Goal: Task Accomplishment & Management: Manage account settings

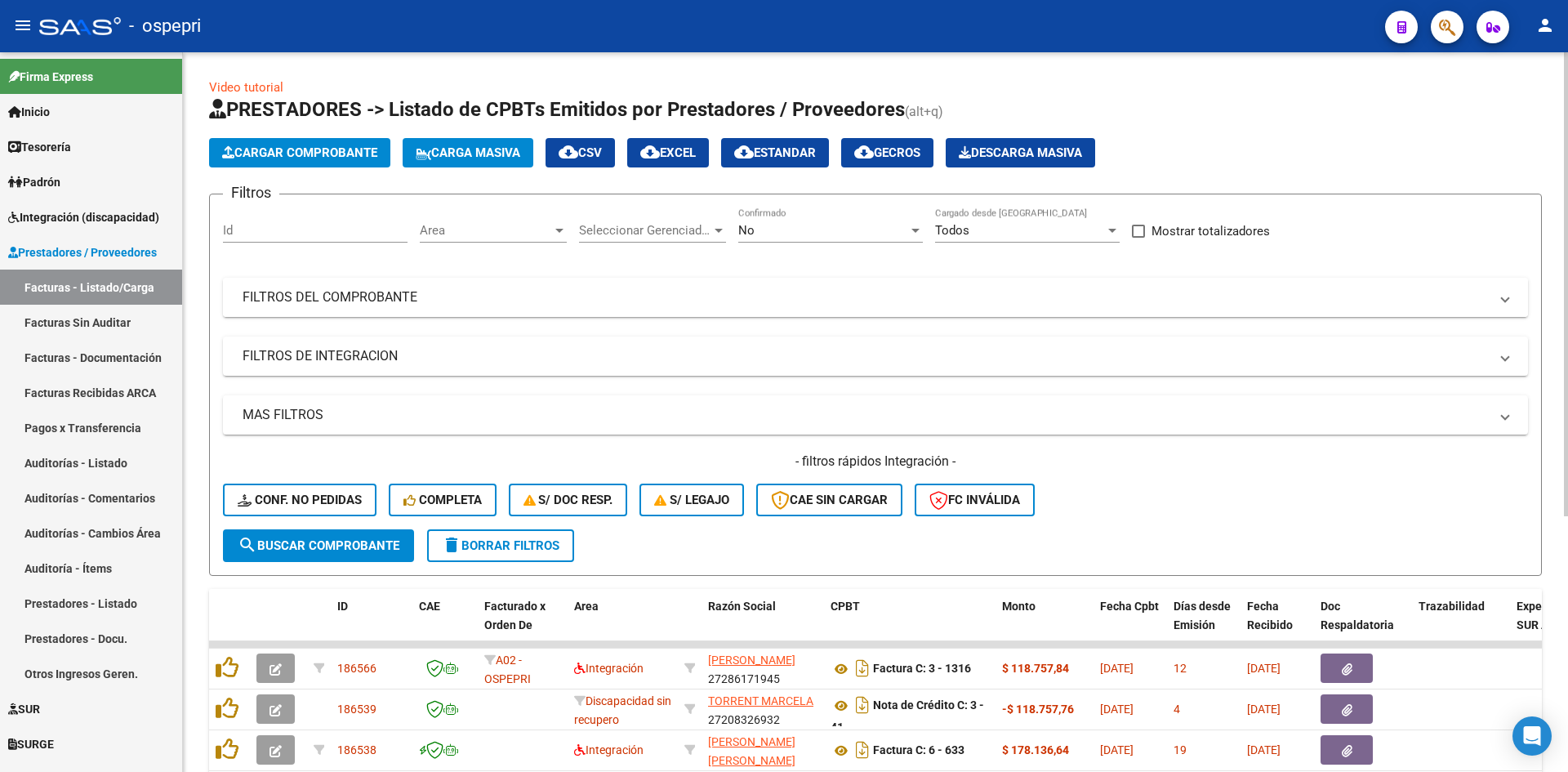
click at [803, 292] on mat-panel-title "FILTROS DEL COMPROBANTE" at bounding box center [866, 297] width 1246 height 18
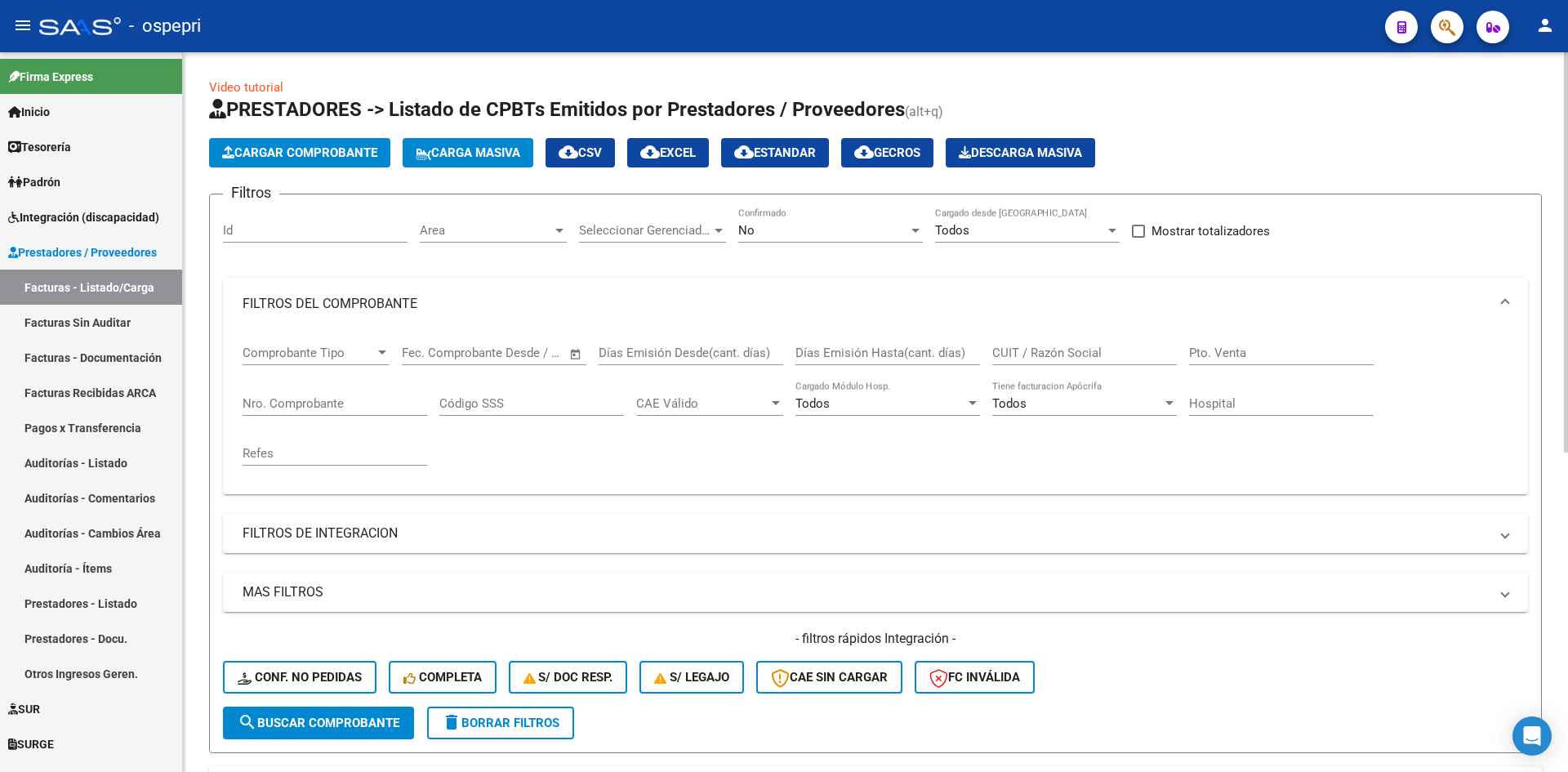
click at [1013, 356] on input "CUIT / Razón Social" at bounding box center [1085, 353] width 184 height 15
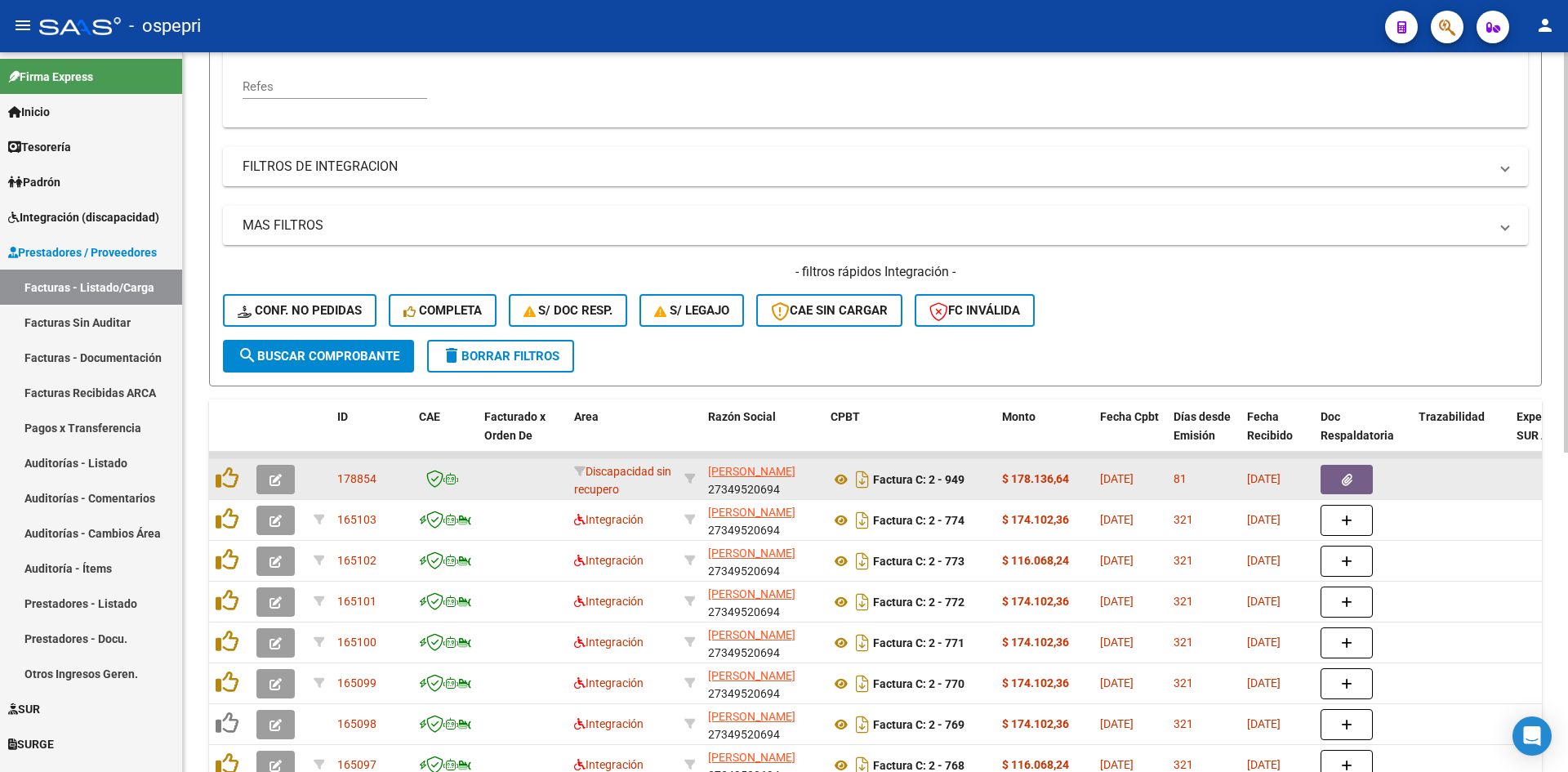
scroll to position [408, 0]
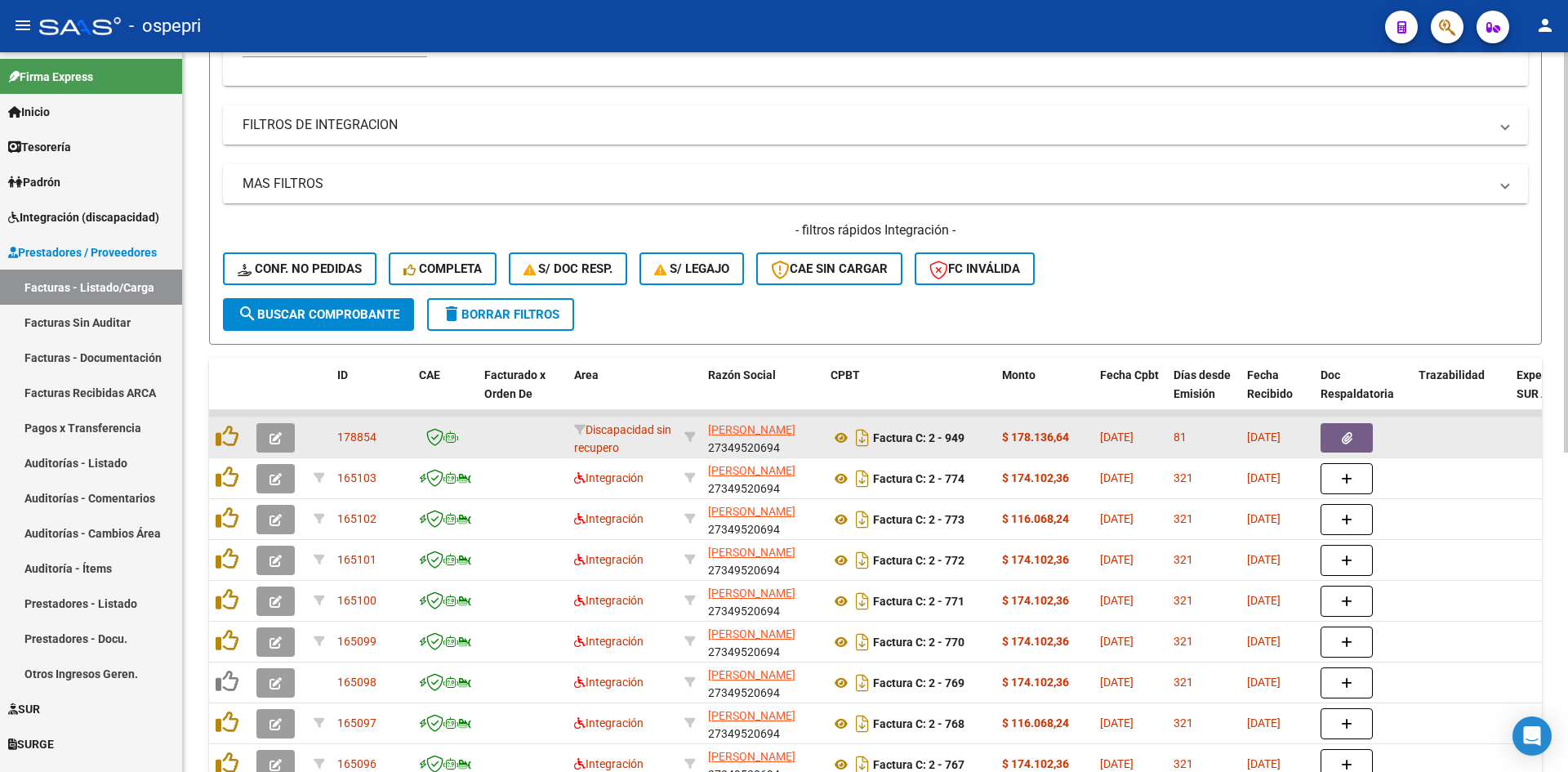
type input "suazo"
click at [271, 434] on icon "button" at bounding box center [275, 438] width 12 height 12
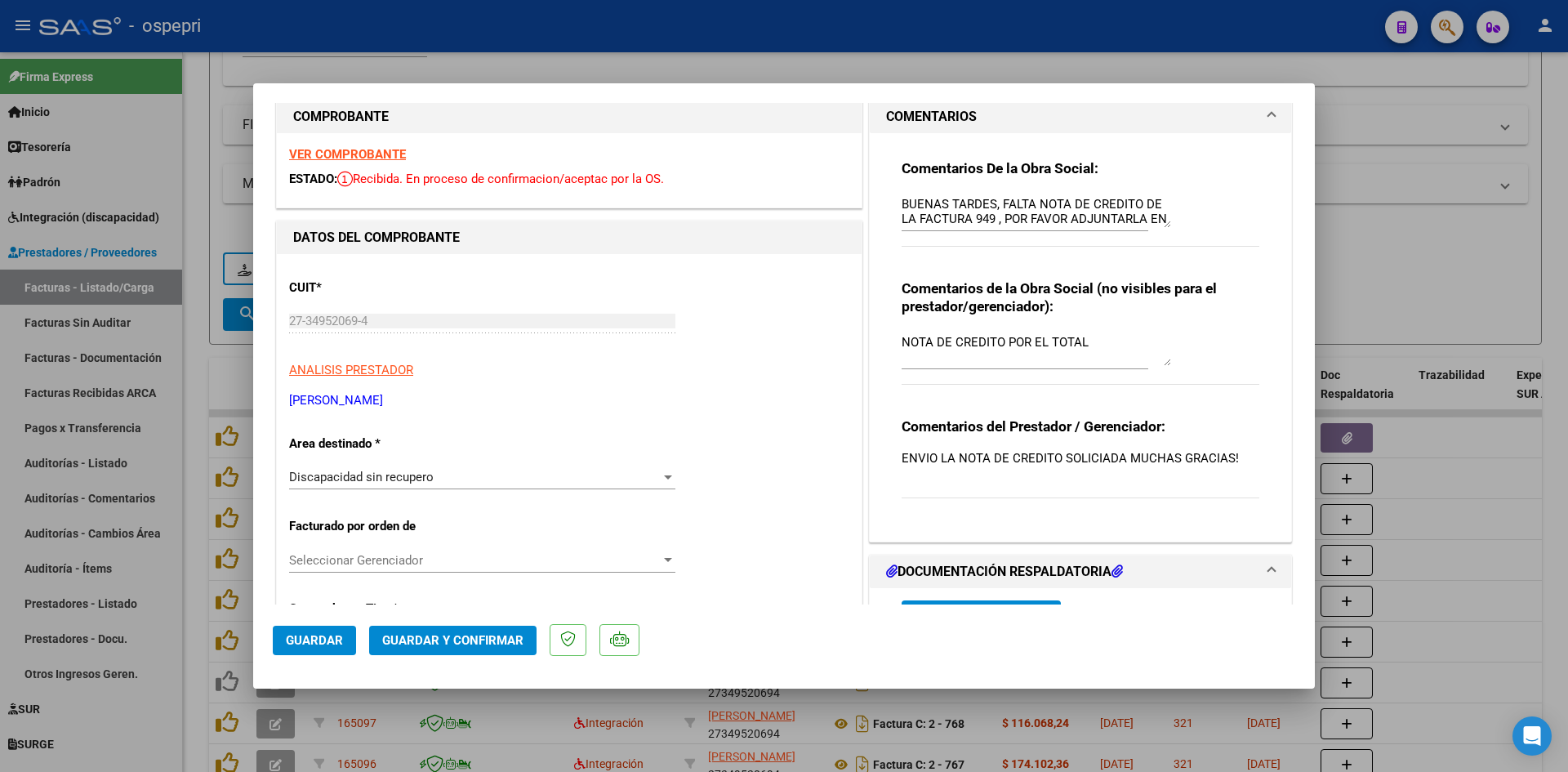
scroll to position [0, 0]
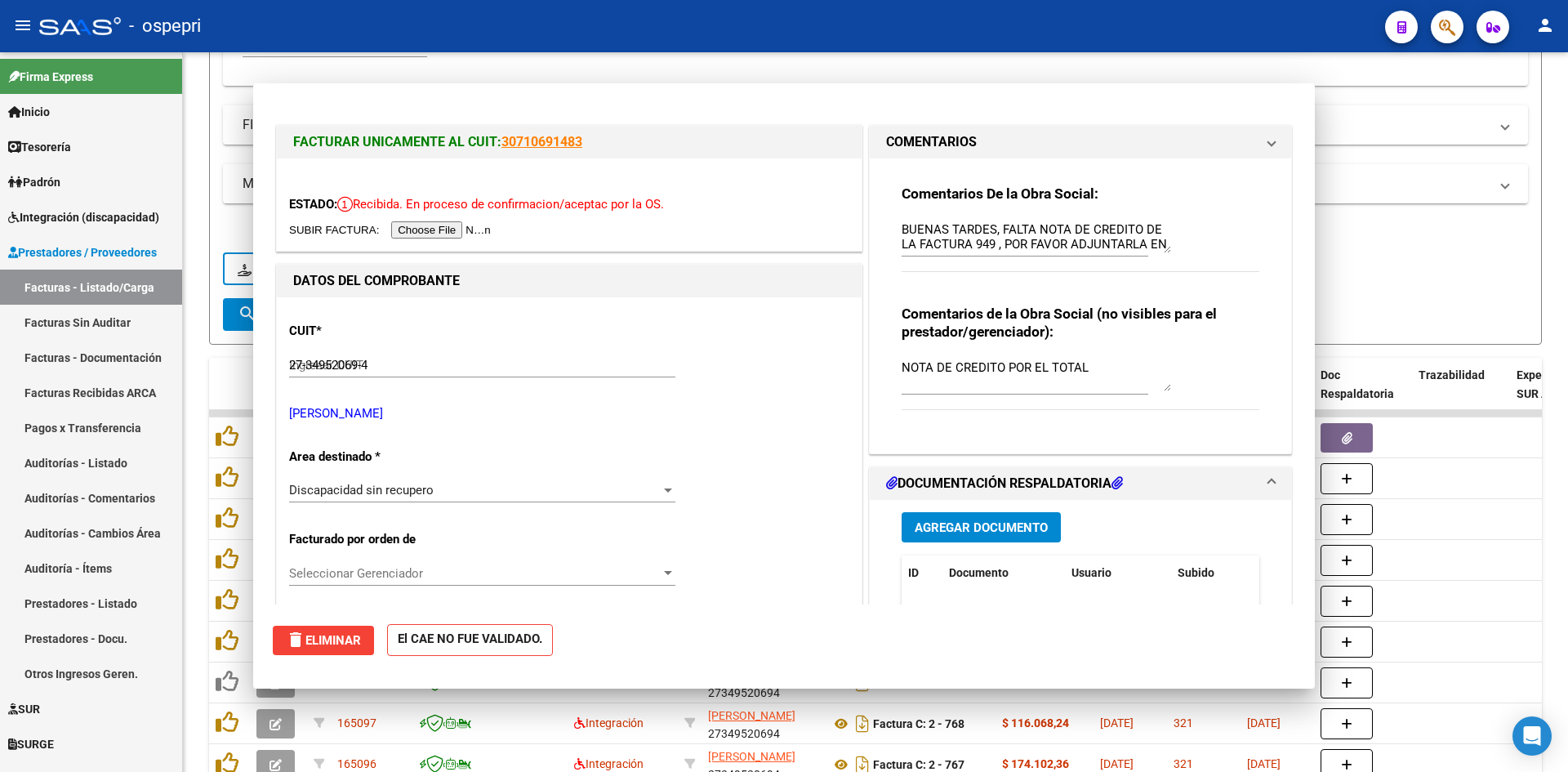
type input "$ 0,00"
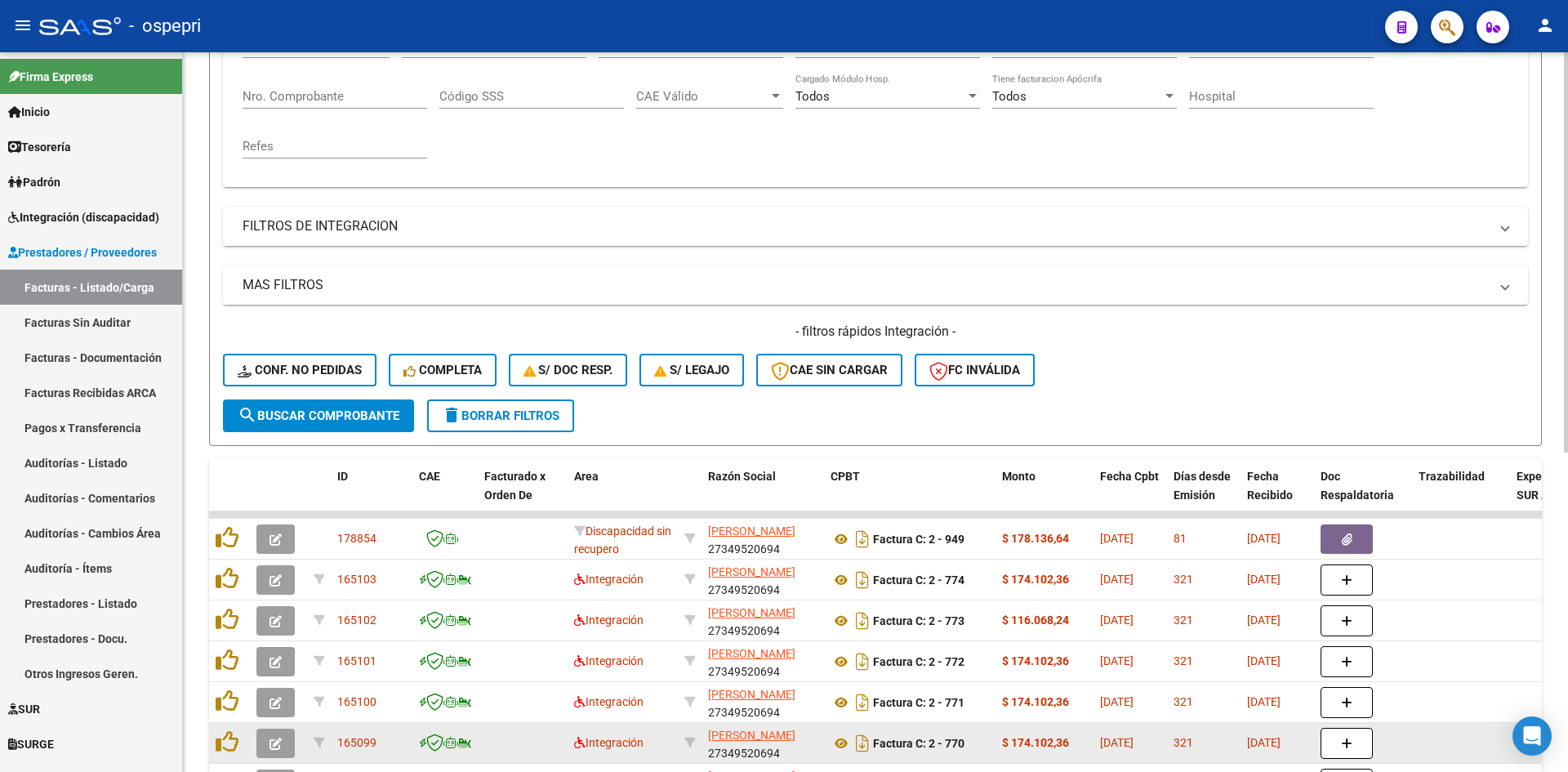
scroll to position [247, 0]
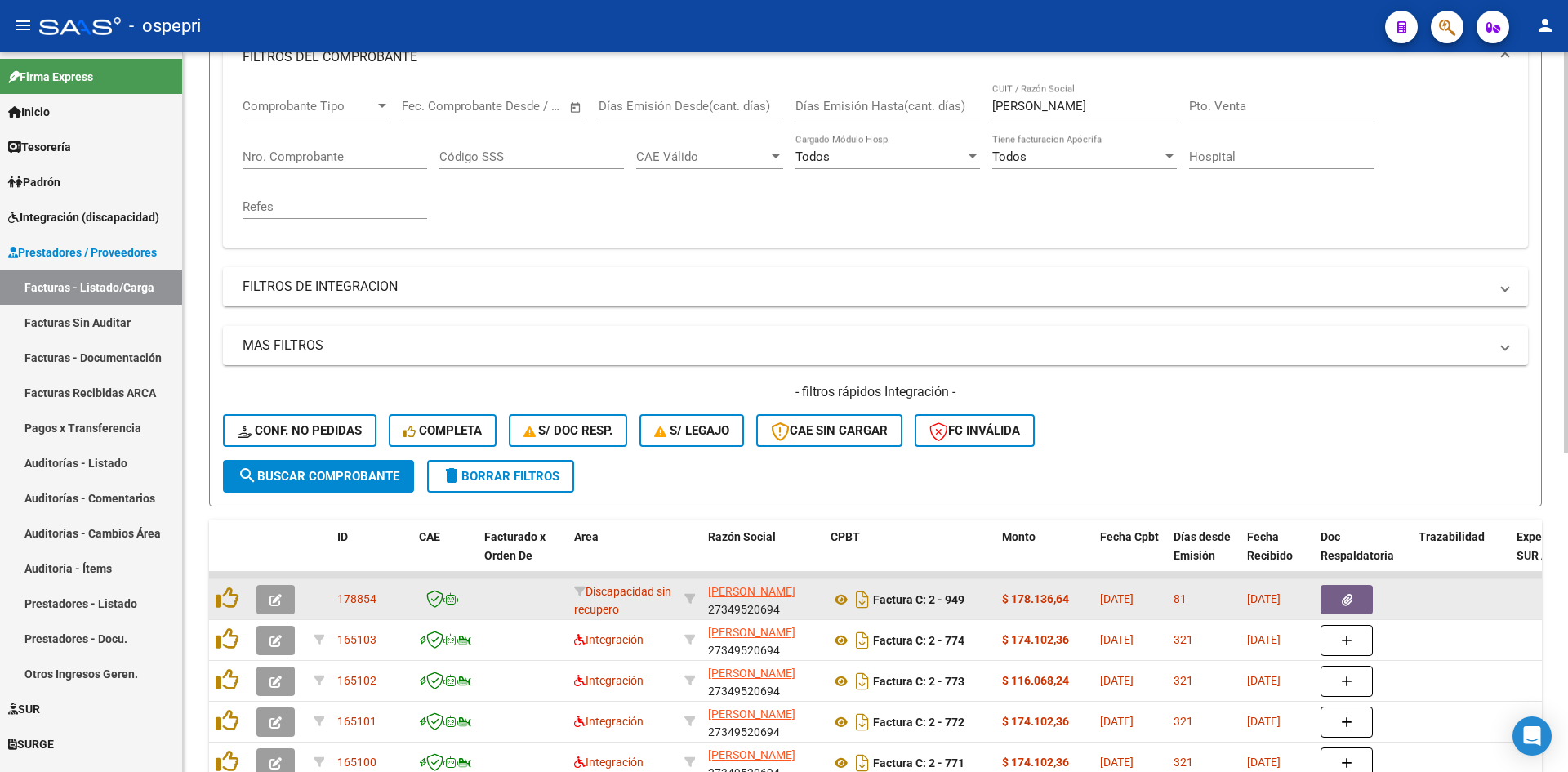
click at [291, 603] on button "button" at bounding box center [276, 599] width 39 height 30
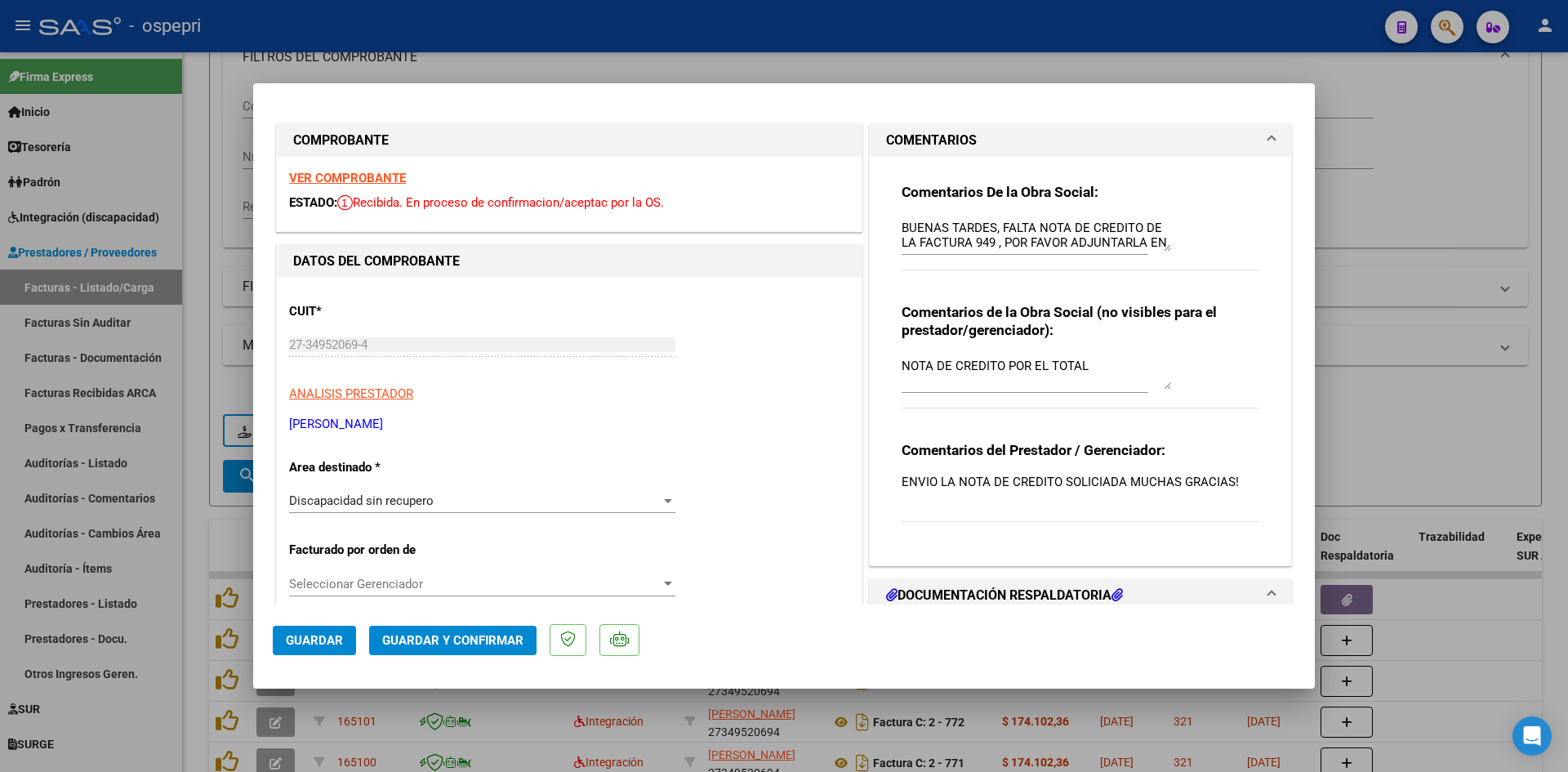
scroll to position [0, 0]
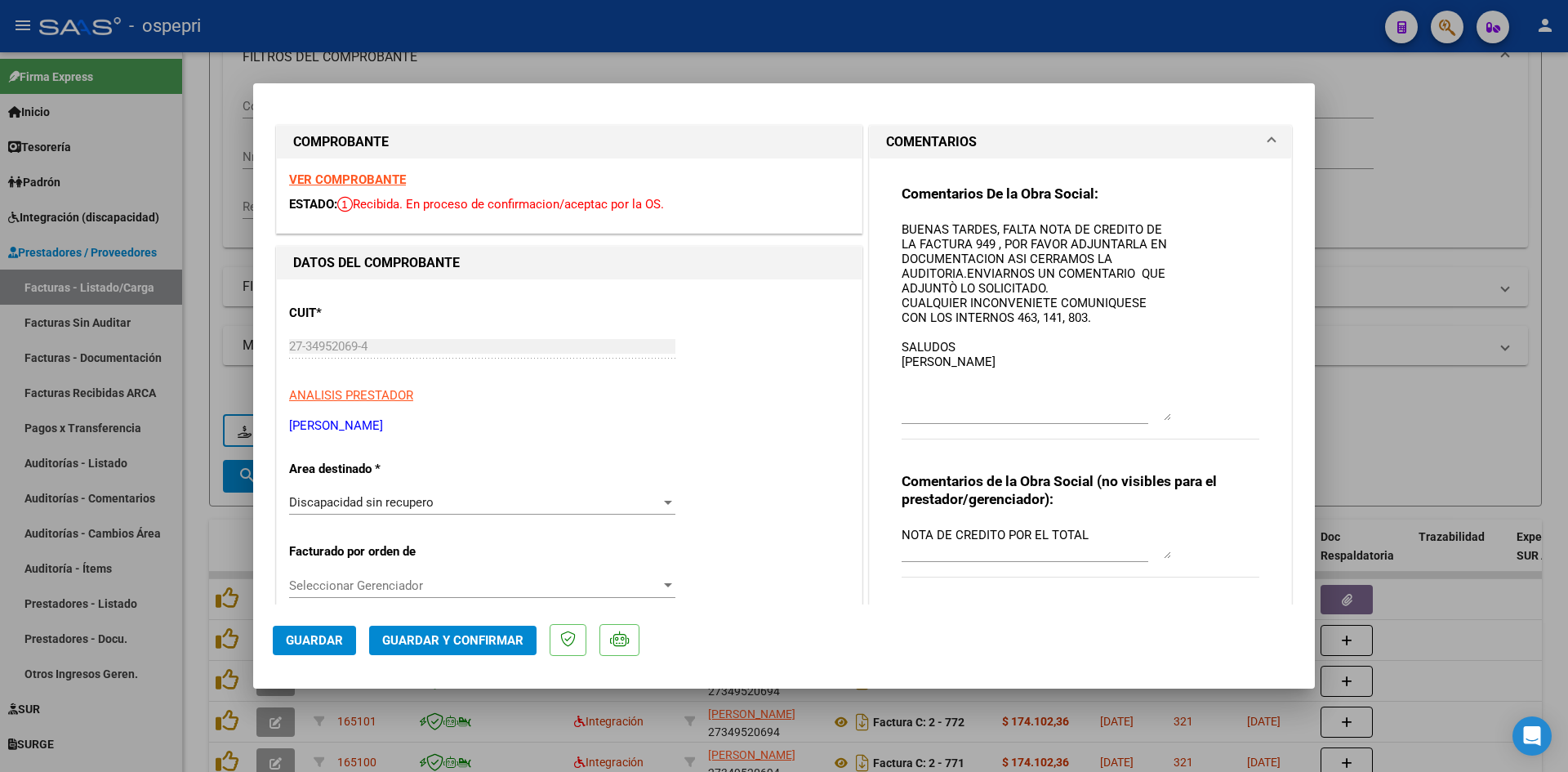
drag, startPoint x: 1156, startPoint y: 249, endPoint x: 1178, endPoint y: 416, distance: 168.4
click at [1178, 416] on div "Comentarios De la Obra Social: BUENAS TARDES, FALTA NOTA DE CREDITO DE LA FACTU…" at bounding box center [1080, 320] width 358 height 272
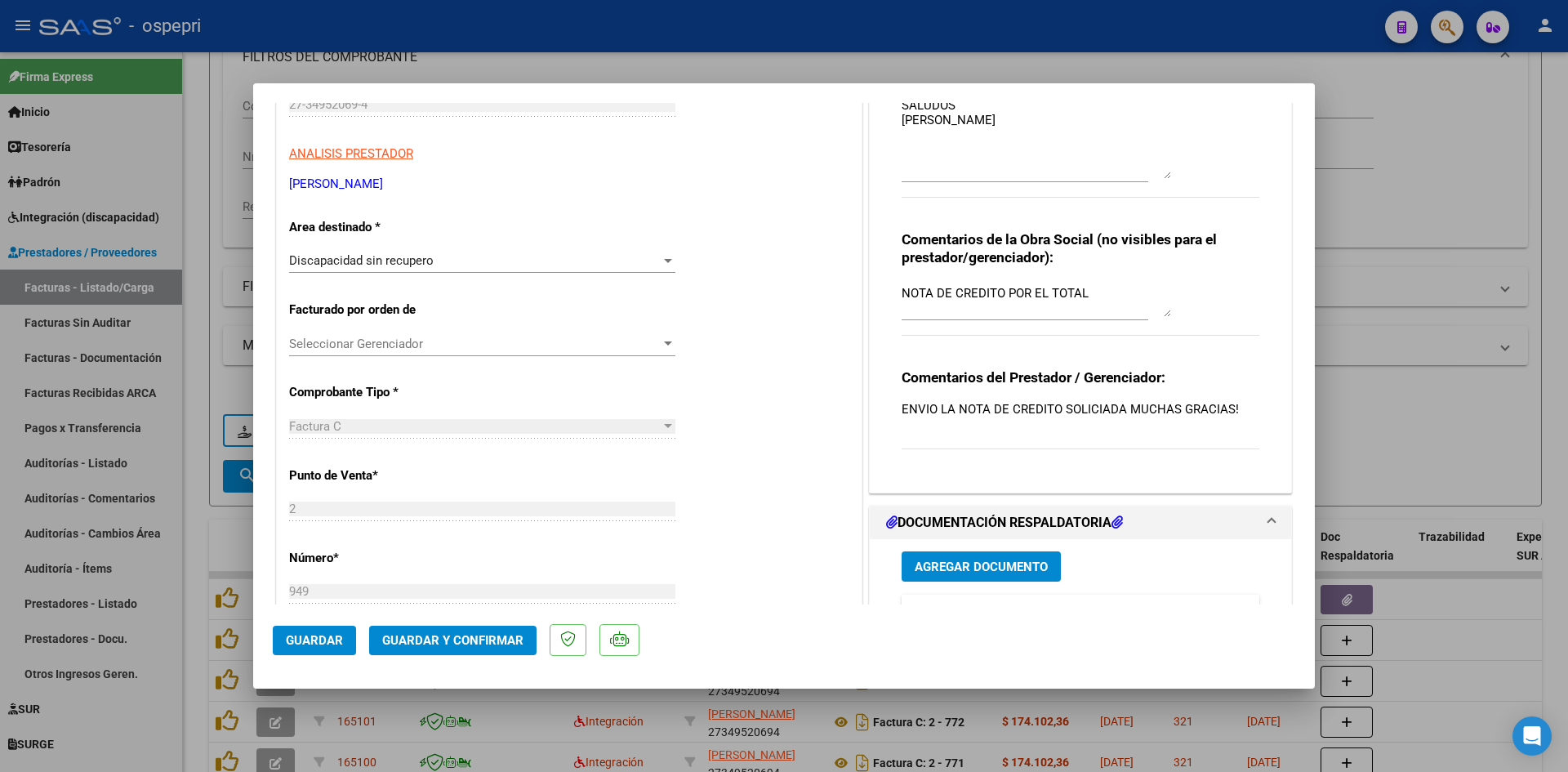
scroll to position [245, 0]
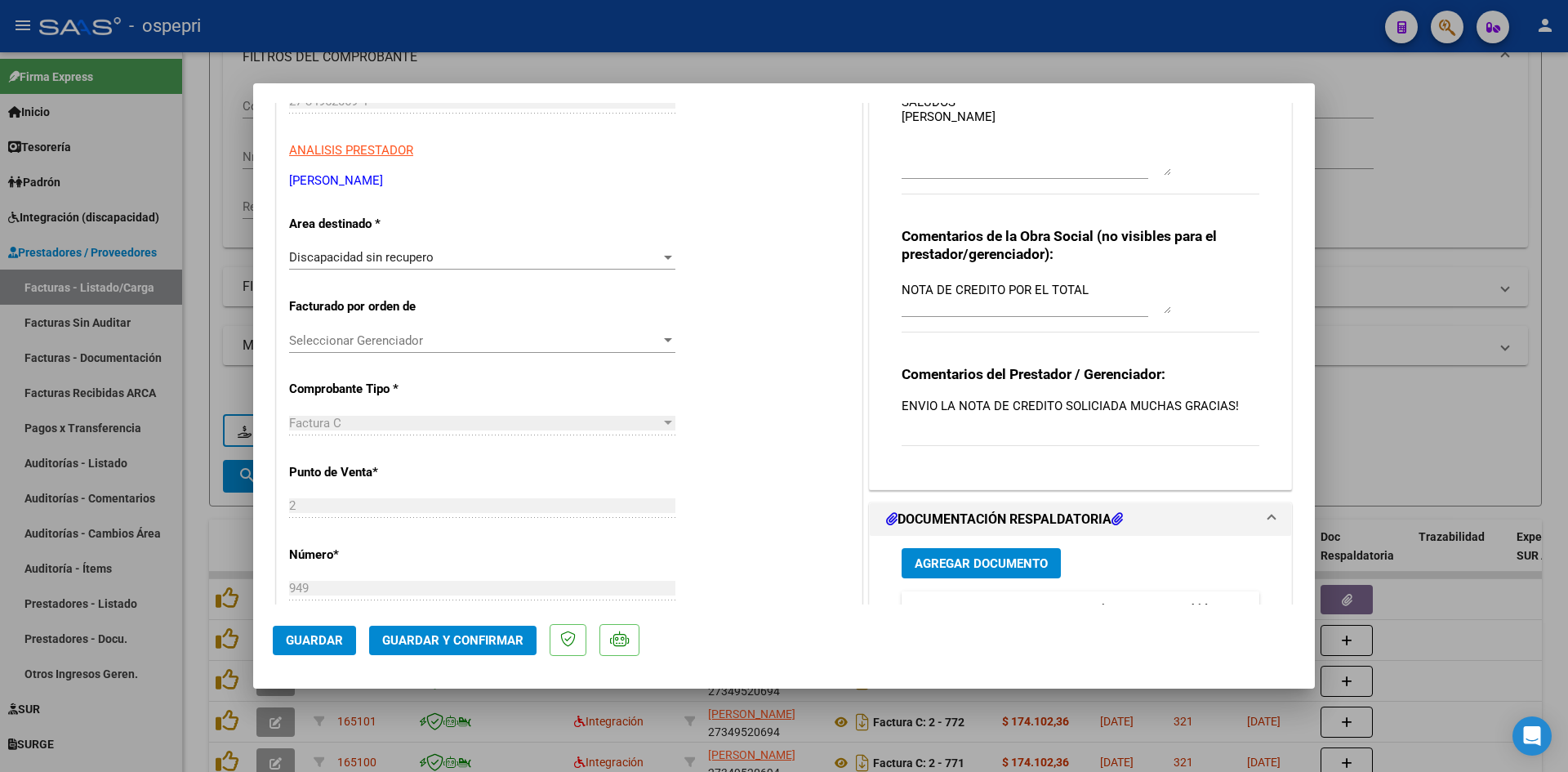
type input "$ 0,00"
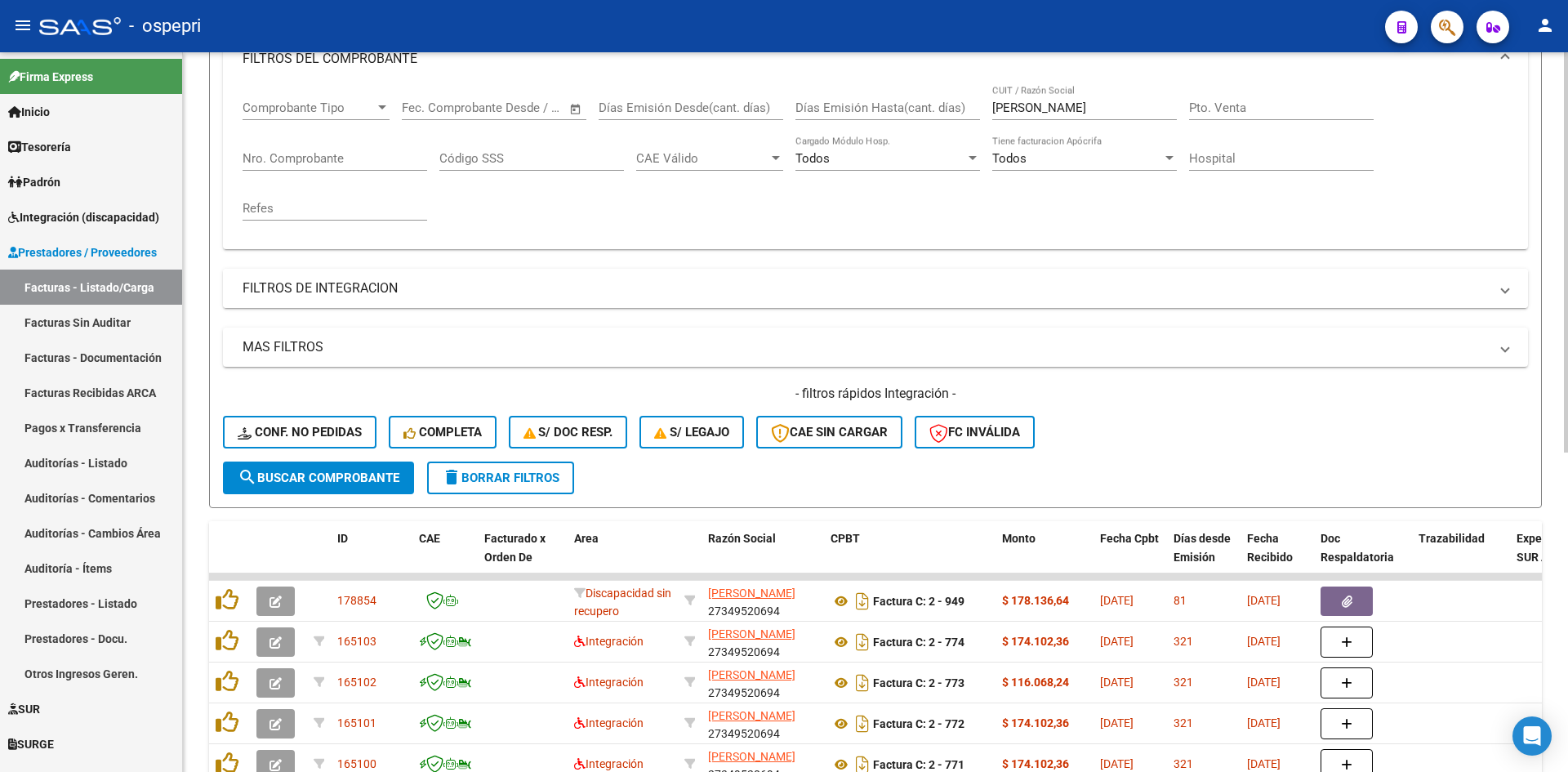
scroll to position [247, 0]
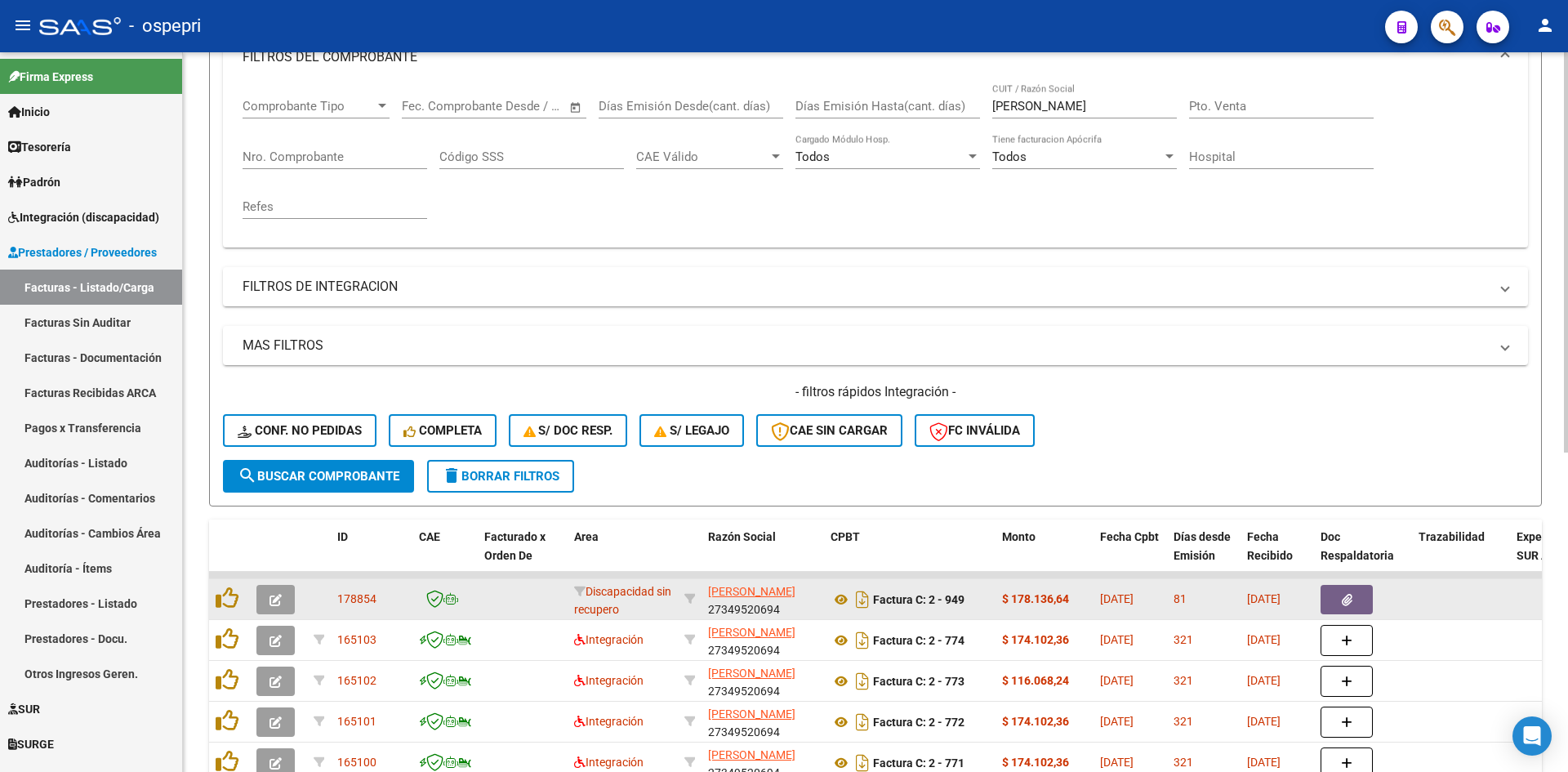
click at [274, 593] on icon "button" at bounding box center [275, 599] width 12 height 12
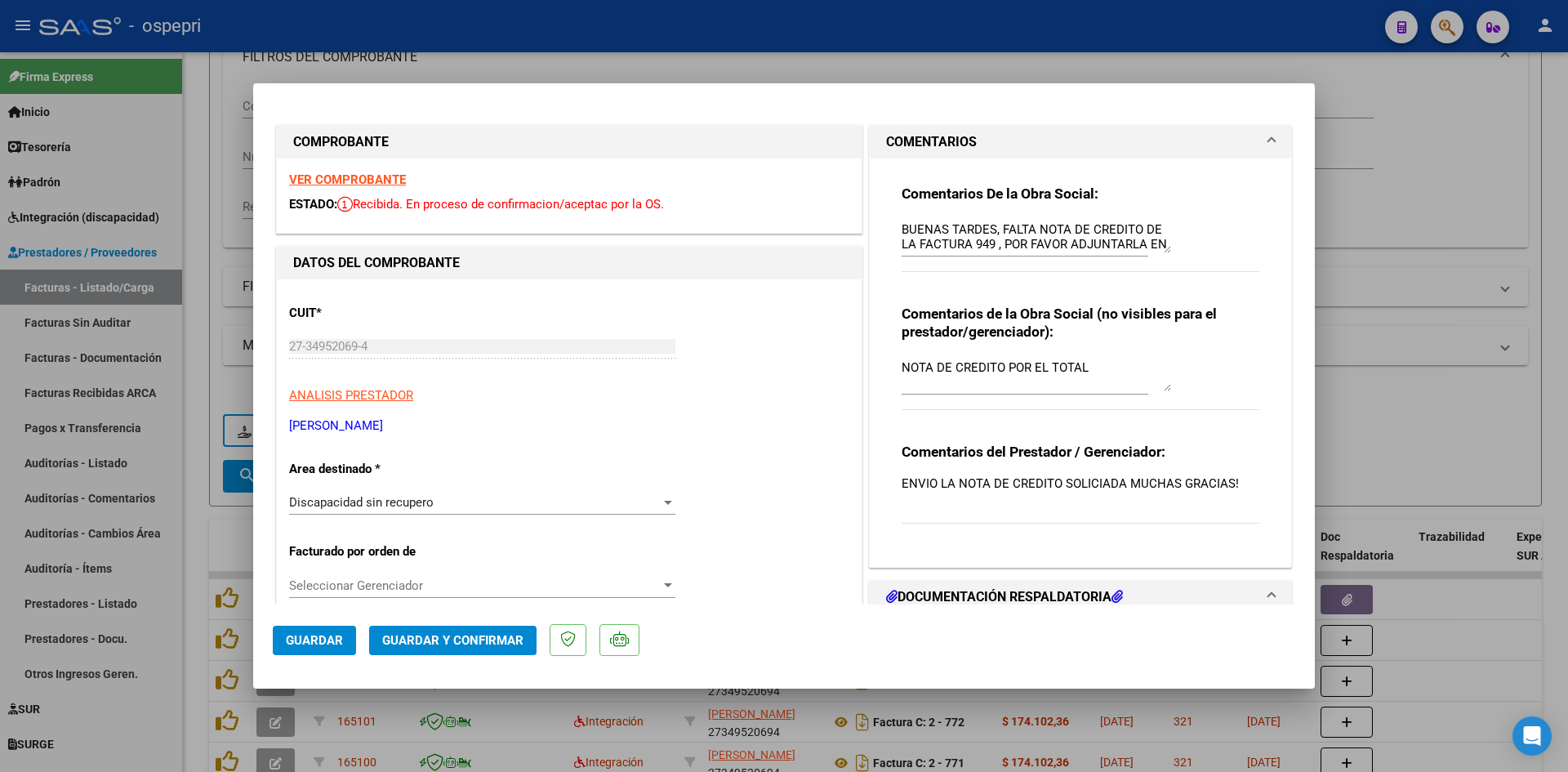
click at [378, 357] on div "27-34952069-4 Ingresar CUIT" at bounding box center [482, 346] width 386 height 25
type input "$ 0,00"
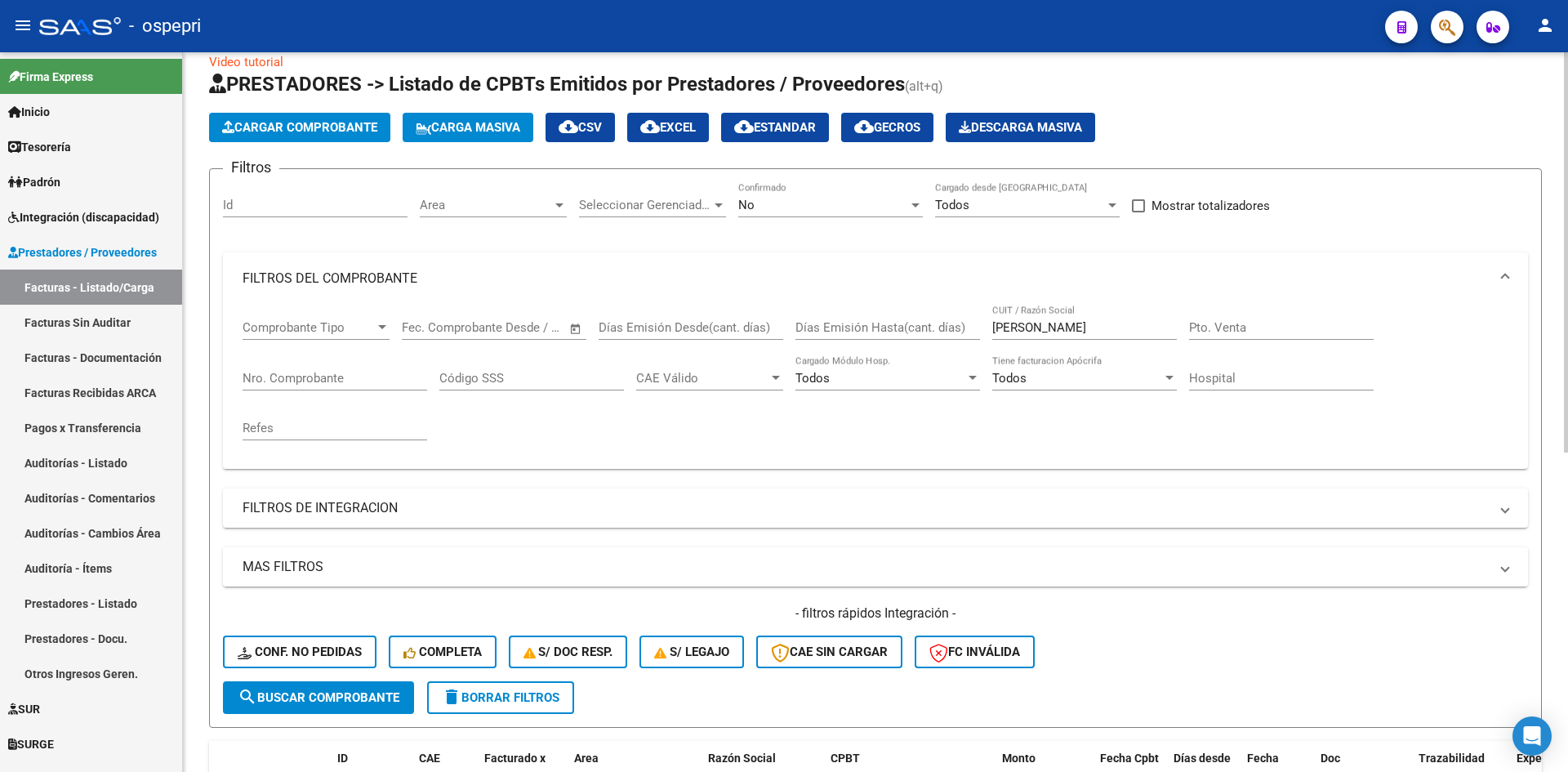
scroll to position [0, 0]
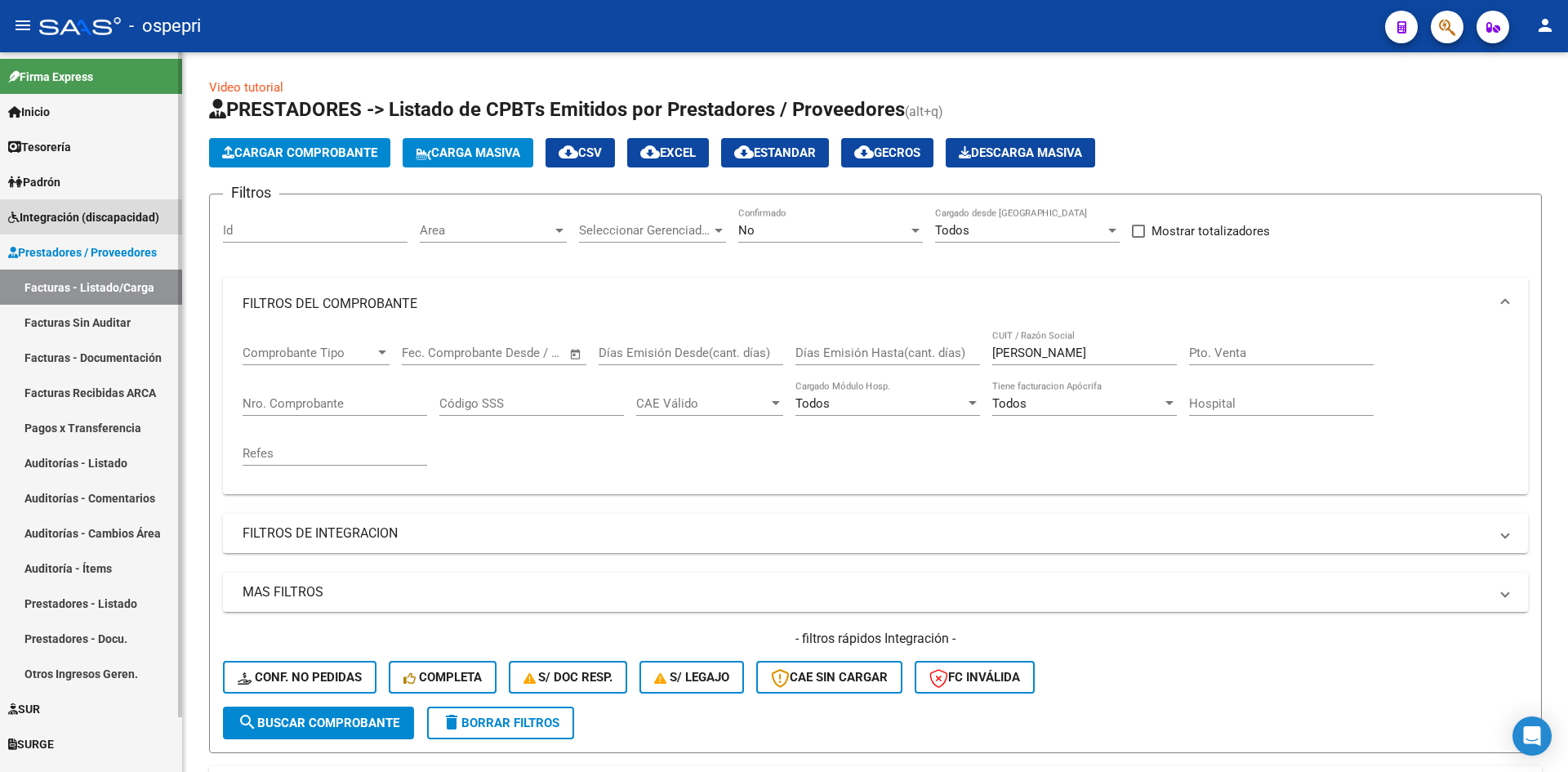
click at [70, 220] on span "Integración (discapacidad)" at bounding box center [84, 217] width 151 height 18
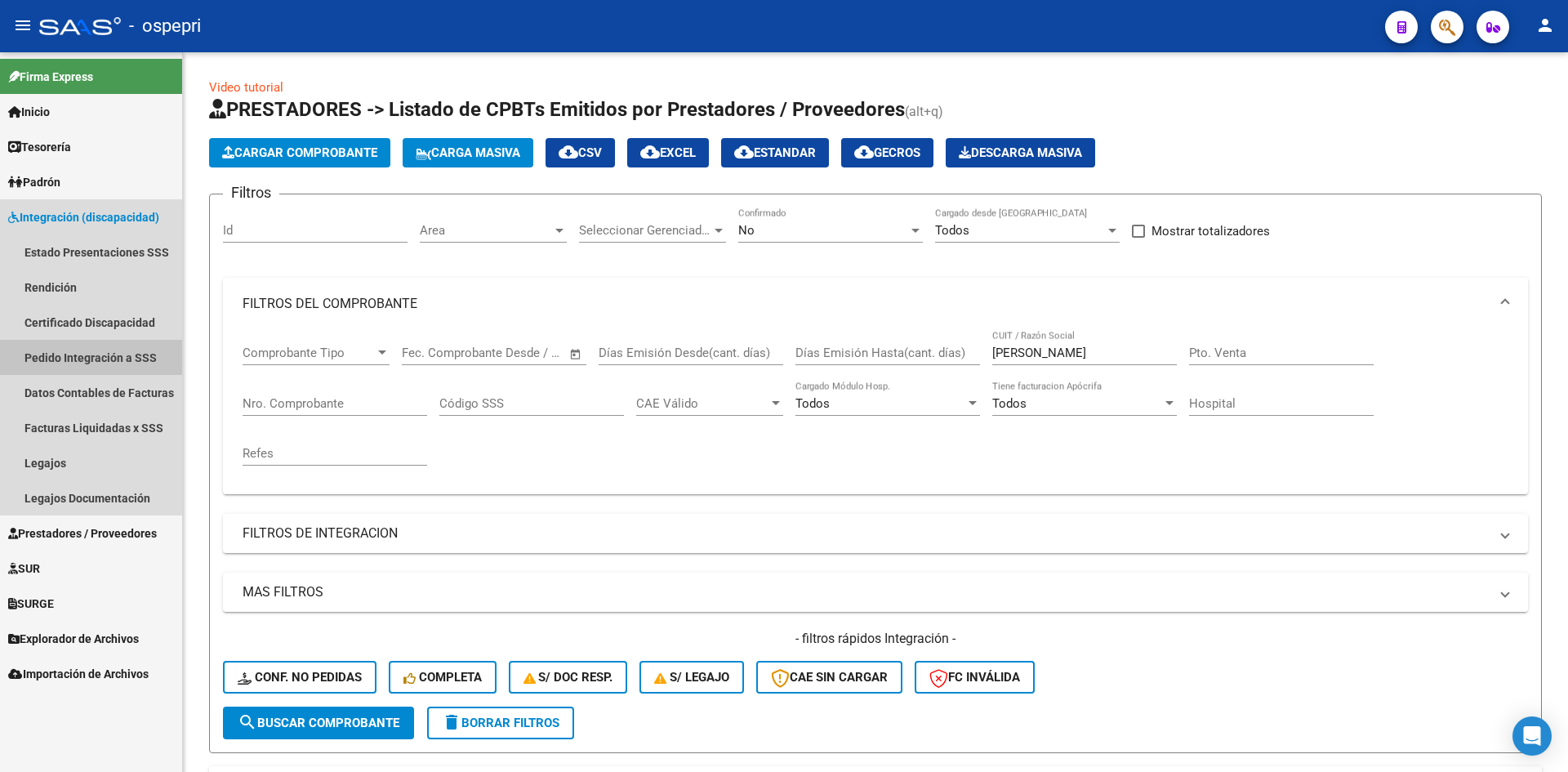
click at [81, 355] on link "Pedido Integración a SSS" at bounding box center [91, 357] width 182 height 35
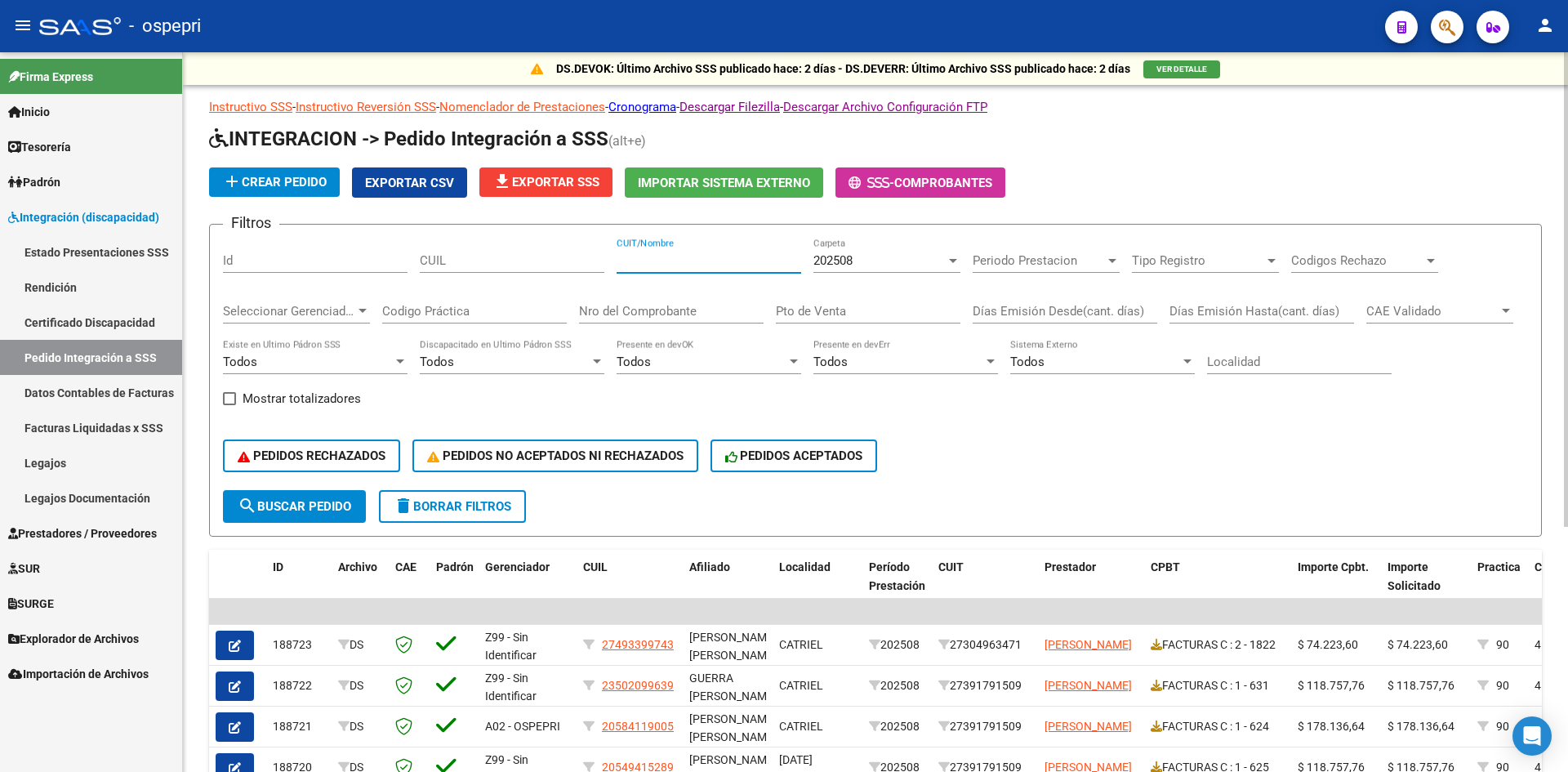
click at [658, 258] on input "CUIT/Nombre" at bounding box center [709, 261] width 184 height 15
paste input "27-34952069-4"
click at [635, 265] on input "27-34952069-4" at bounding box center [709, 261] width 184 height 15
click at [691, 258] on input "2734952069-4" at bounding box center [709, 261] width 184 height 15
type input "27349520694"
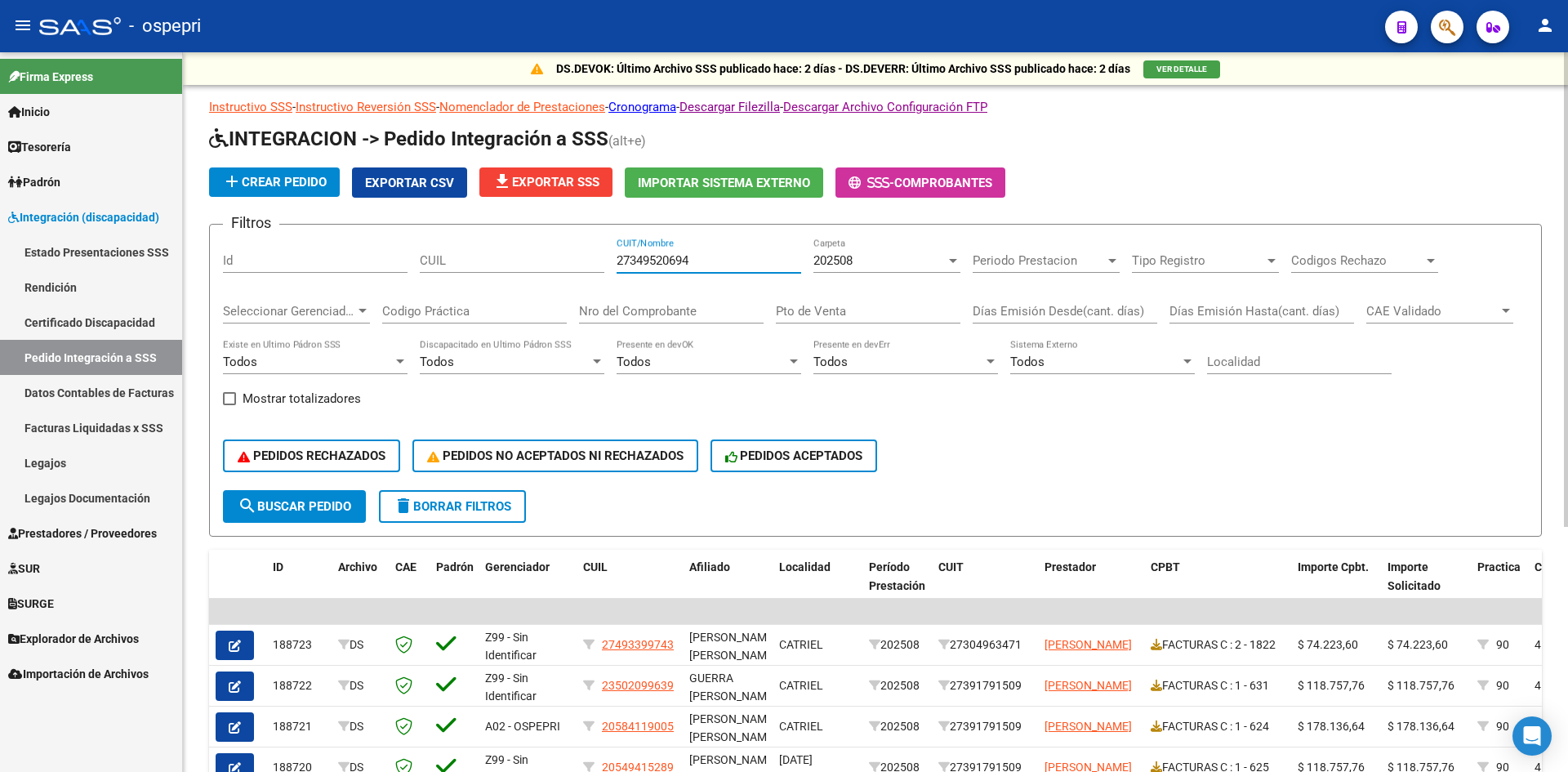
click at [337, 502] on span "search Buscar Pedido" at bounding box center [295, 506] width 114 height 15
click at [896, 260] on div "202508" at bounding box center [879, 261] width 133 height 15
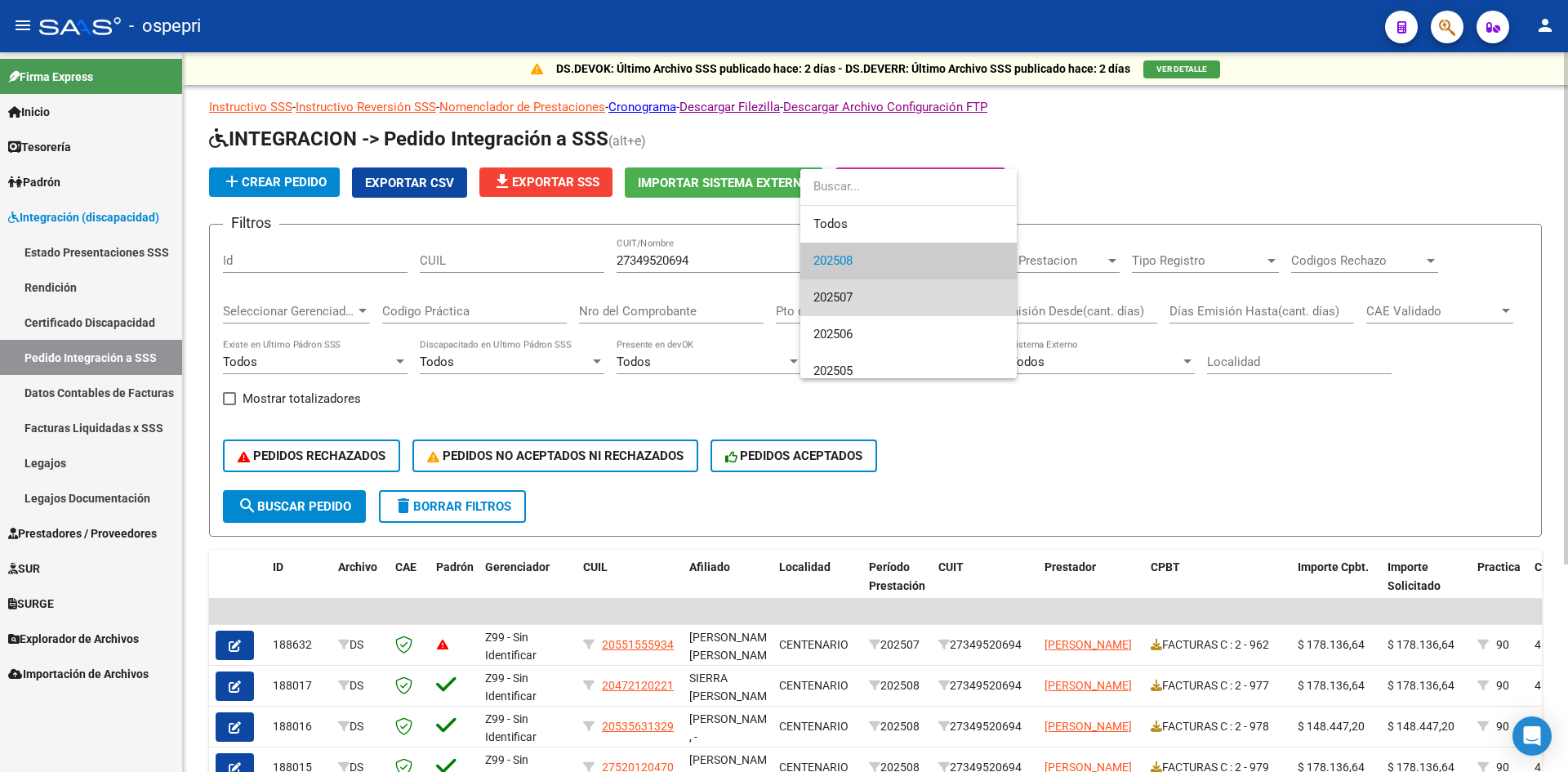
click at [881, 290] on span "202507" at bounding box center [908, 297] width 190 height 37
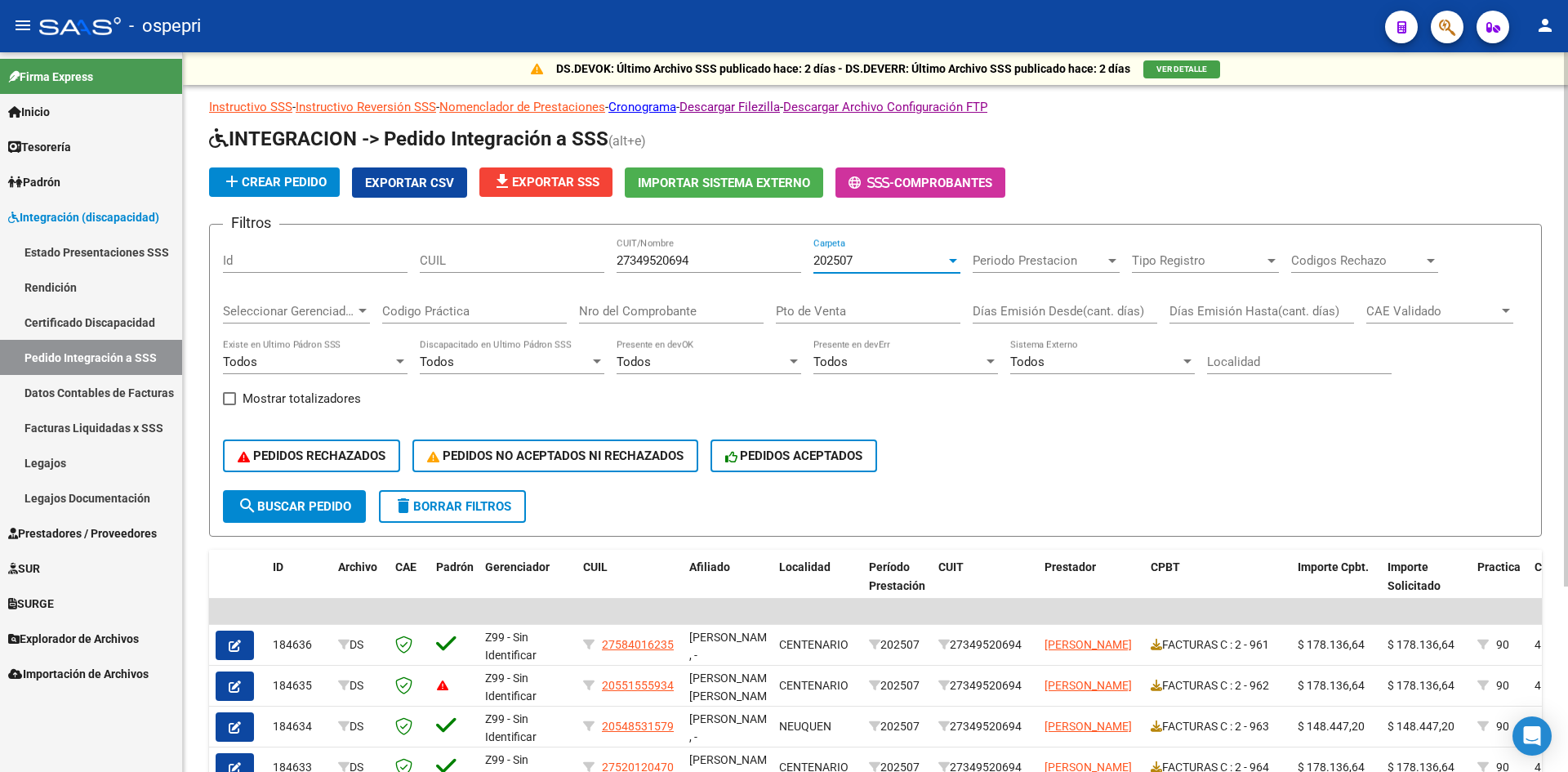
click at [879, 261] on div "202507" at bounding box center [879, 261] width 133 height 15
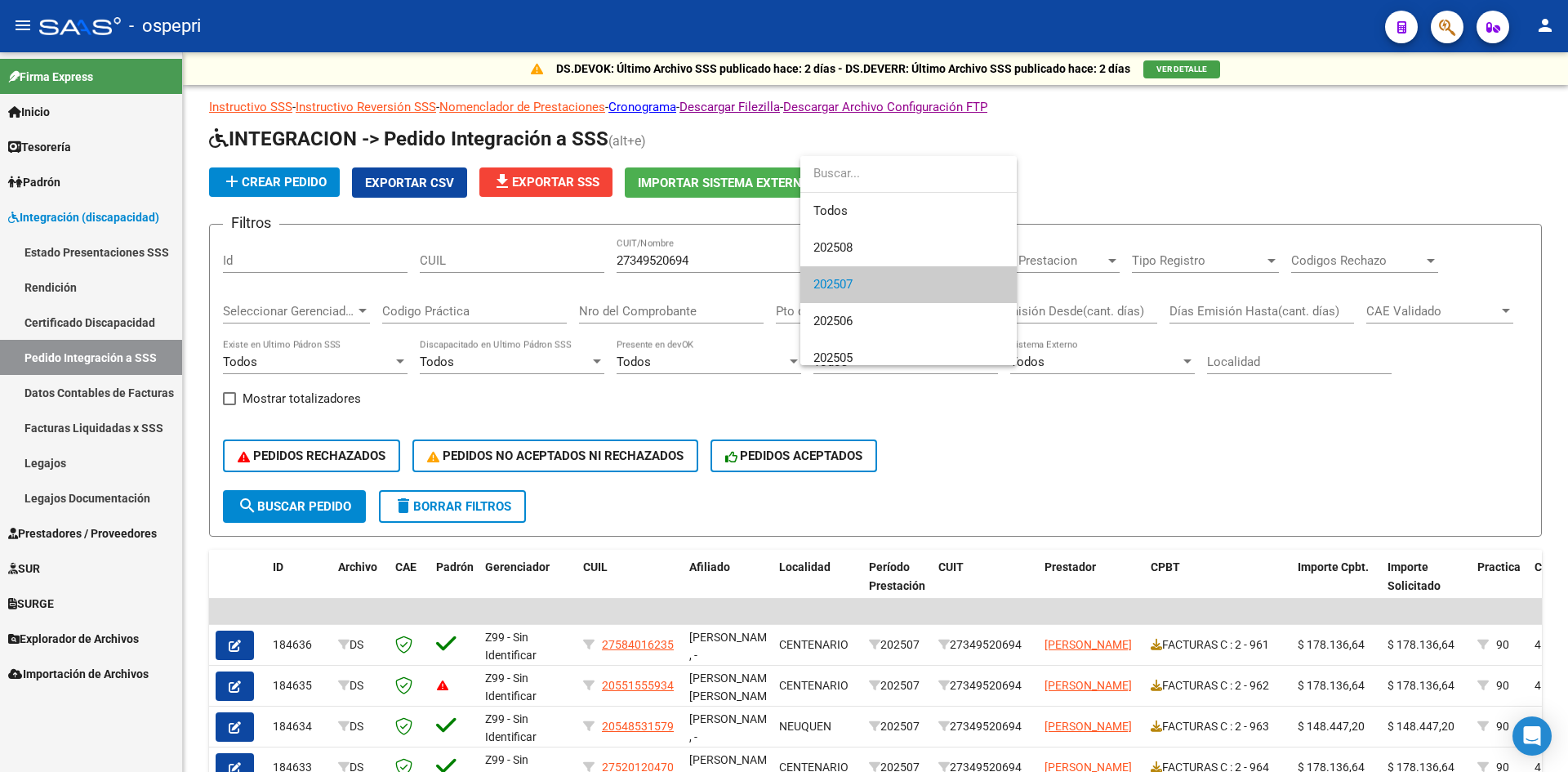
scroll to position [25, 0]
click at [872, 298] on span "202506" at bounding box center [908, 296] width 190 height 37
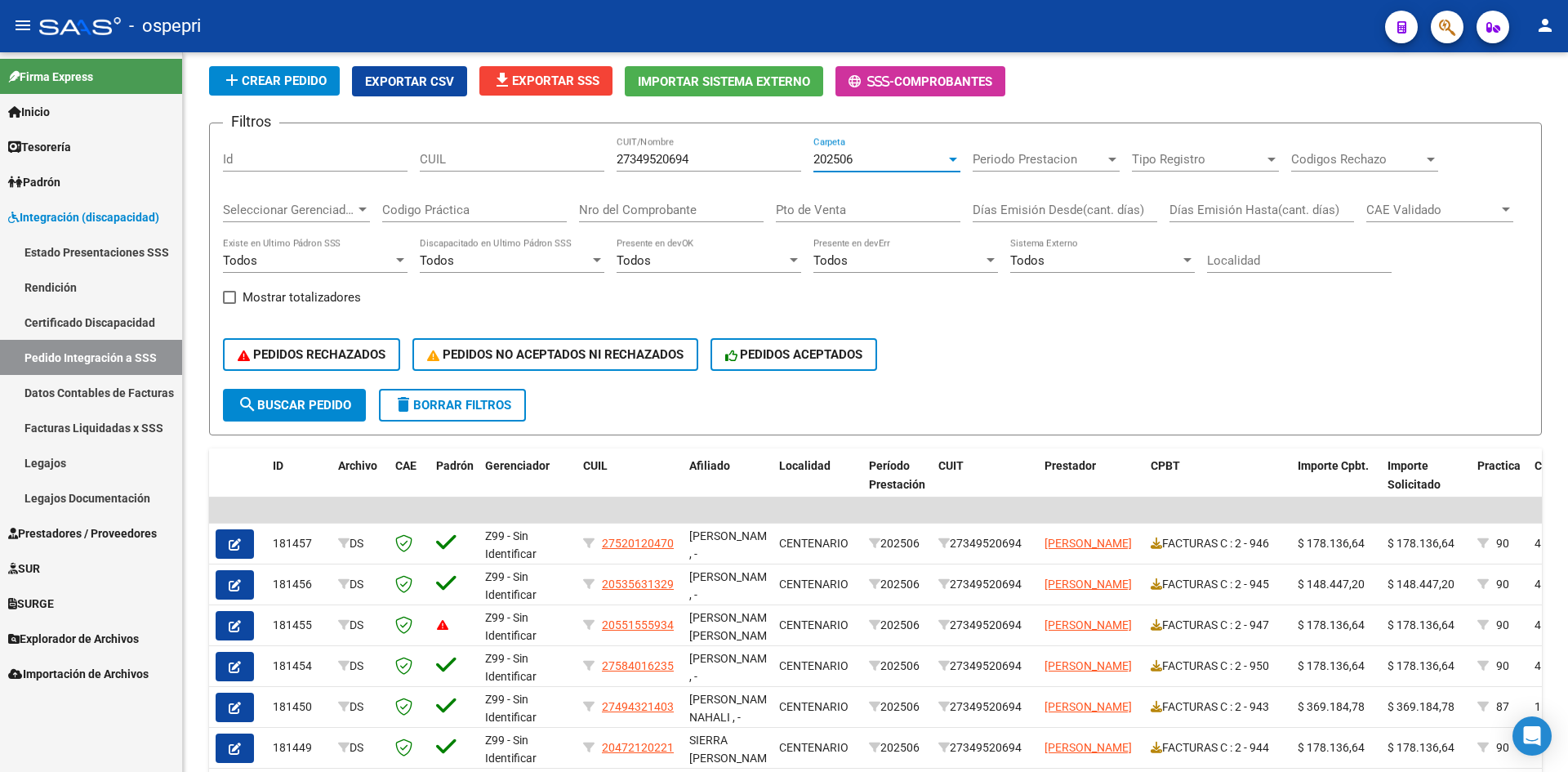
scroll to position [81, 0]
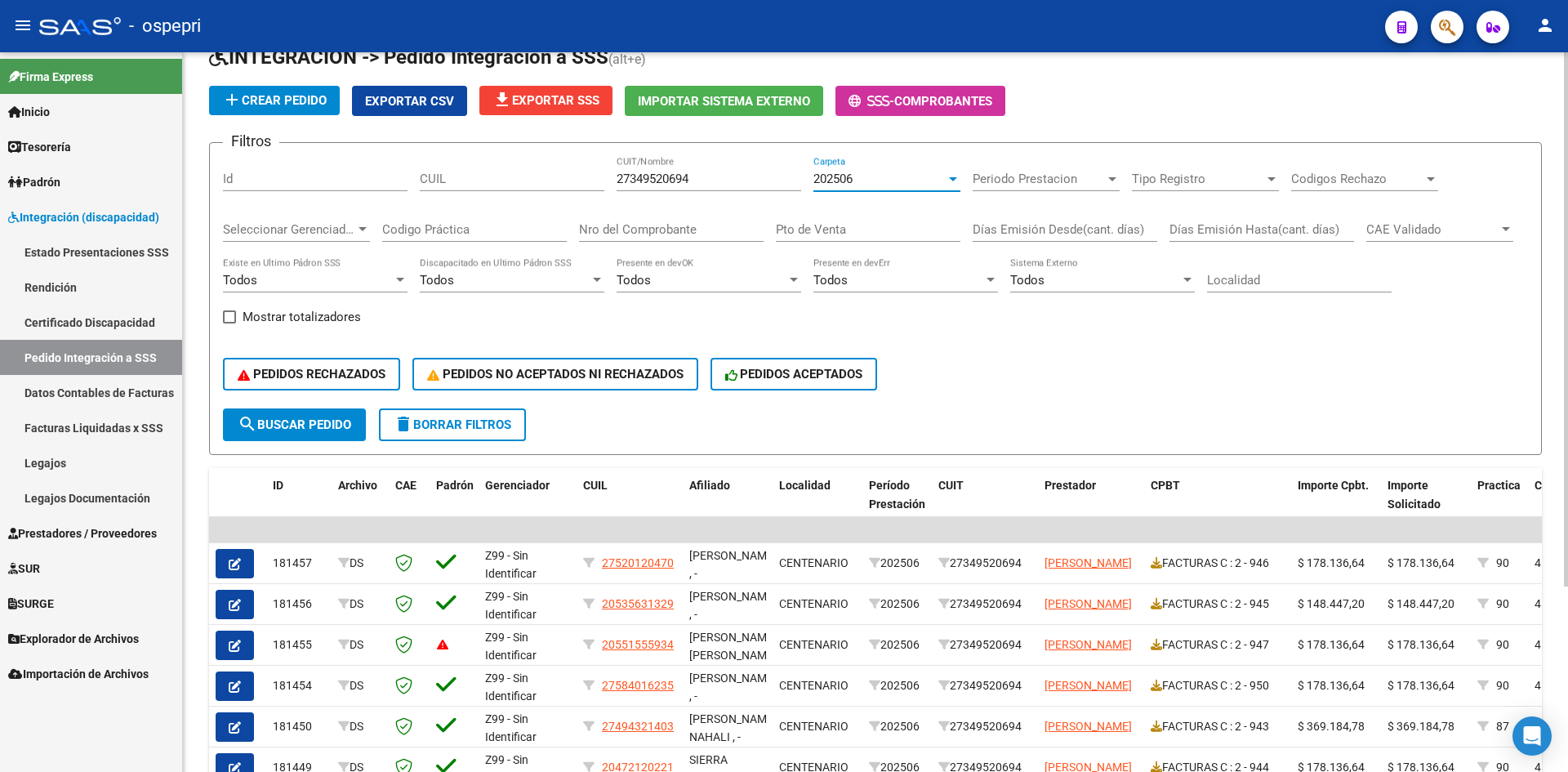
click at [870, 182] on div "202506" at bounding box center [879, 179] width 133 height 15
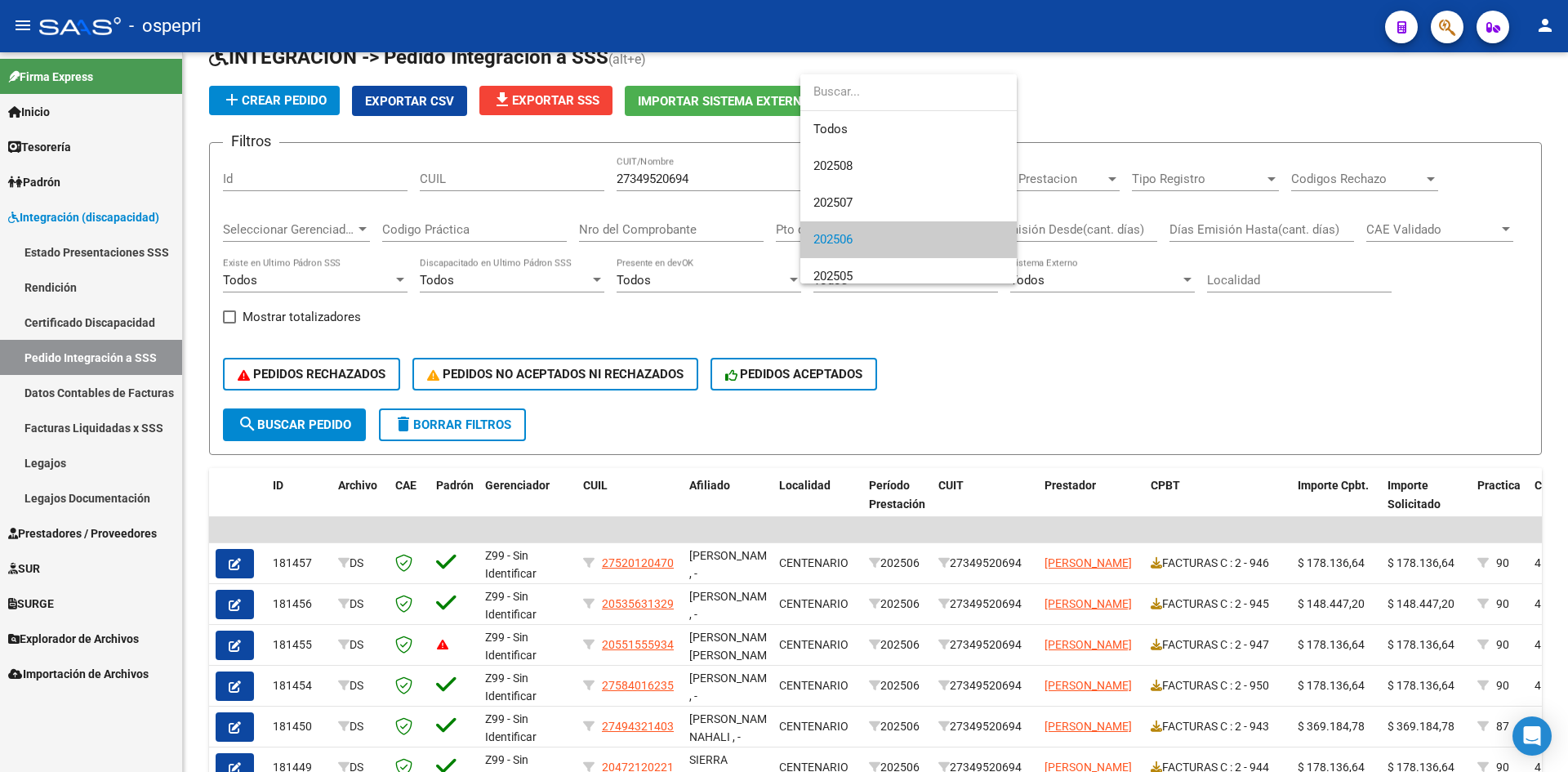
scroll to position [61, 0]
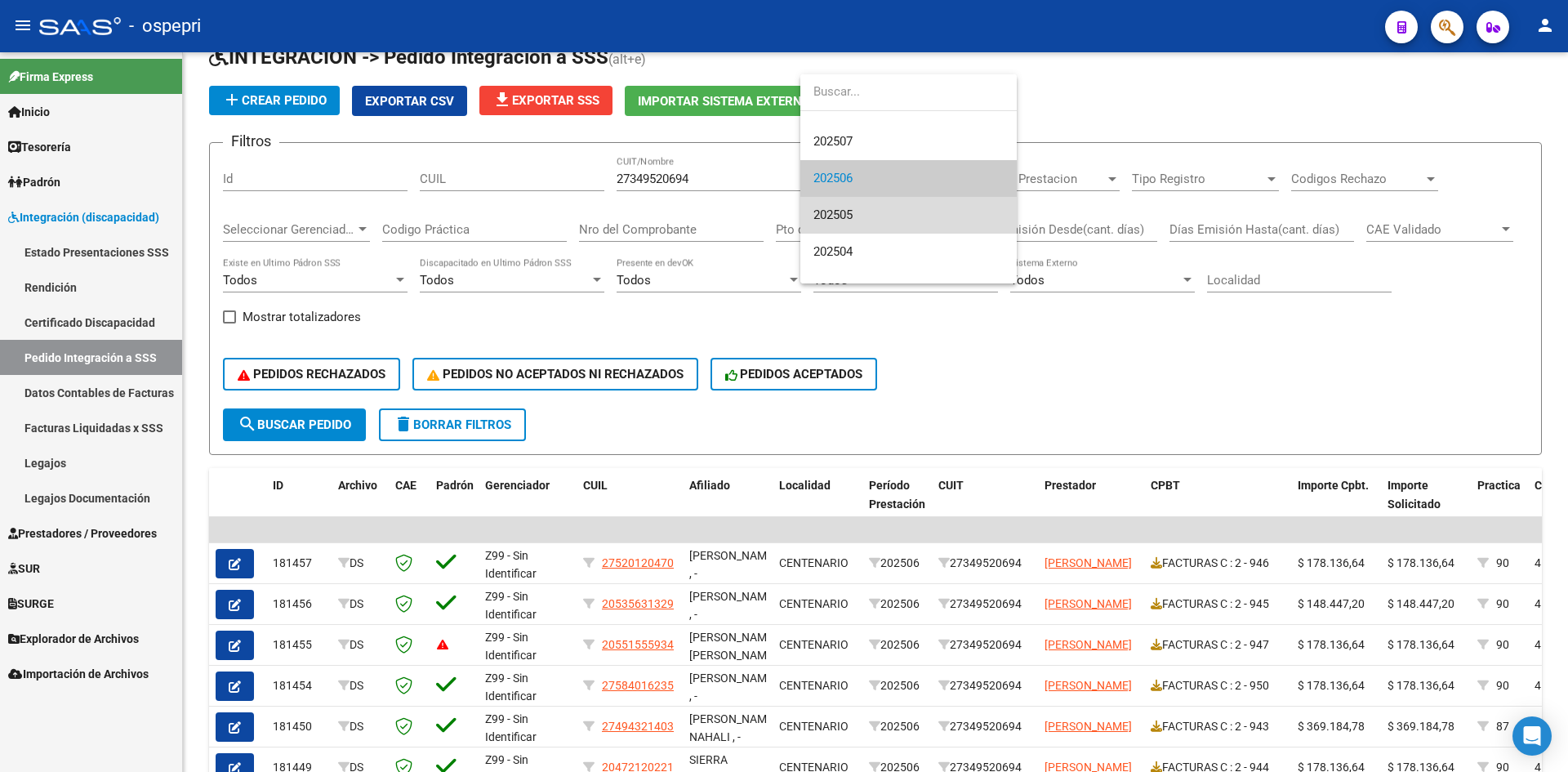
click at [868, 212] on span "202505" at bounding box center [908, 215] width 190 height 37
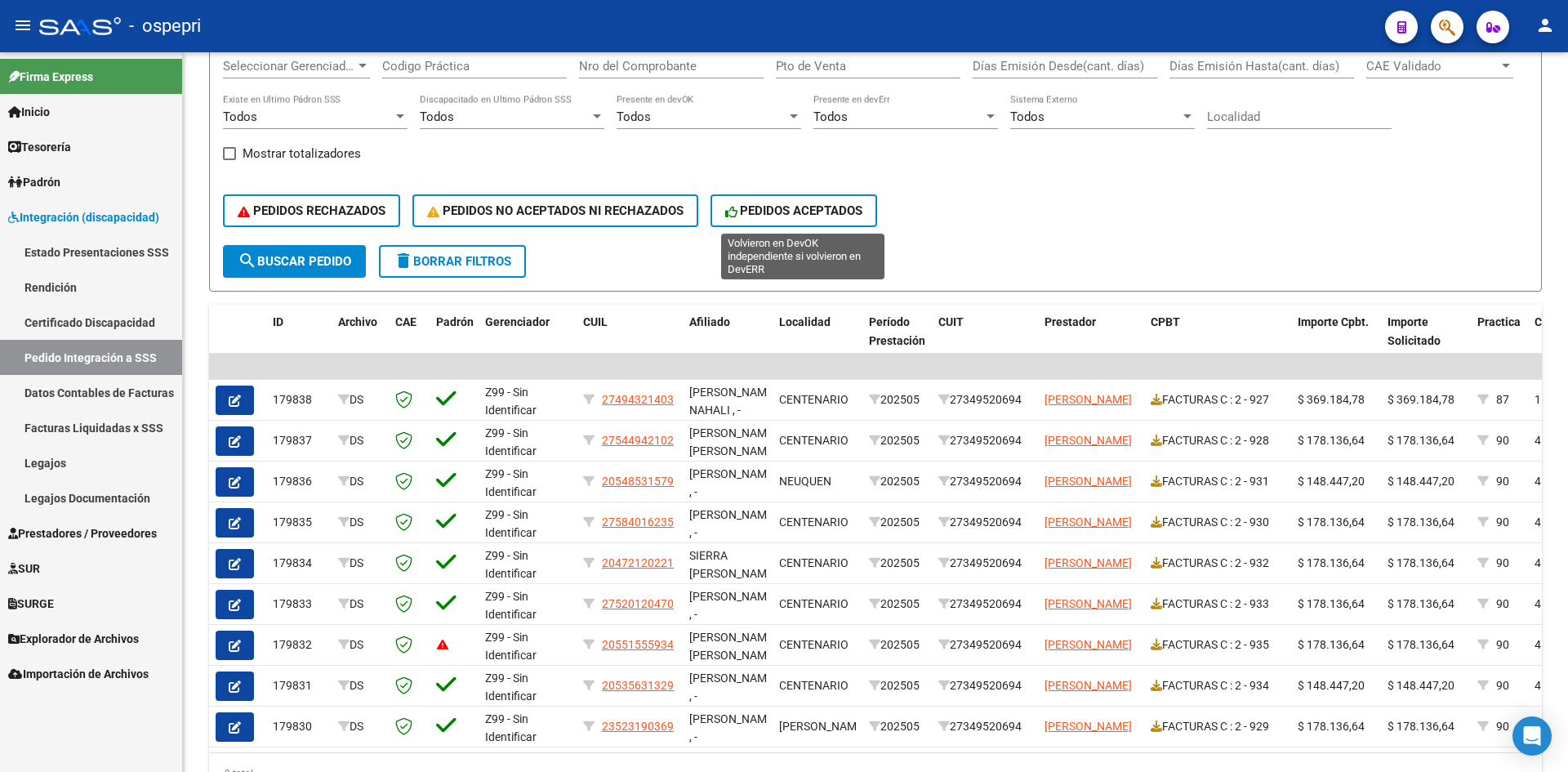
scroll to position [327, 0]
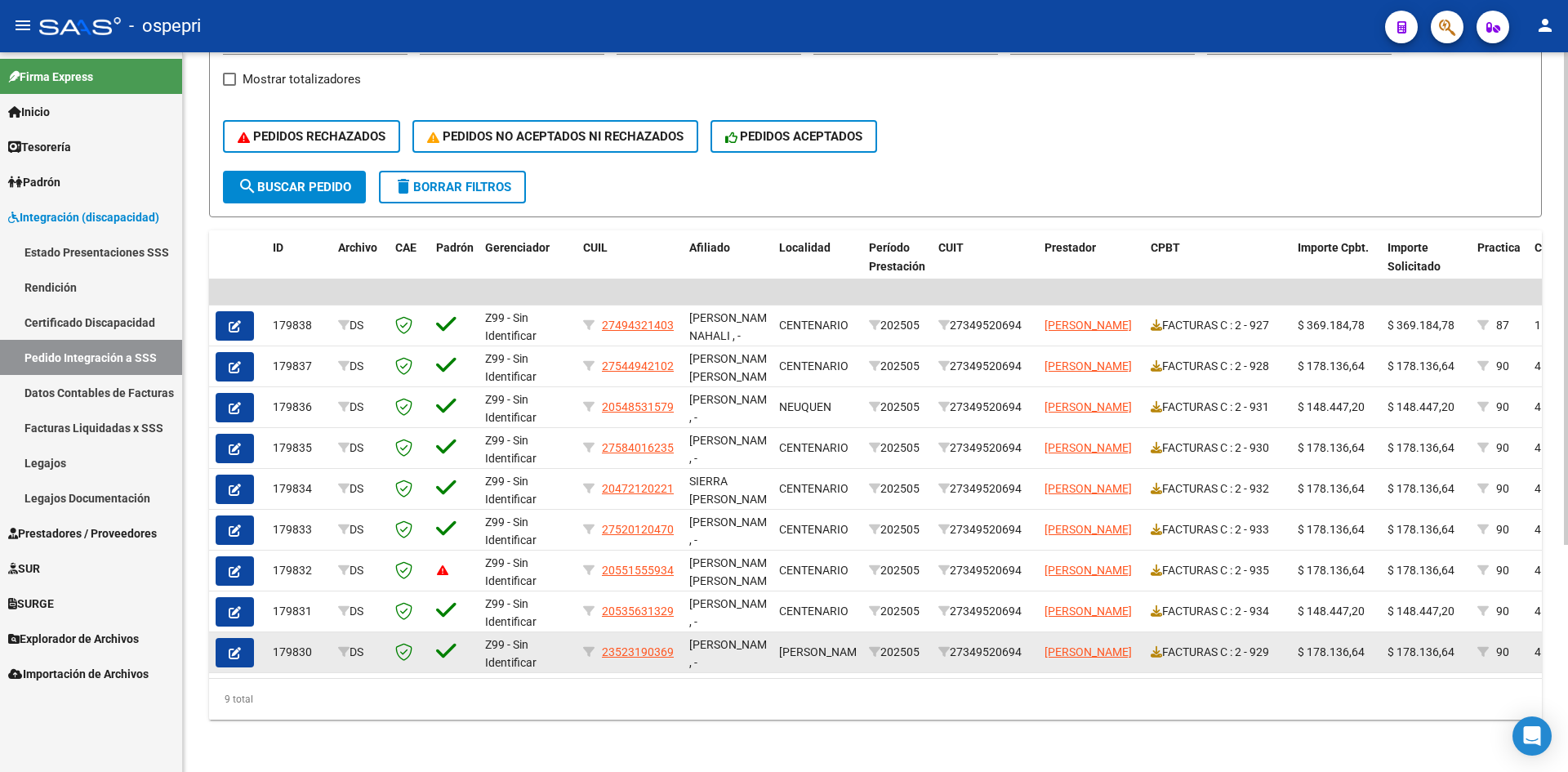
click at [236, 648] on icon "button" at bounding box center [235, 653] width 12 height 12
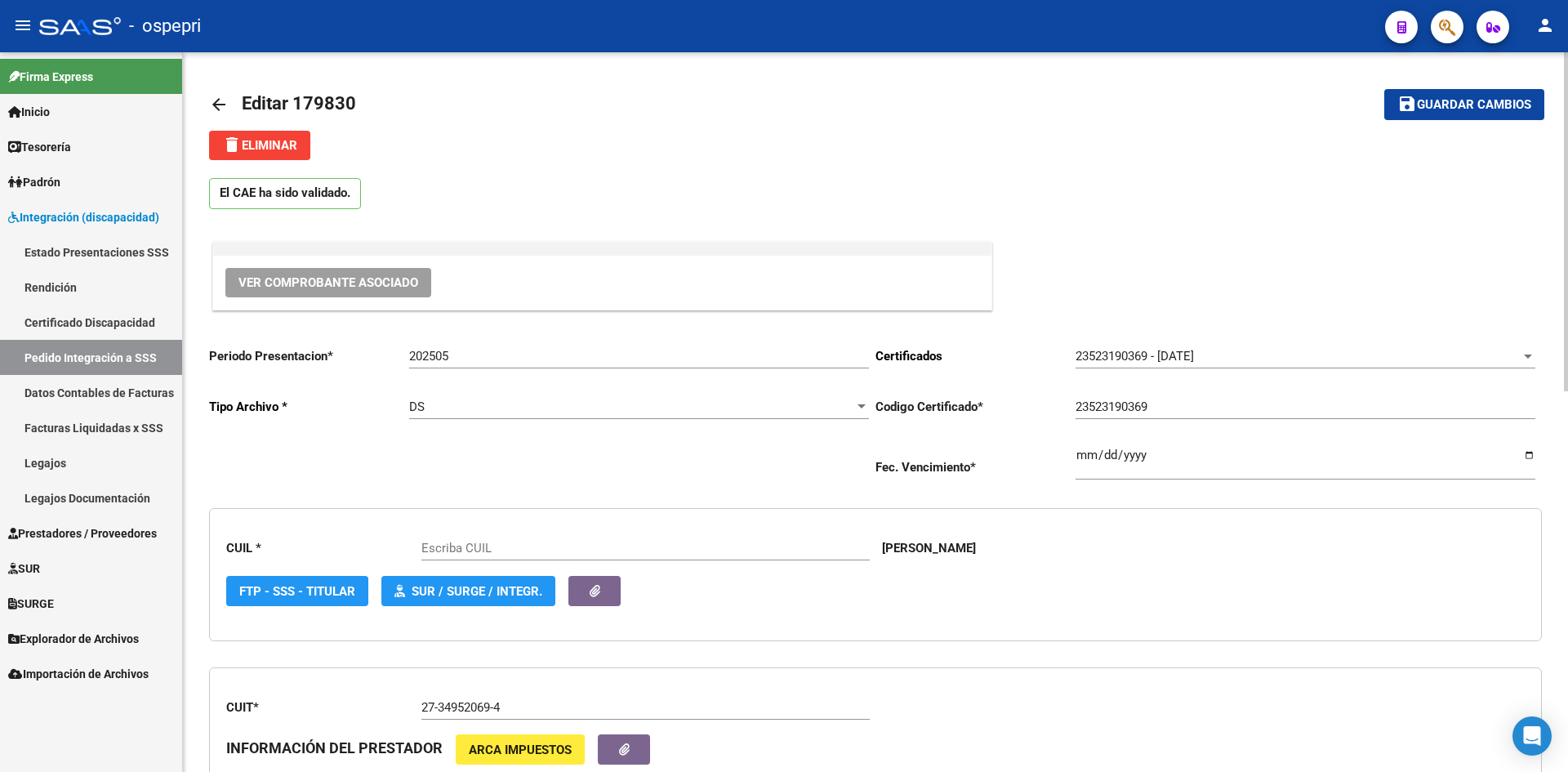
type input "23523190369"
click at [400, 278] on span "Ver Comprobante Asociado" at bounding box center [328, 282] width 179 height 15
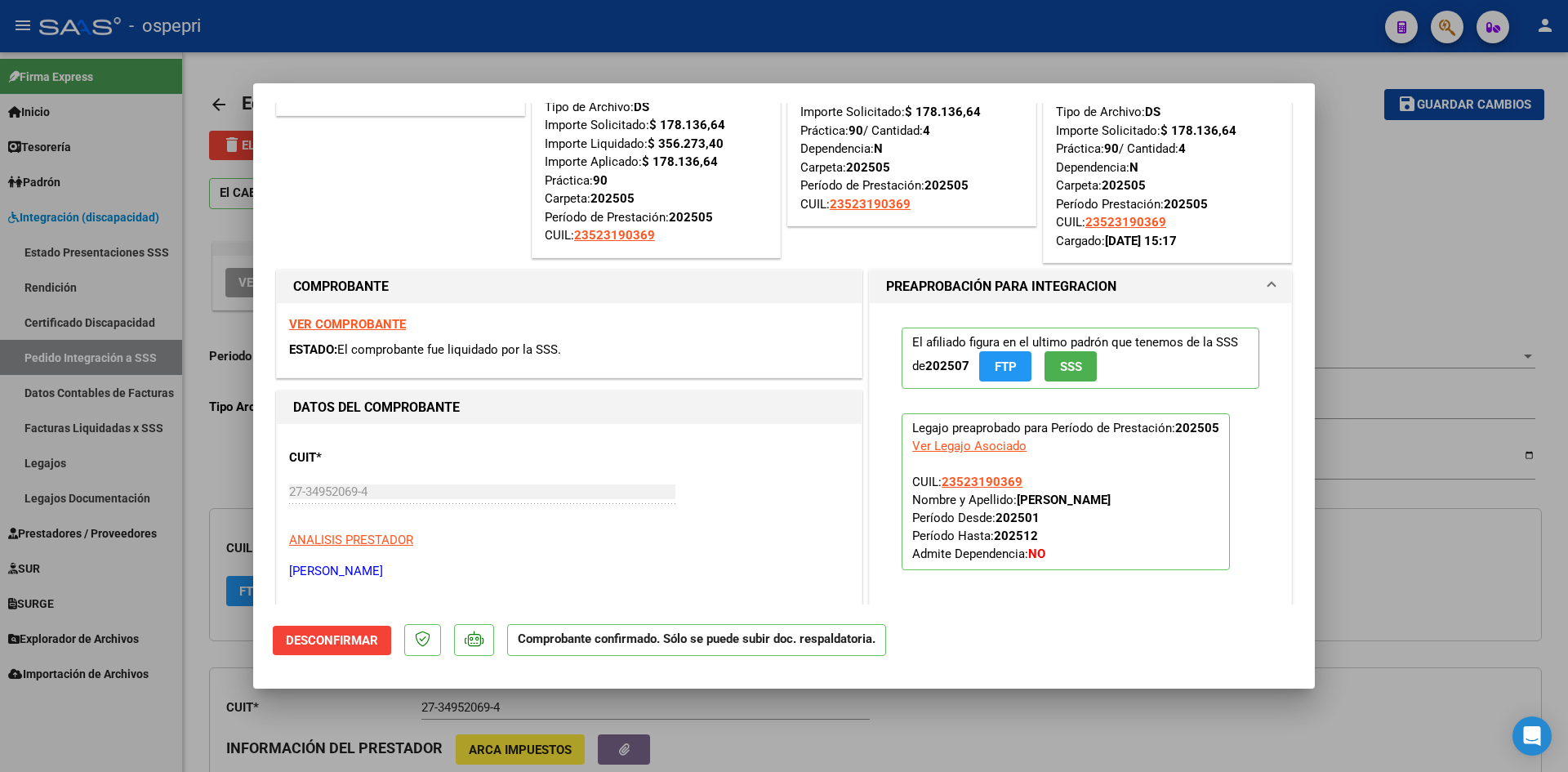
scroll to position [81, 0]
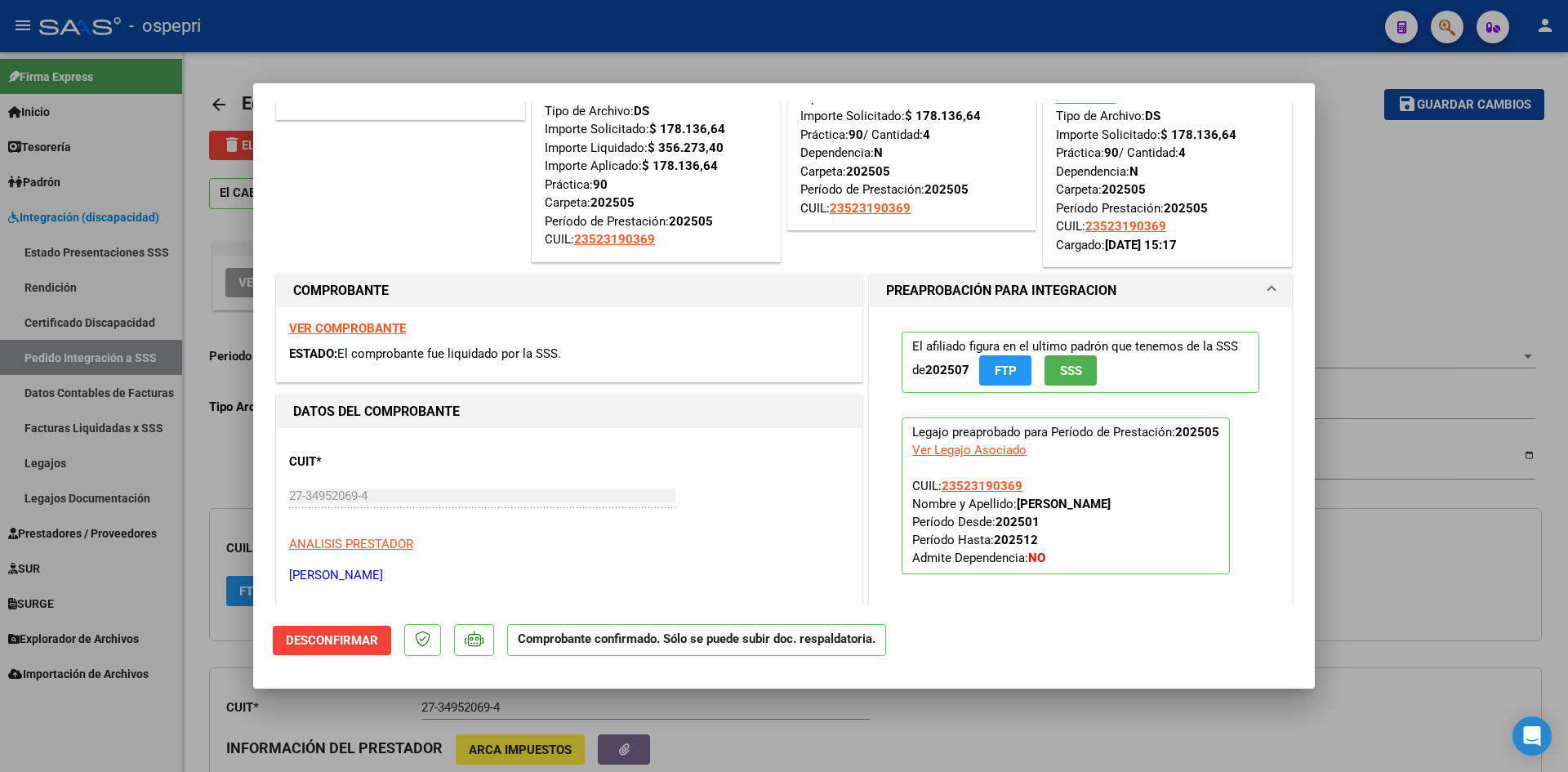
drag, startPoint x: 938, startPoint y: 486, endPoint x: 940, endPoint y: 469, distance: 17.1
click at [940, 469] on p "Legajo preaprobado para Período de Prestación: 202505 Ver Legajo Asociado CUIL:…" at bounding box center [1065, 495] width 328 height 157
click at [1043, 458] on p "Legajo preaprobado para Período de Prestación: 202505 Ver Legajo Asociado CUIL:…" at bounding box center [1065, 495] width 328 height 157
drag, startPoint x: 933, startPoint y: 475, endPoint x: 1003, endPoint y: 493, distance: 72.3
click at [1003, 493] on p "Legajo preaprobado para Período de Prestación: 202505 Ver Legajo Asociado CUIL:…" at bounding box center [1065, 495] width 328 height 157
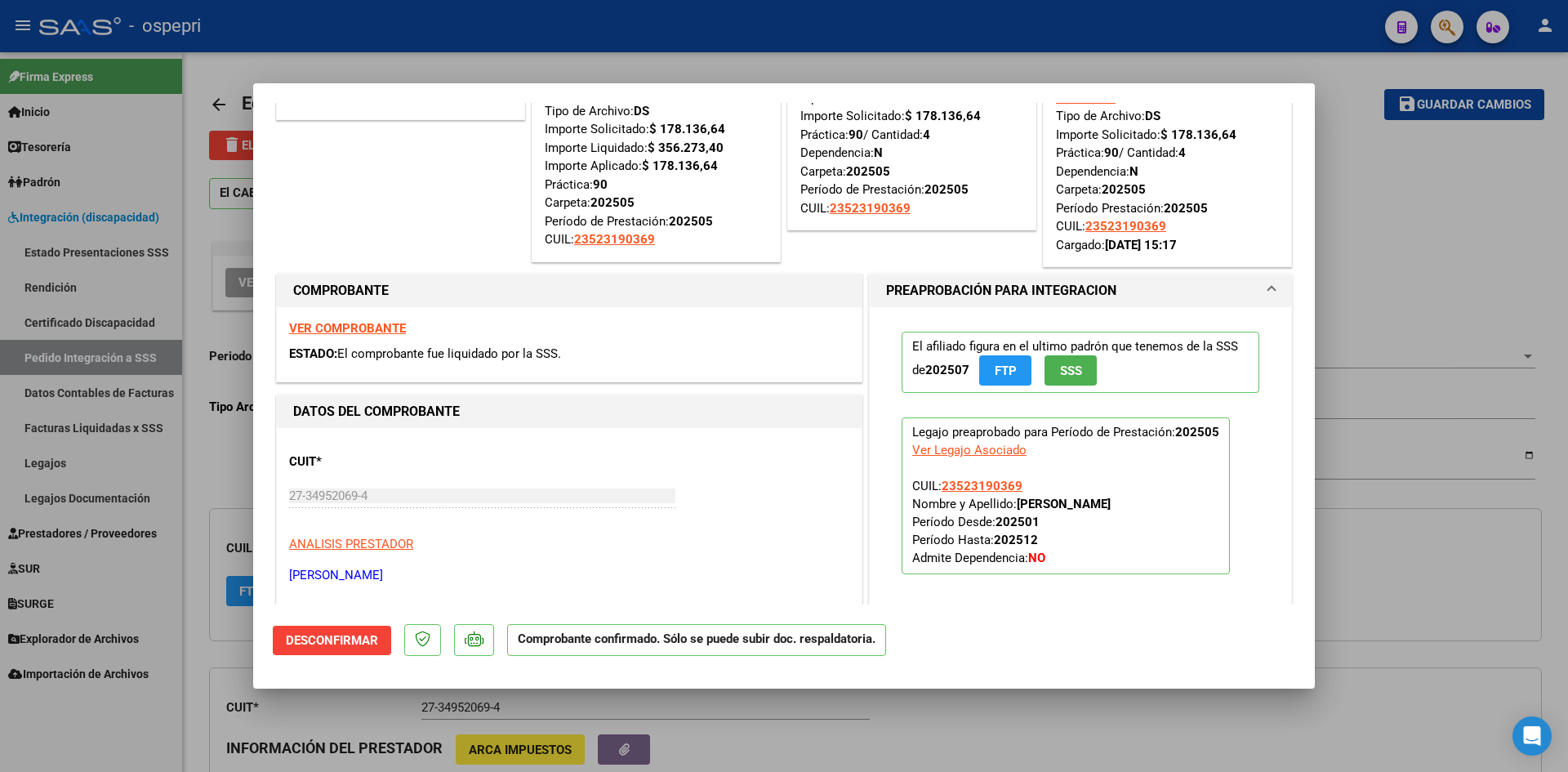
click at [1064, 455] on p "Legajo preaprobado para Período de Prestación: 202505 Ver Legajo Asociado CUIL:…" at bounding box center [1065, 495] width 328 height 157
drag, startPoint x: 938, startPoint y: 481, endPoint x: 1026, endPoint y: 486, distance: 88.1
click at [1026, 486] on p "Legajo preaprobado para Período de Prestación: 202505 Ver Legajo Asociado CUIL:…" at bounding box center [1065, 495] width 328 height 157
copy span "23523190369"
type input "$ 0,00"
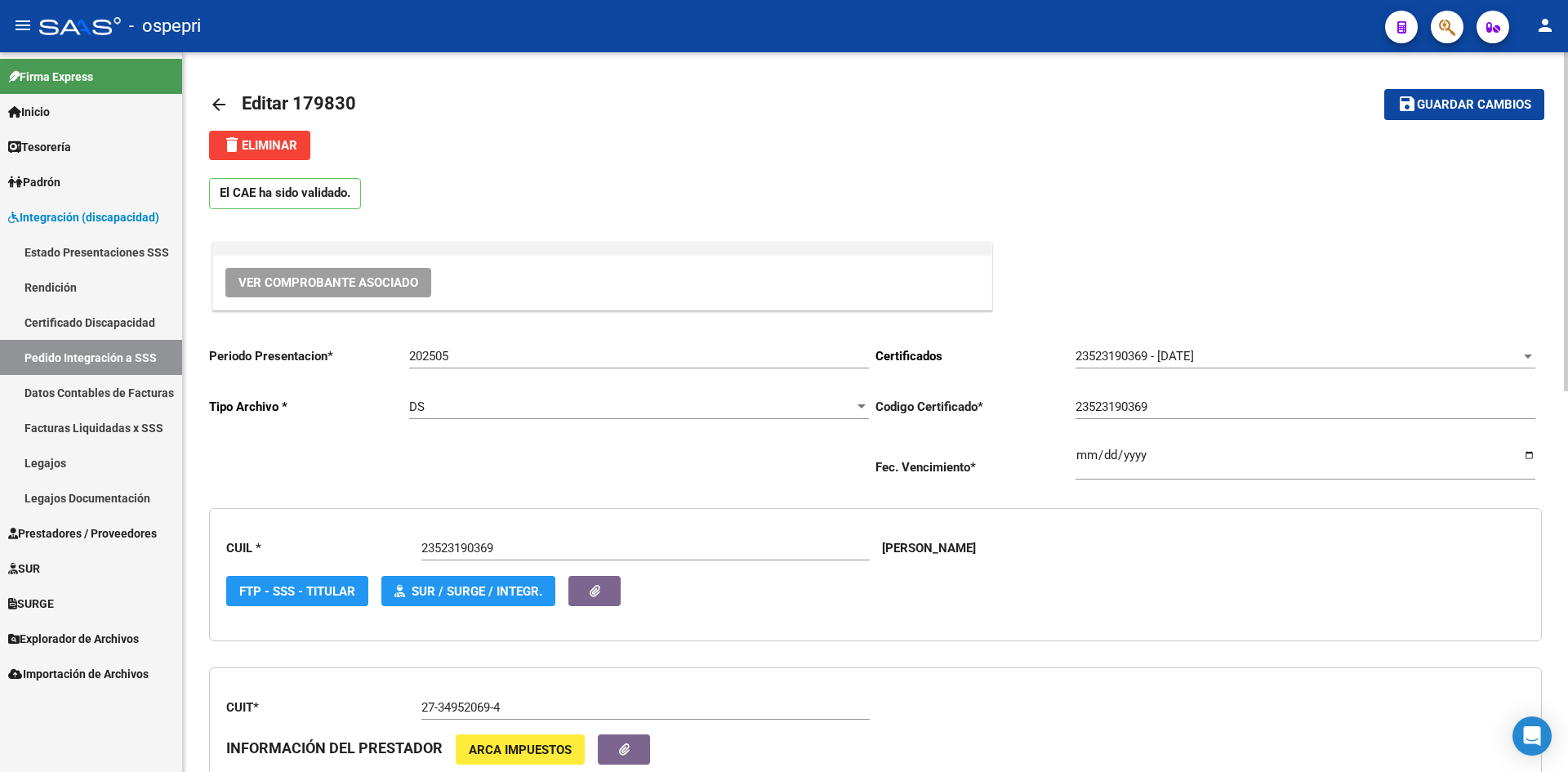
click at [220, 102] on mat-icon "arrow_back" at bounding box center [219, 105] width 20 height 20
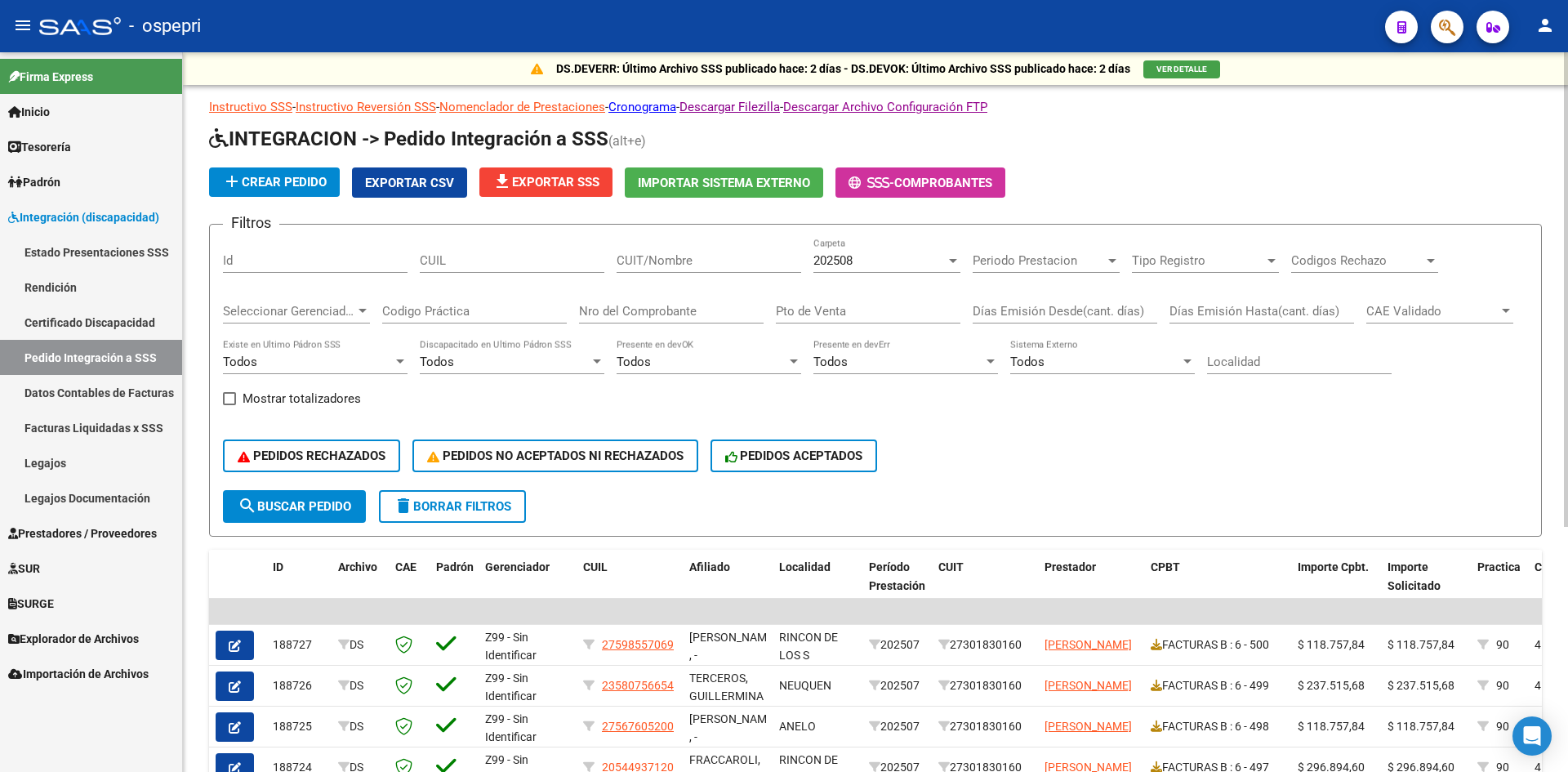
click at [79, 211] on span "Integración (discapacidad)" at bounding box center [84, 217] width 151 height 18
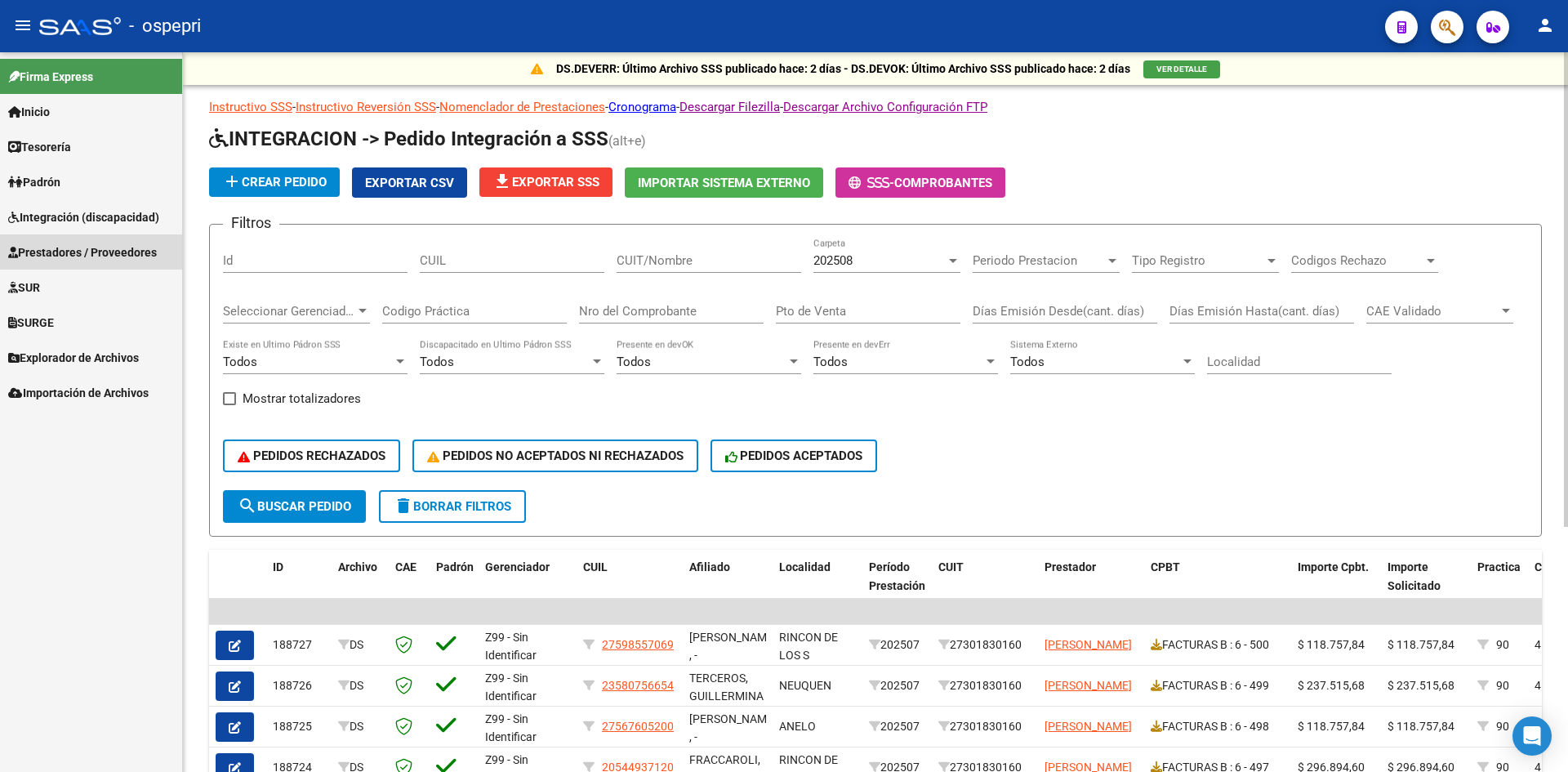
click at [89, 256] on span "Prestadores / Proveedores" at bounding box center [82, 253] width 149 height 18
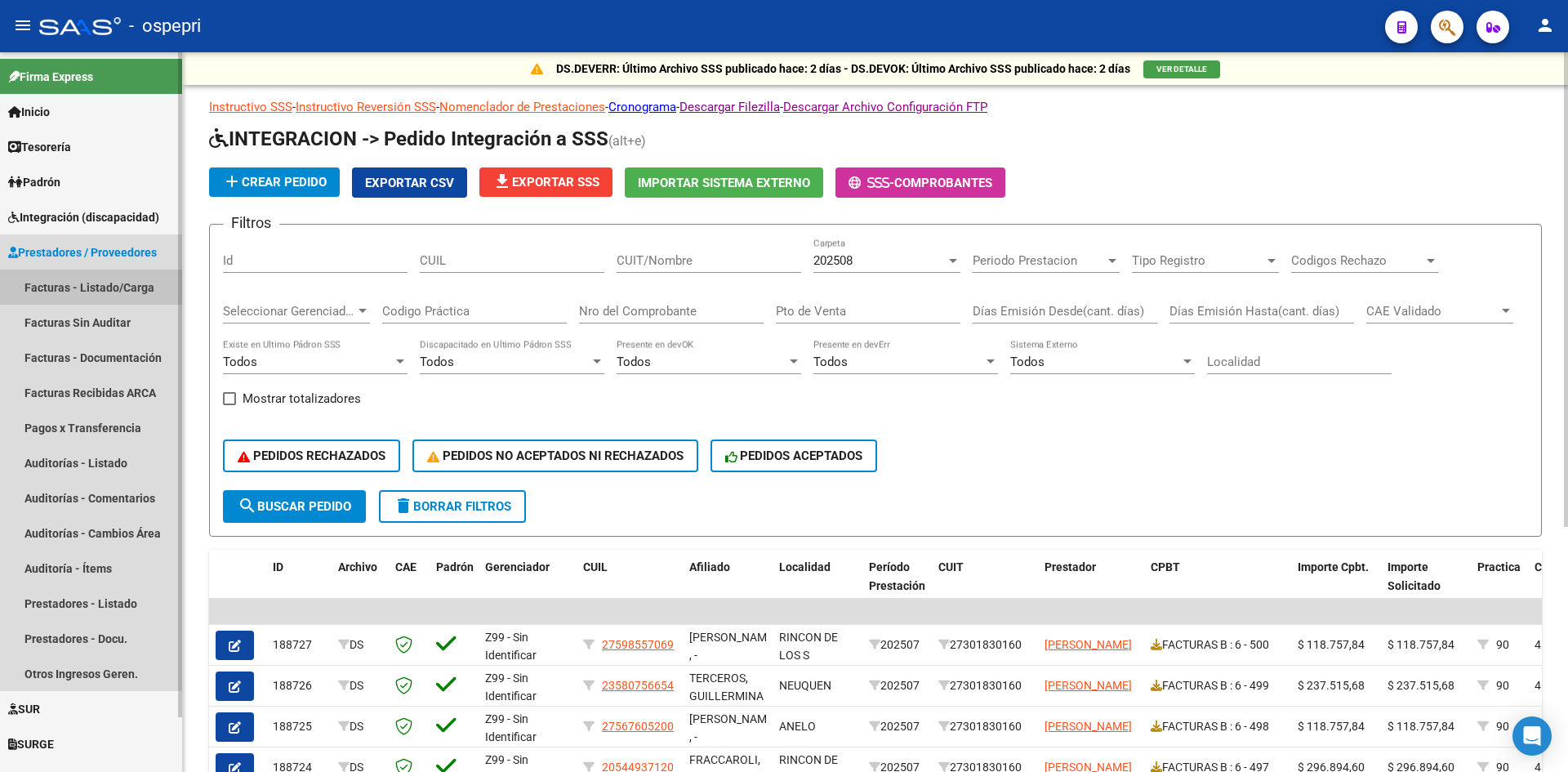
click at [89, 279] on link "Facturas - Listado/Carga" at bounding box center [91, 286] width 182 height 35
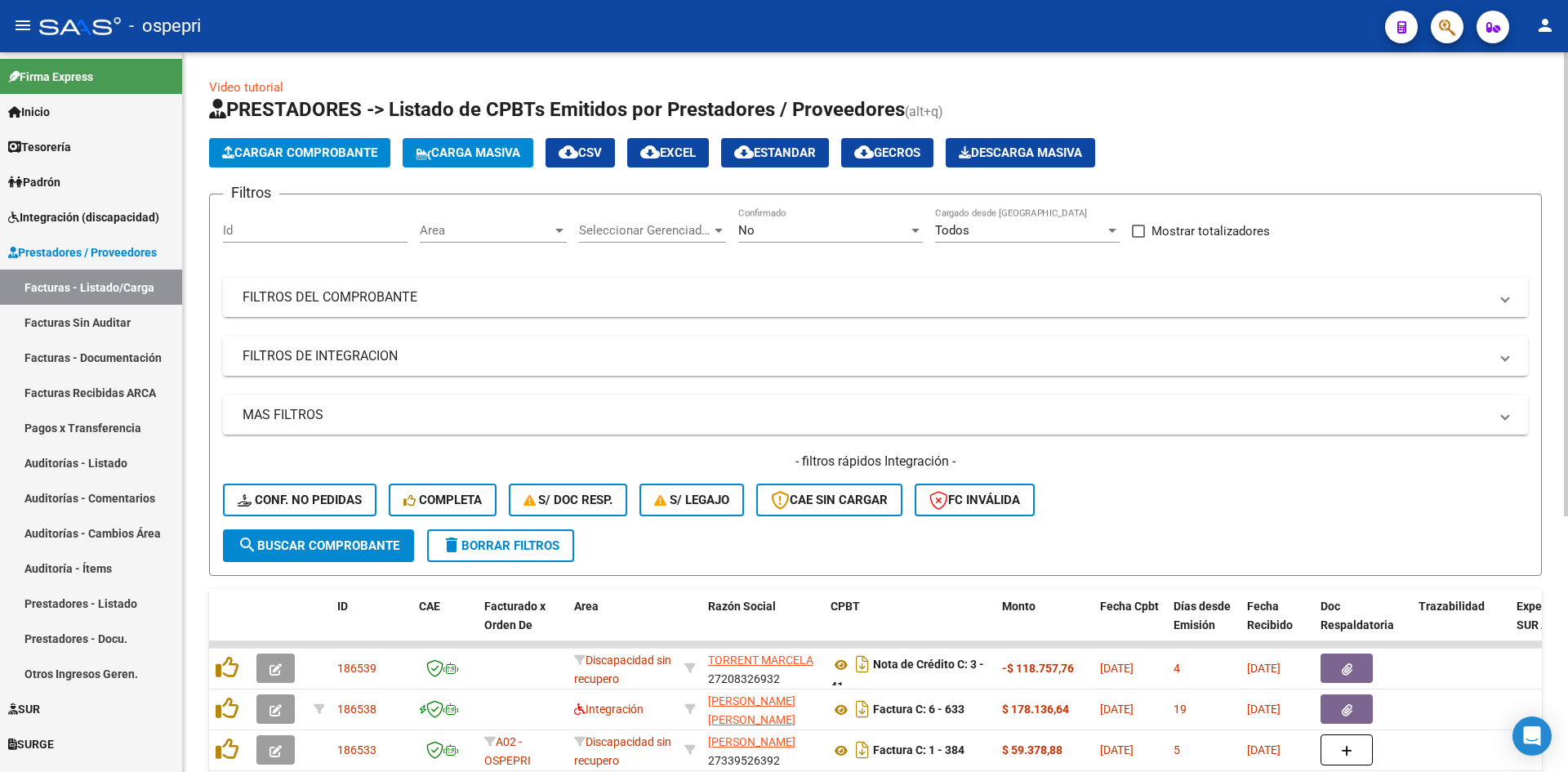
click at [1005, 308] on mat-expansion-panel-header "FILTROS DEL COMPROBANTE" at bounding box center [876, 297] width 1305 height 40
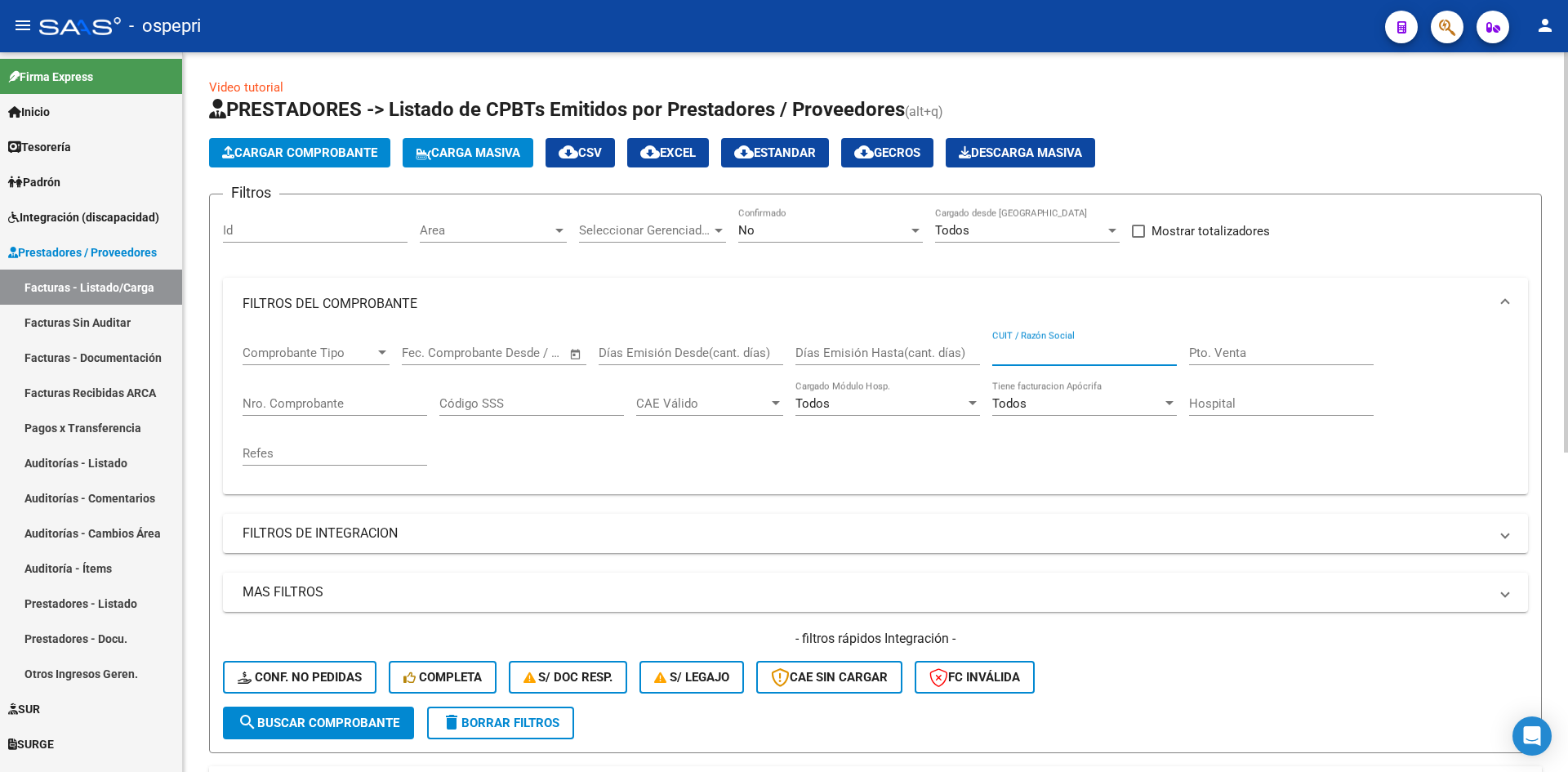
click at [1041, 353] on input "CUIT / Razón Social" at bounding box center [1085, 353] width 184 height 15
paste input "27354924809"
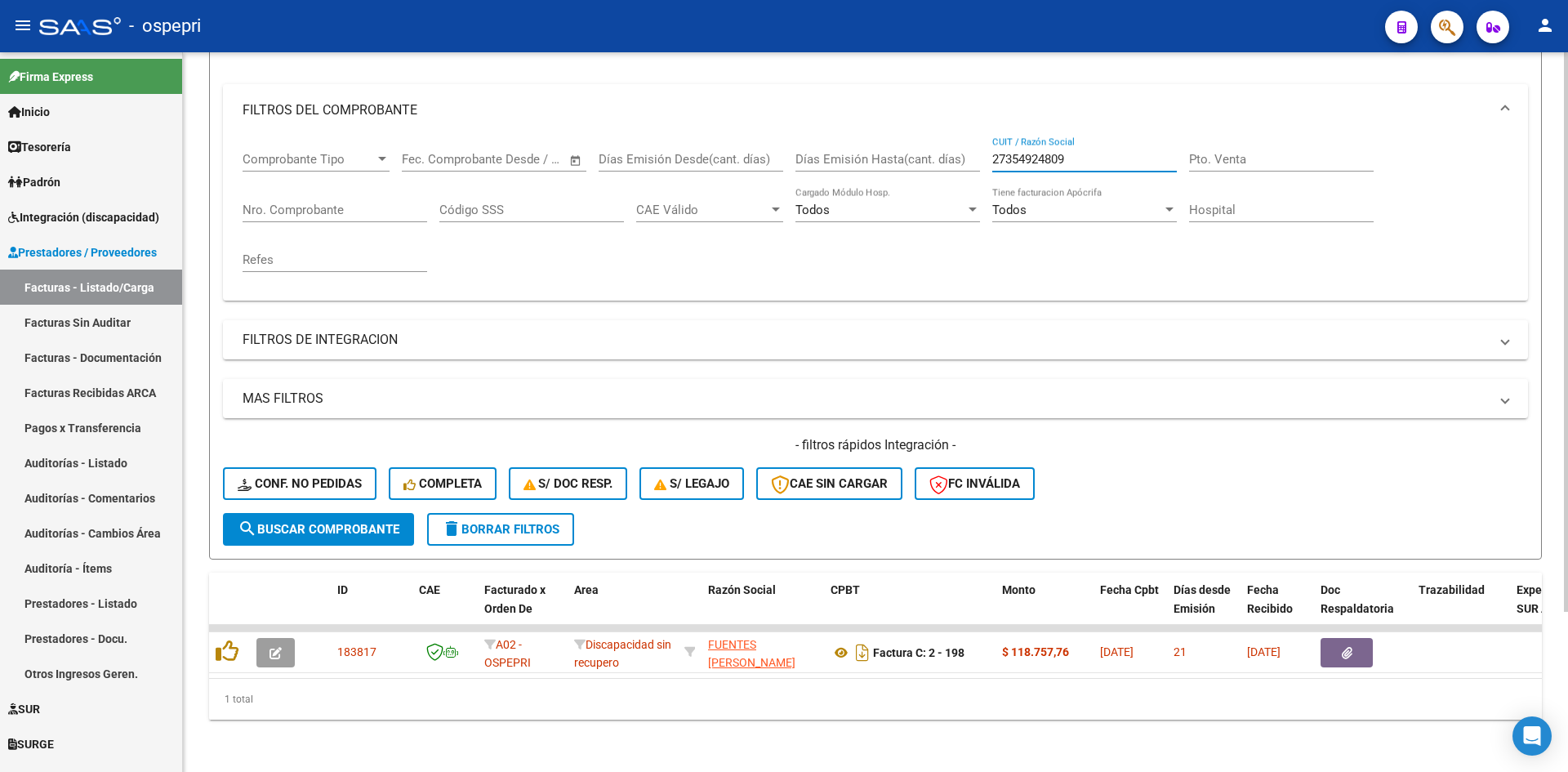
scroll to position [206, 0]
type input "27354924809"
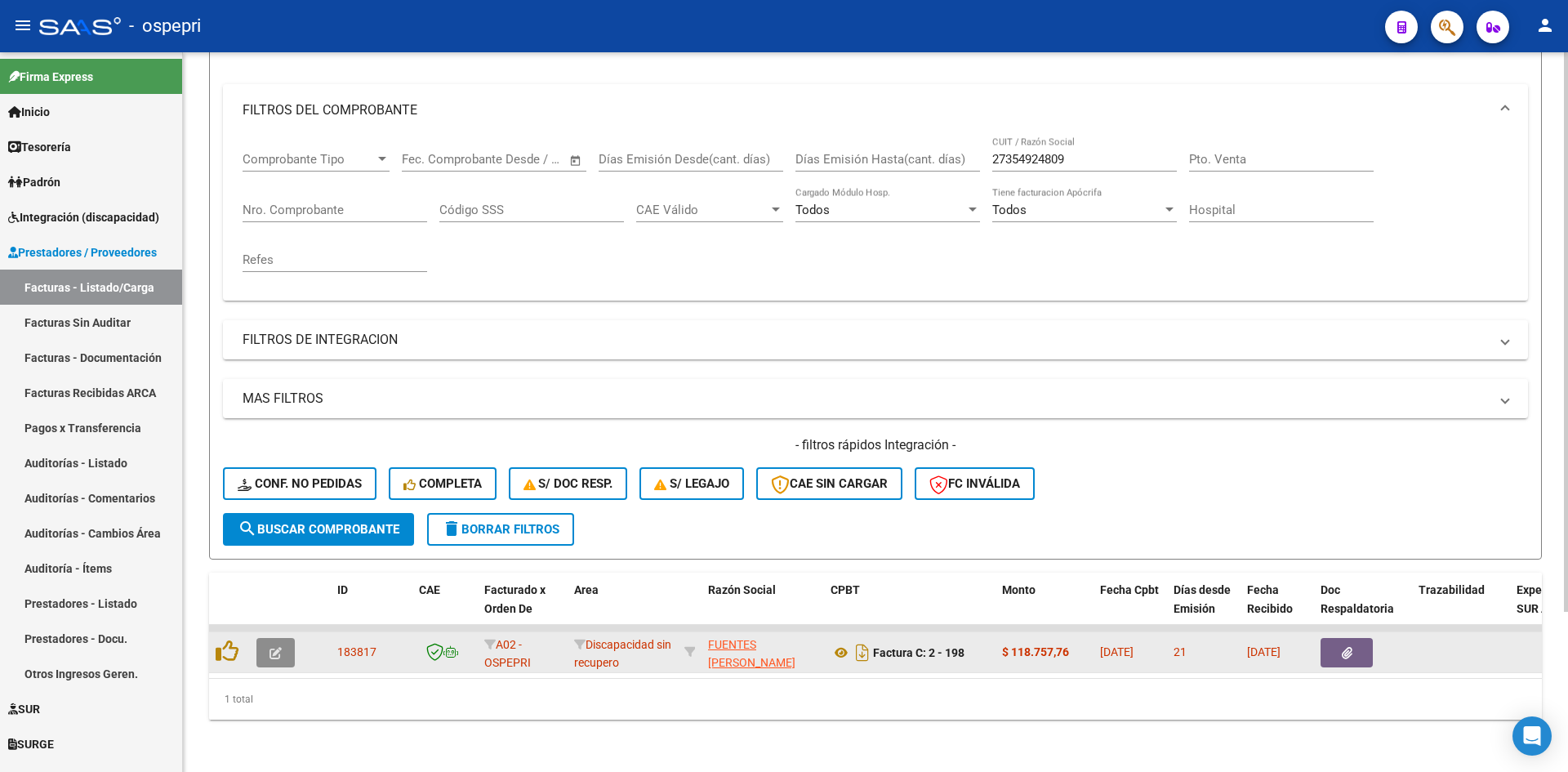
click at [280, 647] on icon "button" at bounding box center [275, 653] width 12 height 12
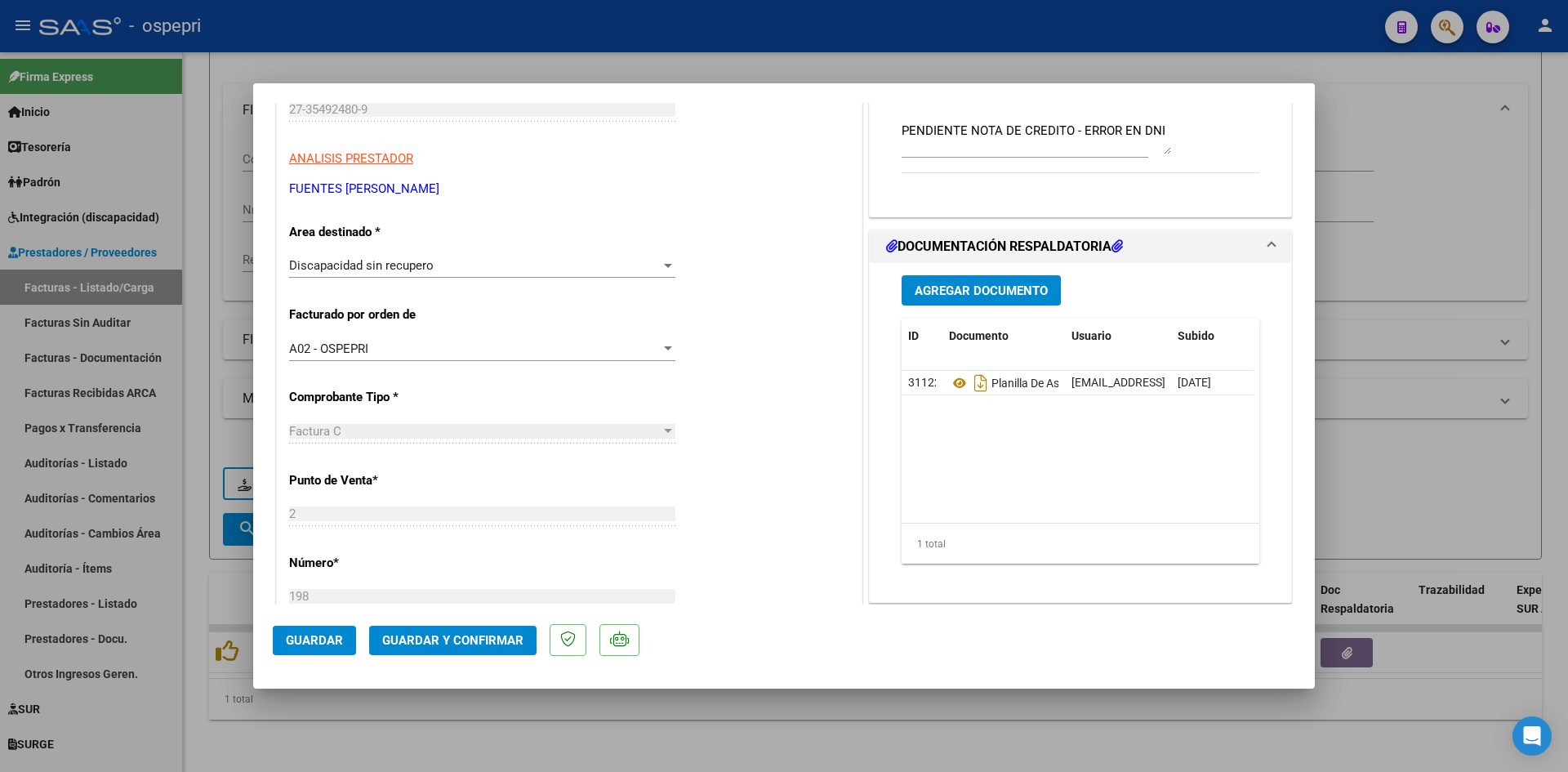
scroll to position [245, 0]
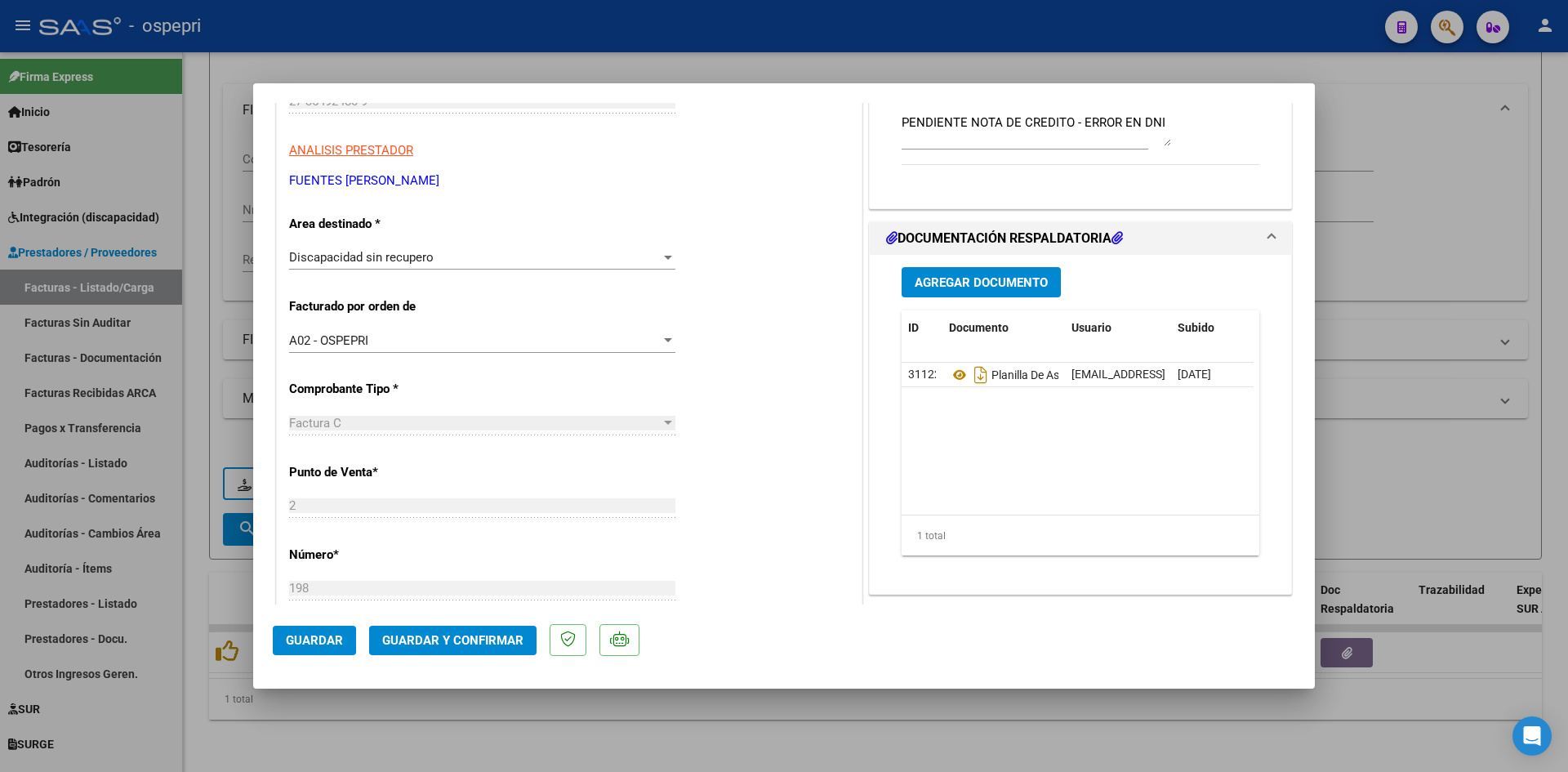
type input "$ 0,00"
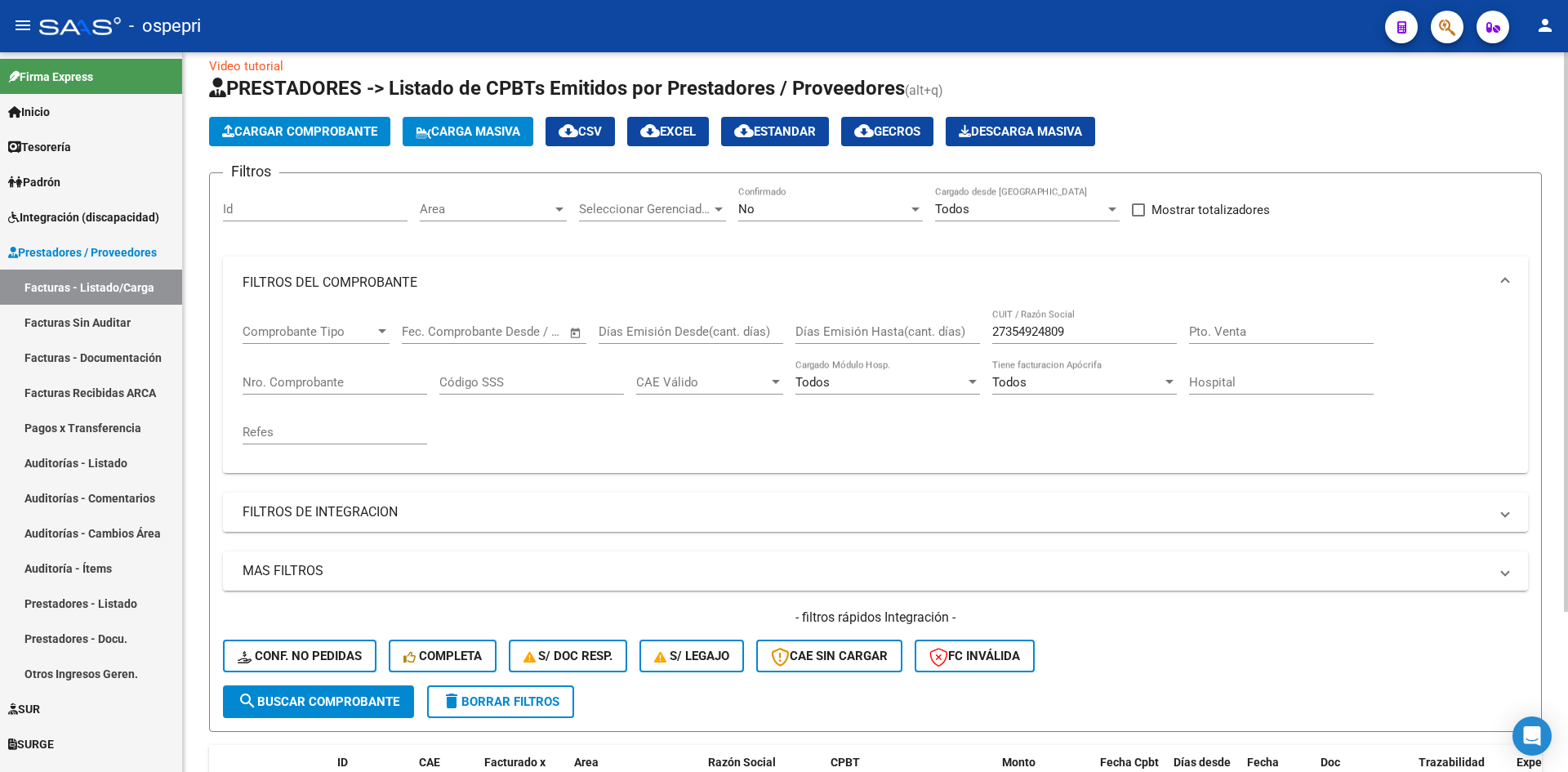
scroll to position [0, 0]
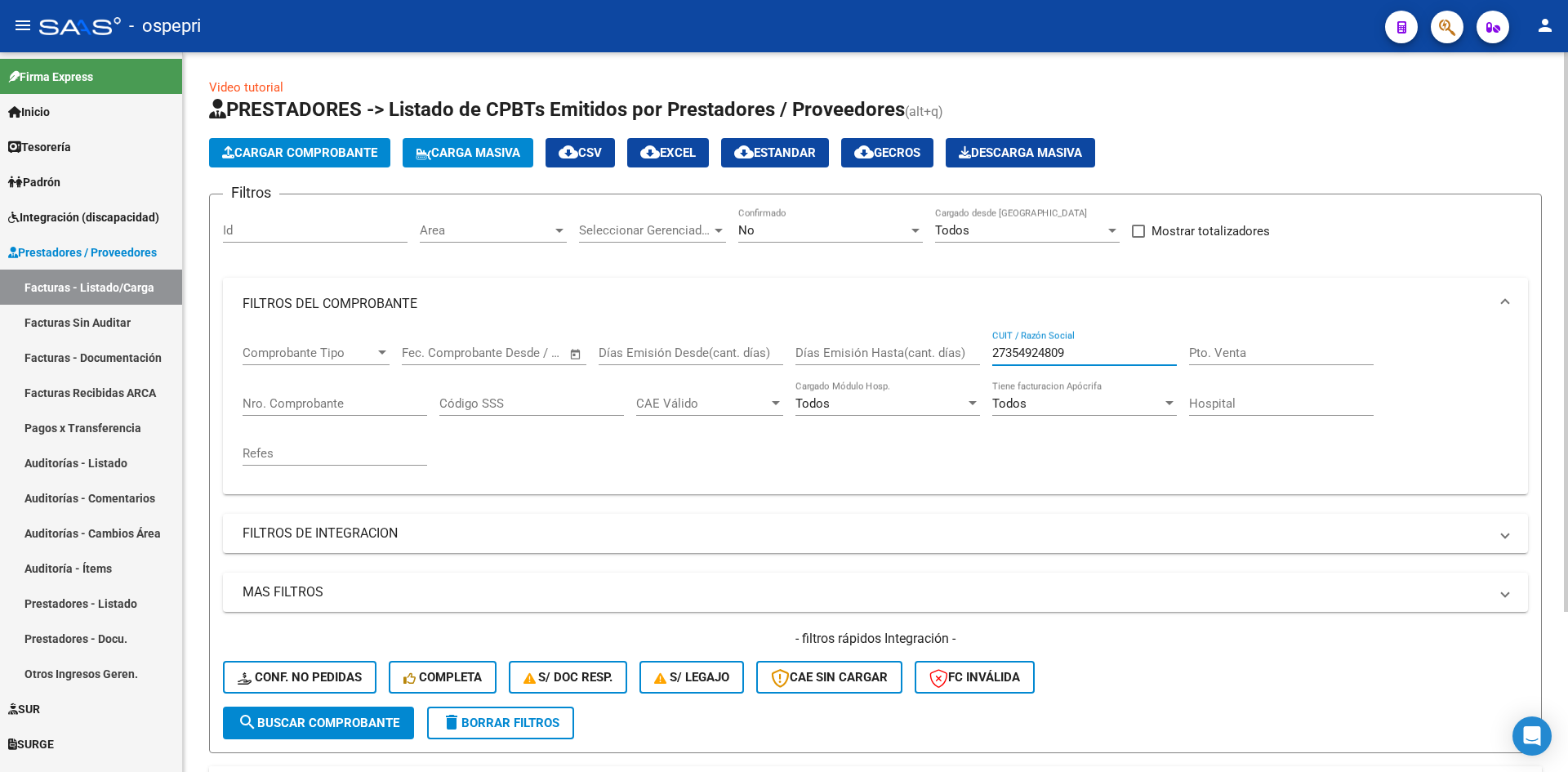
drag, startPoint x: 1084, startPoint y: 357, endPoint x: 951, endPoint y: 377, distance: 134.5
click at [941, 379] on div "Comprobante Tipo Comprobante Tipo Fecha inicio – Fecha fin Fec. Comprobante Des…" at bounding box center [876, 406] width 1266 height 151
paste input "27368411499"
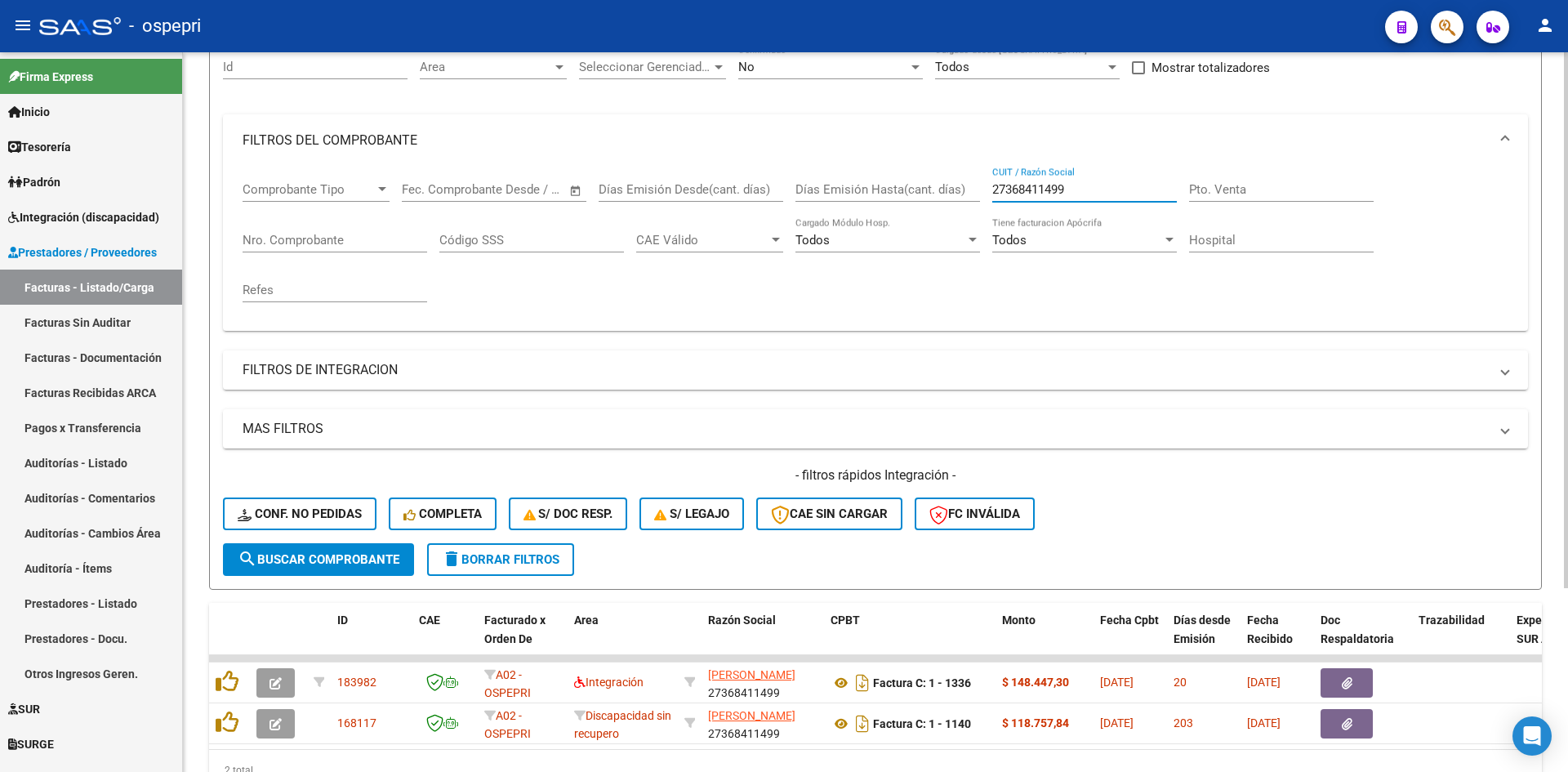
scroll to position [245, 0]
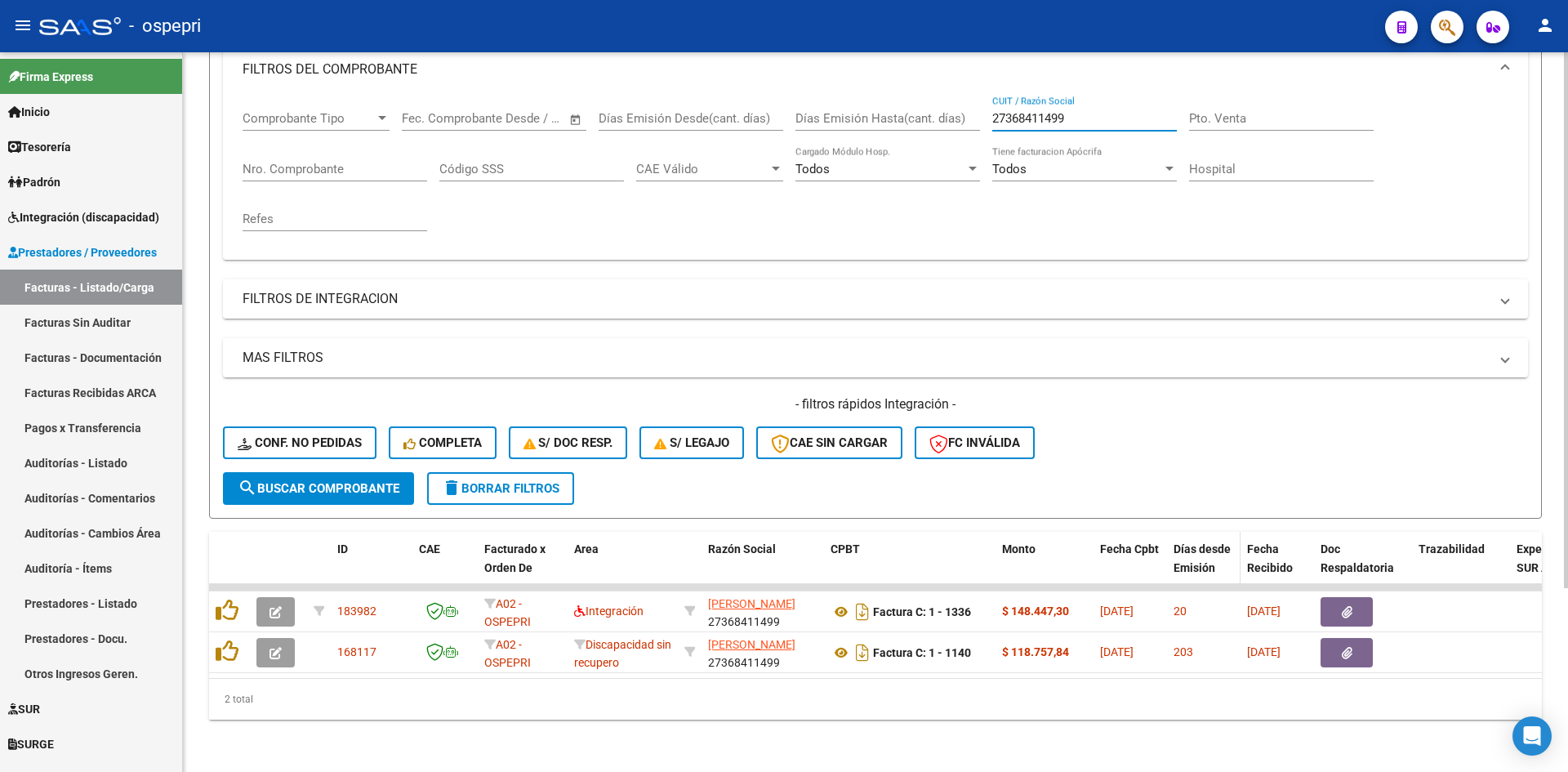
type input "27368411499"
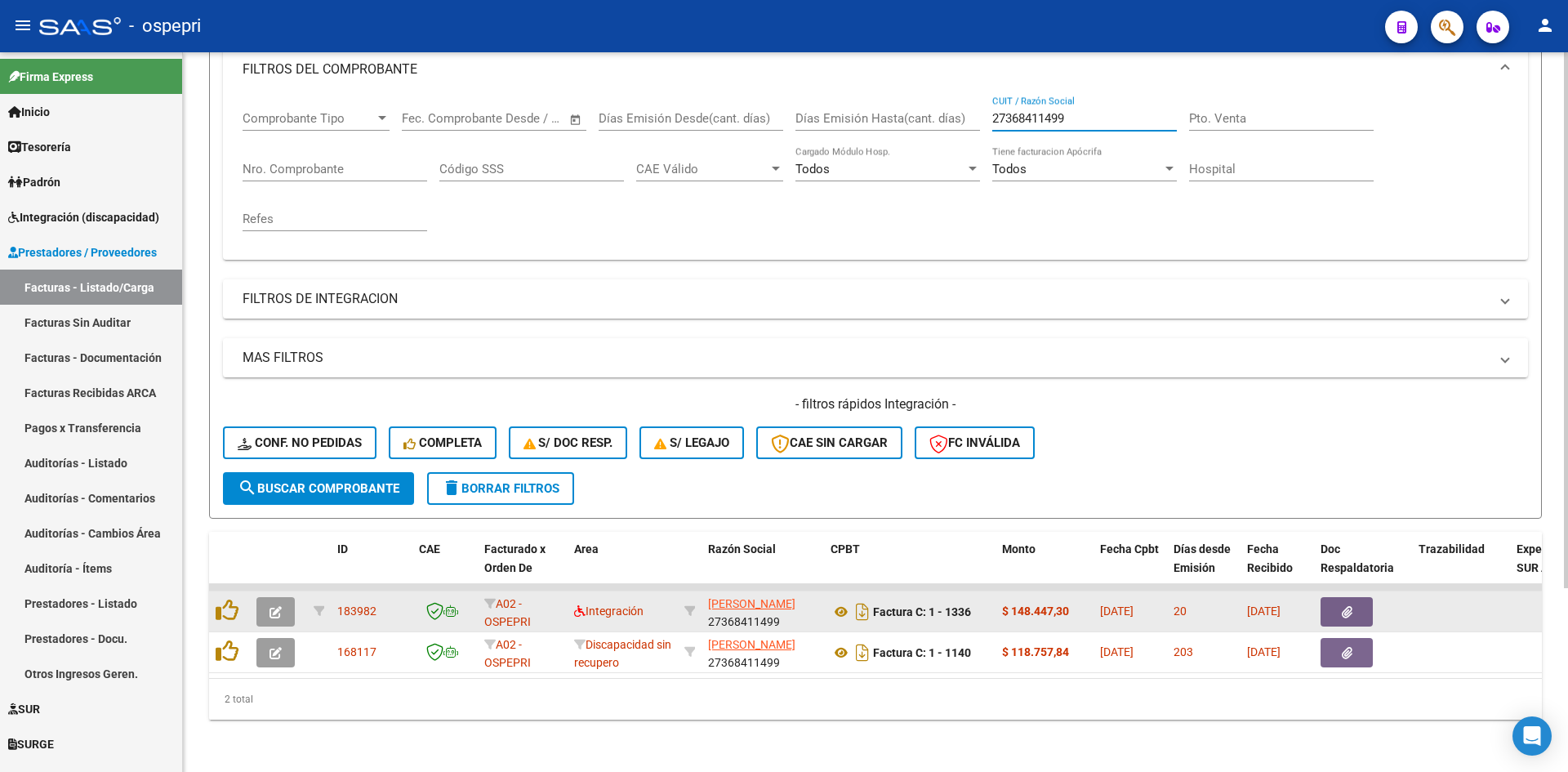
click at [272, 597] on button "button" at bounding box center [276, 612] width 39 height 30
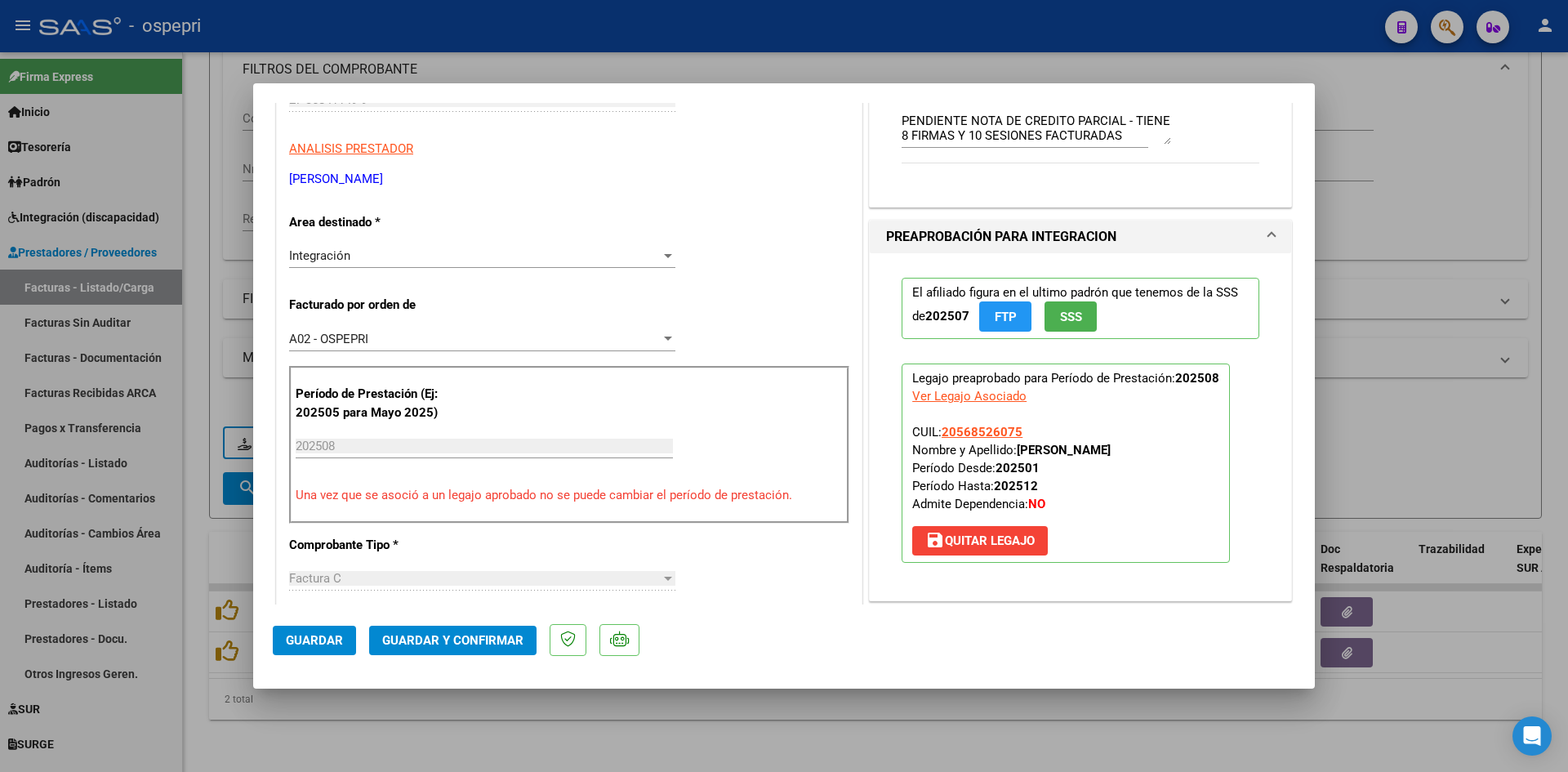
scroll to position [327, 0]
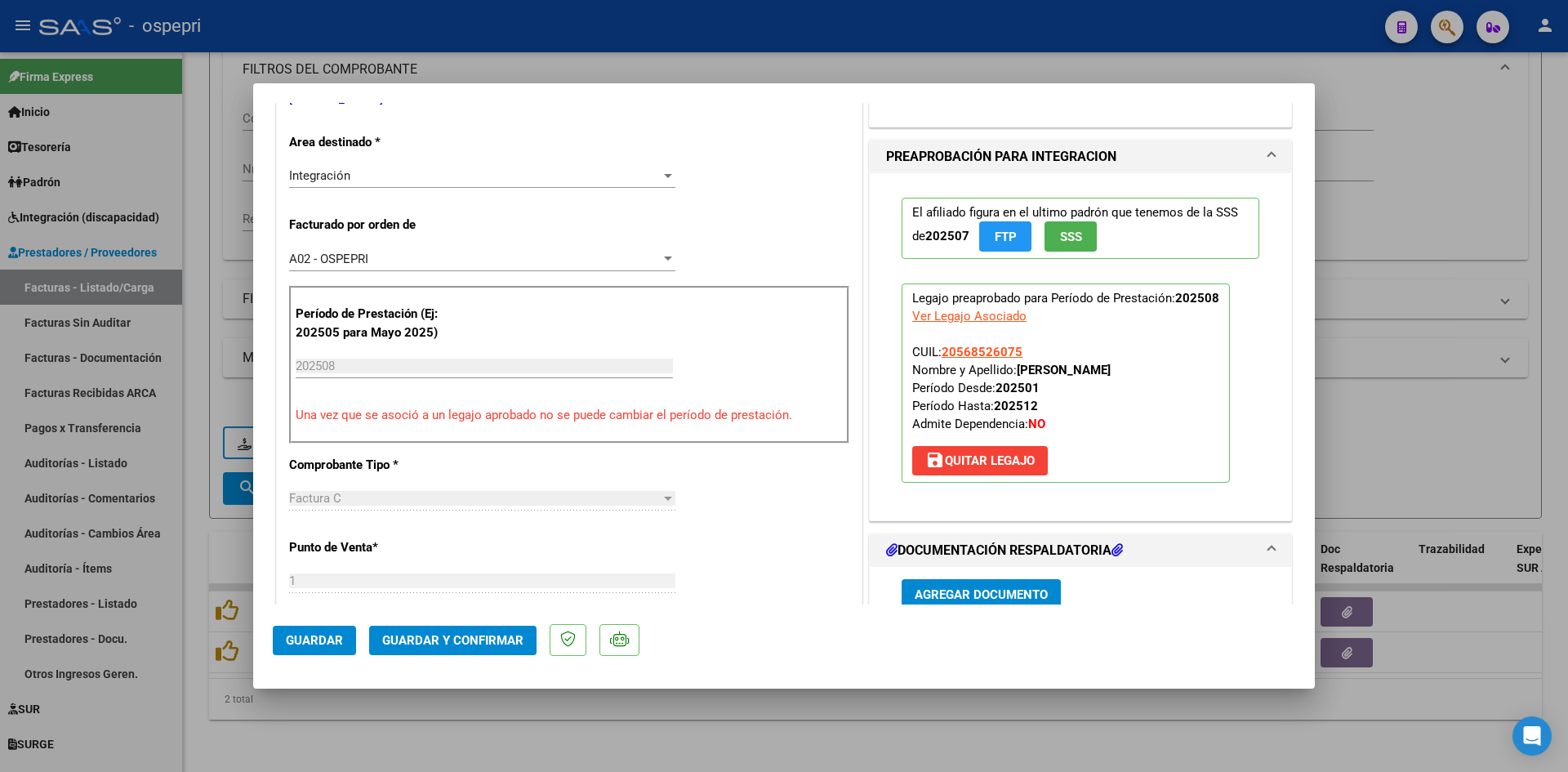
type input "$ 0,00"
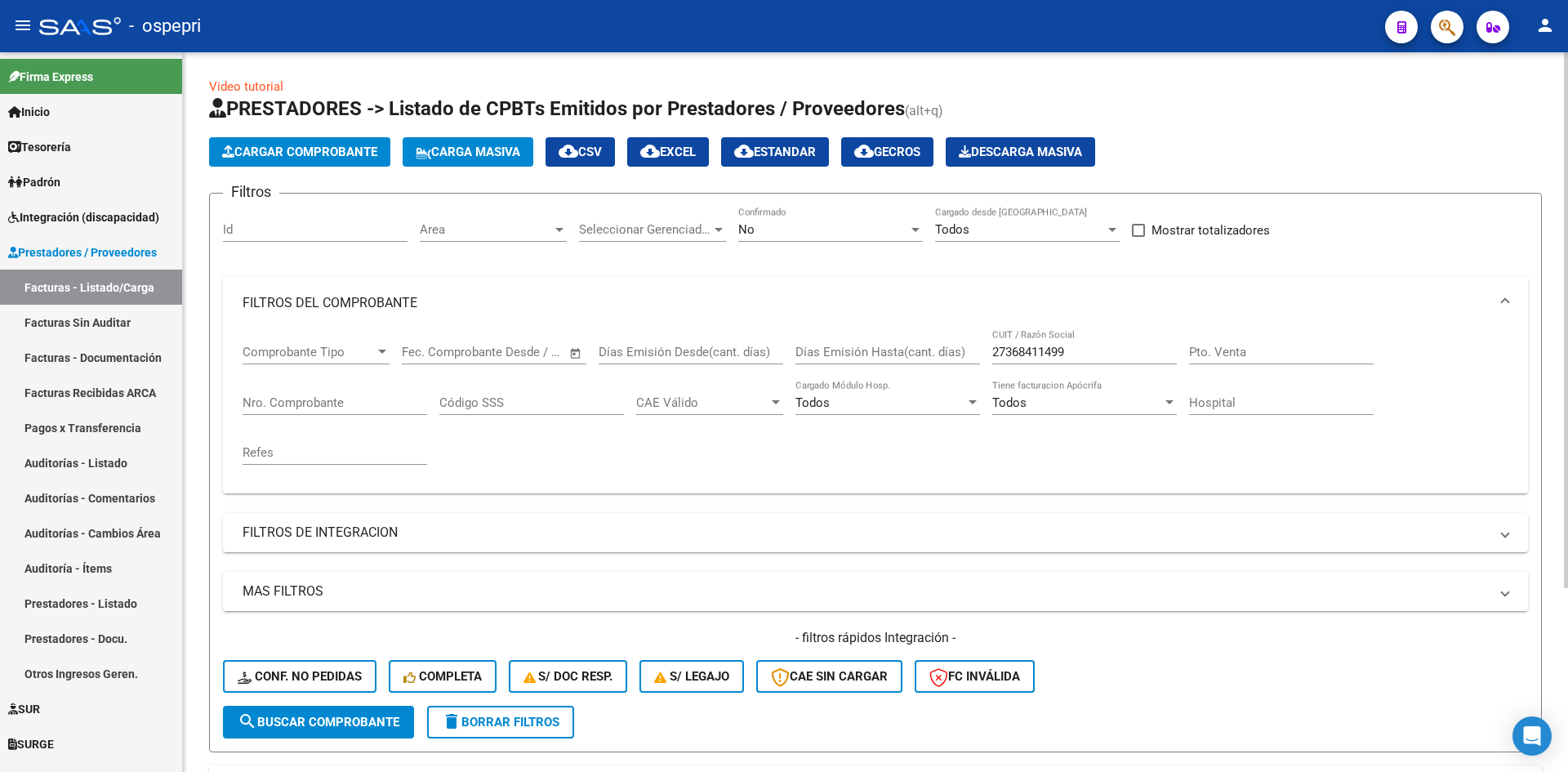
scroll to position [0, 0]
drag, startPoint x: 1083, startPoint y: 350, endPoint x: 970, endPoint y: 372, distance: 115.1
click at [970, 372] on div "Comprobante Tipo Comprobante Tipo Fecha inicio – Fecha fin Fec. Comprobante Des…" at bounding box center [876, 406] width 1266 height 151
paste input "27187296760"
type input "27187296760"
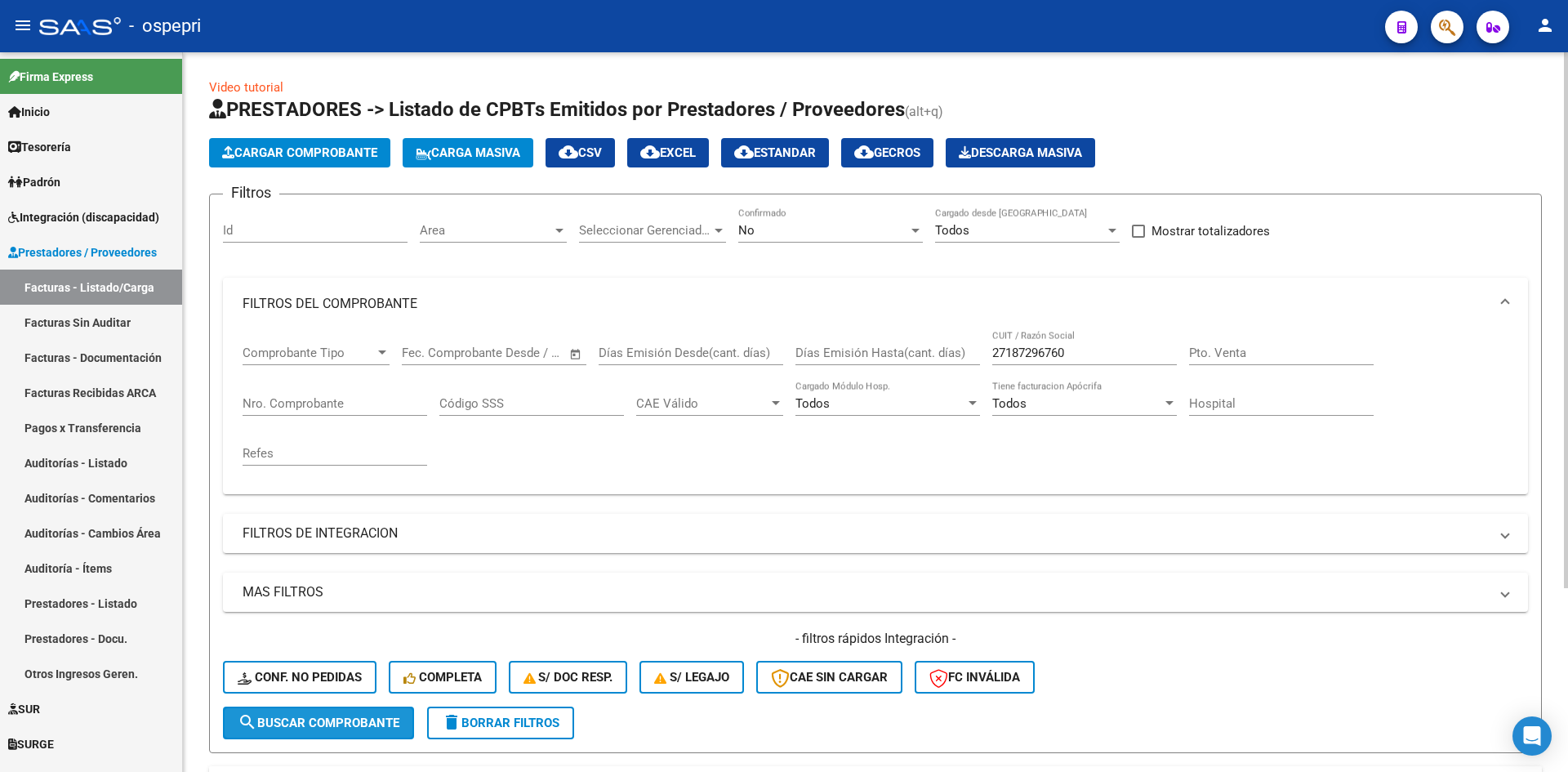
click at [403, 727] on button "search Buscar Comprobante" at bounding box center [319, 723] width 191 height 33
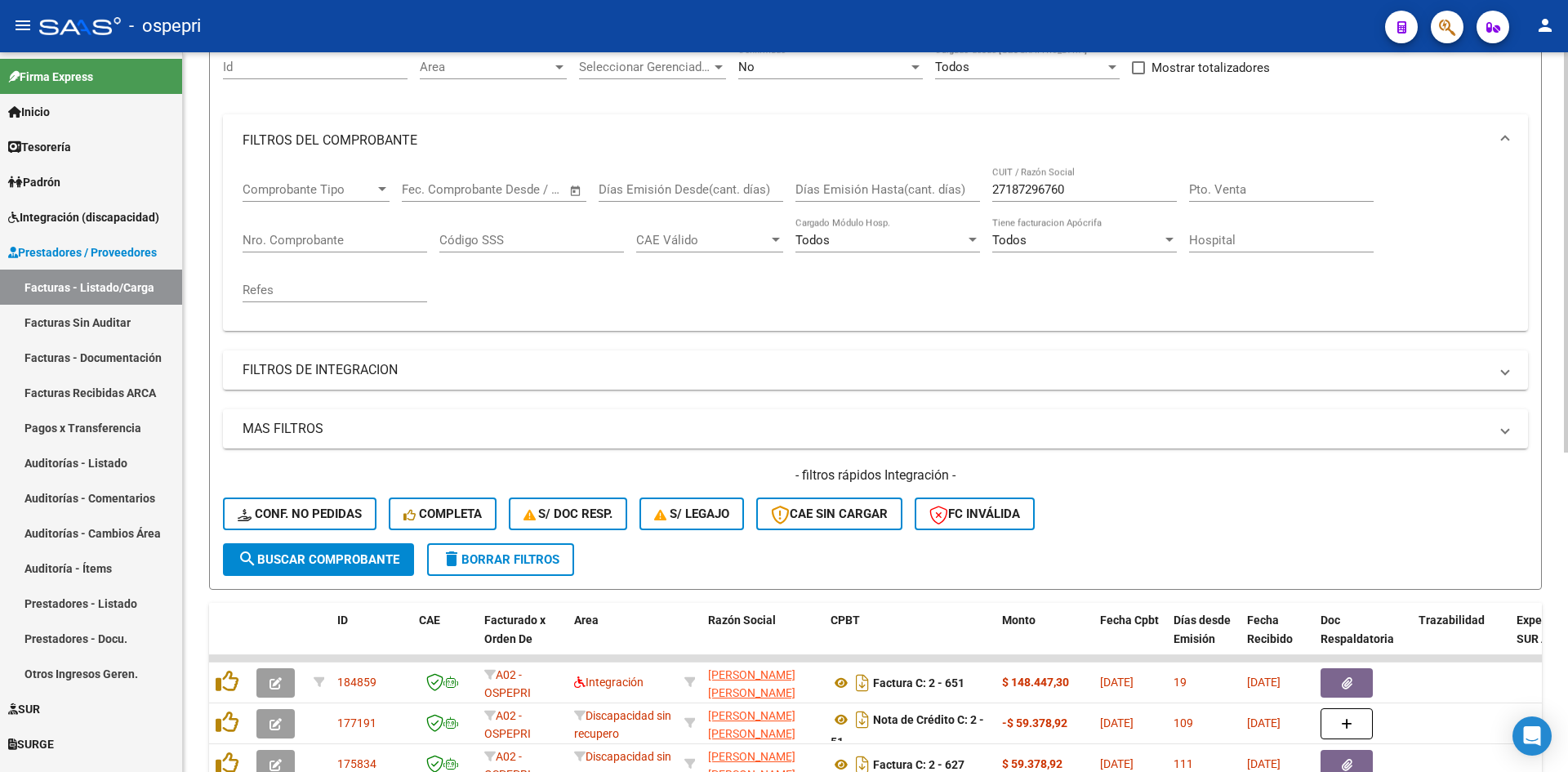
scroll to position [245, 0]
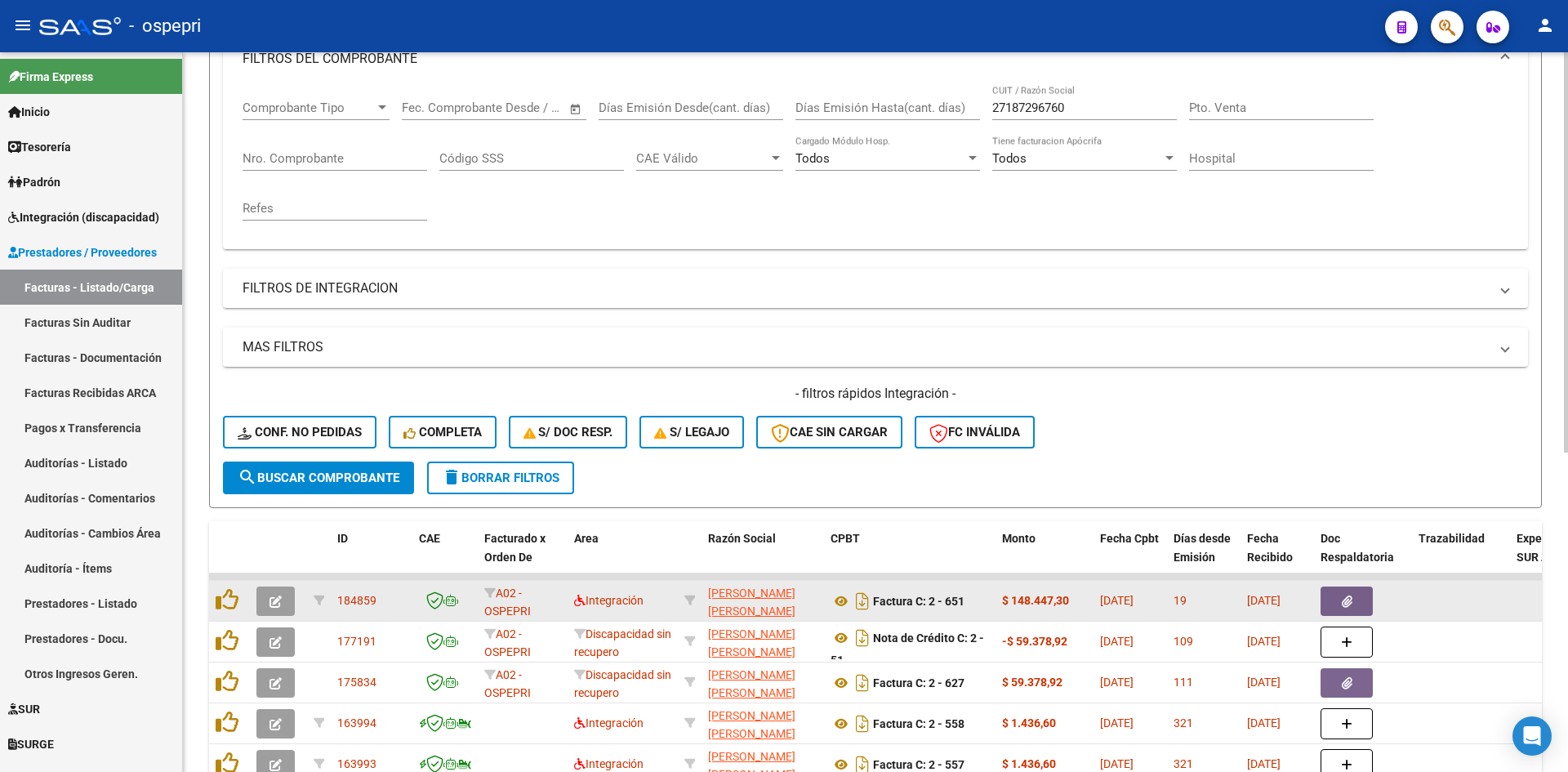
click at [266, 600] on button "button" at bounding box center [276, 601] width 39 height 30
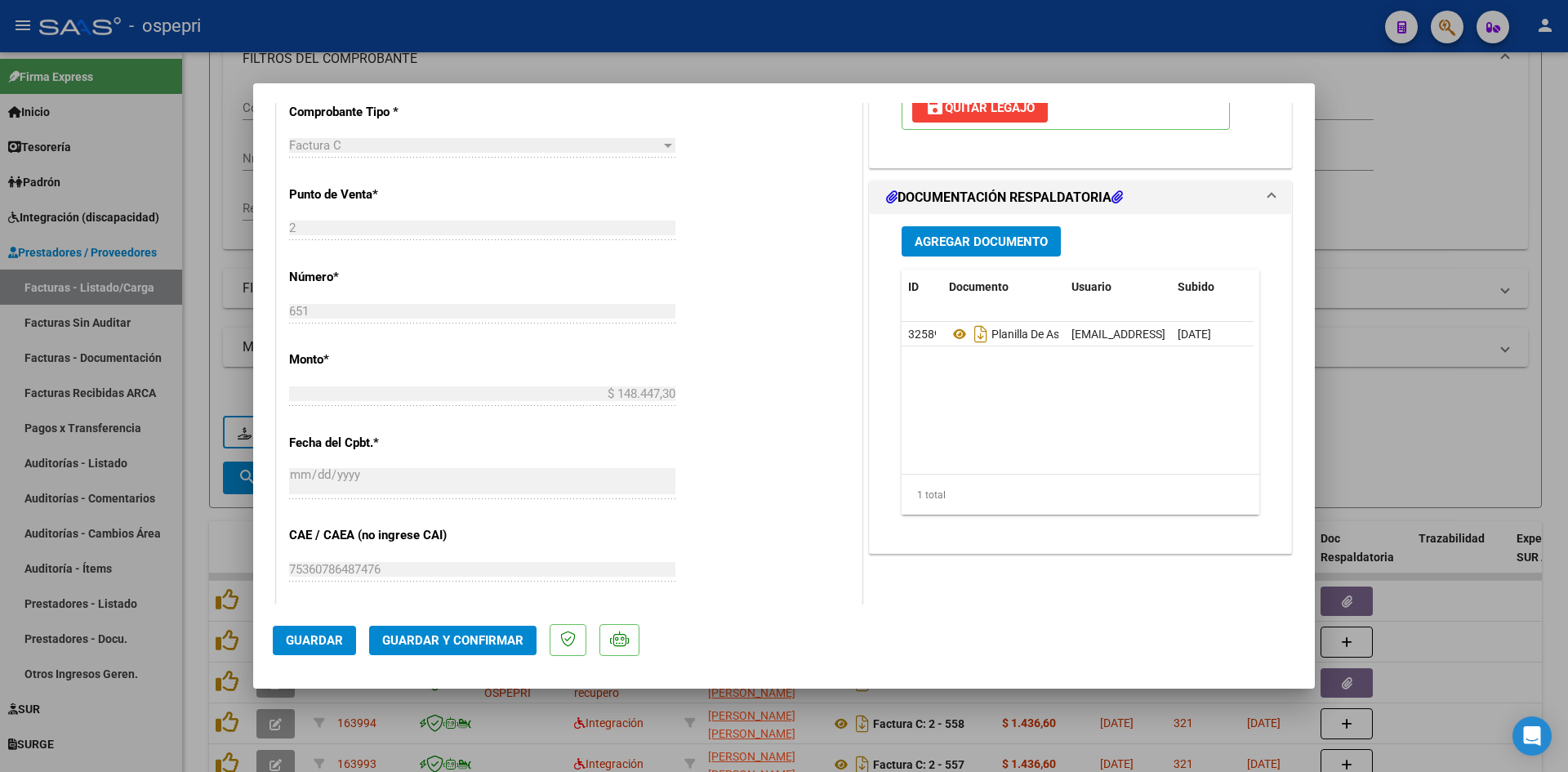
scroll to position [735, 0]
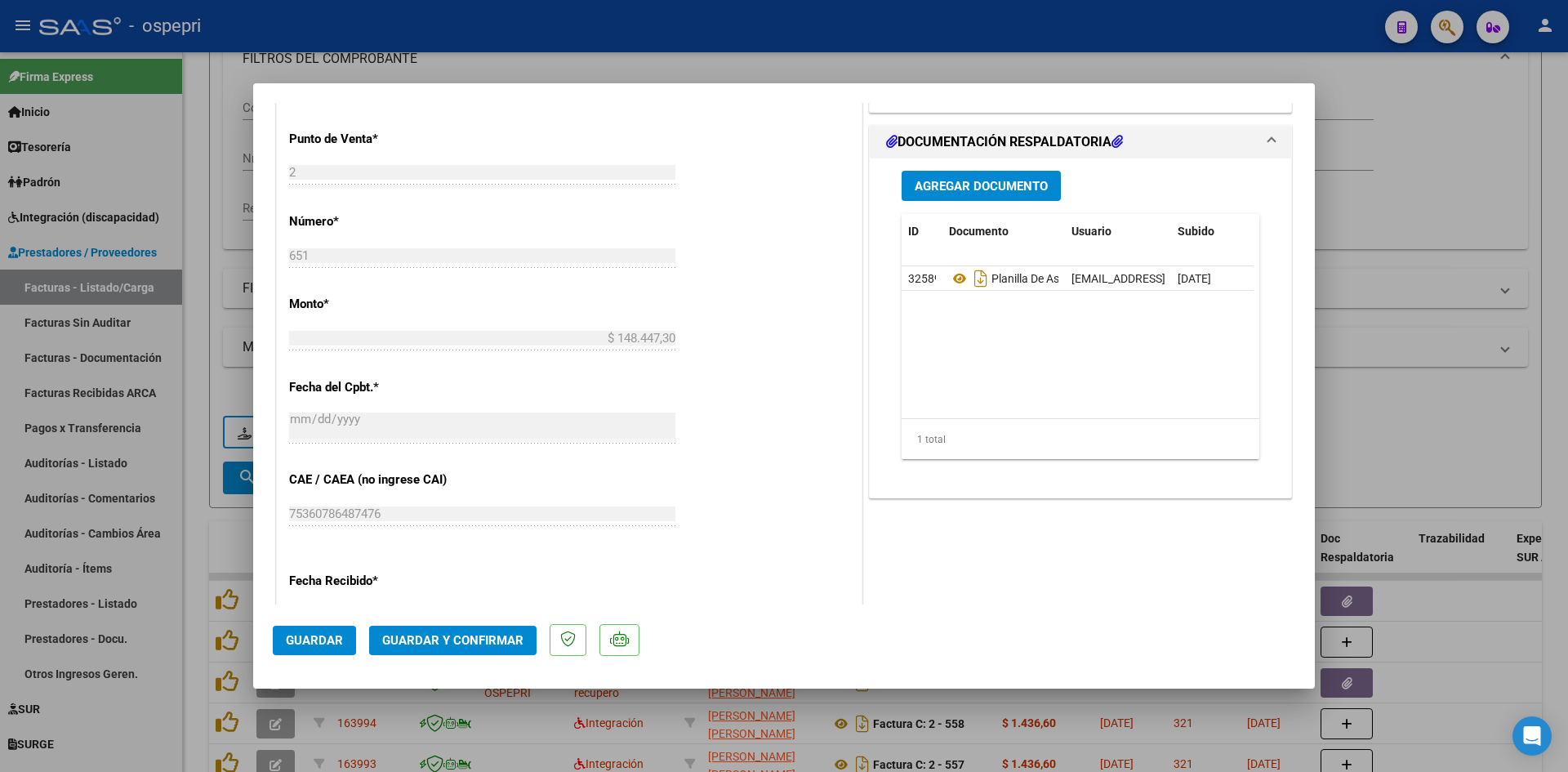
type input "$ 0,00"
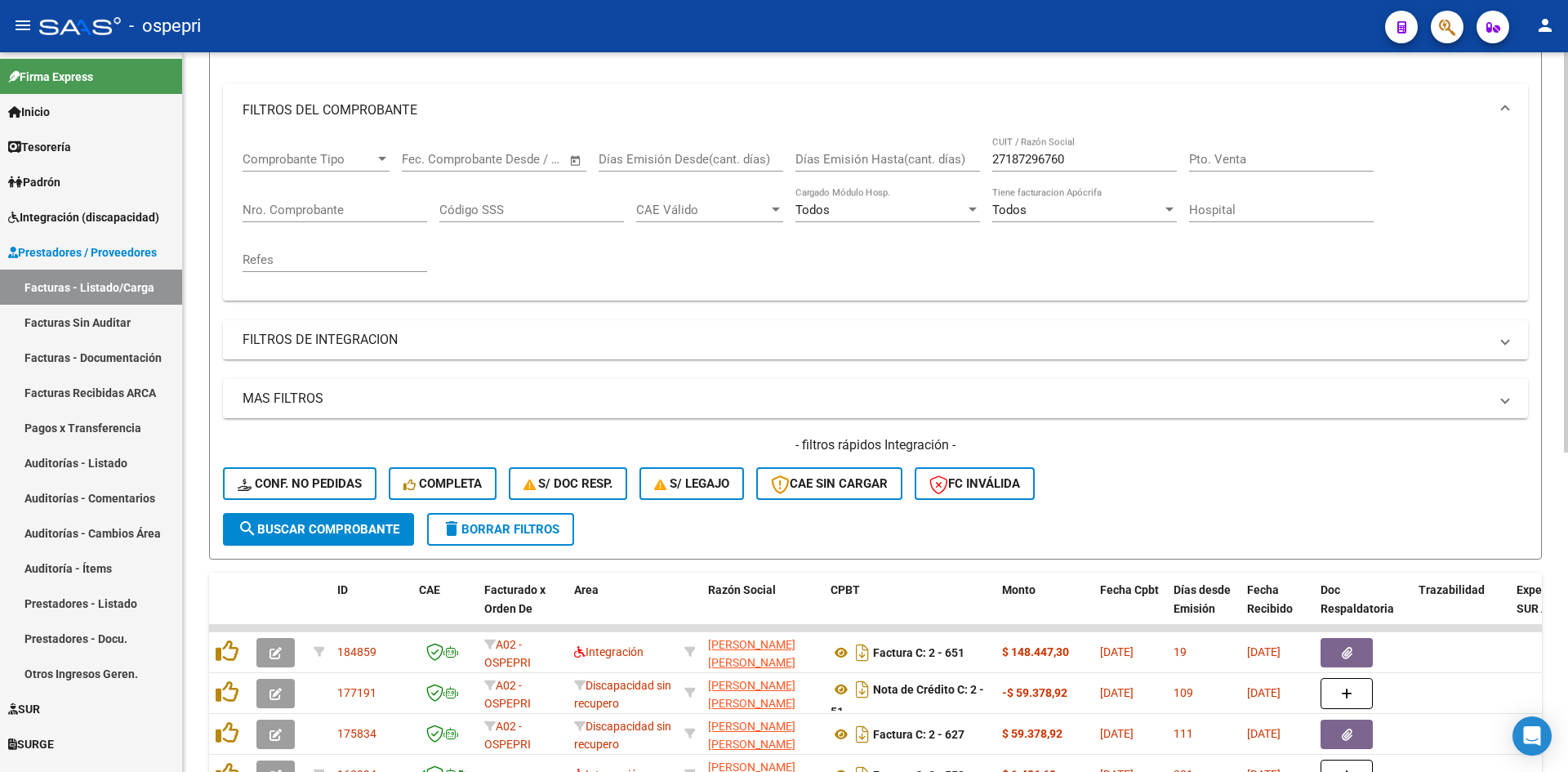
scroll to position [163, 0]
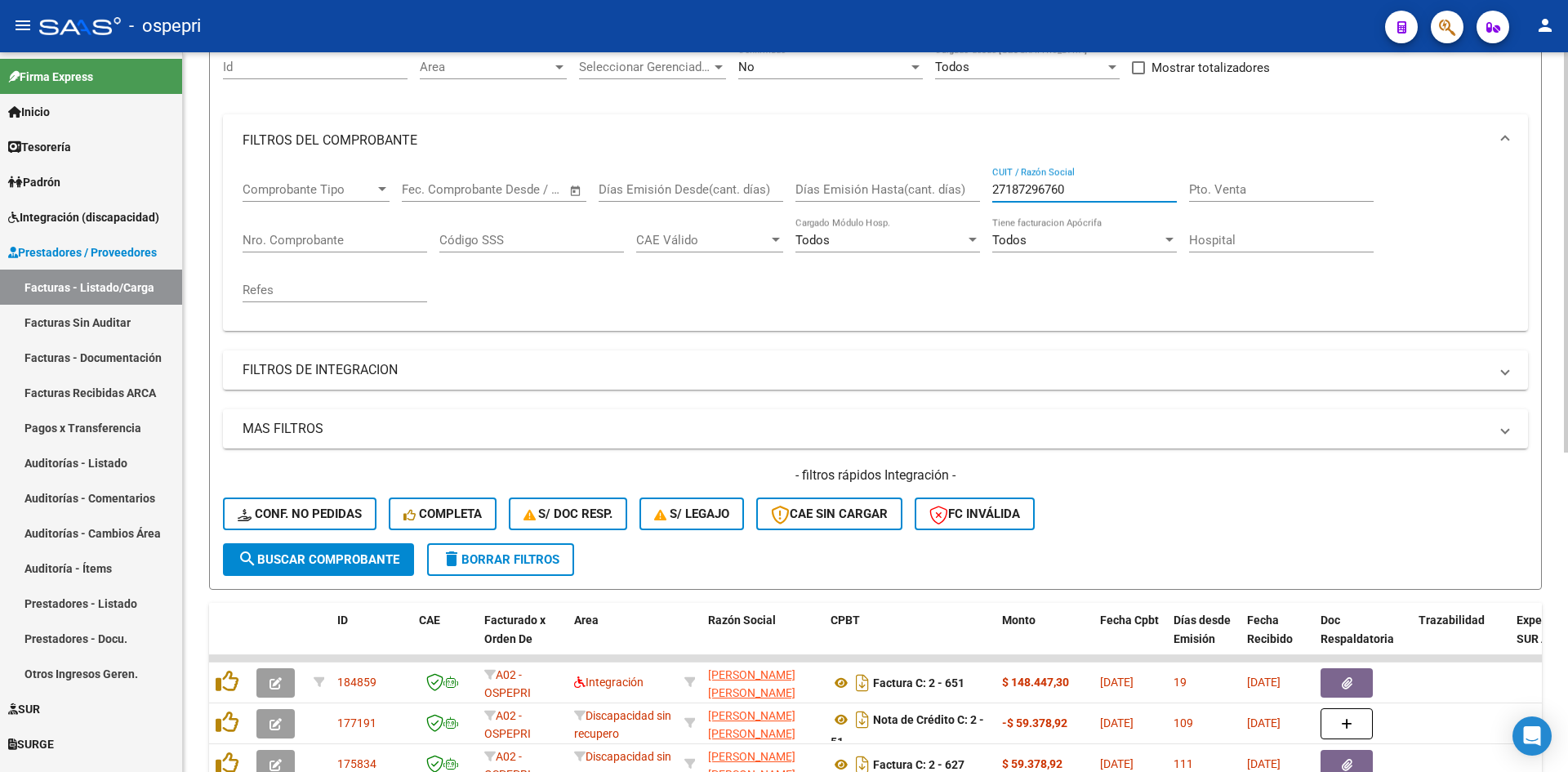
drag, startPoint x: 1100, startPoint y: 190, endPoint x: 993, endPoint y: 210, distance: 108.9
click at [993, 210] on div "27187296760 CUIT / Razón Social" at bounding box center [1085, 192] width 184 height 51
paste input "27464833876"
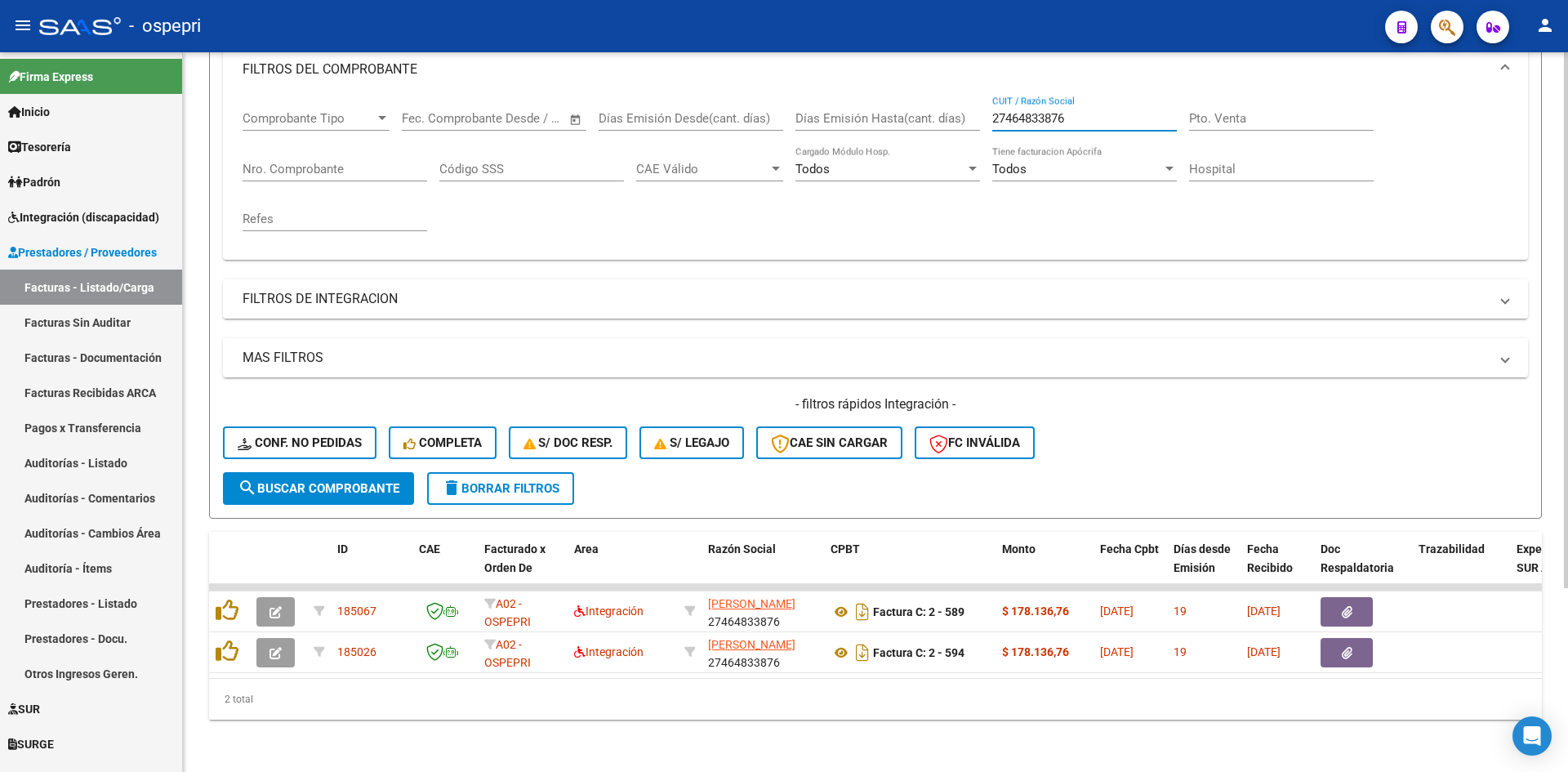
scroll to position [247, 0]
type input "27464833876"
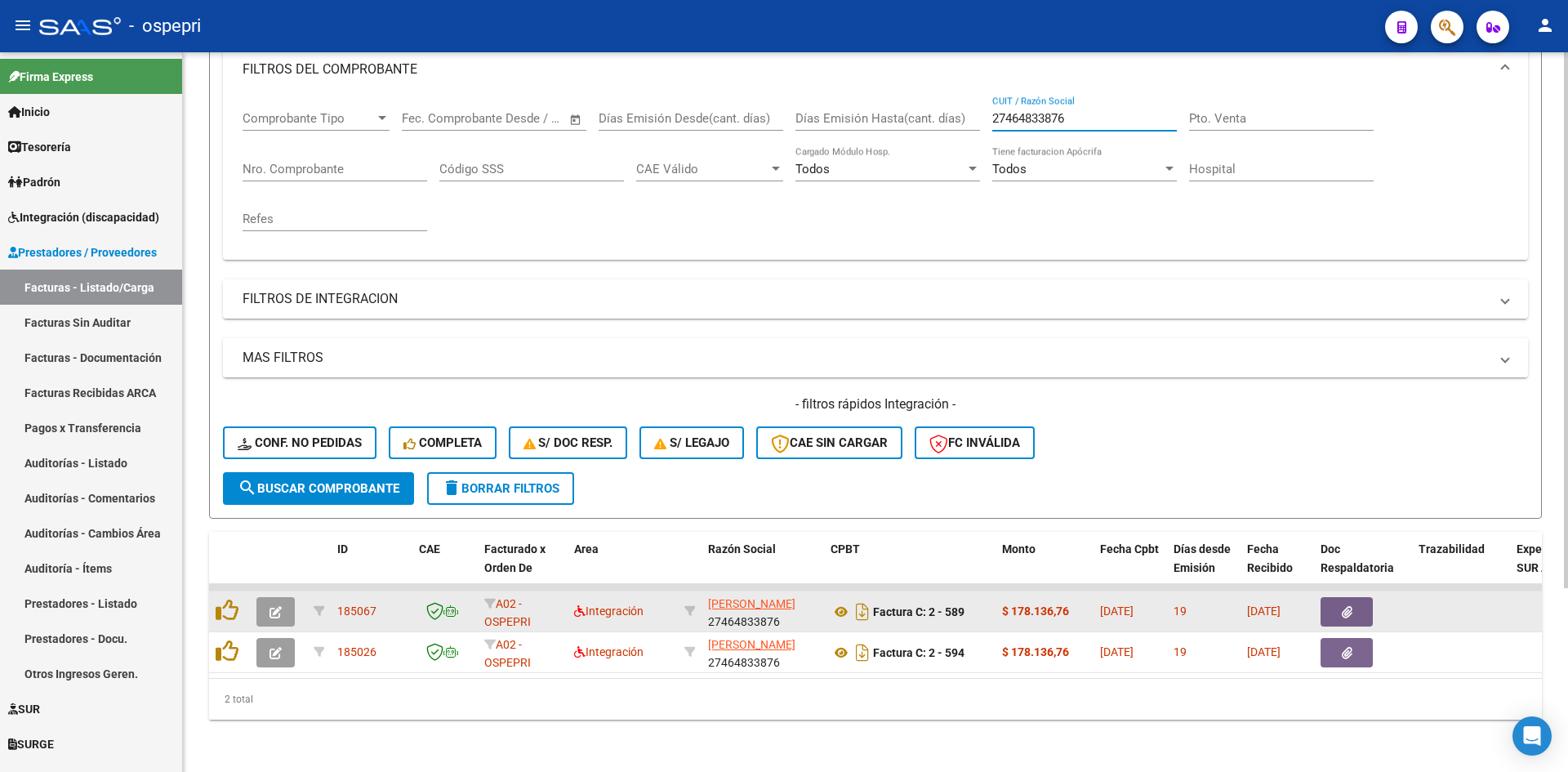
click at [276, 606] on icon "button" at bounding box center [275, 612] width 12 height 12
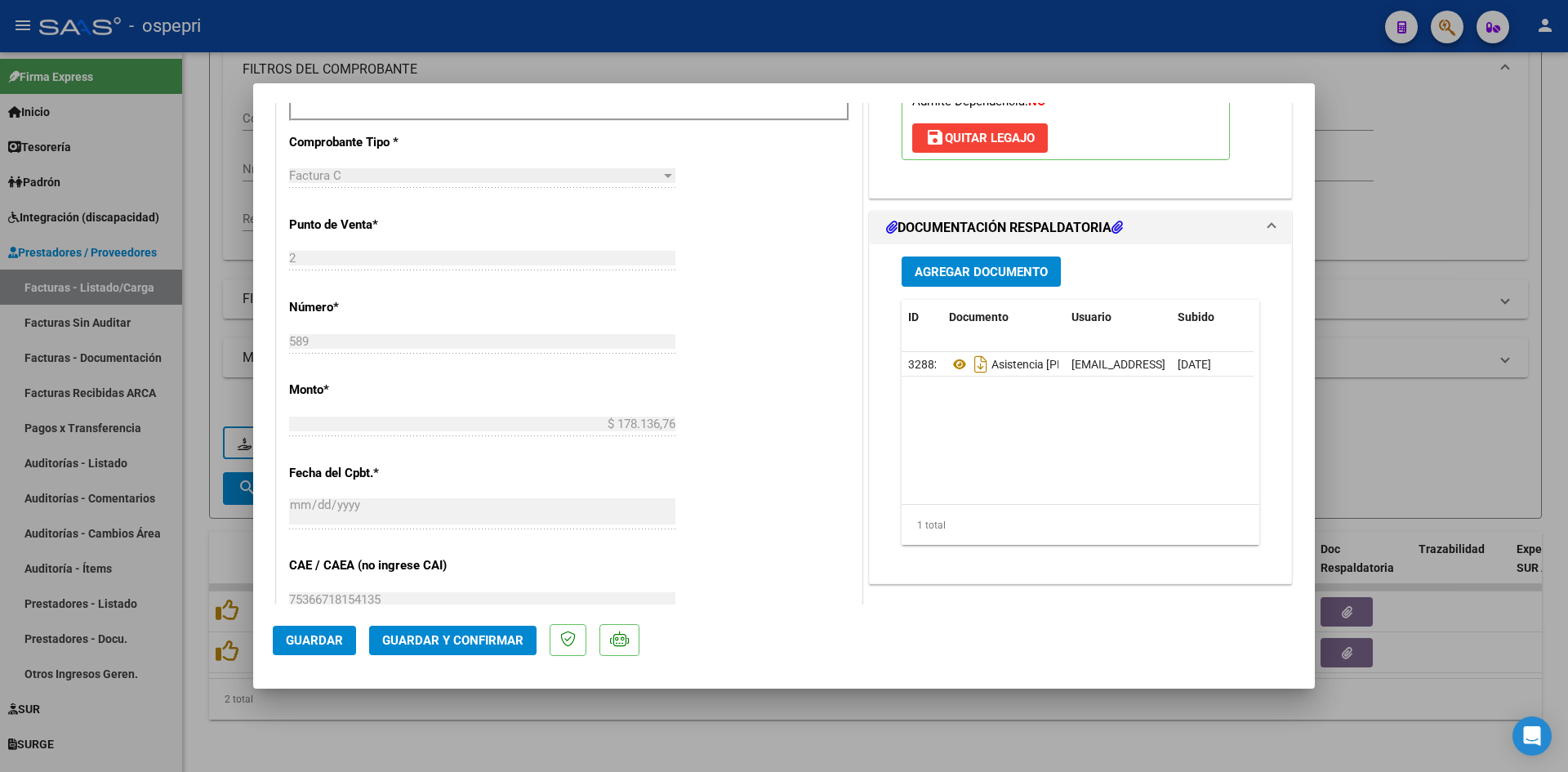
scroll to position [653, 0]
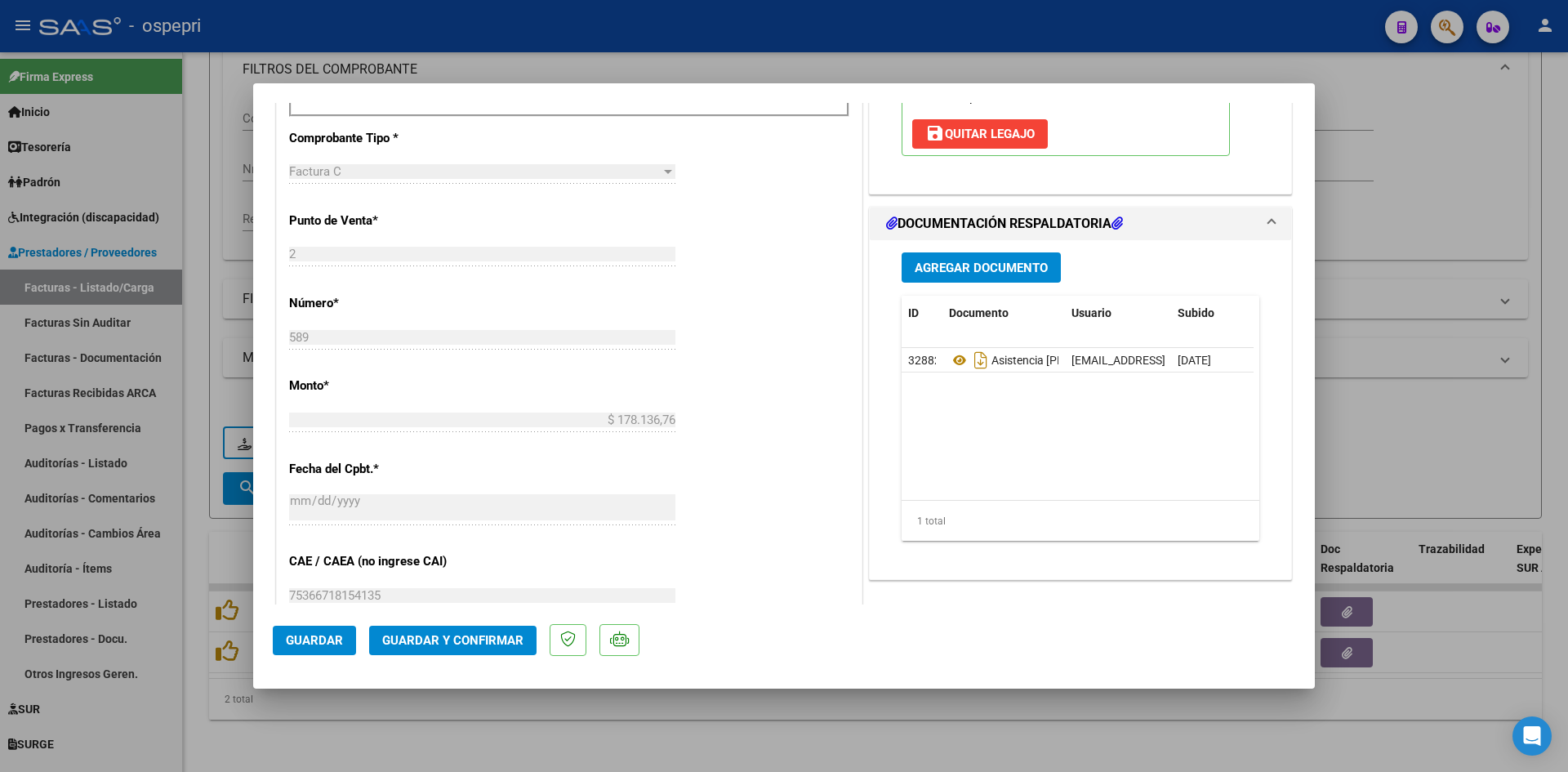
type input "$ 0,00"
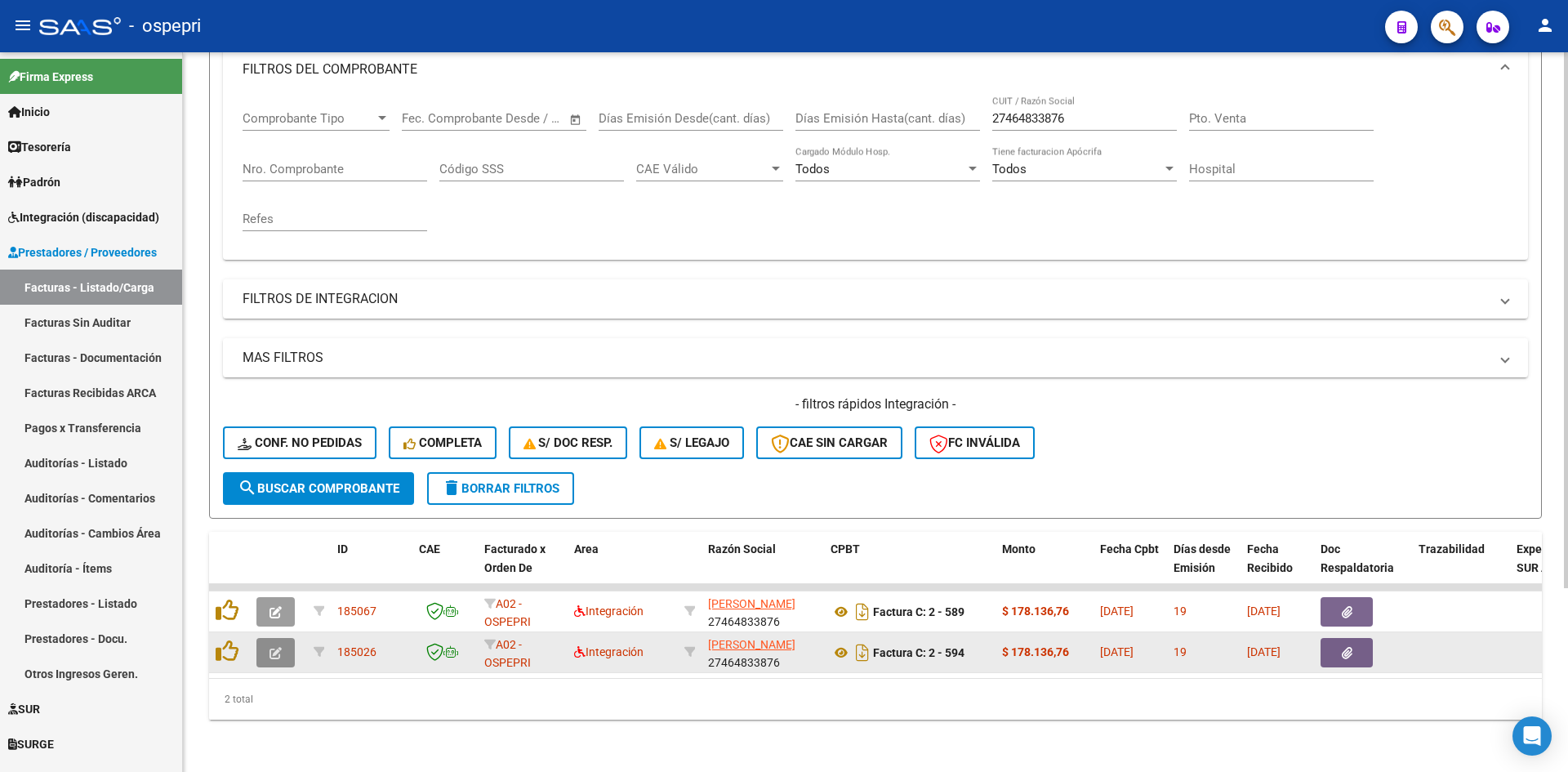
click at [279, 647] on icon "button" at bounding box center [275, 653] width 12 height 12
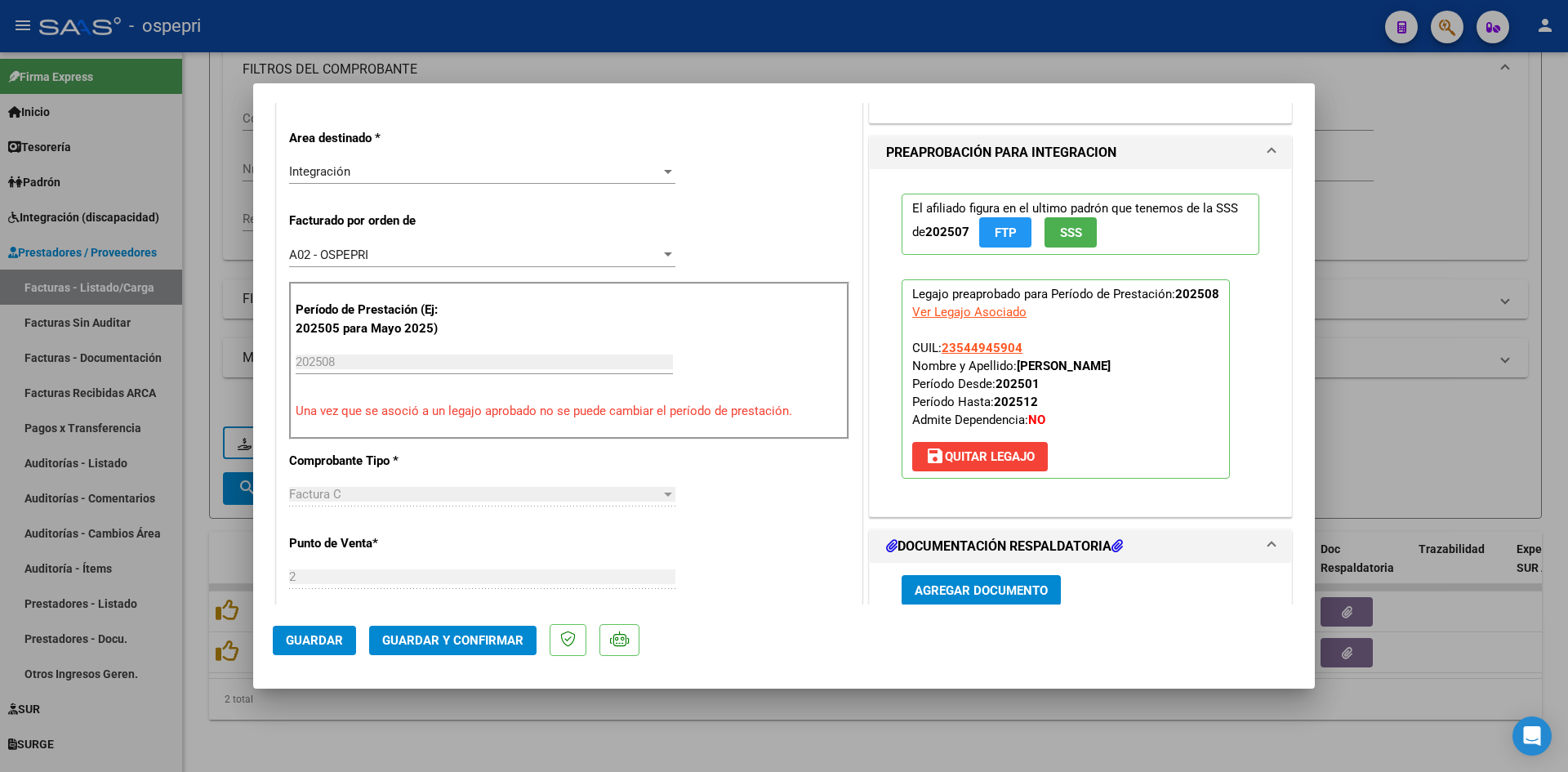
scroll to position [327, 0]
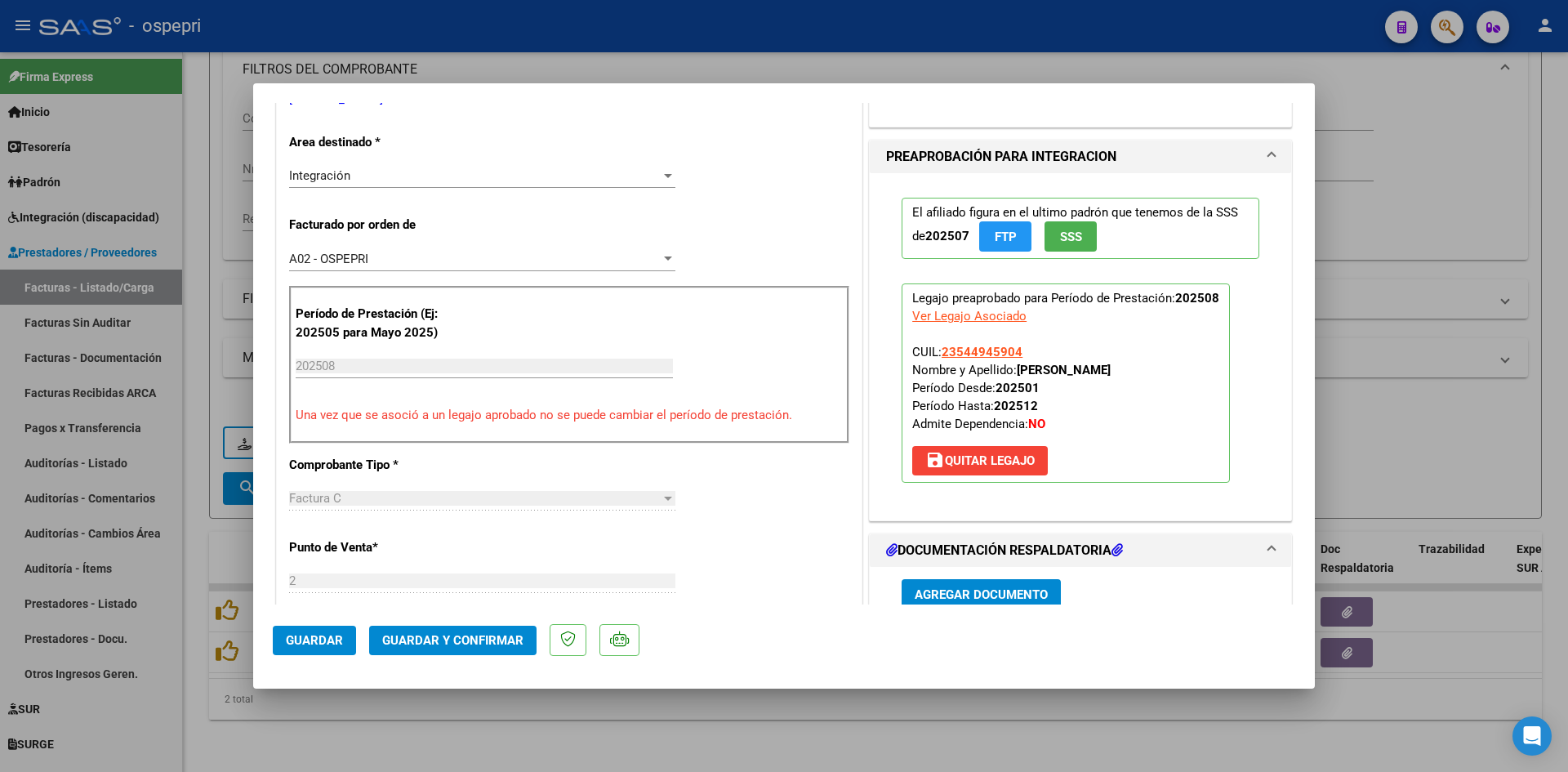
type input "$ 0,00"
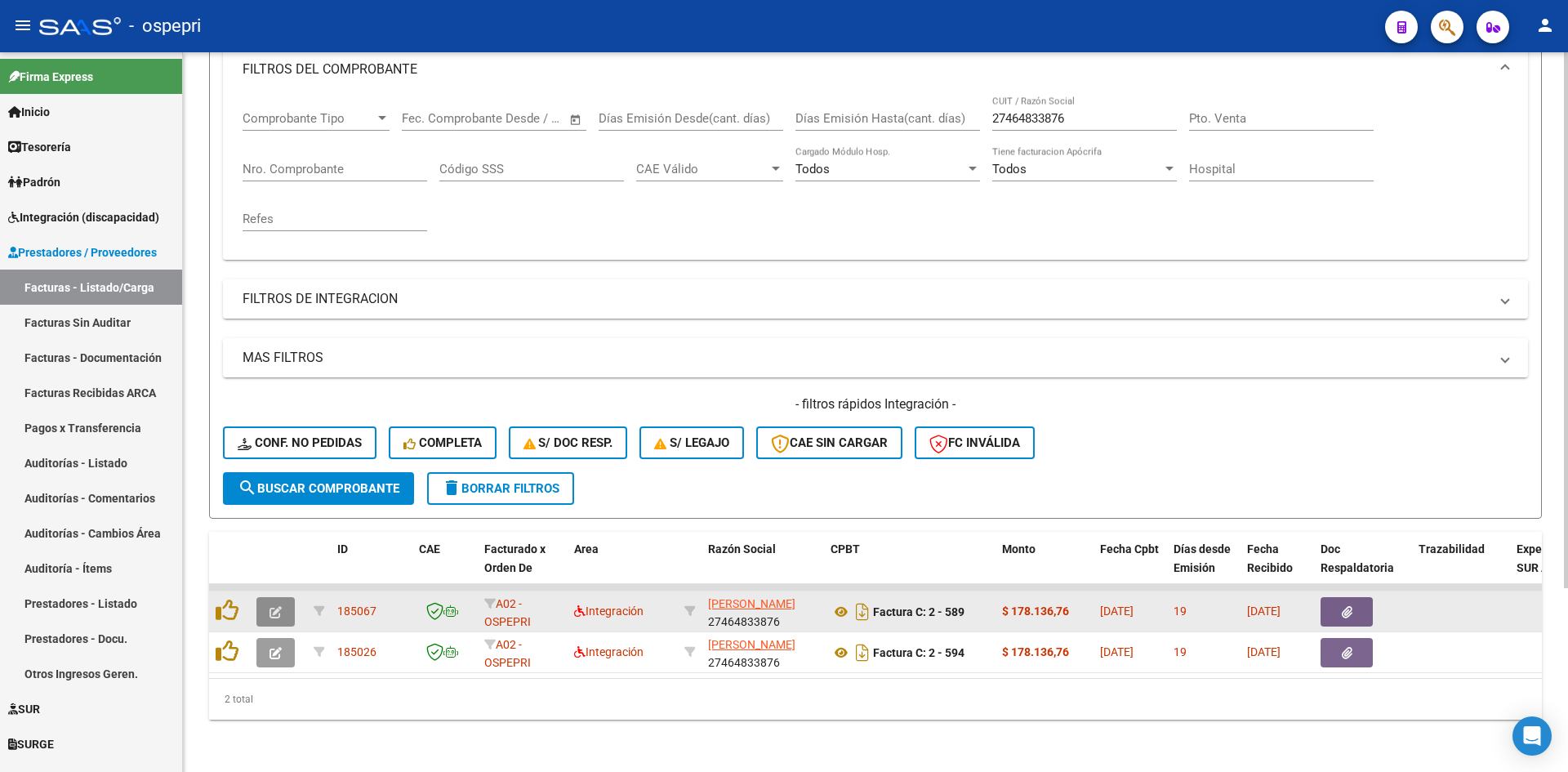
click at [278, 606] on icon "button" at bounding box center [275, 612] width 12 height 12
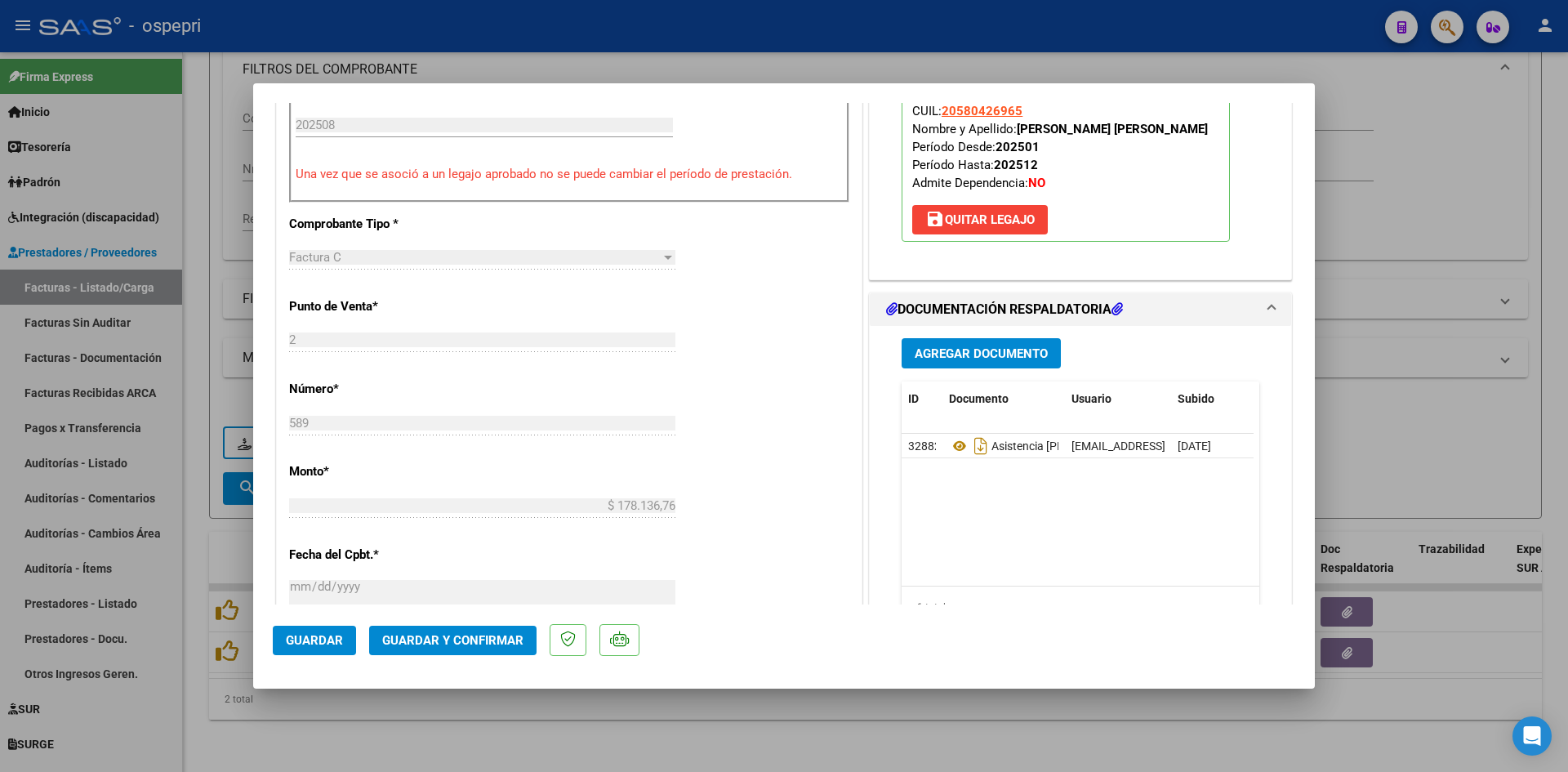
scroll to position [572, 0]
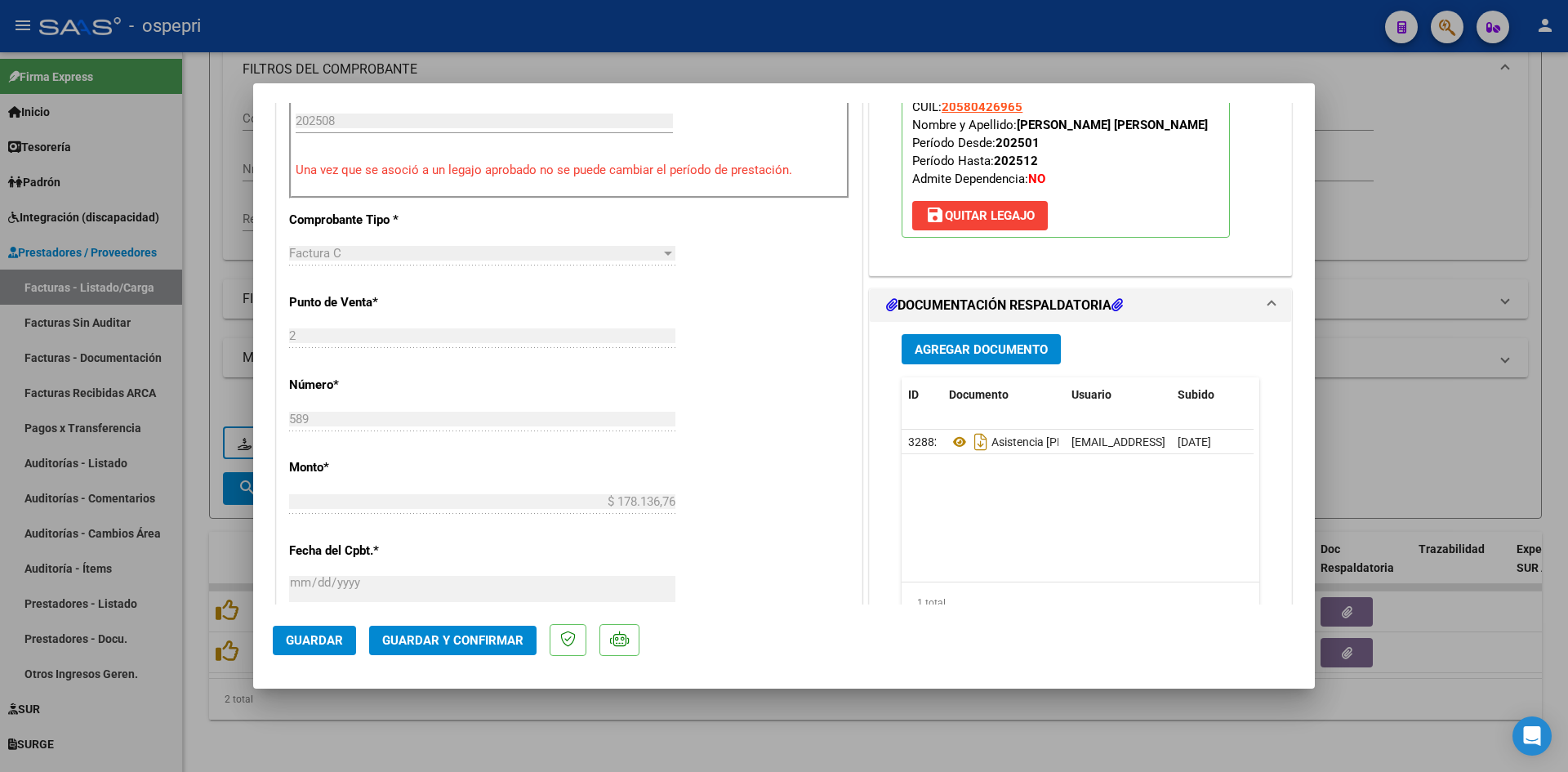
type input "$ 0,00"
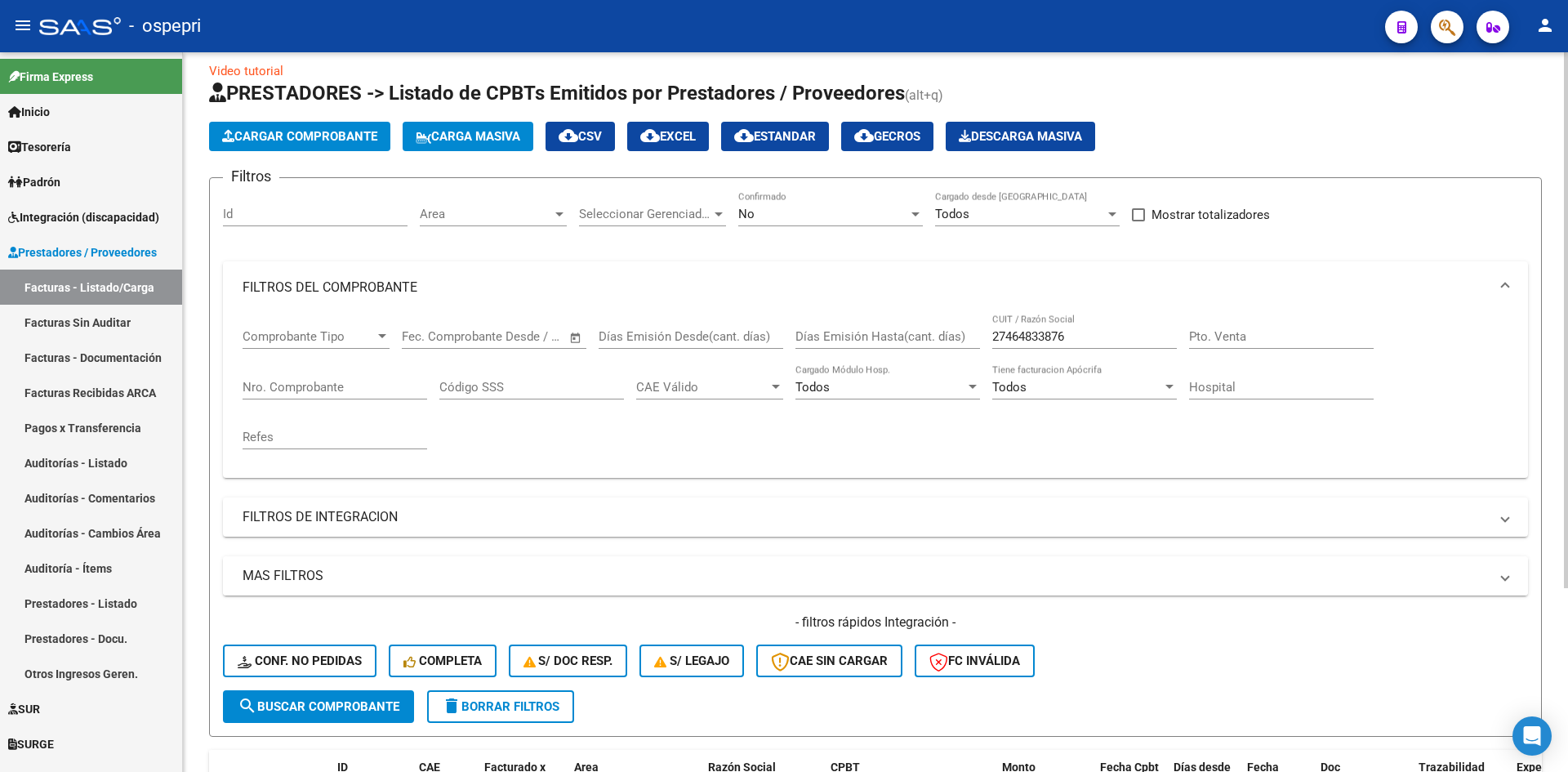
scroll to position [0, 0]
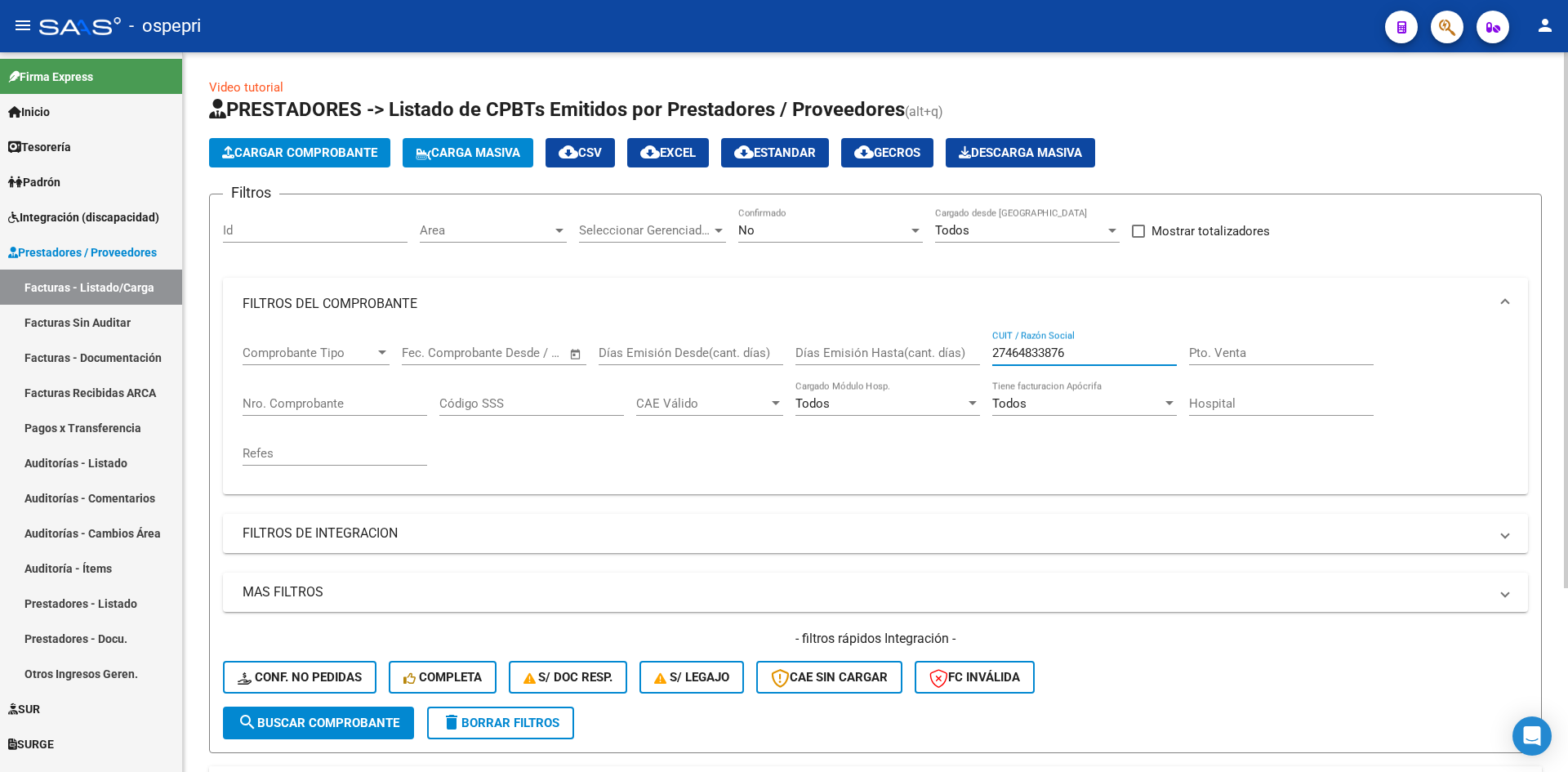
drag, startPoint x: 1082, startPoint y: 346, endPoint x: 1014, endPoint y: 353, distance: 68.4
click at [980, 359] on div "Comprobante Tipo Comprobante Tipo Fecha inicio – Fecha fin Fec. Comprobante Des…" at bounding box center [876, 406] width 1266 height 151
paste input "27237097691"
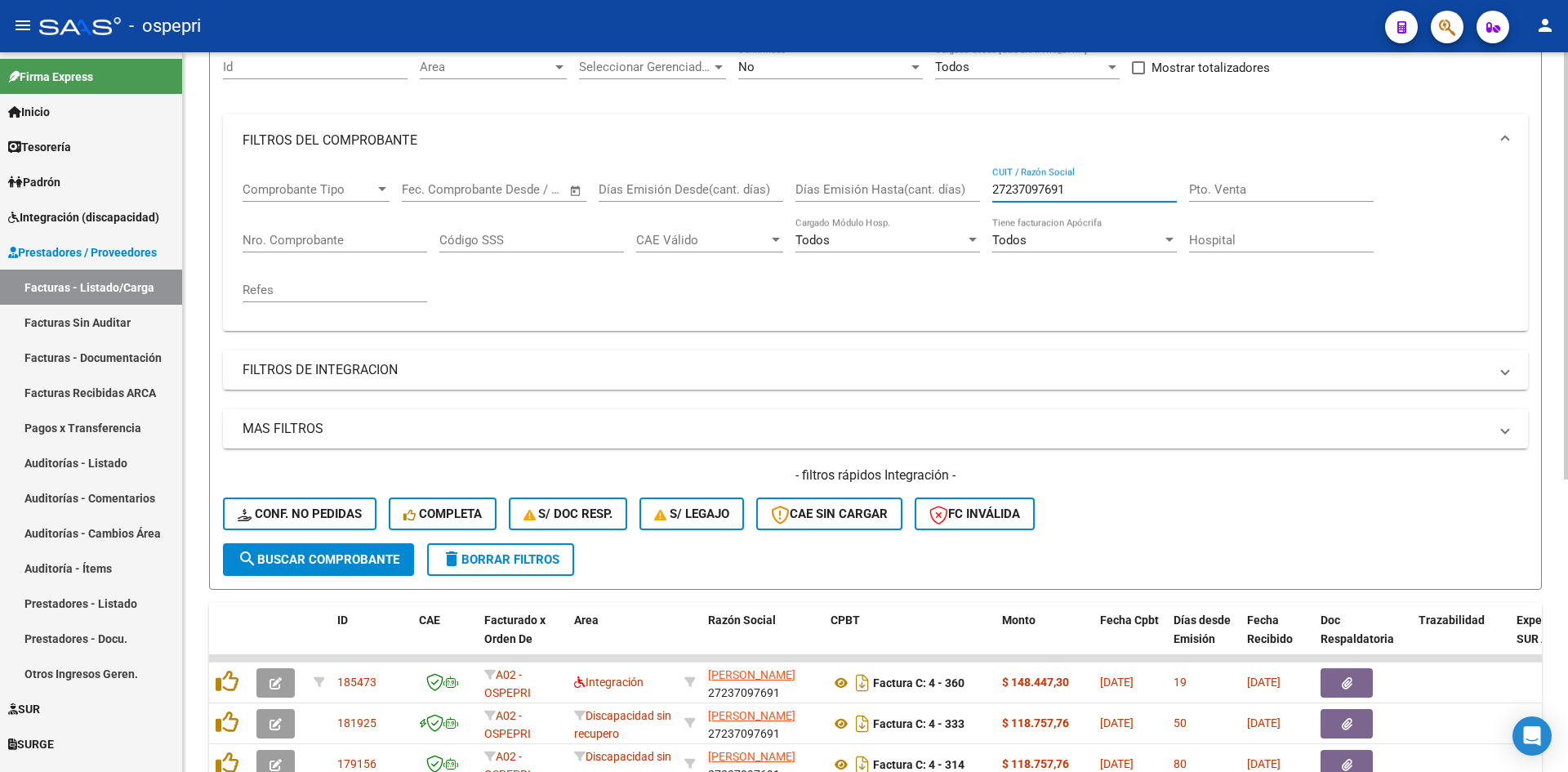
scroll to position [245, 0]
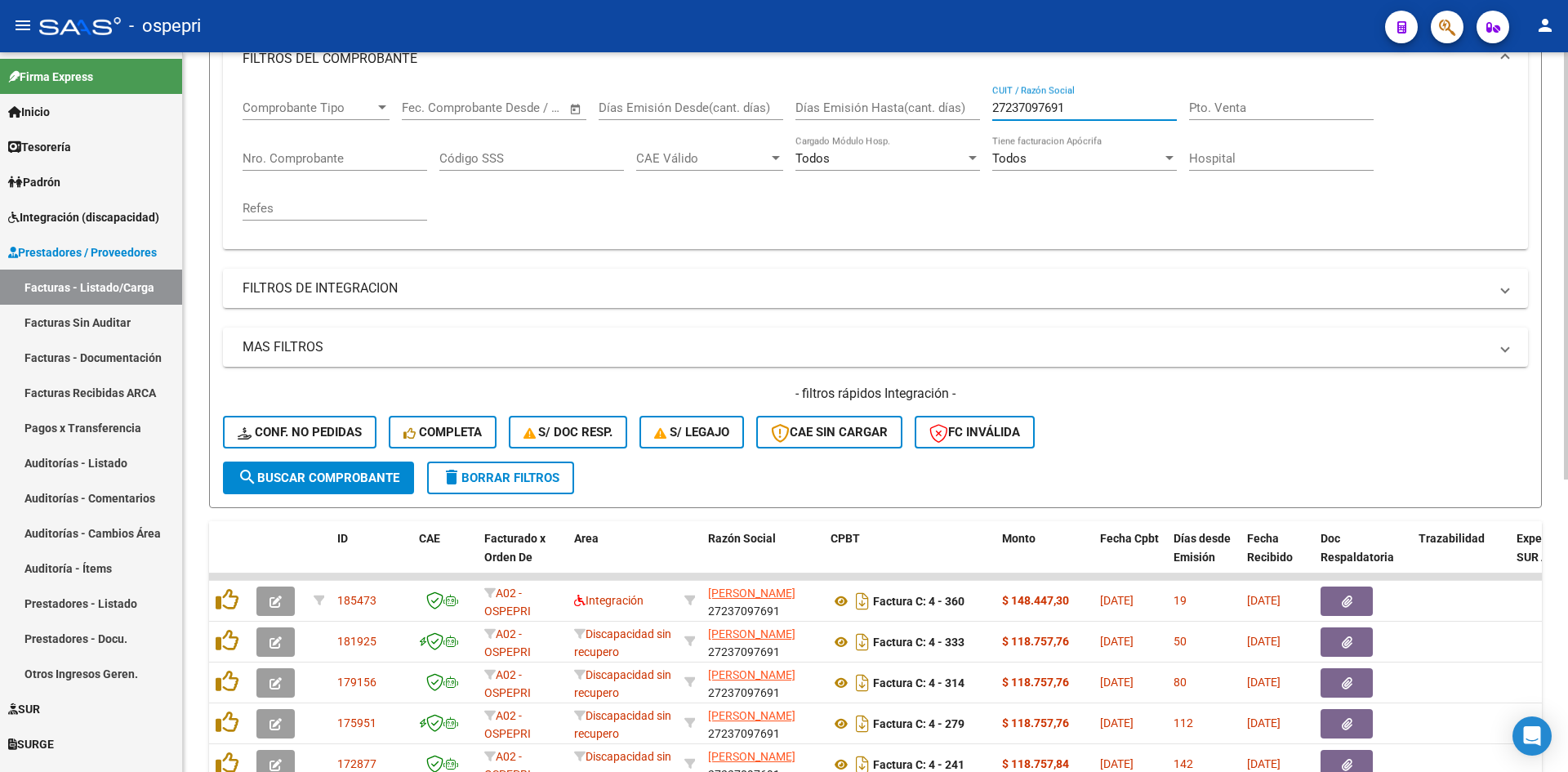
type input "27237097691"
click at [298, 486] on button "search Buscar Comprobante" at bounding box center [319, 478] width 191 height 33
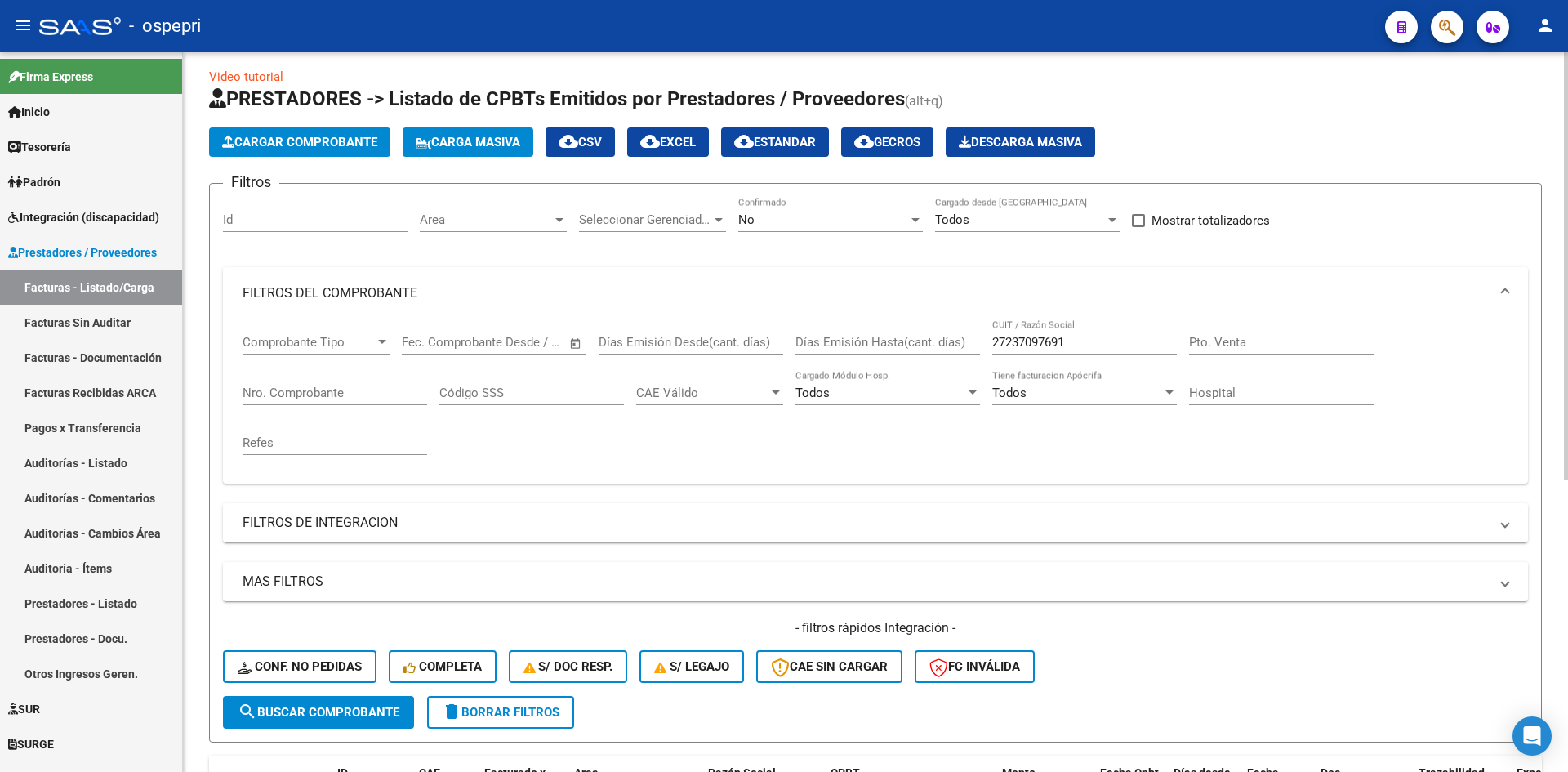
scroll to position [0, 0]
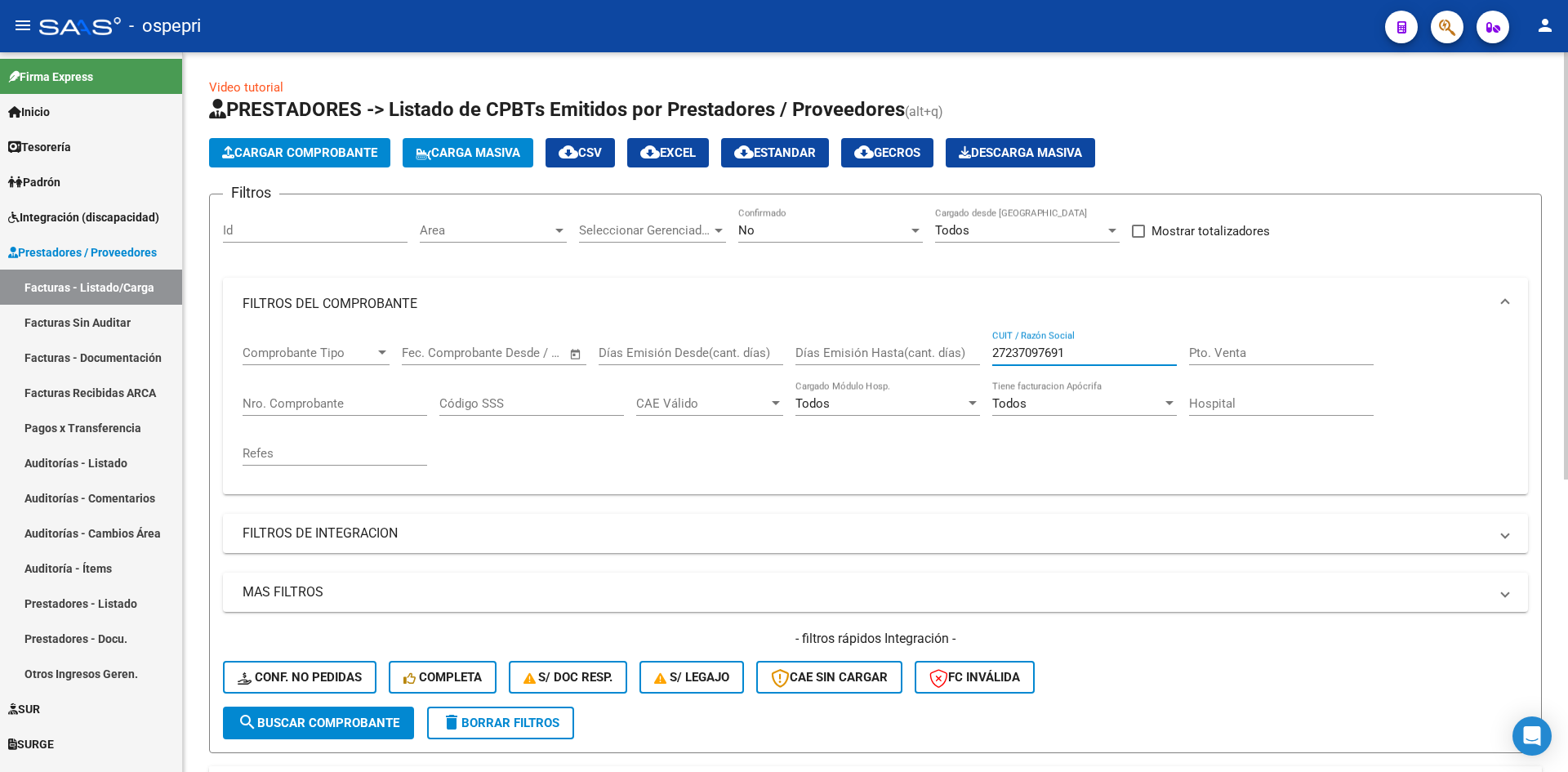
drag, startPoint x: 1084, startPoint y: 352, endPoint x: 979, endPoint y: 355, distance: 105.0
click at [979, 355] on div "Comprobante Tipo Comprobante Tipo Fecha inicio – Fecha fin Fec. Comprobante Des…" at bounding box center [876, 406] width 1266 height 151
paste input "27237097691"
type input "27237097691"
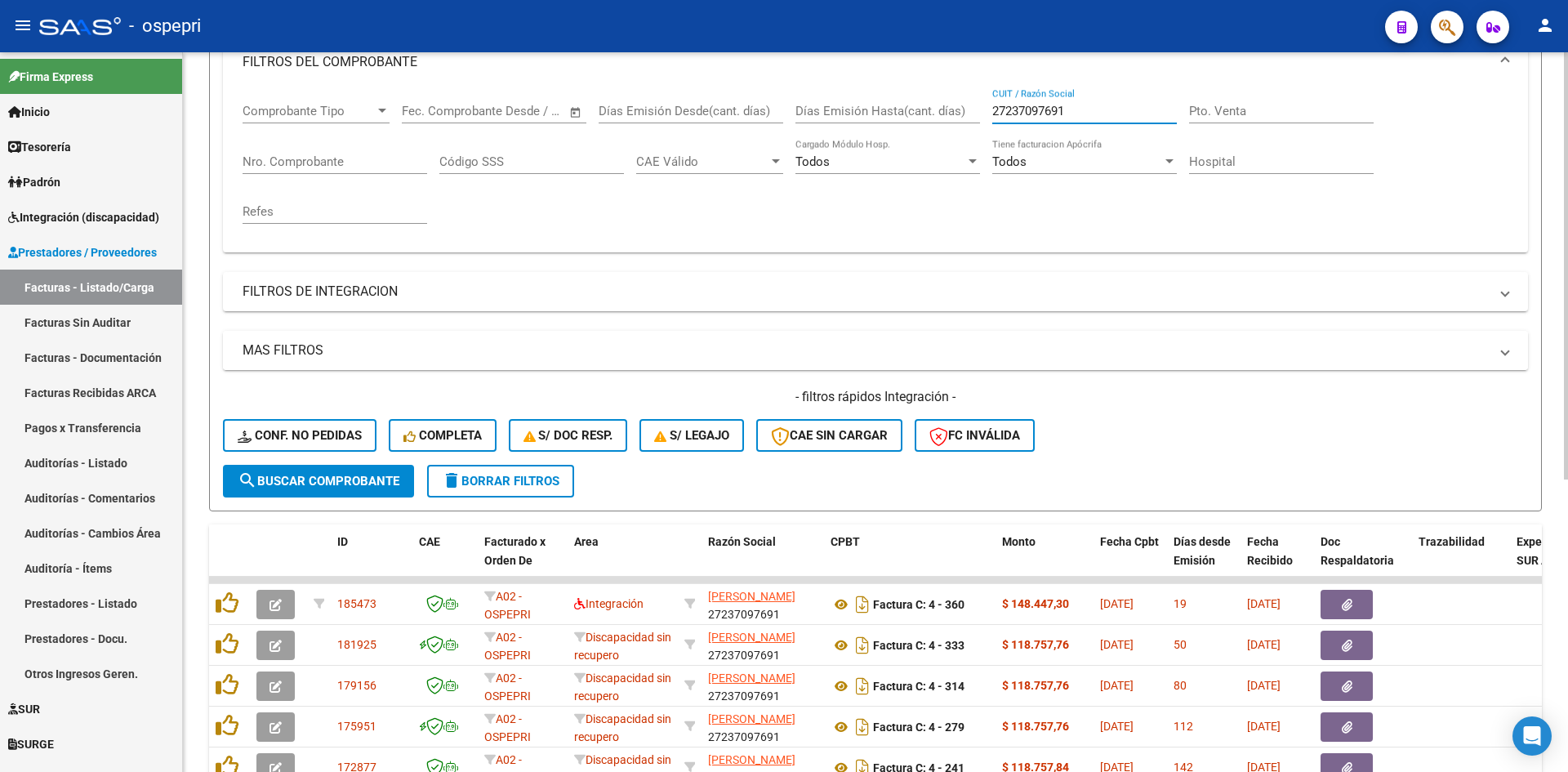
scroll to position [245, 0]
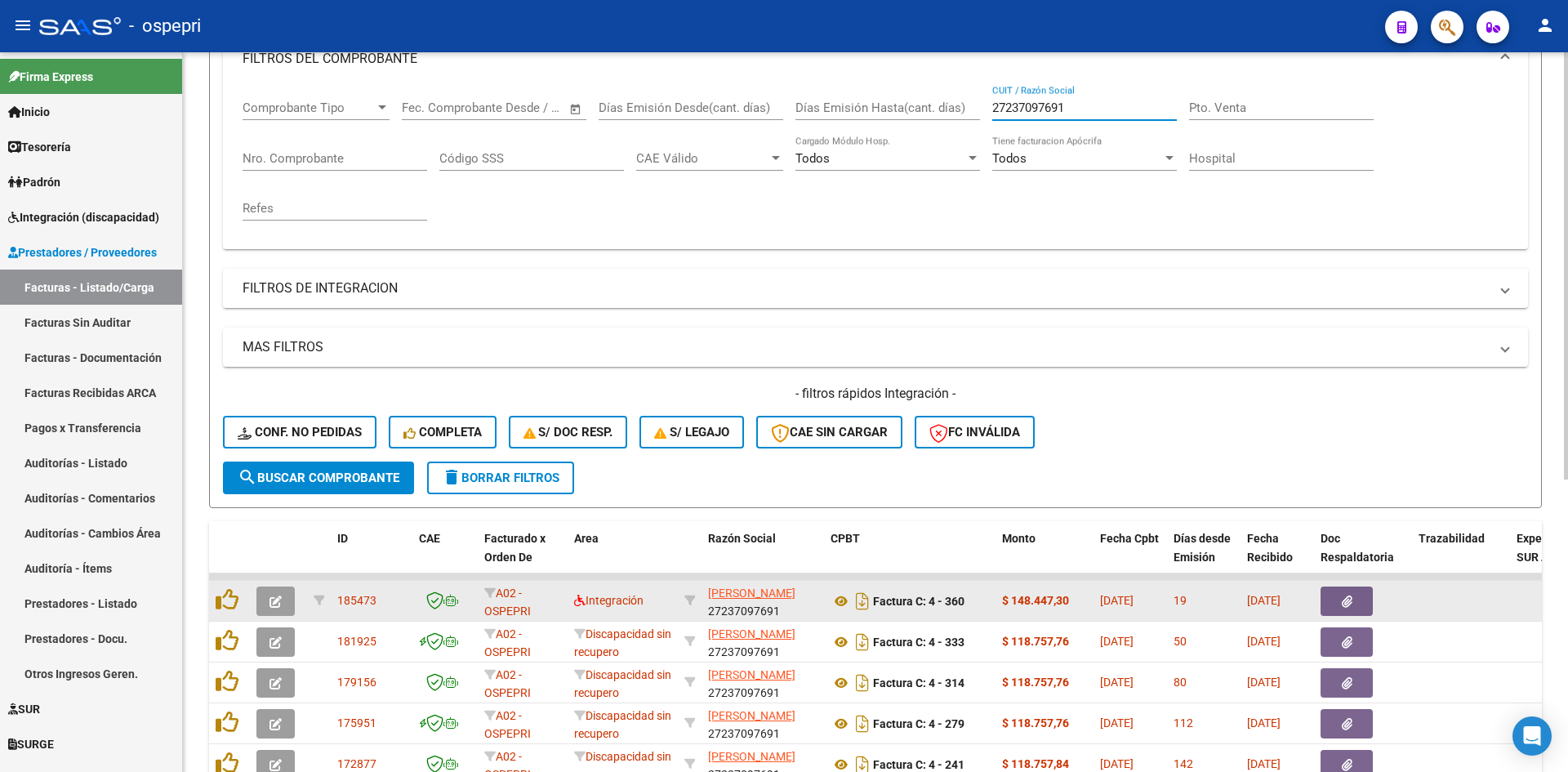
click at [281, 598] on icon "button" at bounding box center [275, 601] width 12 height 12
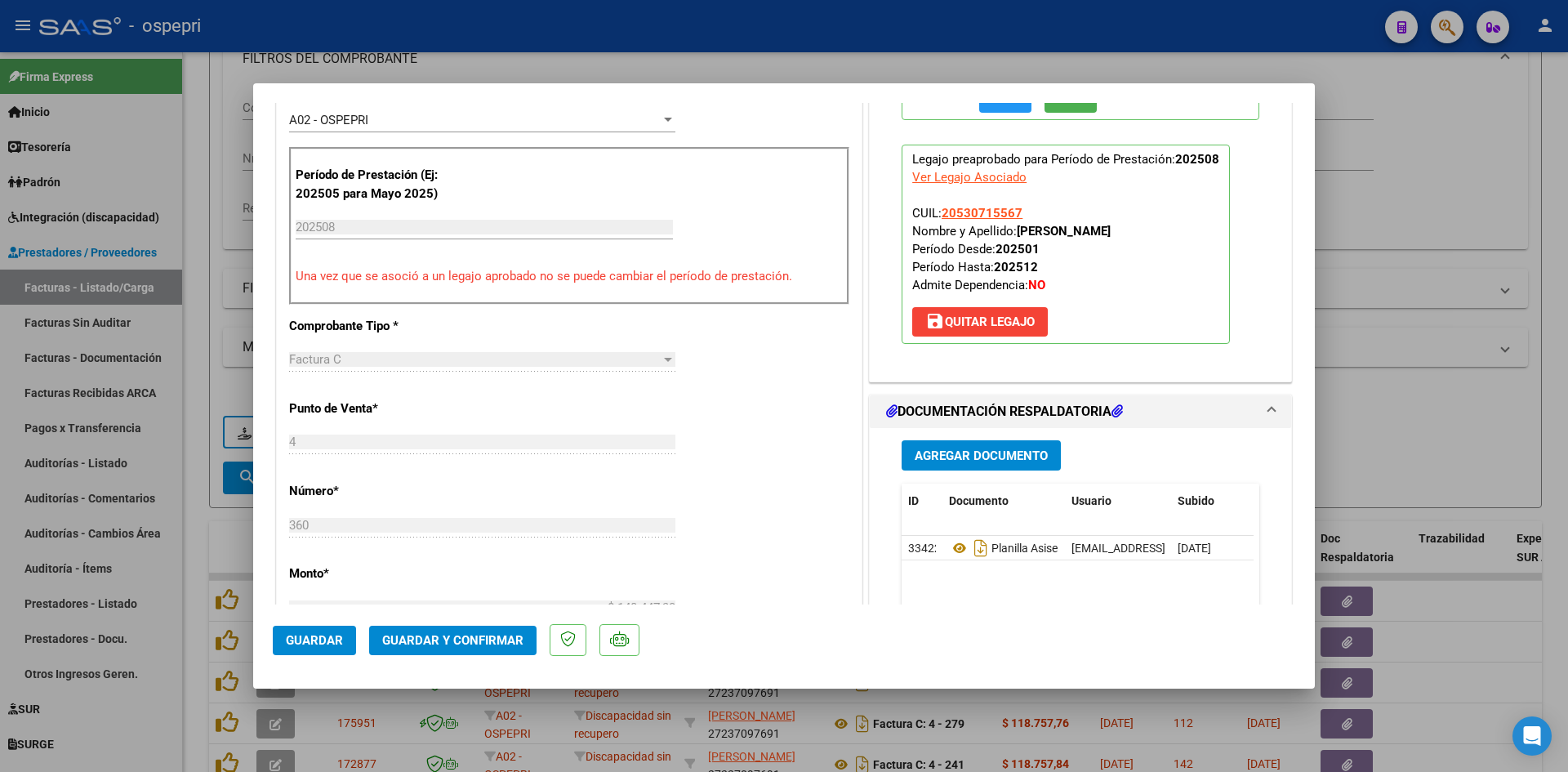
scroll to position [490, 0]
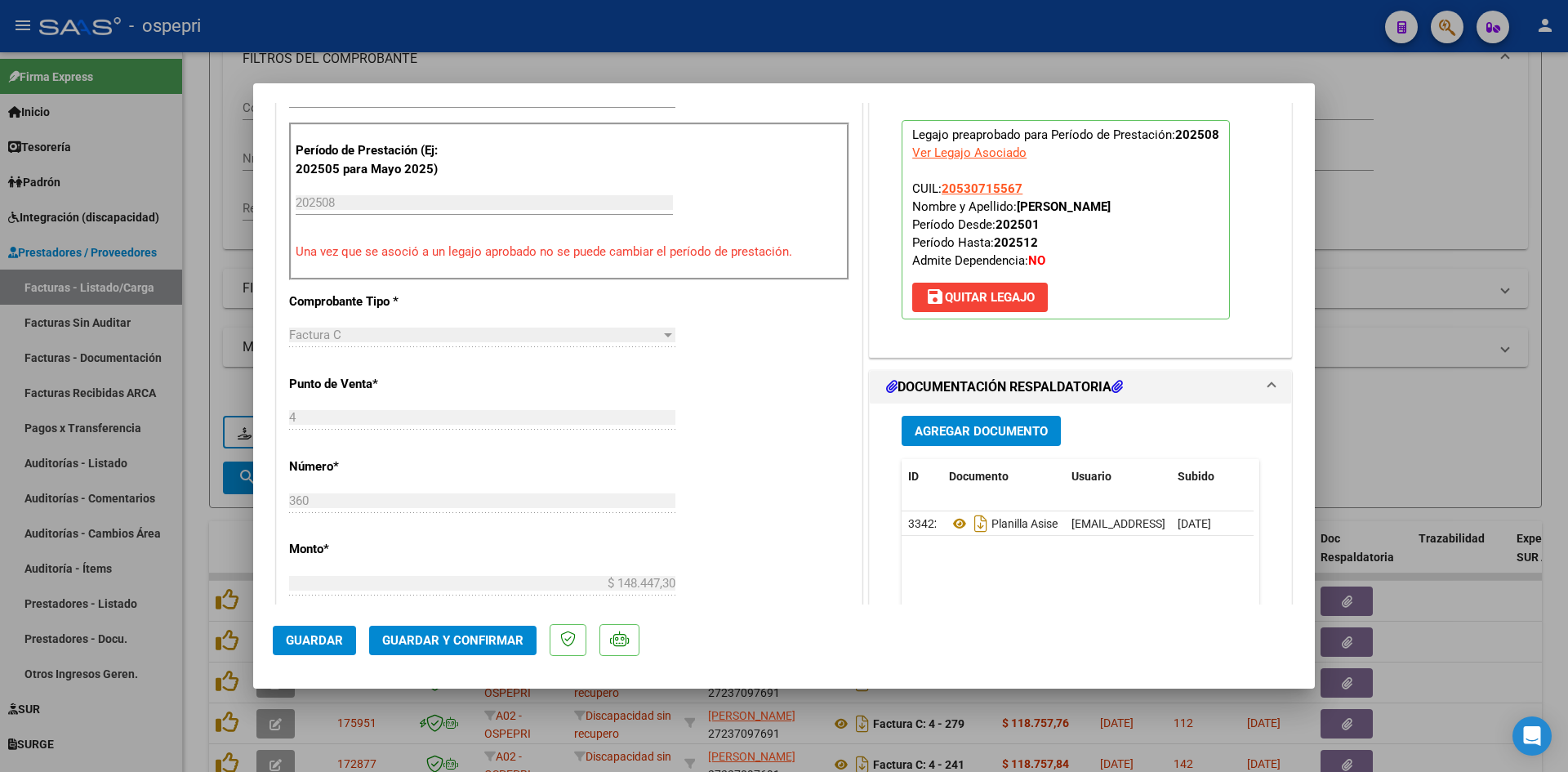
type input "$ 0,00"
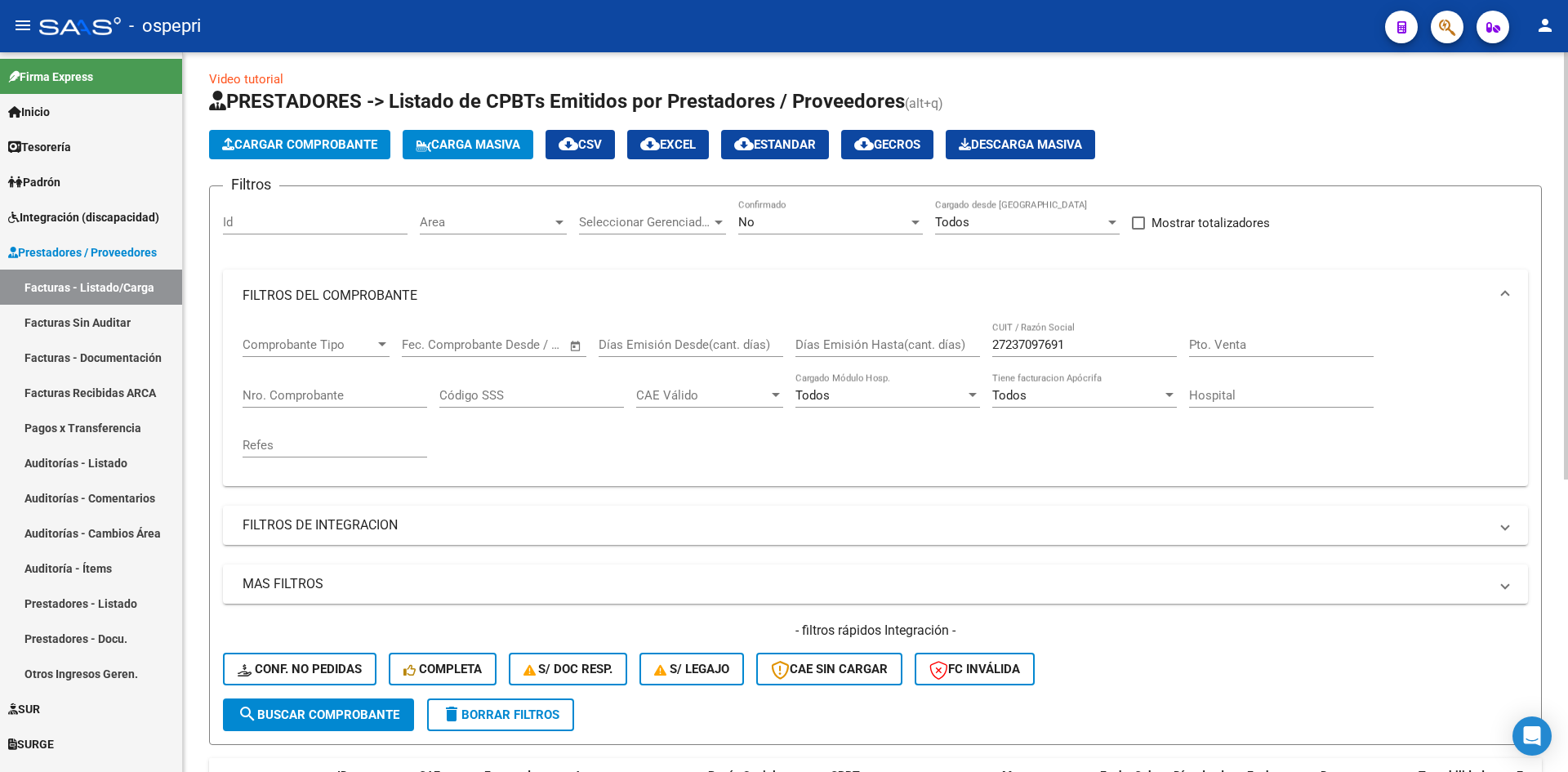
scroll to position [0, 0]
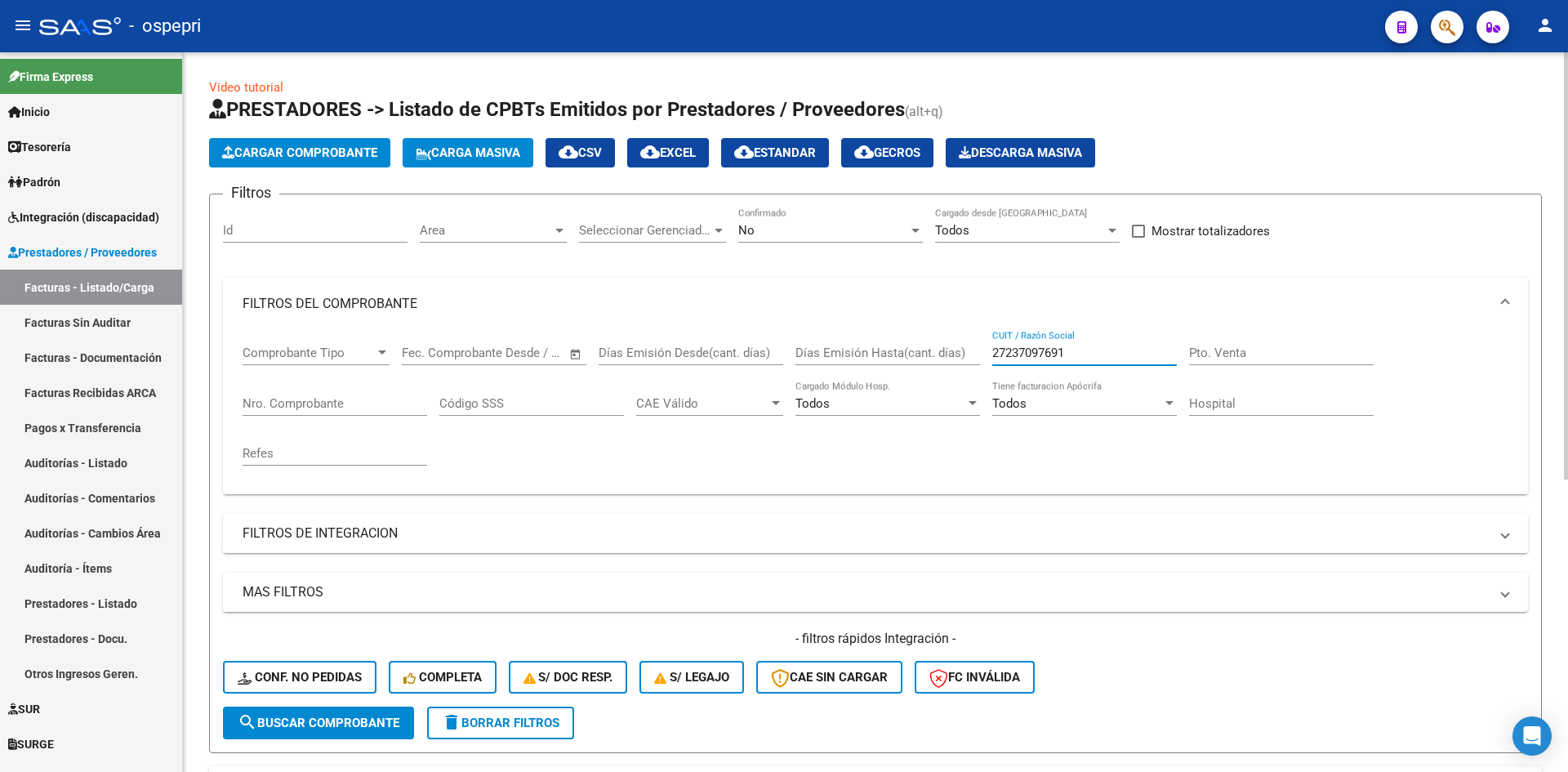
drag, startPoint x: 1084, startPoint y: 350, endPoint x: 908, endPoint y: 384, distance: 179.3
click at [907, 384] on div "Comprobante Tipo Comprobante Tipo Fecha inicio – Fecha fin Fec. Comprobante Des…" at bounding box center [876, 406] width 1266 height 151
paste input "23356142284"
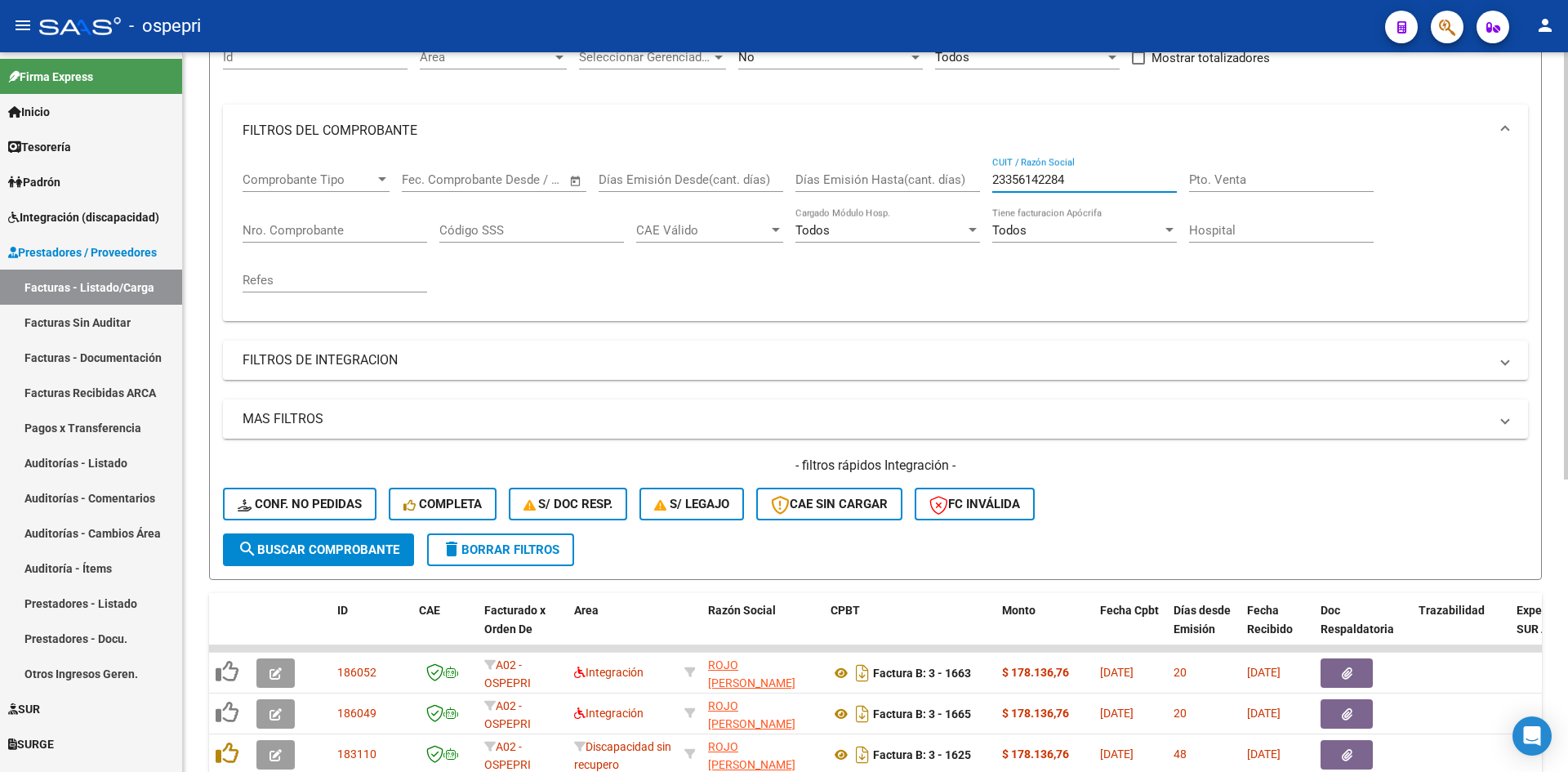
scroll to position [245, 0]
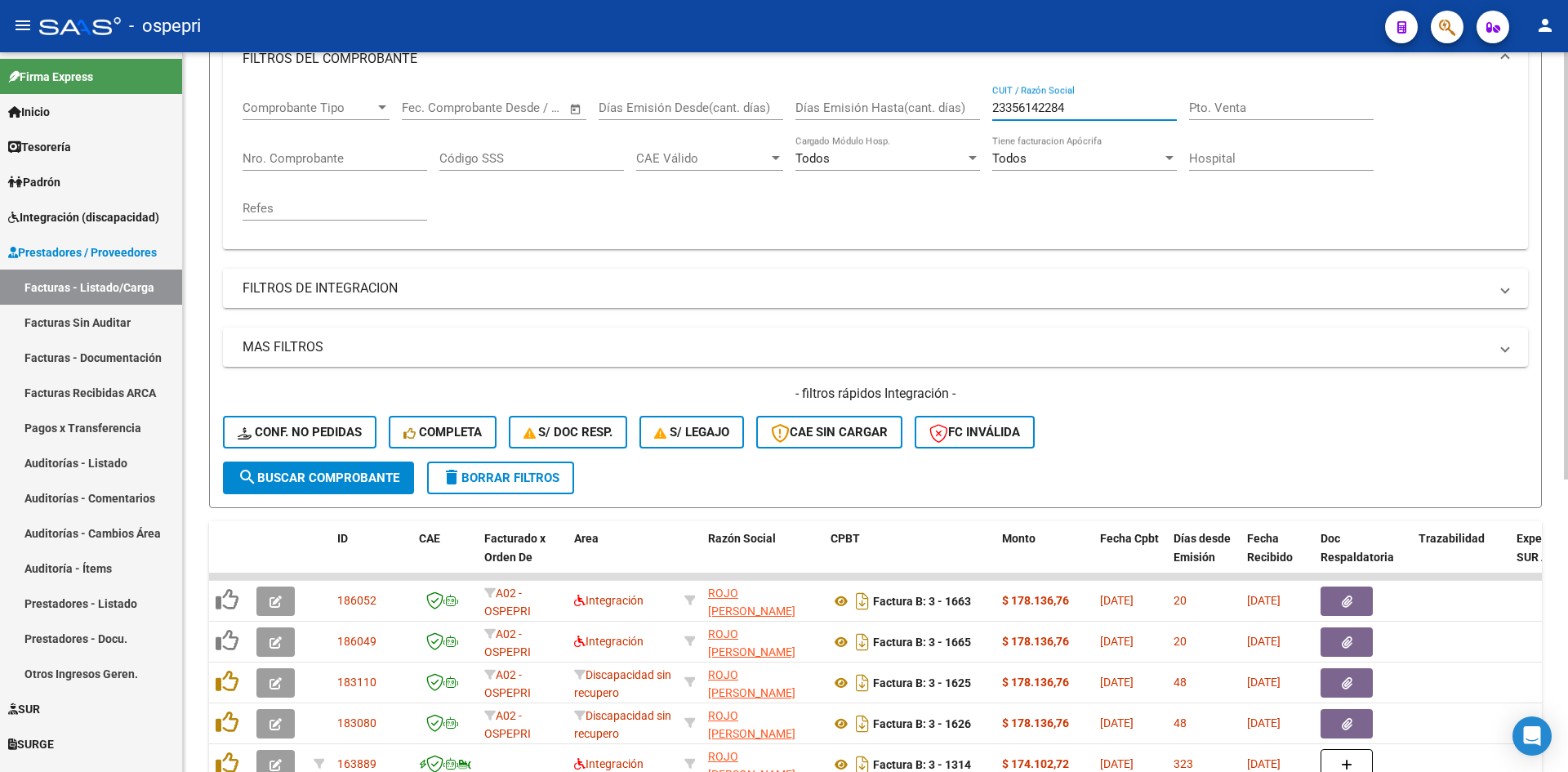
type input "23356142284"
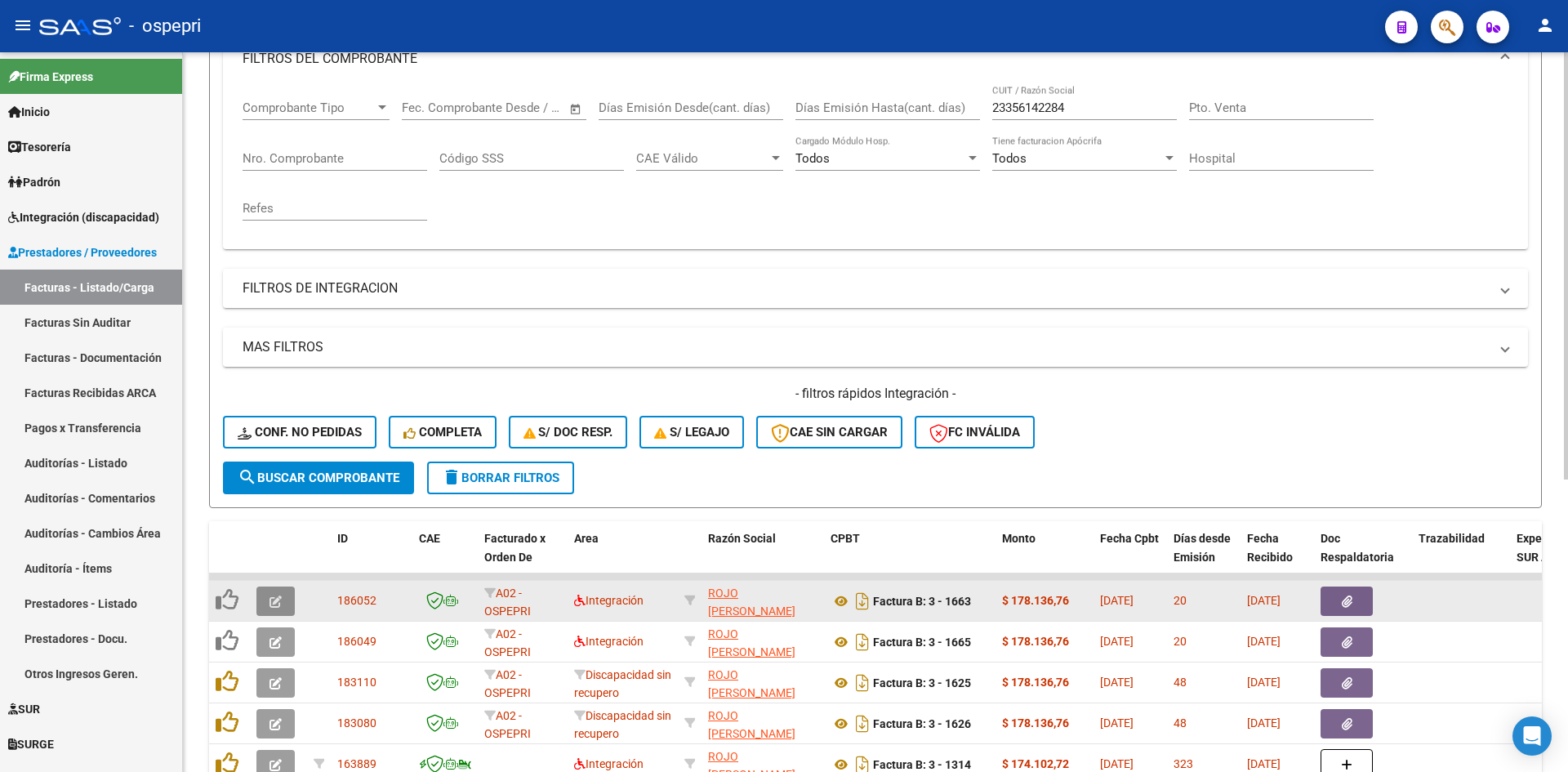
click at [274, 595] on icon "button" at bounding box center [275, 601] width 12 height 12
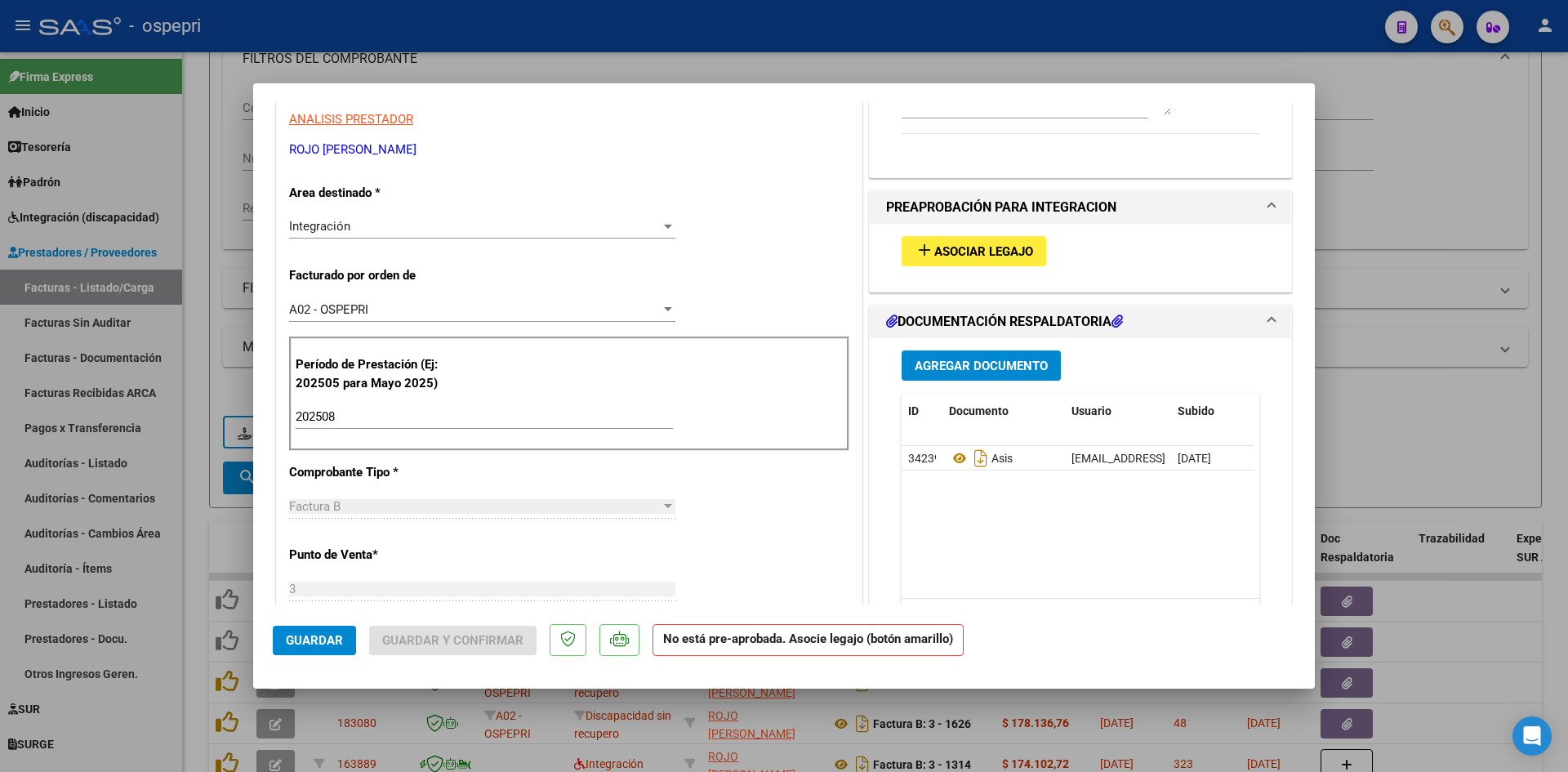
scroll to position [0, 0]
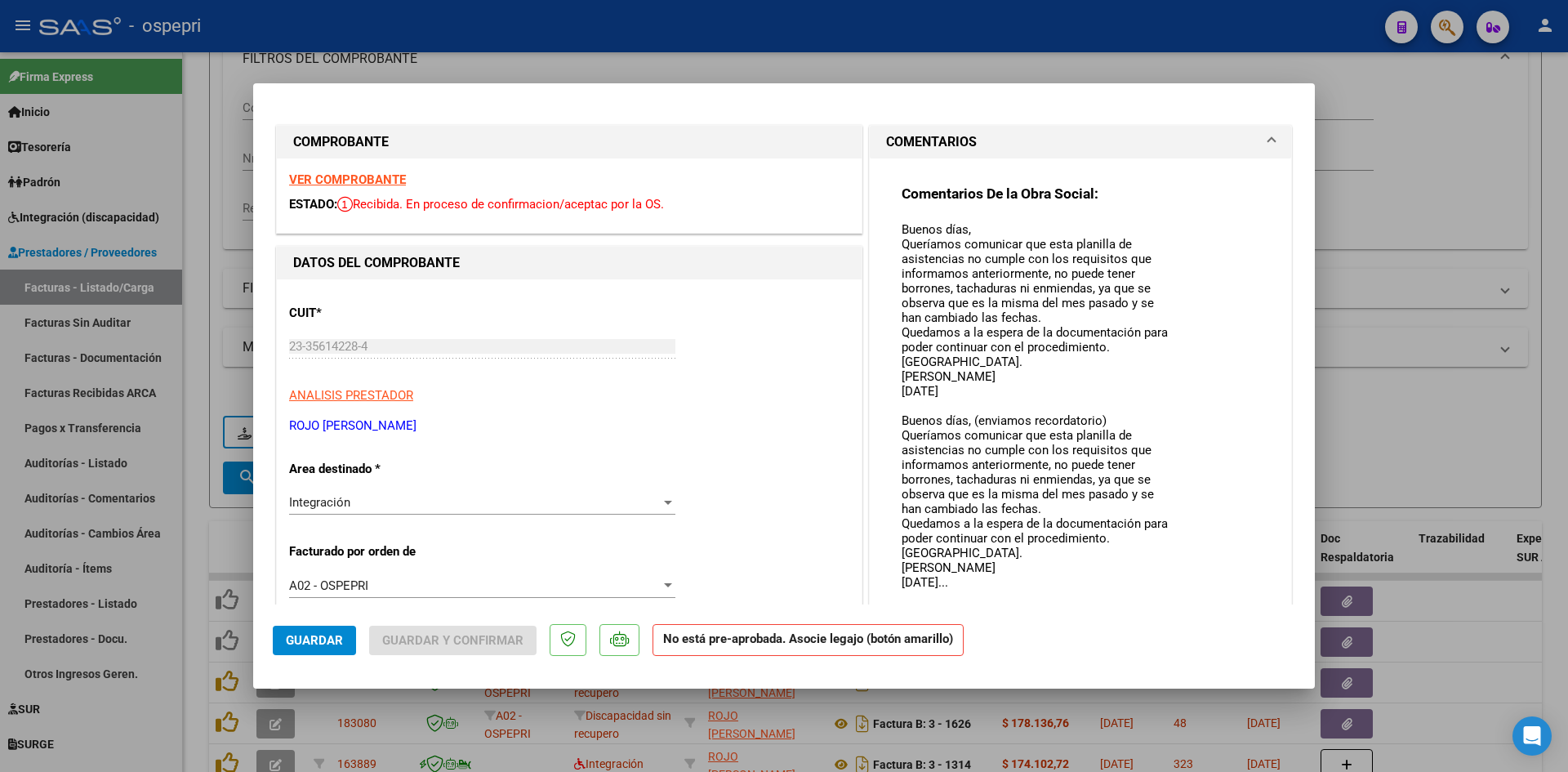
drag, startPoint x: 1161, startPoint y: 249, endPoint x: 1134, endPoint y: 608, distance: 360.0
click at [1132, 610] on mat-dialog-container "COMPROBANTE VER COMPROBANTE ESTADO: Recibida. En proceso de confirmacion/acepta…" at bounding box center [784, 385] width 1062 height 605
type input "$ 0,00"
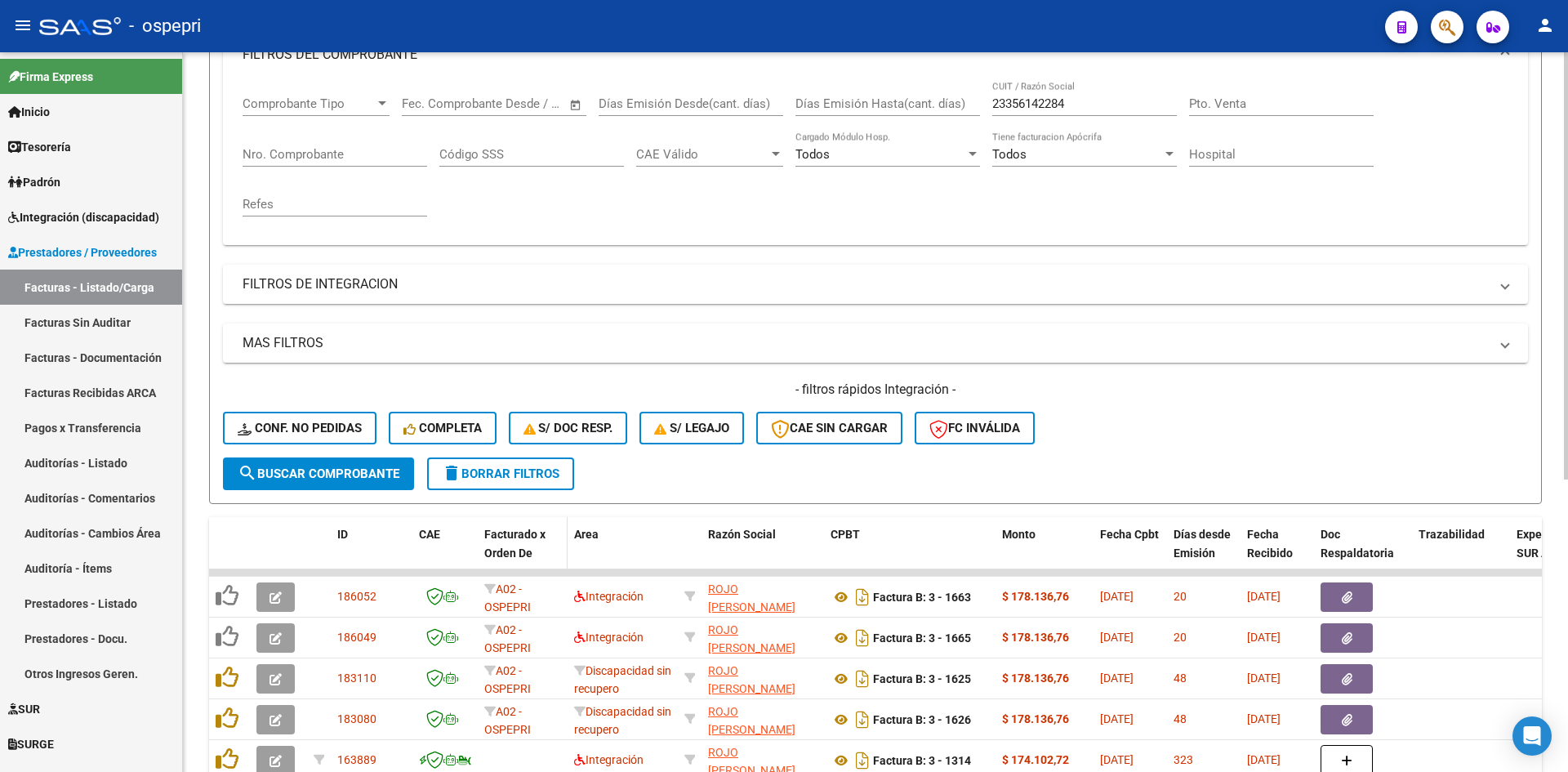
scroll to position [245, 0]
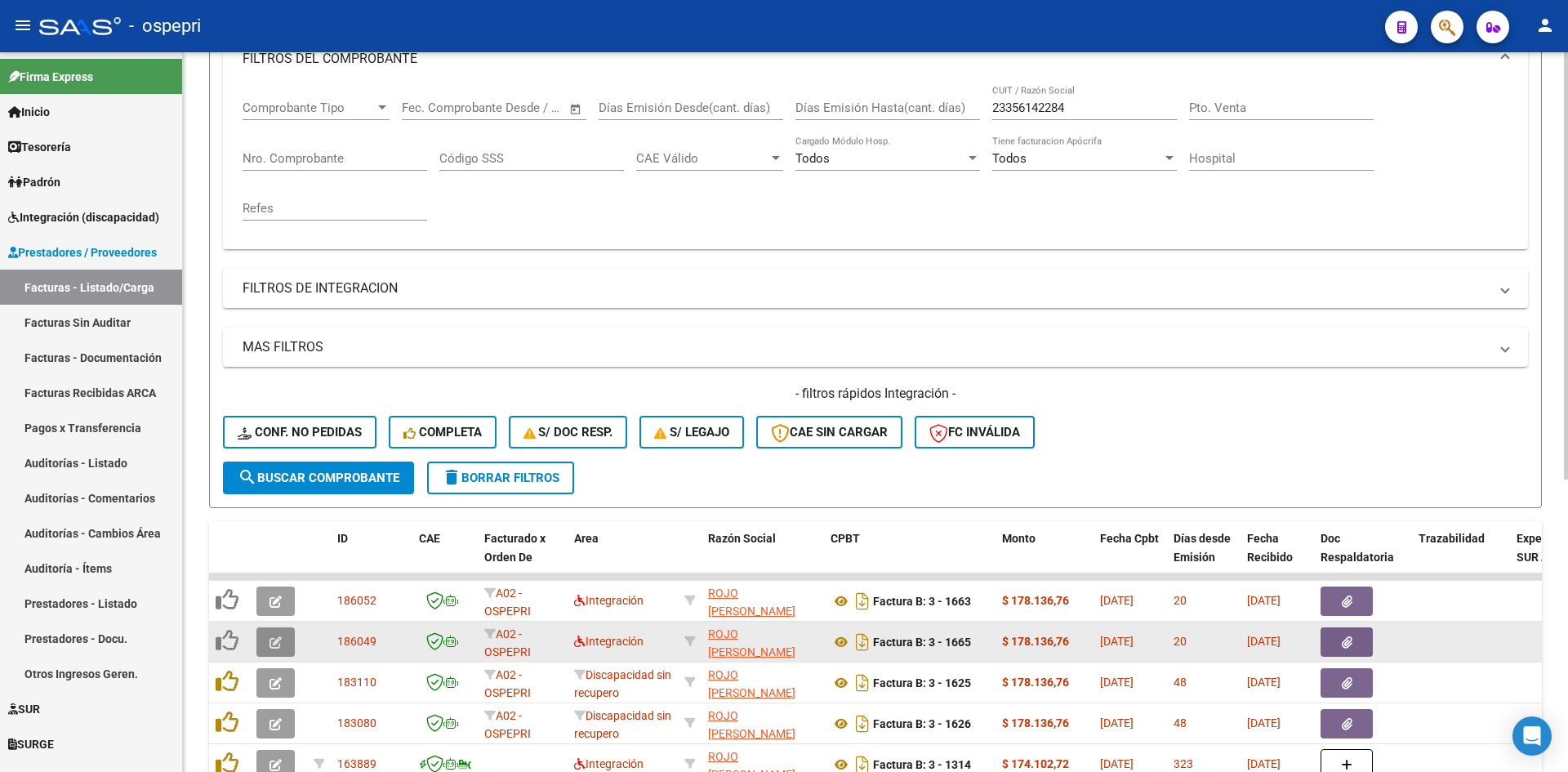
click at [263, 644] on button "button" at bounding box center [276, 642] width 39 height 30
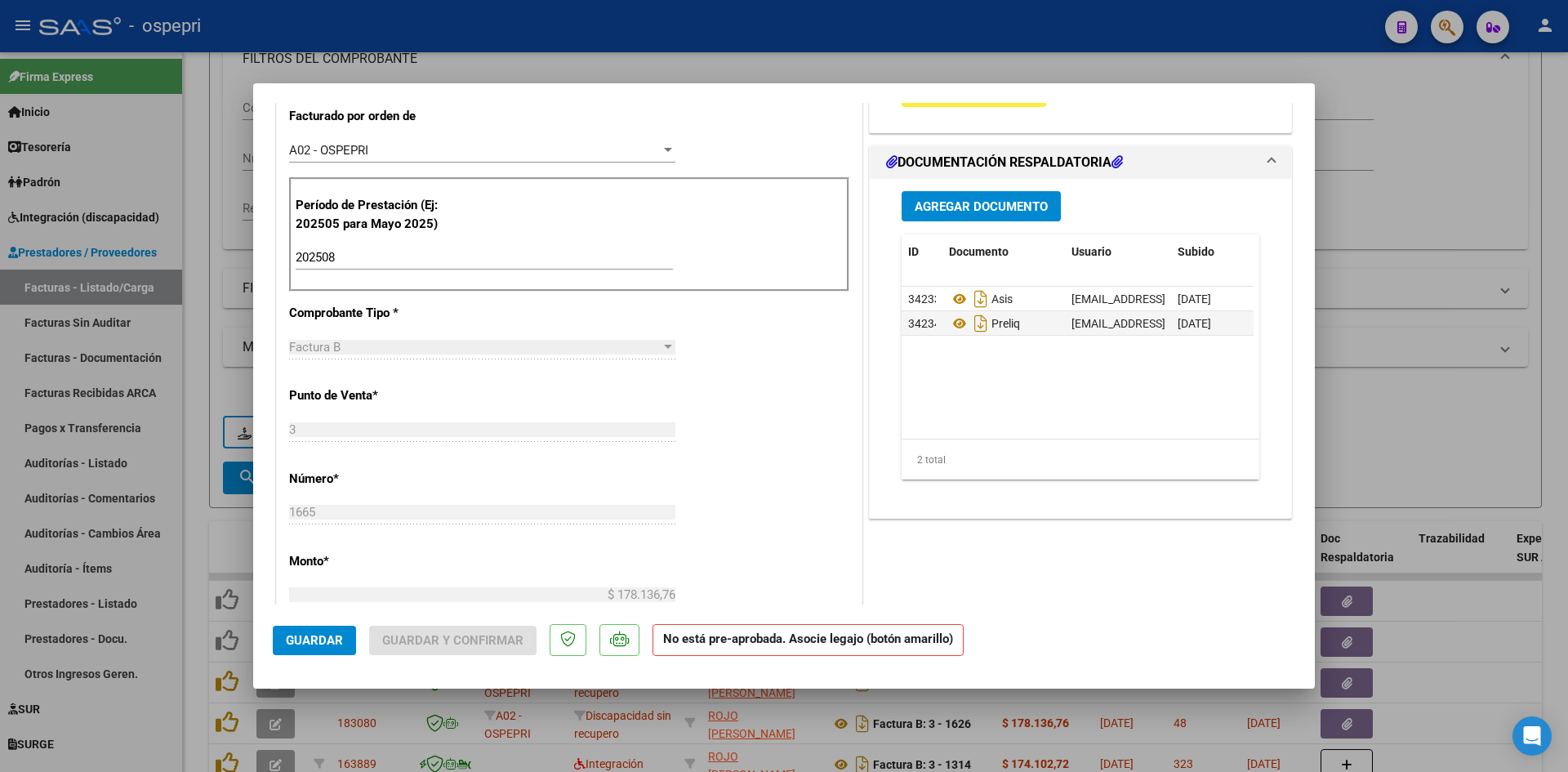
scroll to position [490, 0]
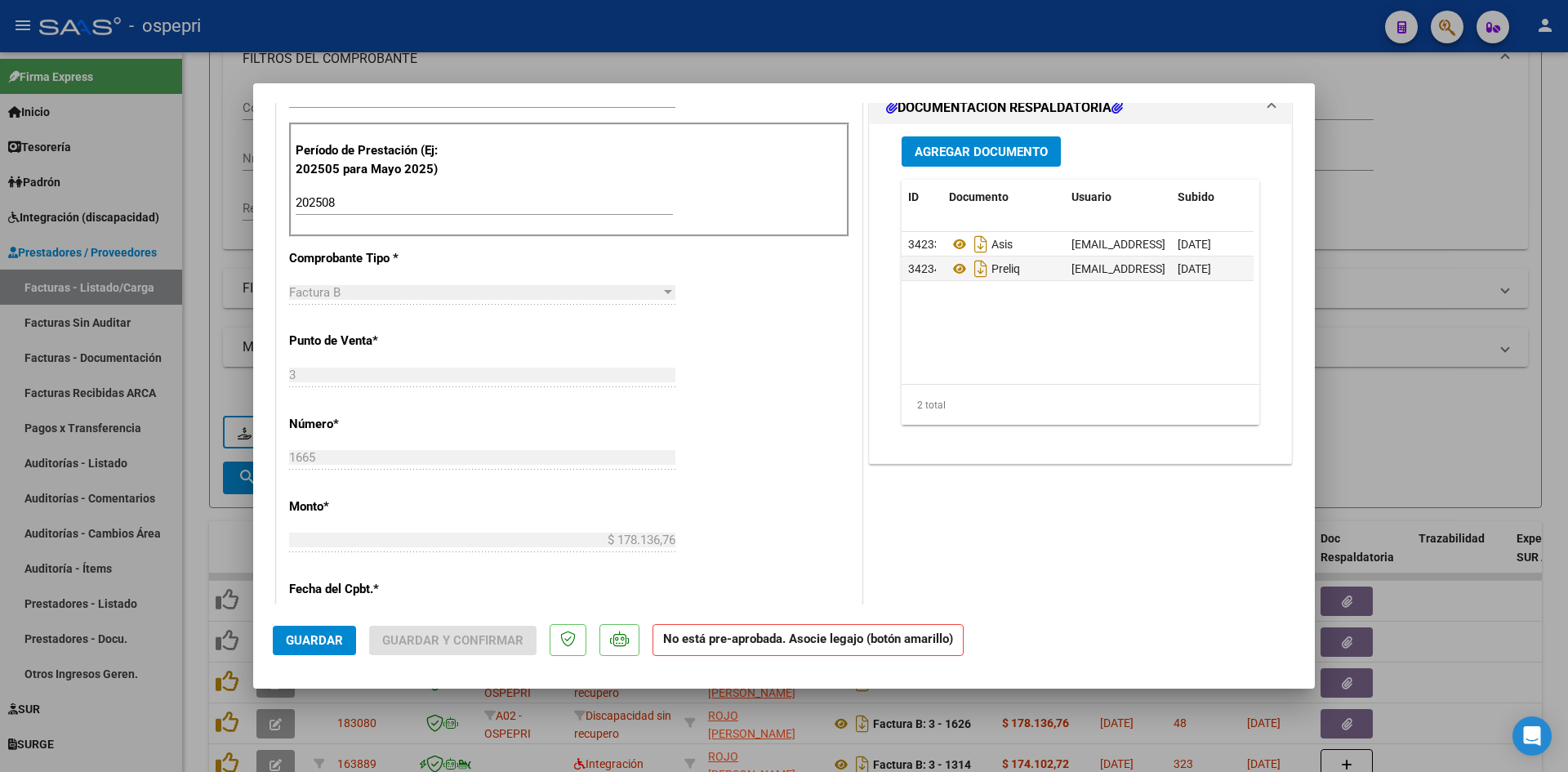
type input "$ 0,00"
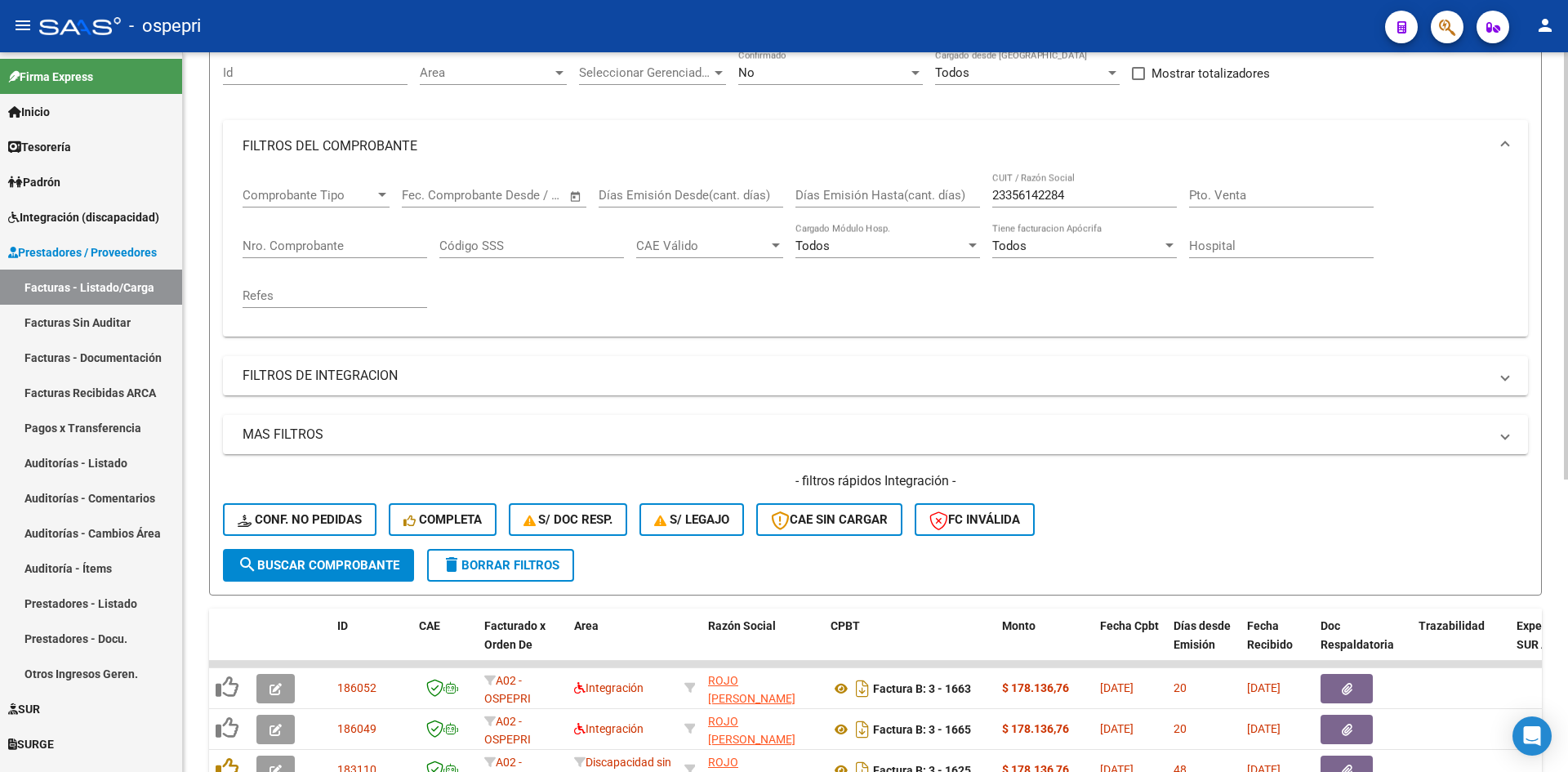
scroll to position [81, 0]
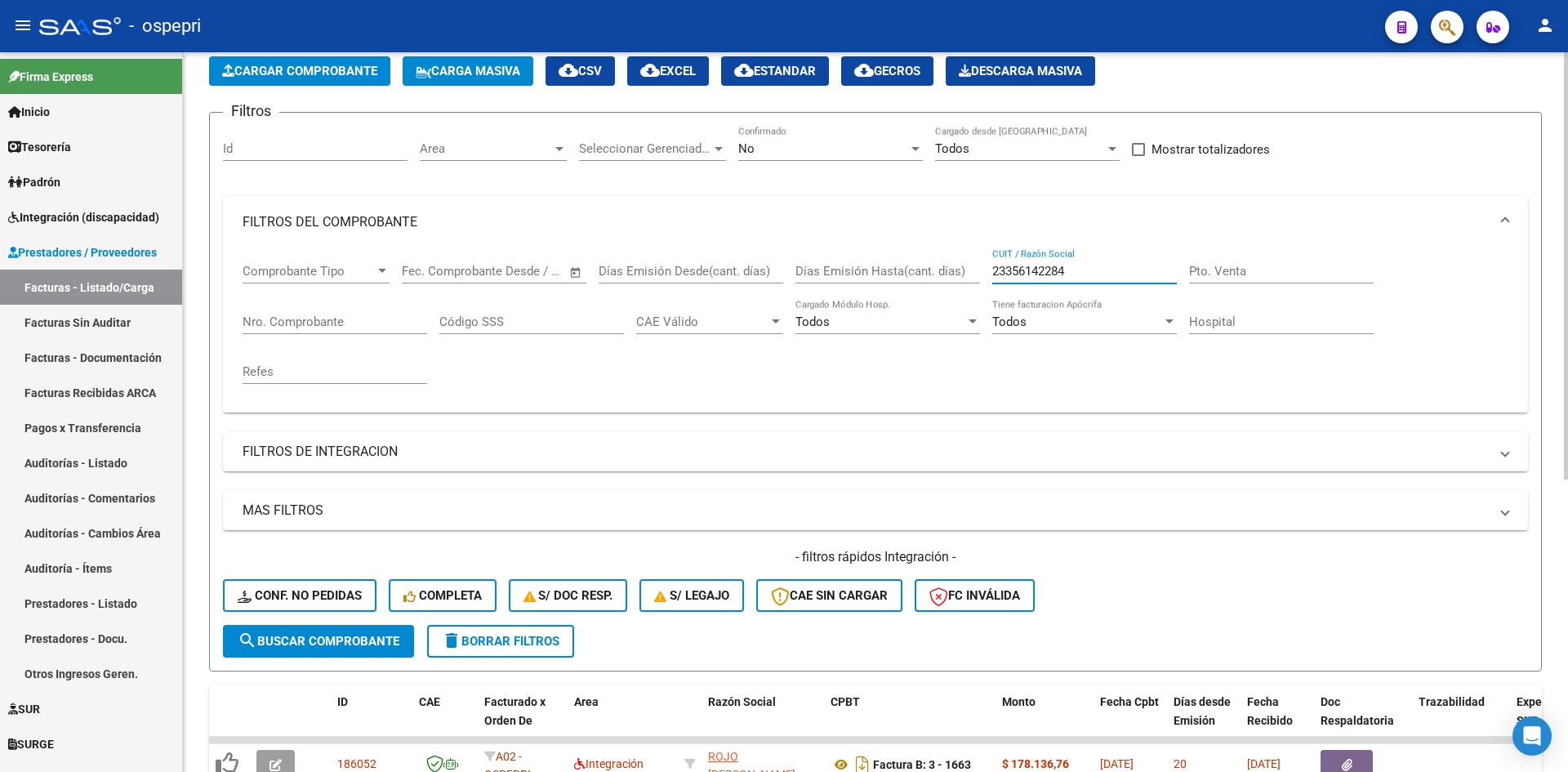
drag, startPoint x: 1090, startPoint y: 267, endPoint x: 975, endPoint y: 282, distance: 116.0
click at [968, 281] on div "Comprobante Tipo Comprobante Tipo Fecha inicio – Fecha fin Fec. Comprobante Des…" at bounding box center [876, 324] width 1266 height 151
paste input "27391791509"
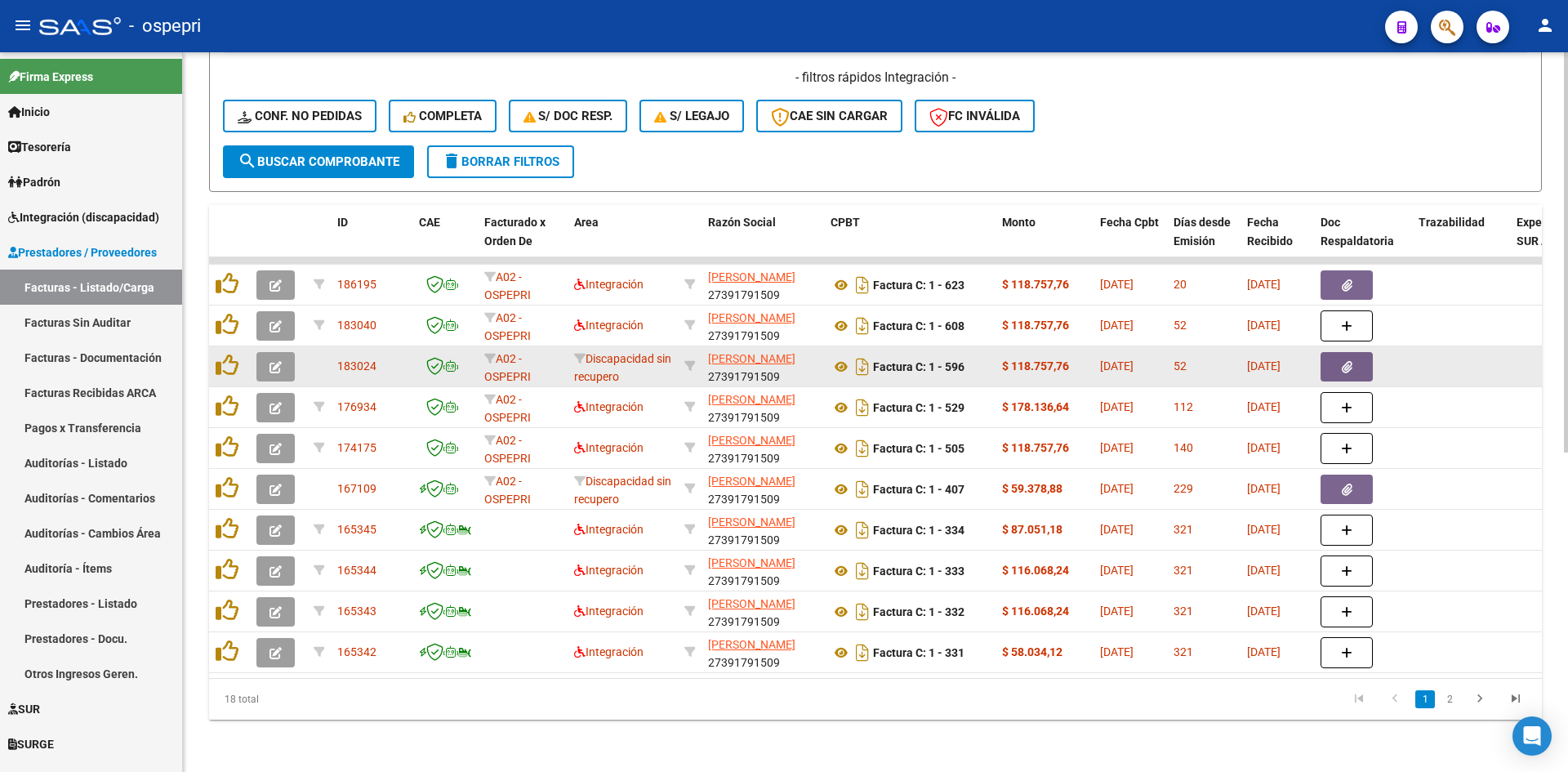
scroll to position [574, 0]
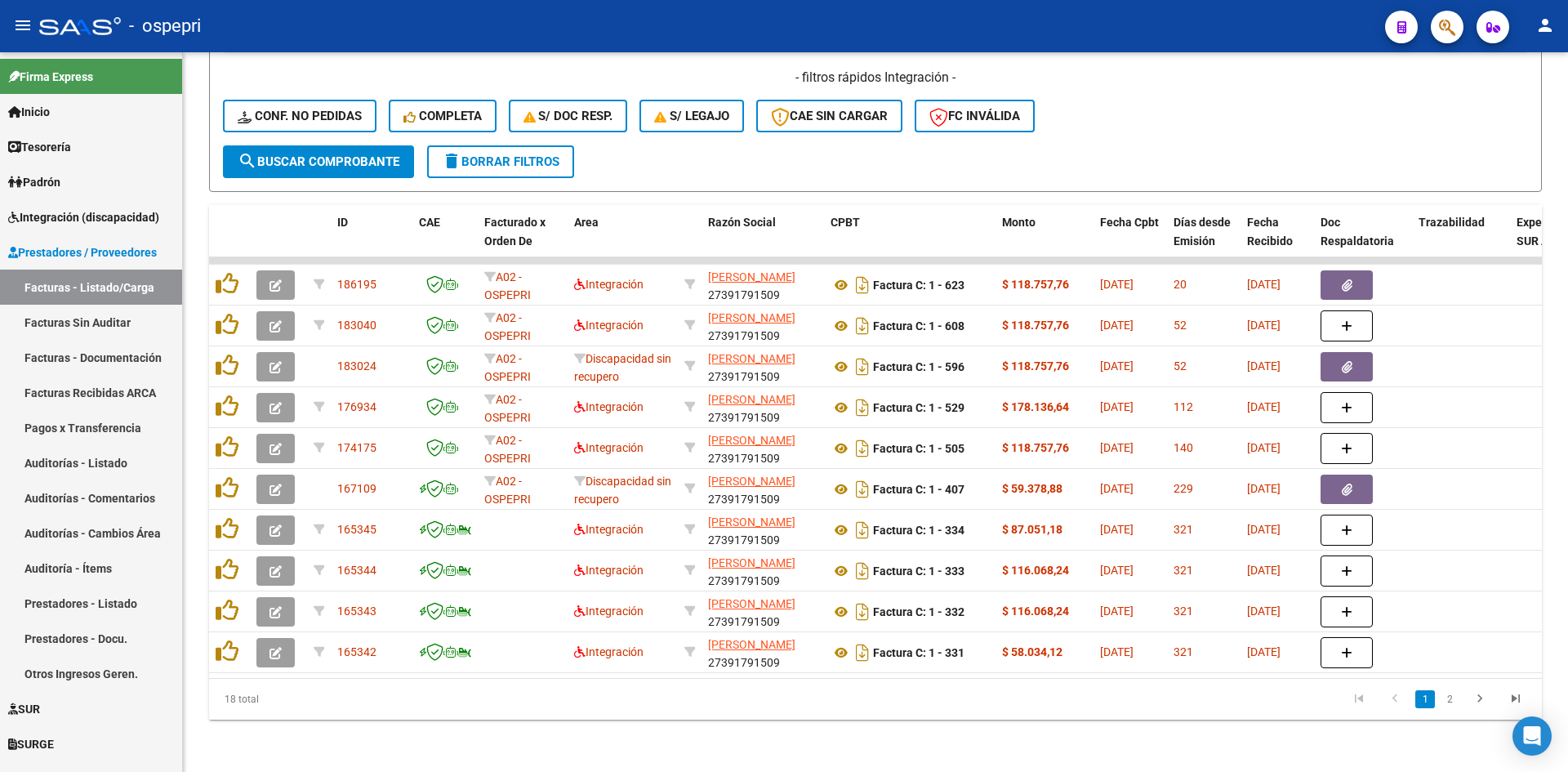
type input "27391791509"
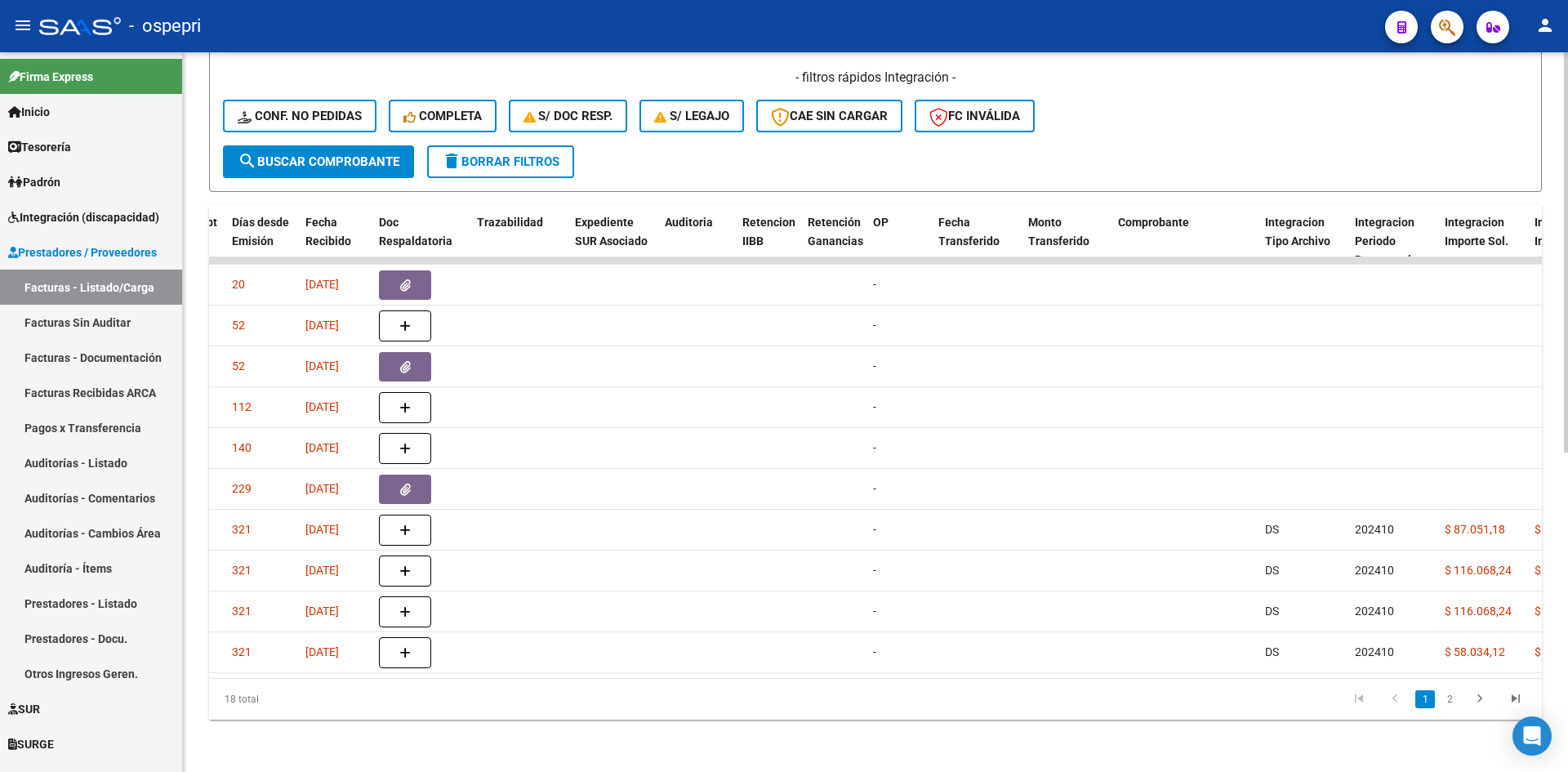
scroll to position [0, 0]
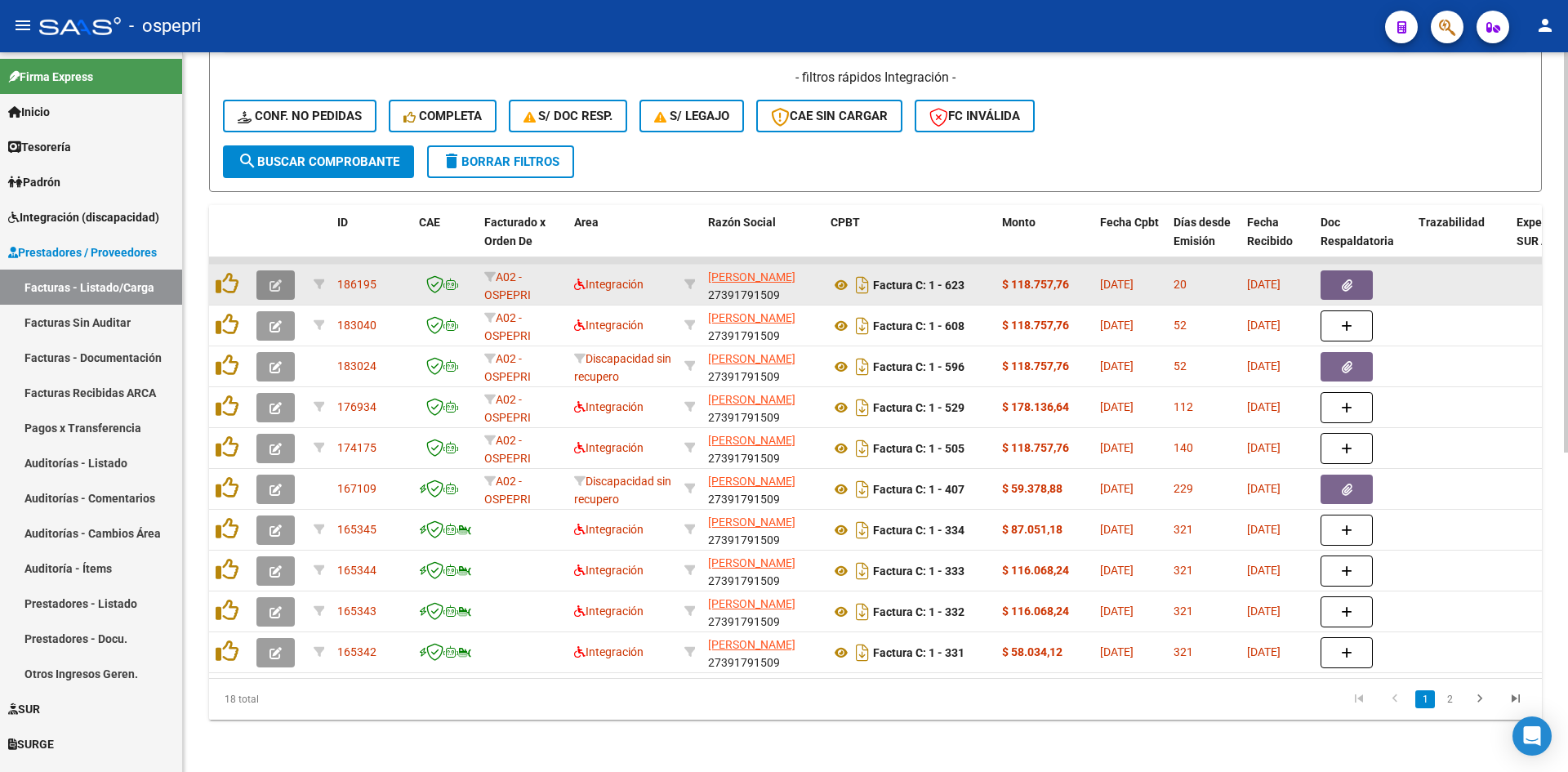
click at [283, 272] on button "button" at bounding box center [276, 285] width 39 height 30
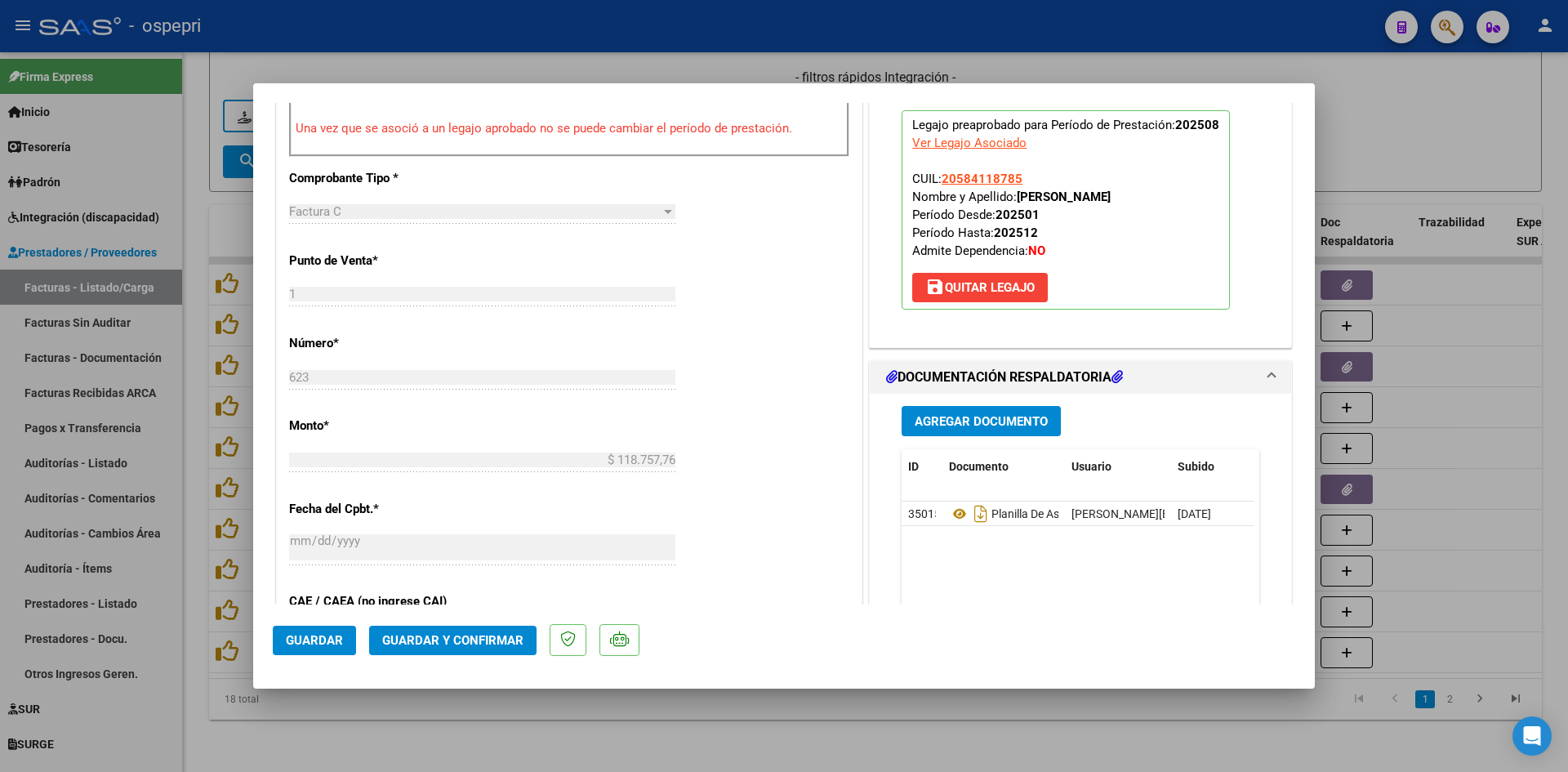
scroll to position [735, 0]
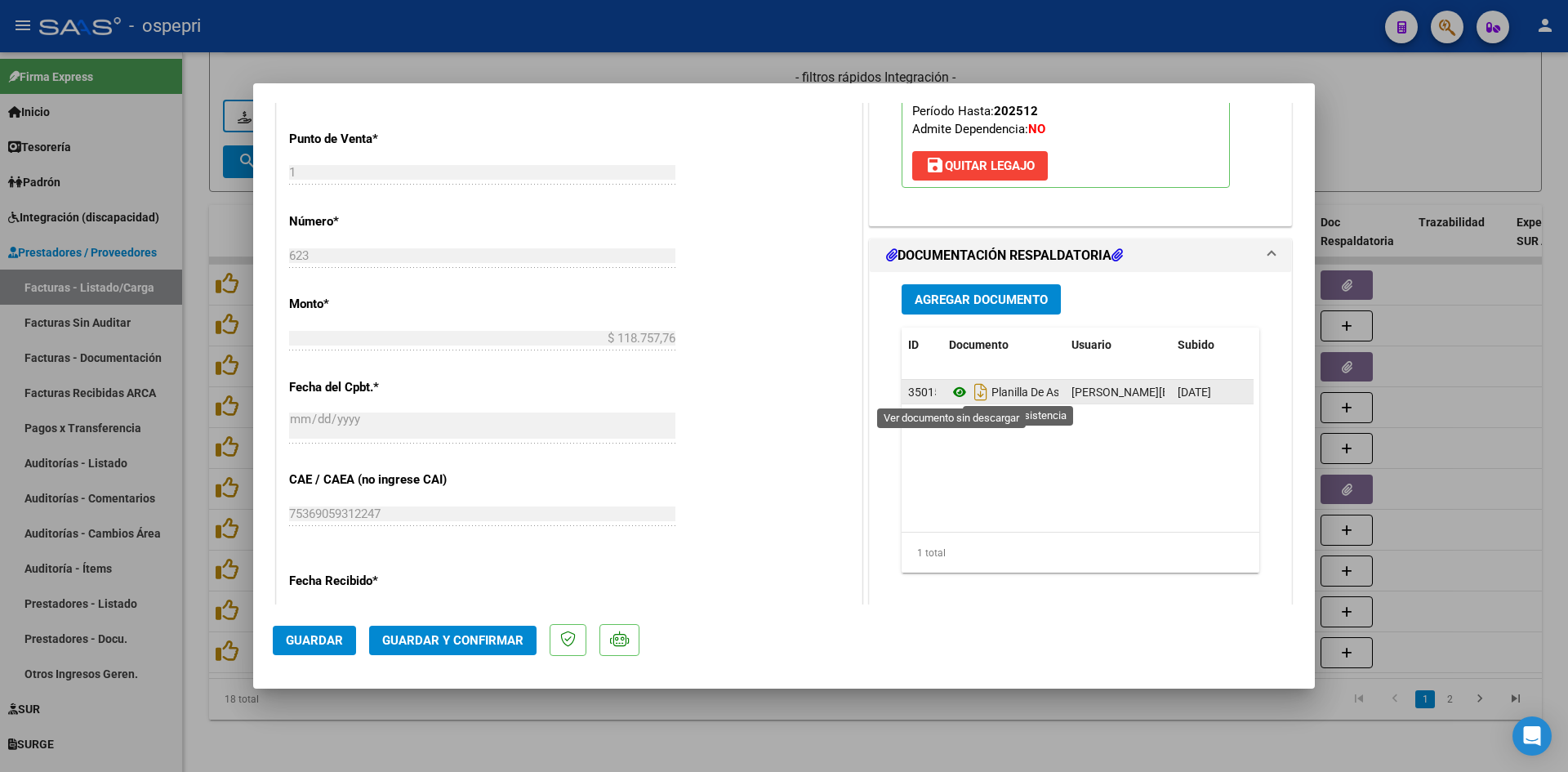
click at [954, 393] on icon at bounding box center [960, 392] width 21 height 20
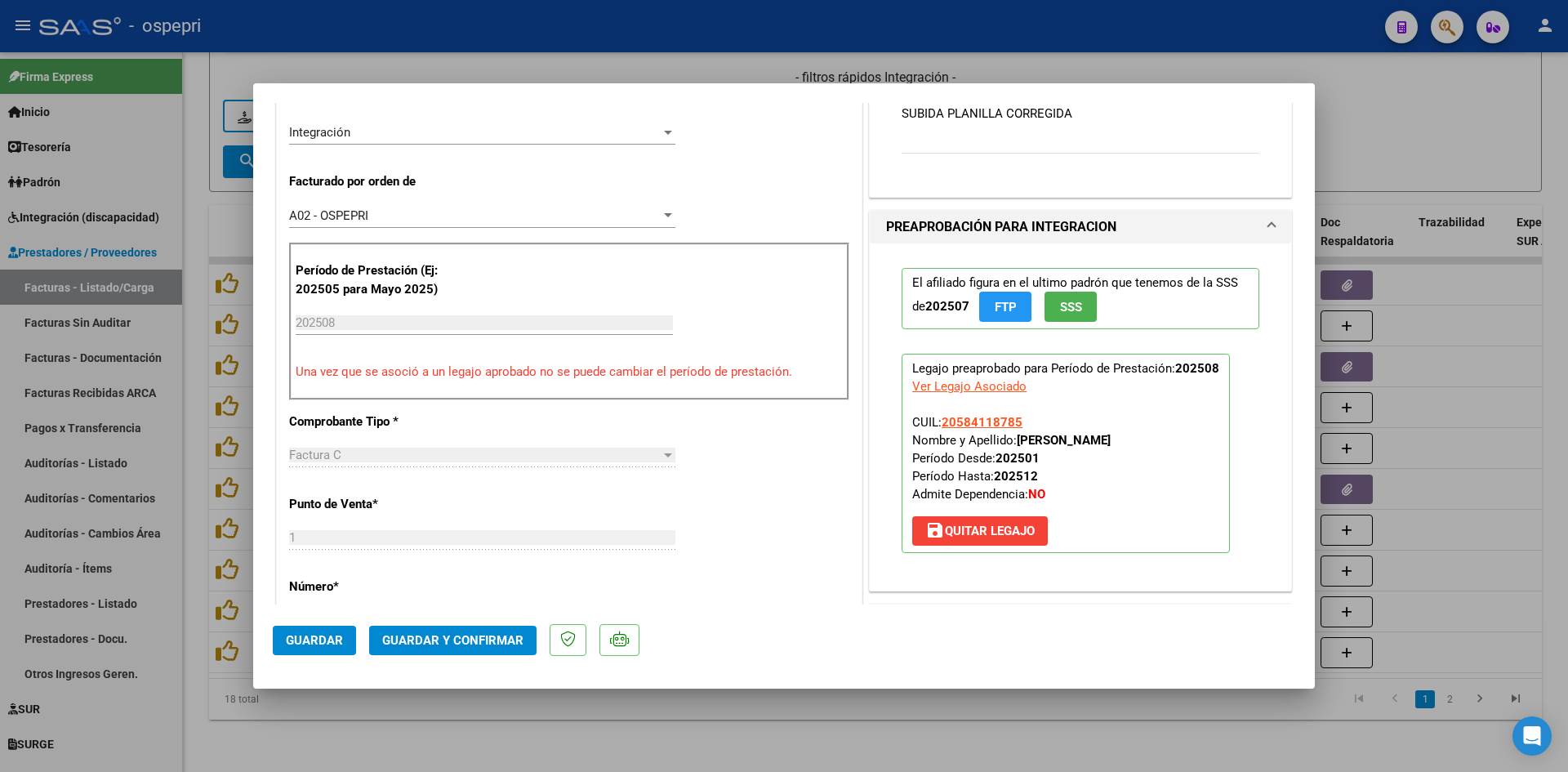
scroll to position [653, 0]
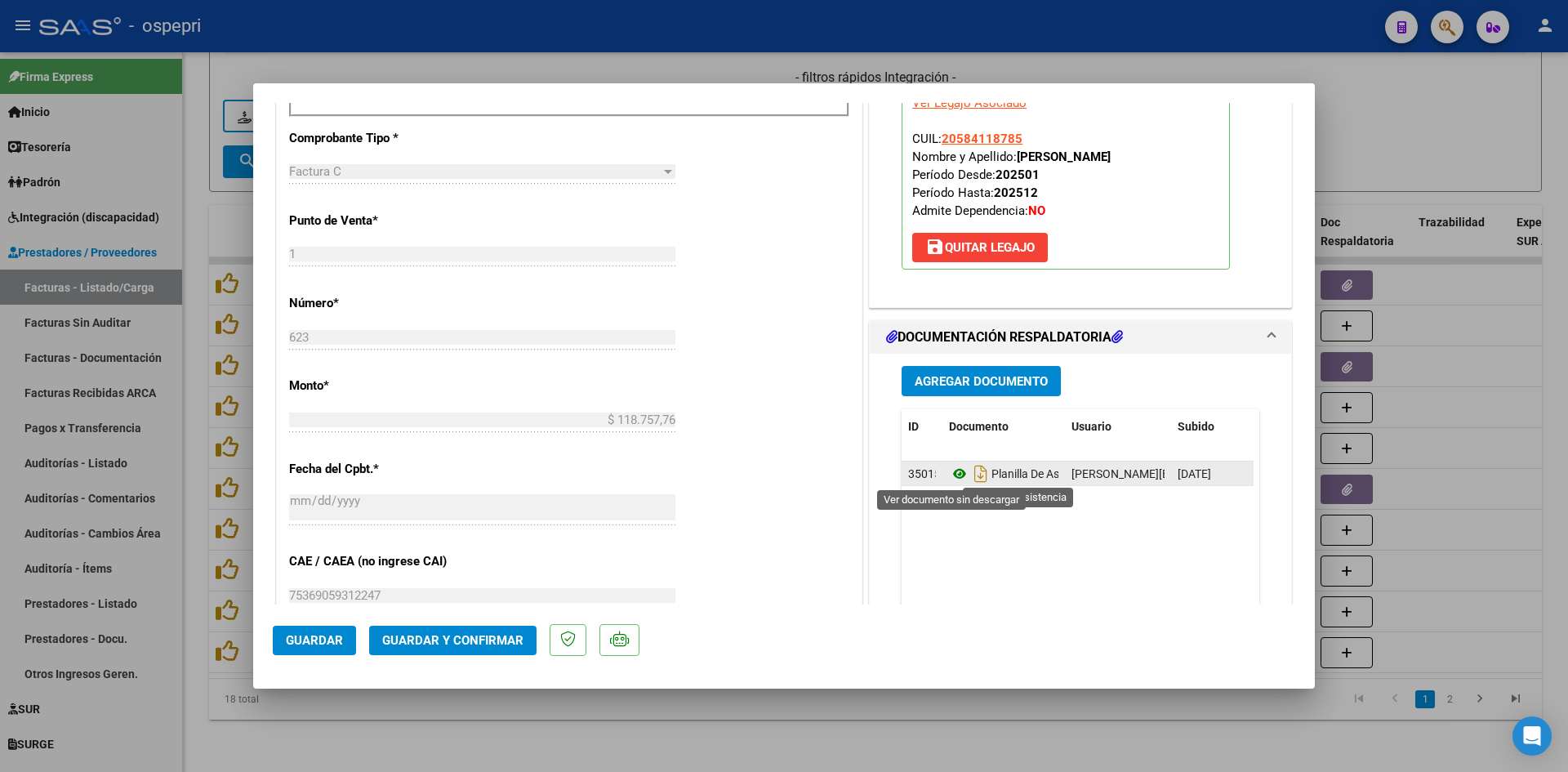
click at [955, 474] on icon at bounding box center [960, 474] width 21 height 20
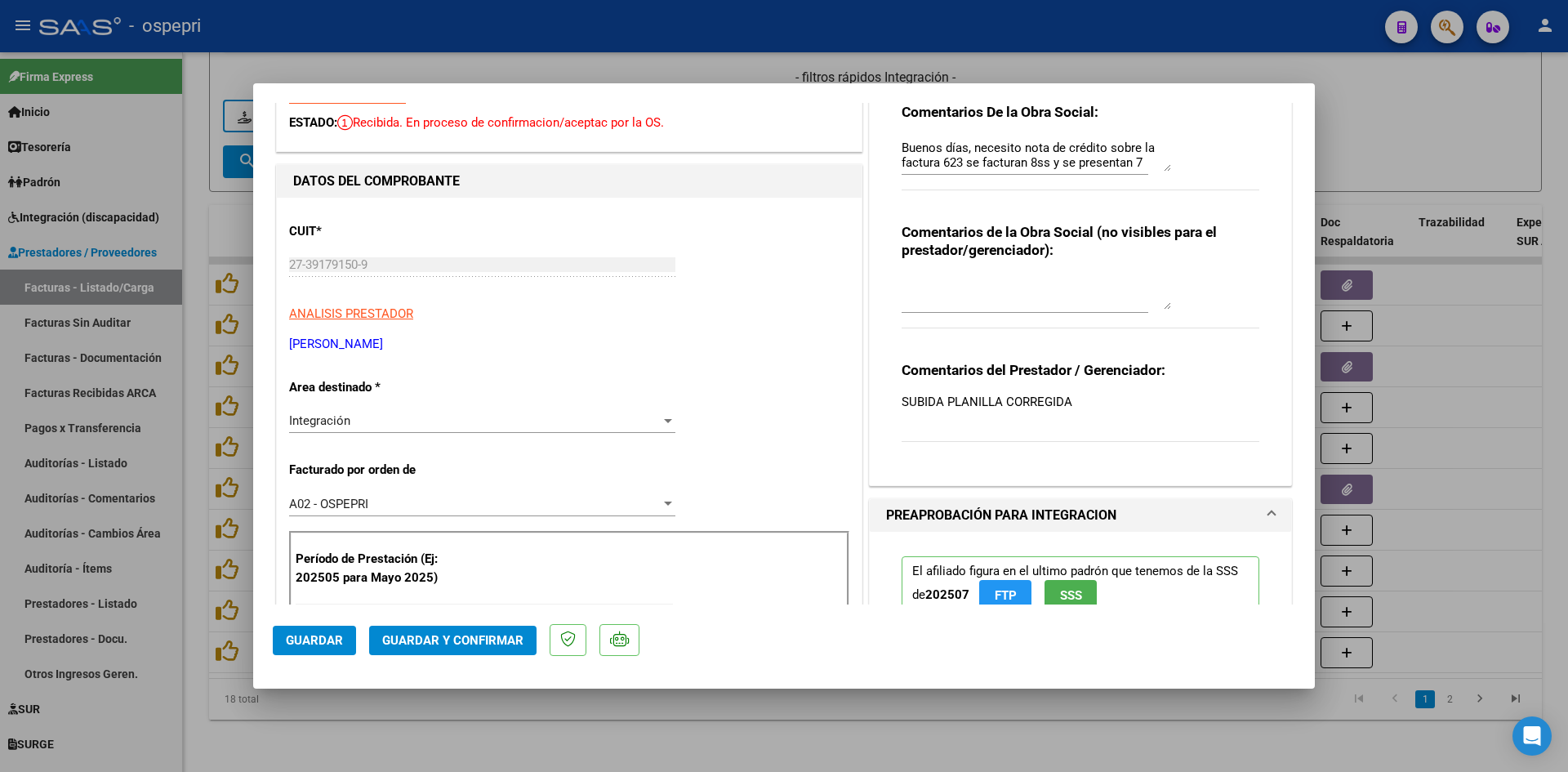
scroll to position [0, 0]
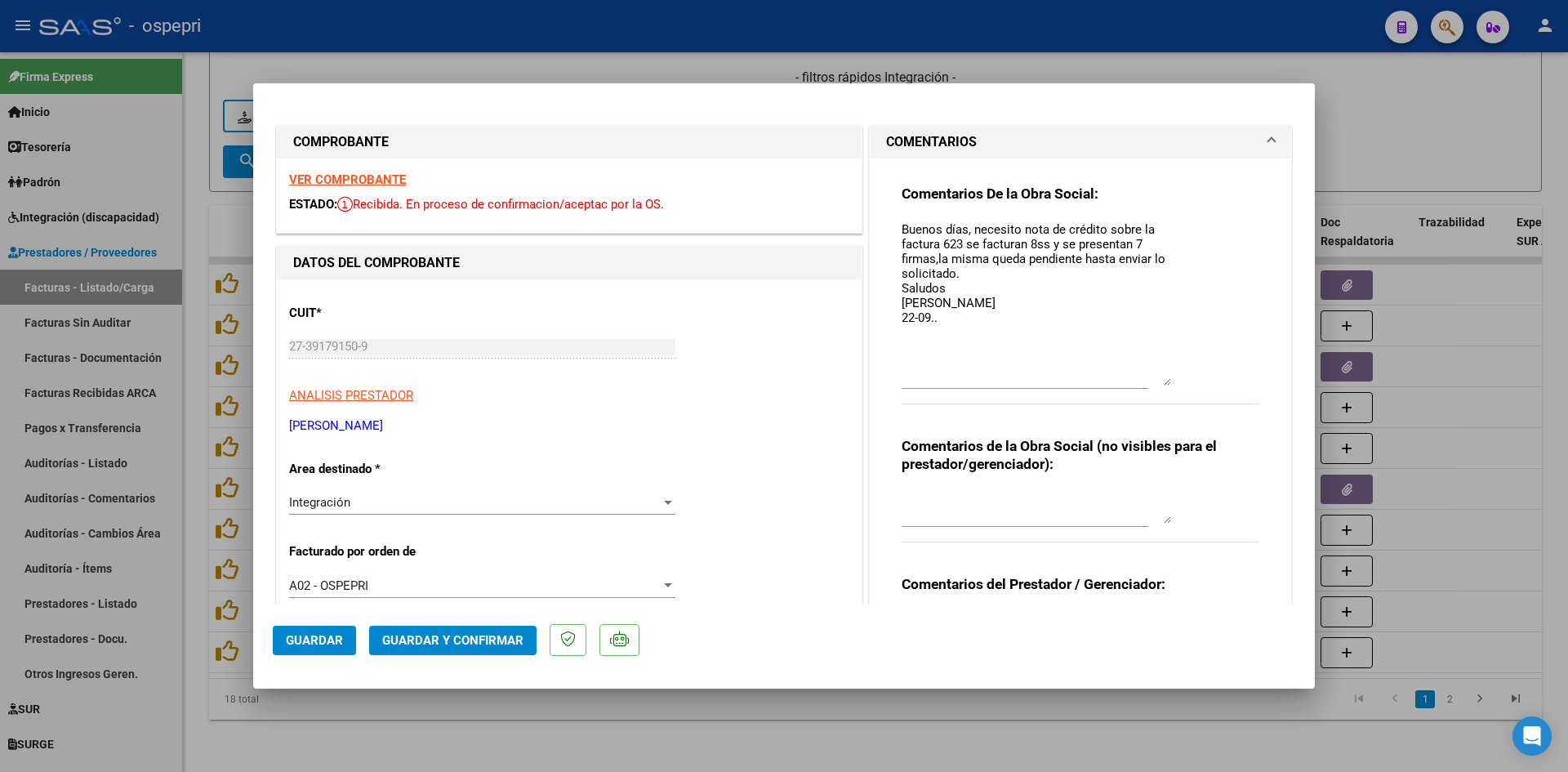
drag, startPoint x: 1159, startPoint y: 253, endPoint x: 1164, endPoint y: 384, distance: 131.1
click at [1164, 384] on textarea "Buenos días, necesito nota de crédito sobre la factura 623 se facturan 8ss y se…" at bounding box center [1035, 303] width 269 height 165
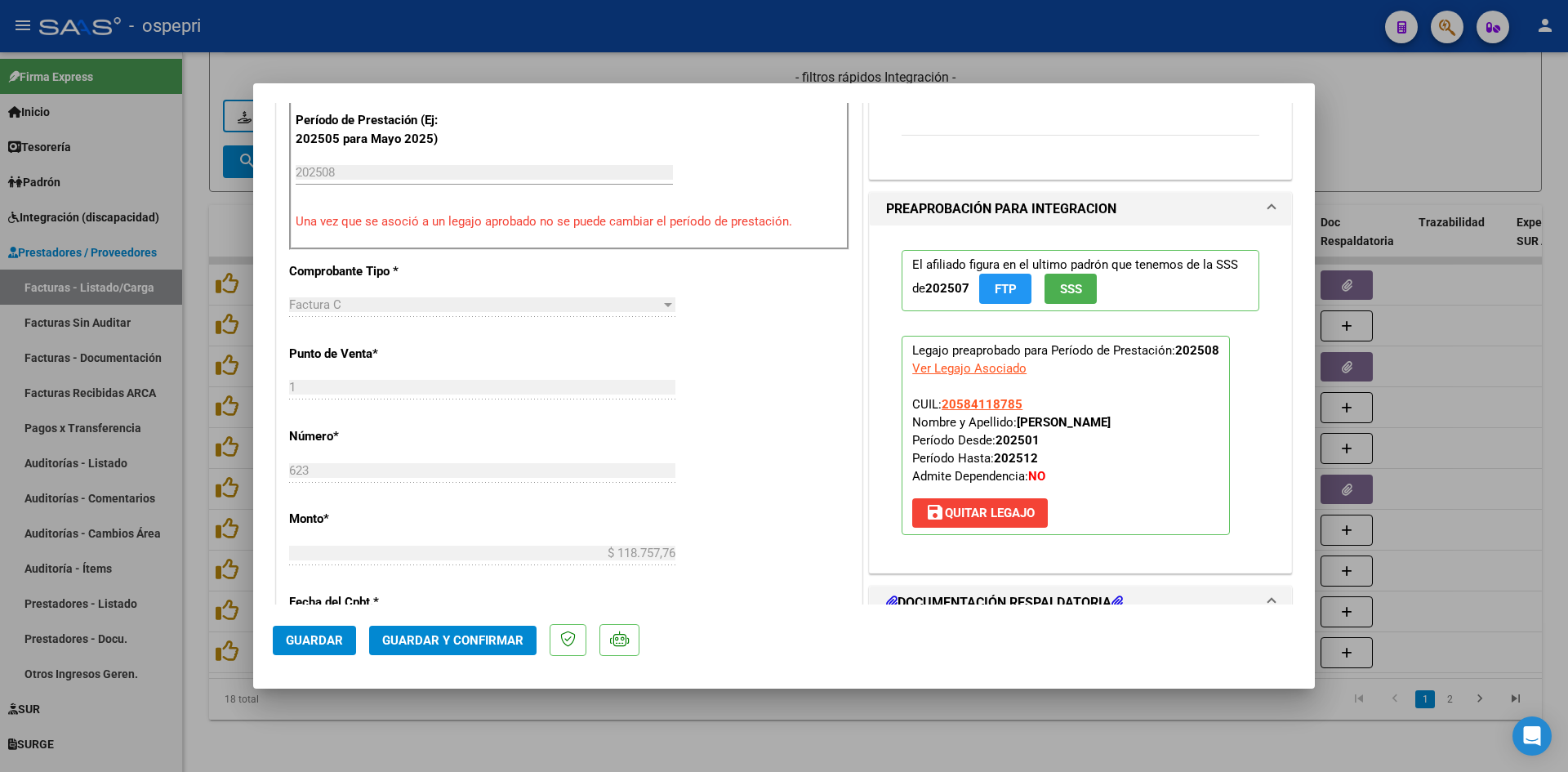
scroll to position [490, 0]
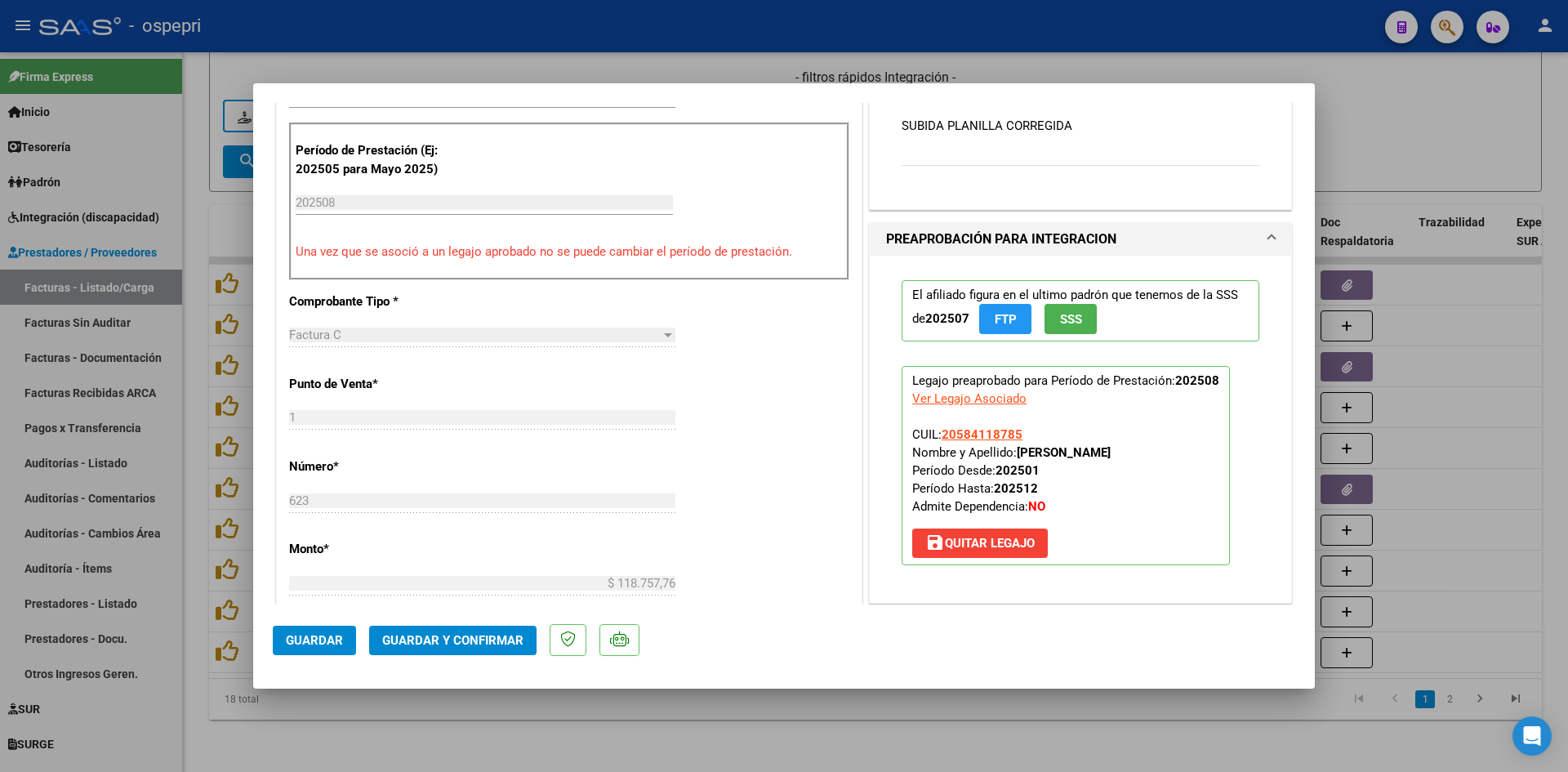
type input "$ 0,00"
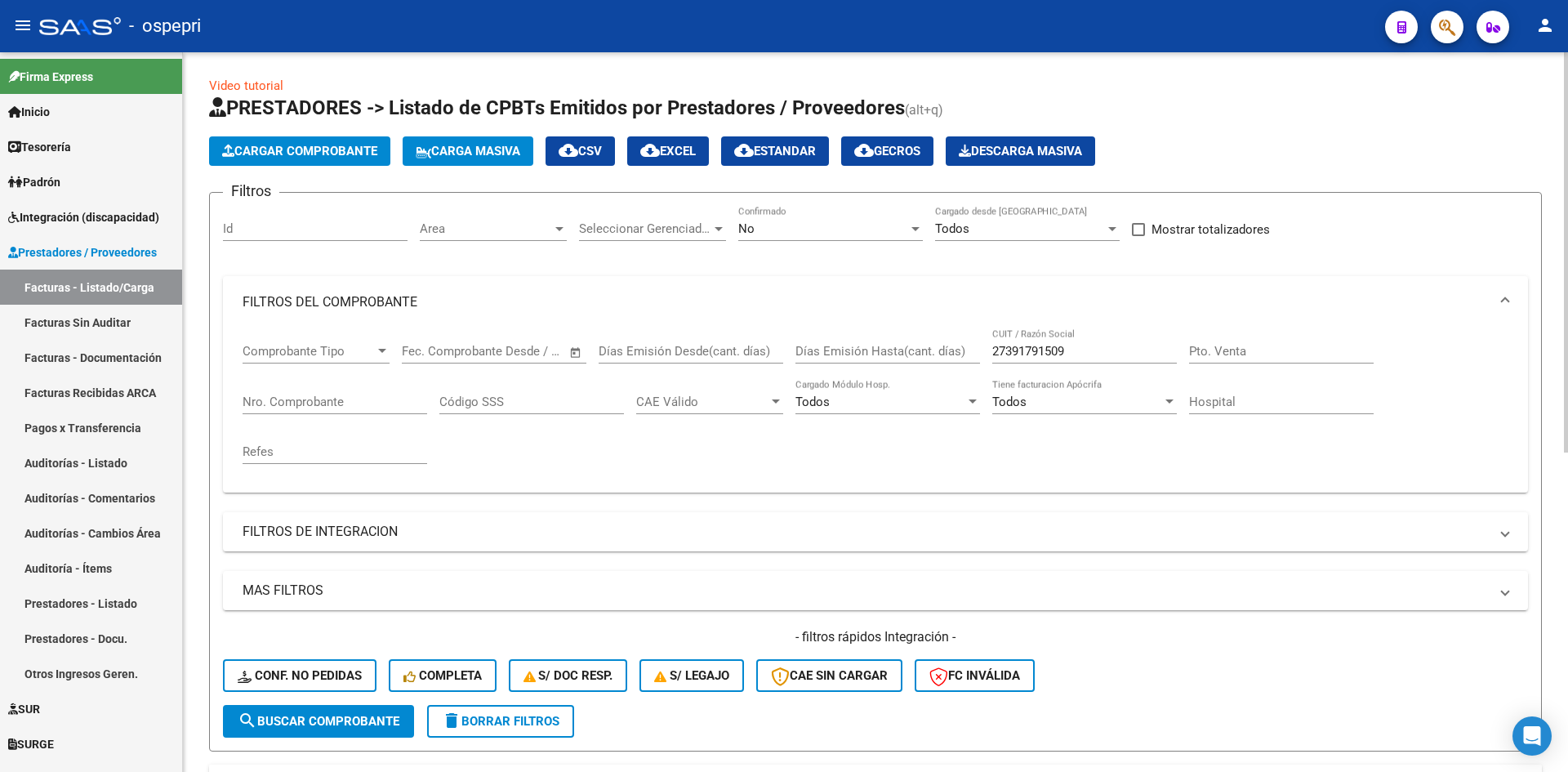
scroll to position [0, 0]
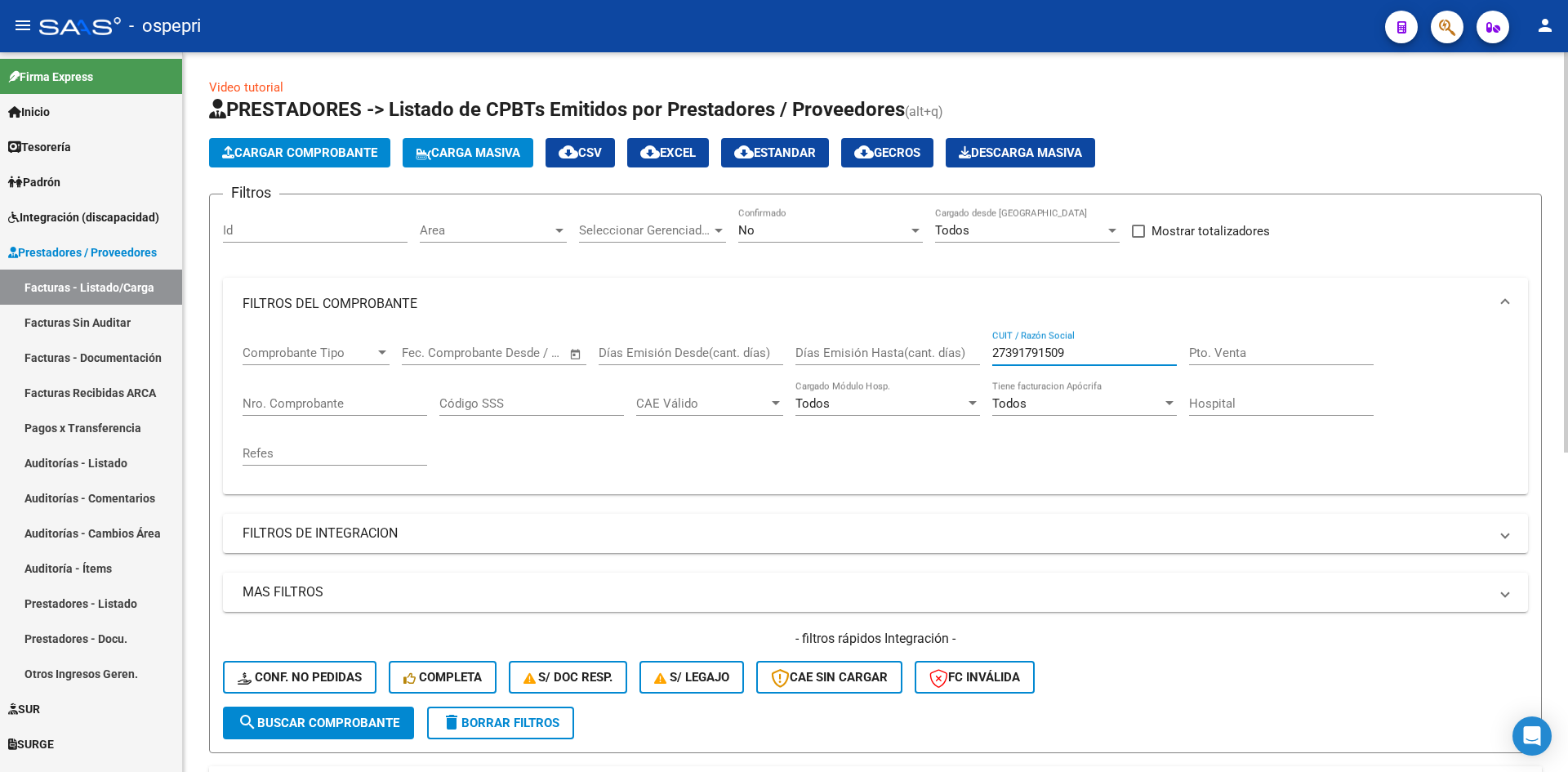
drag, startPoint x: 1073, startPoint y: 354, endPoint x: 972, endPoint y: 365, distance: 101.6
click at [972, 365] on div "Comprobante Tipo Comprobante Tipo Fecha inicio – Fecha fin Fec. Comprobante Des…" at bounding box center [876, 406] width 1266 height 151
paste input "27239180383"
type input "27239180383"
click at [390, 727] on span "search Buscar Comprobante" at bounding box center [319, 723] width 161 height 15
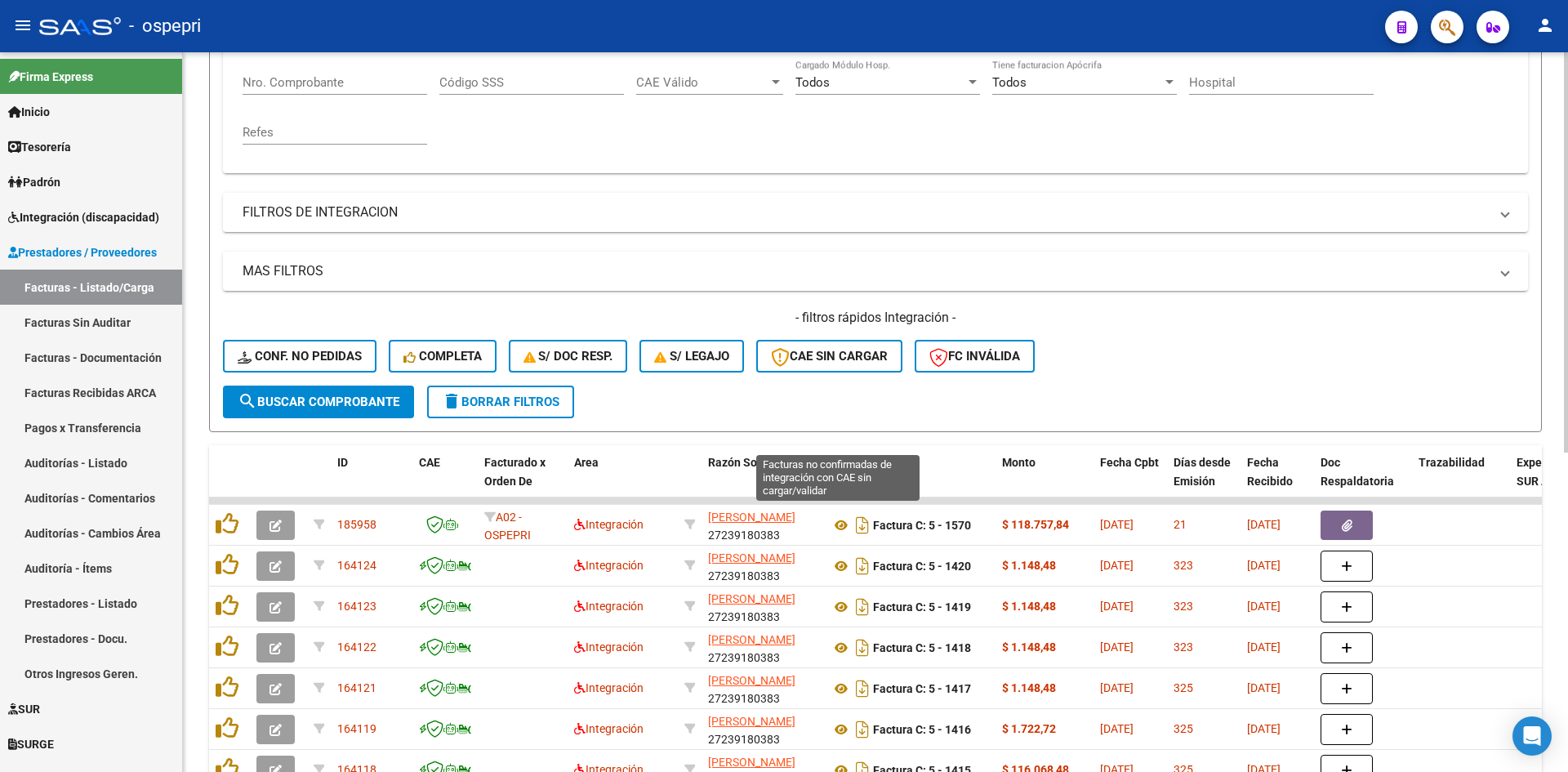
scroll to position [327, 0]
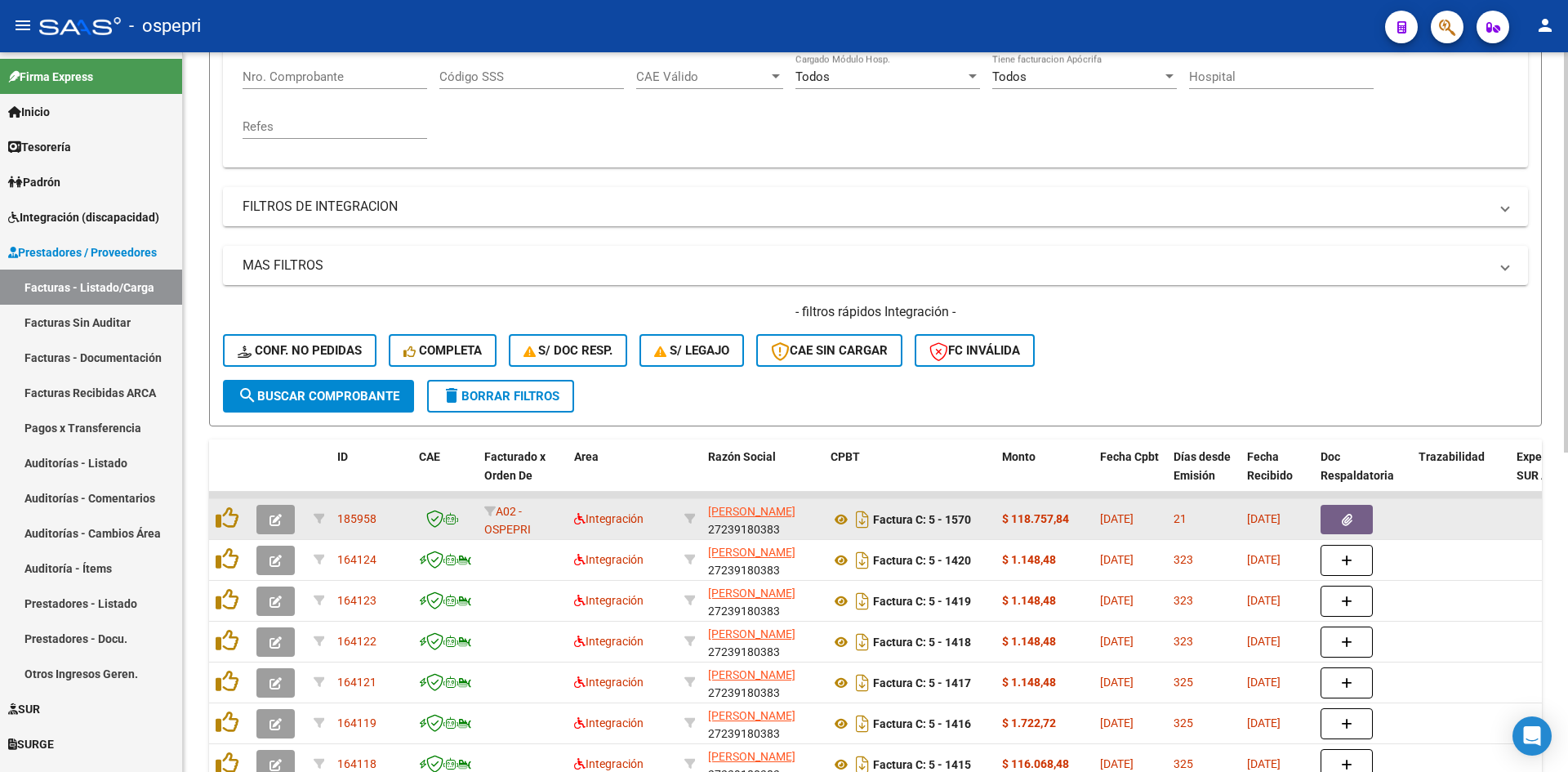
click at [261, 513] on button "button" at bounding box center [276, 519] width 39 height 30
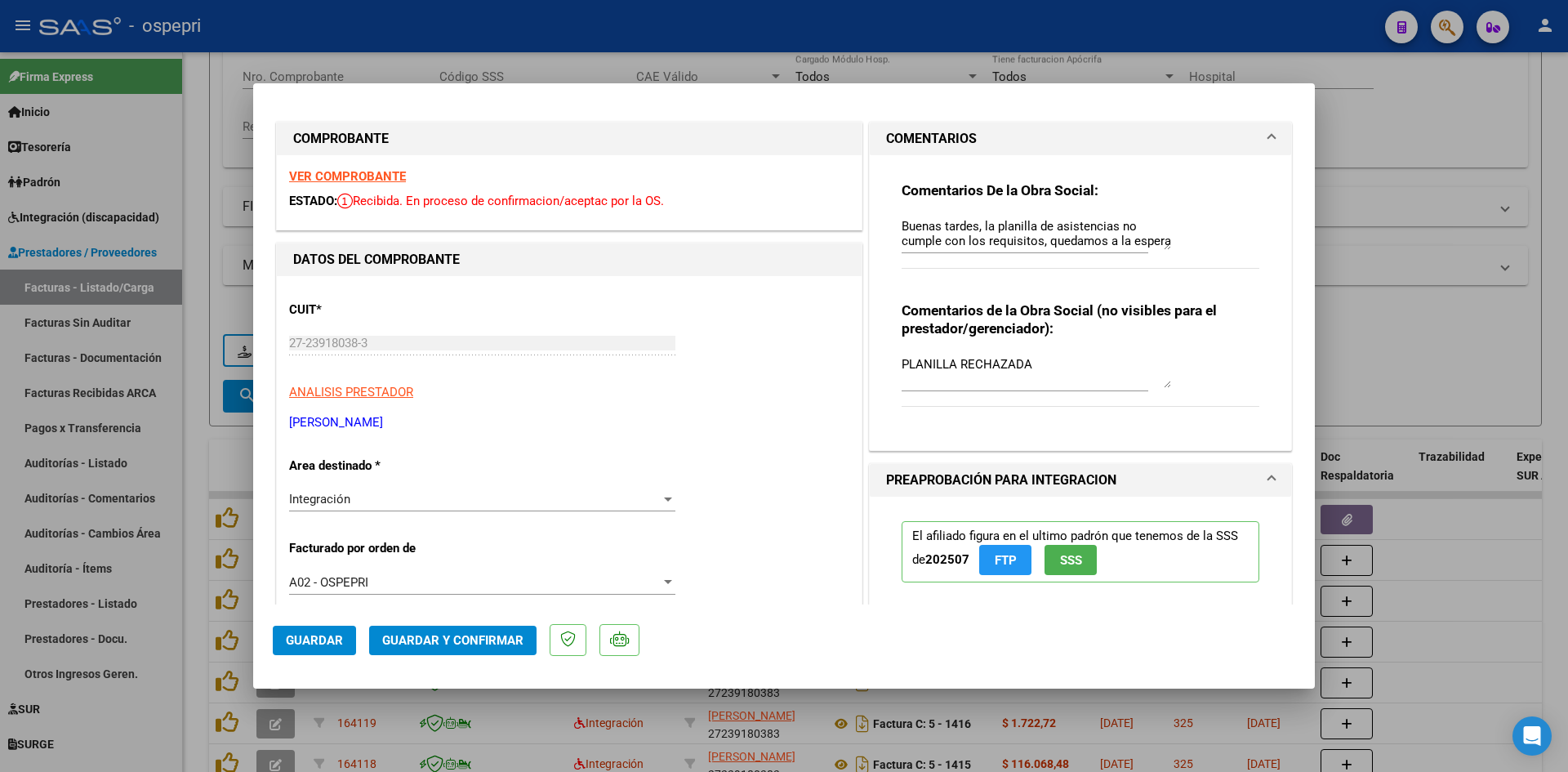
scroll to position [0, 0]
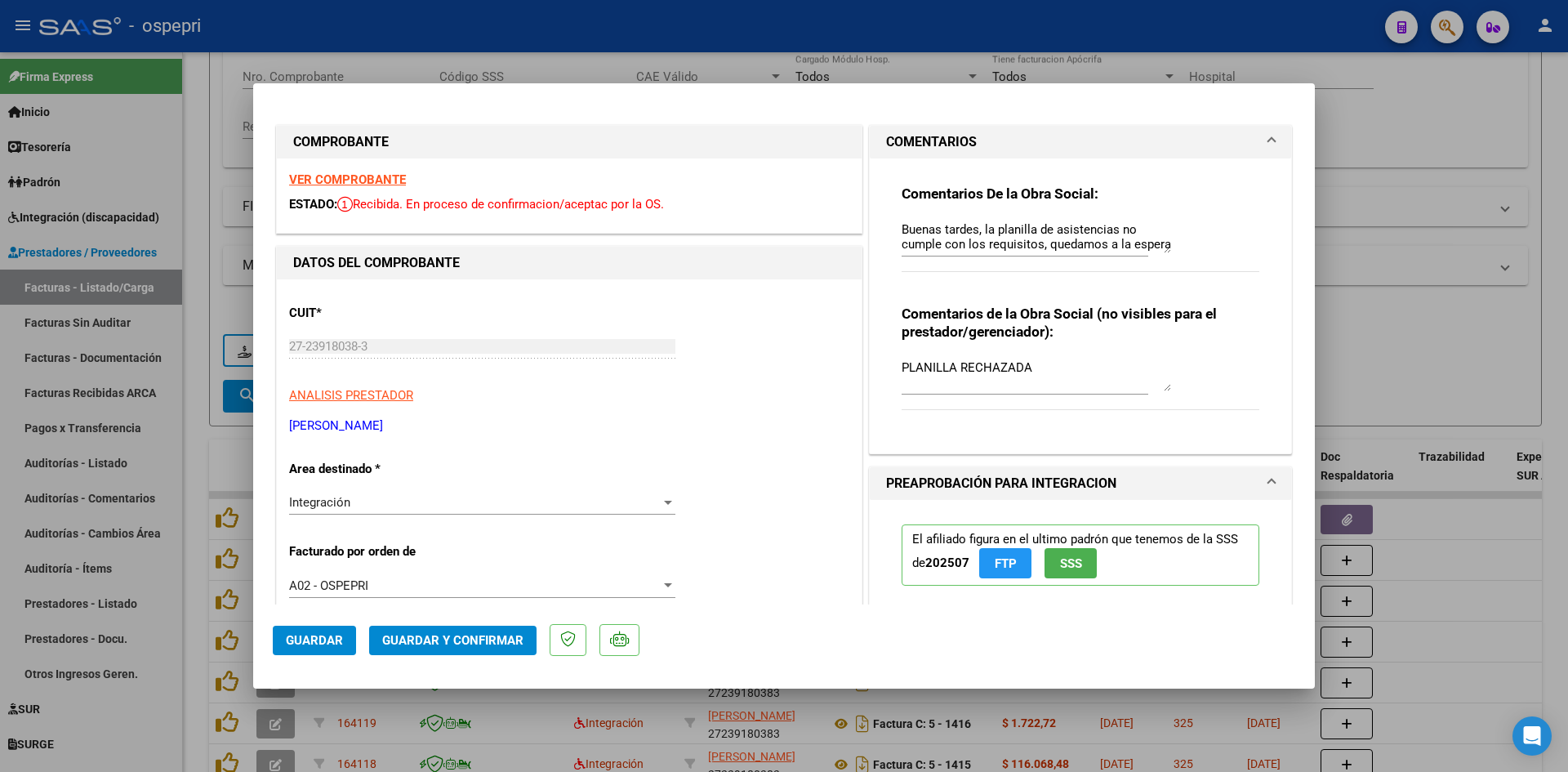
click at [372, 178] on strong "VER COMPROBANTE" at bounding box center [347, 179] width 117 height 15
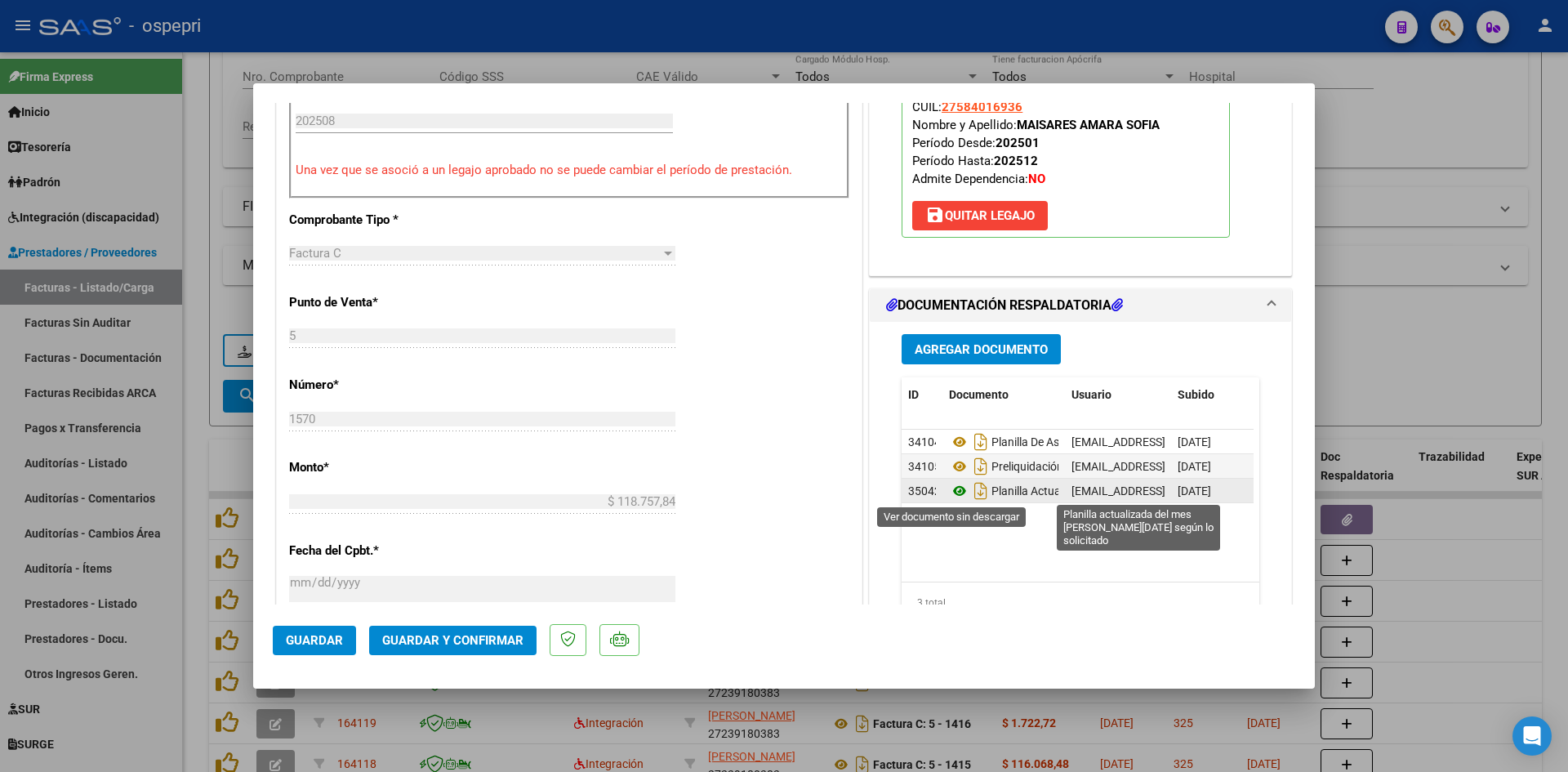
click at [949, 491] on icon at bounding box center [960, 491] width 21 height 20
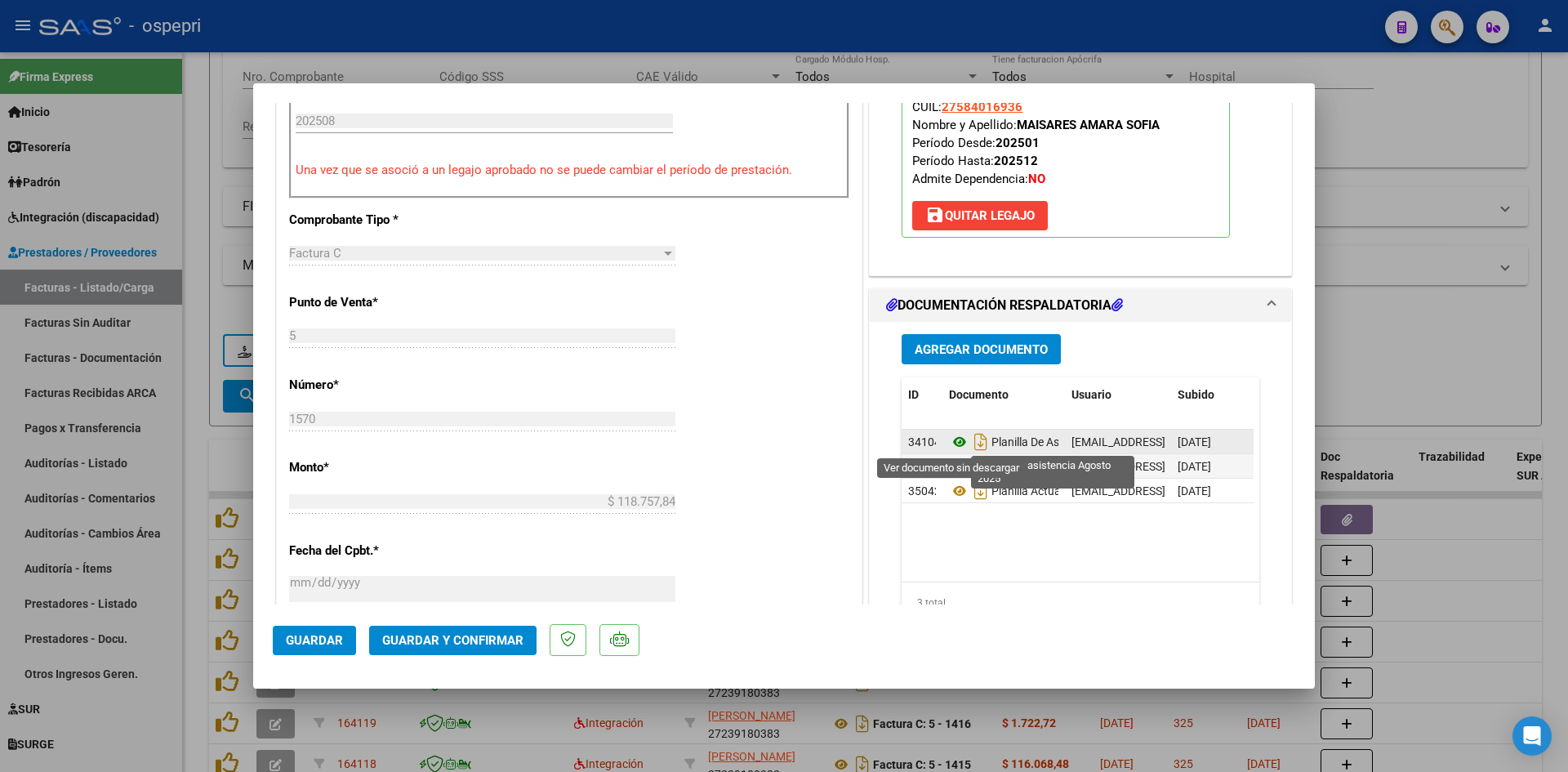
click at [953, 437] on icon at bounding box center [960, 442] width 21 height 20
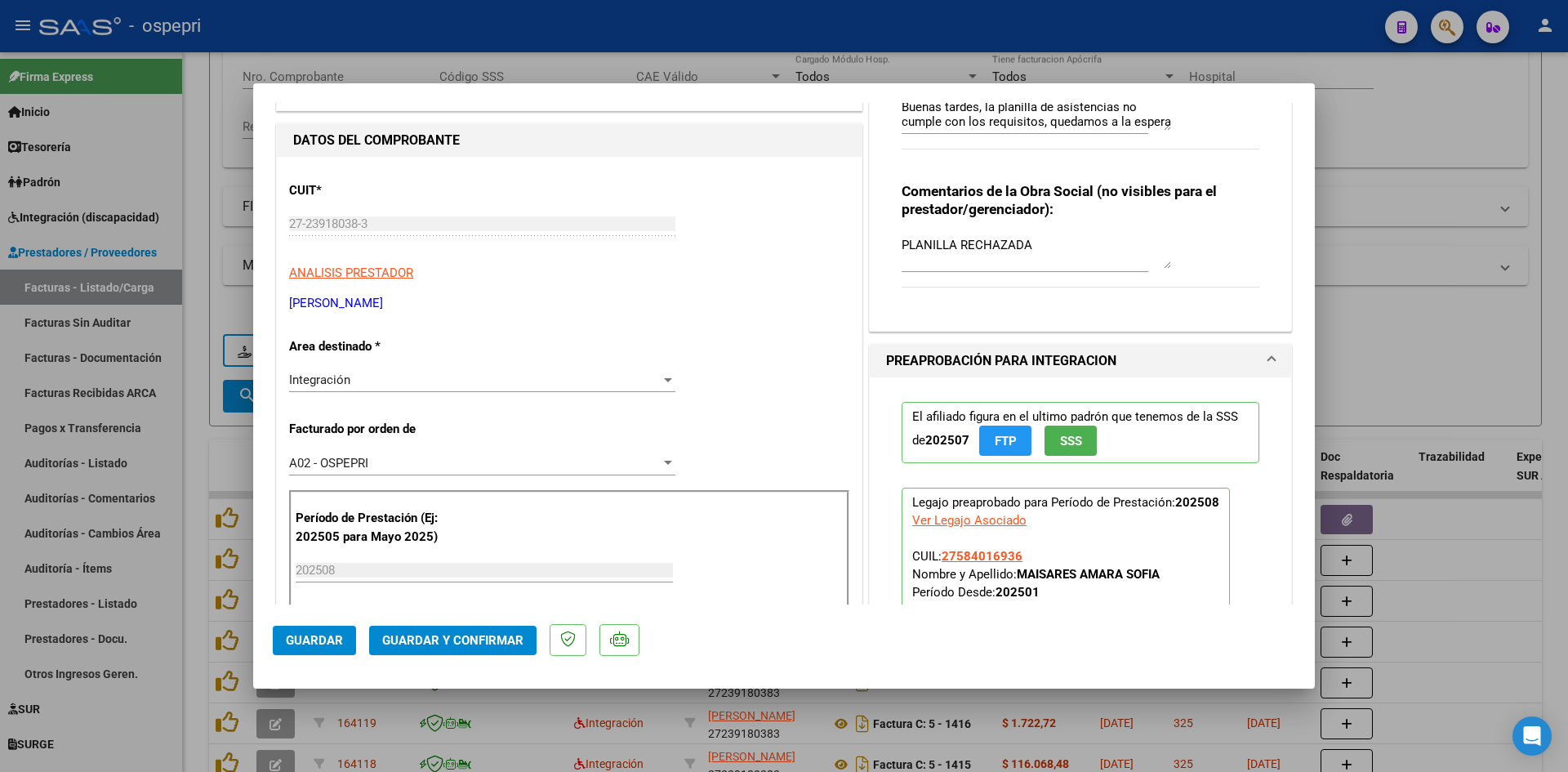
scroll to position [0, 0]
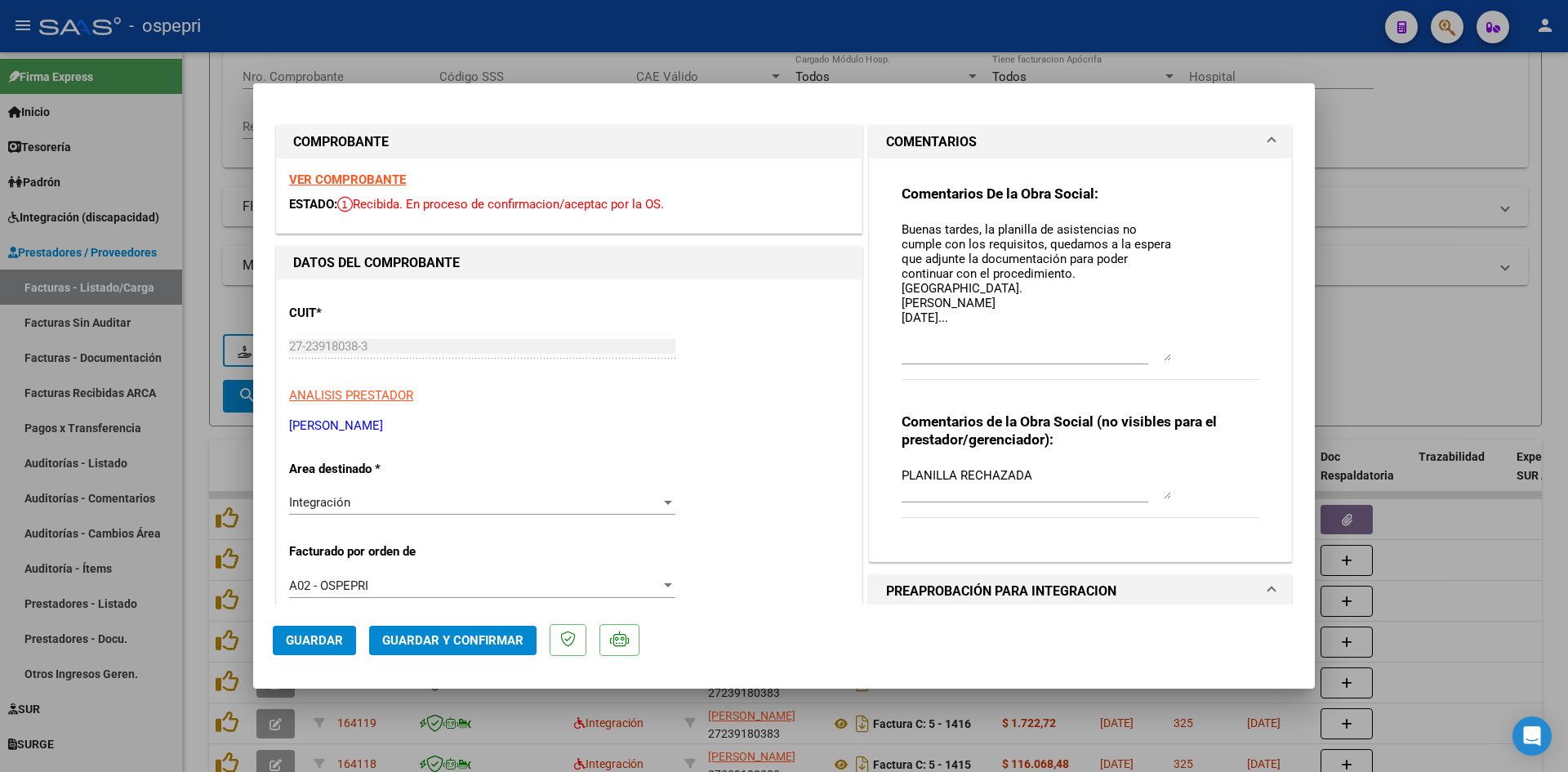
drag, startPoint x: 1160, startPoint y: 252, endPoint x: 1181, endPoint y: 360, distance: 110.0
click at [1181, 360] on div "Comentarios De la Obra Social: Buenas tardes, la planilla de asistencias no cum…" at bounding box center [1080, 291] width 358 height 213
drag, startPoint x: 1041, startPoint y: 472, endPoint x: 882, endPoint y: 508, distance: 163.0
click at [890, 508] on div "Comentarios De la Obra Social: Buenas tardes, la planilla de asistencias no cum…" at bounding box center [1081, 353] width 382 height 390
drag, startPoint x: 991, startPoint y: 323, endPoint x: 868, endPoint y: 217, distance: 162.4
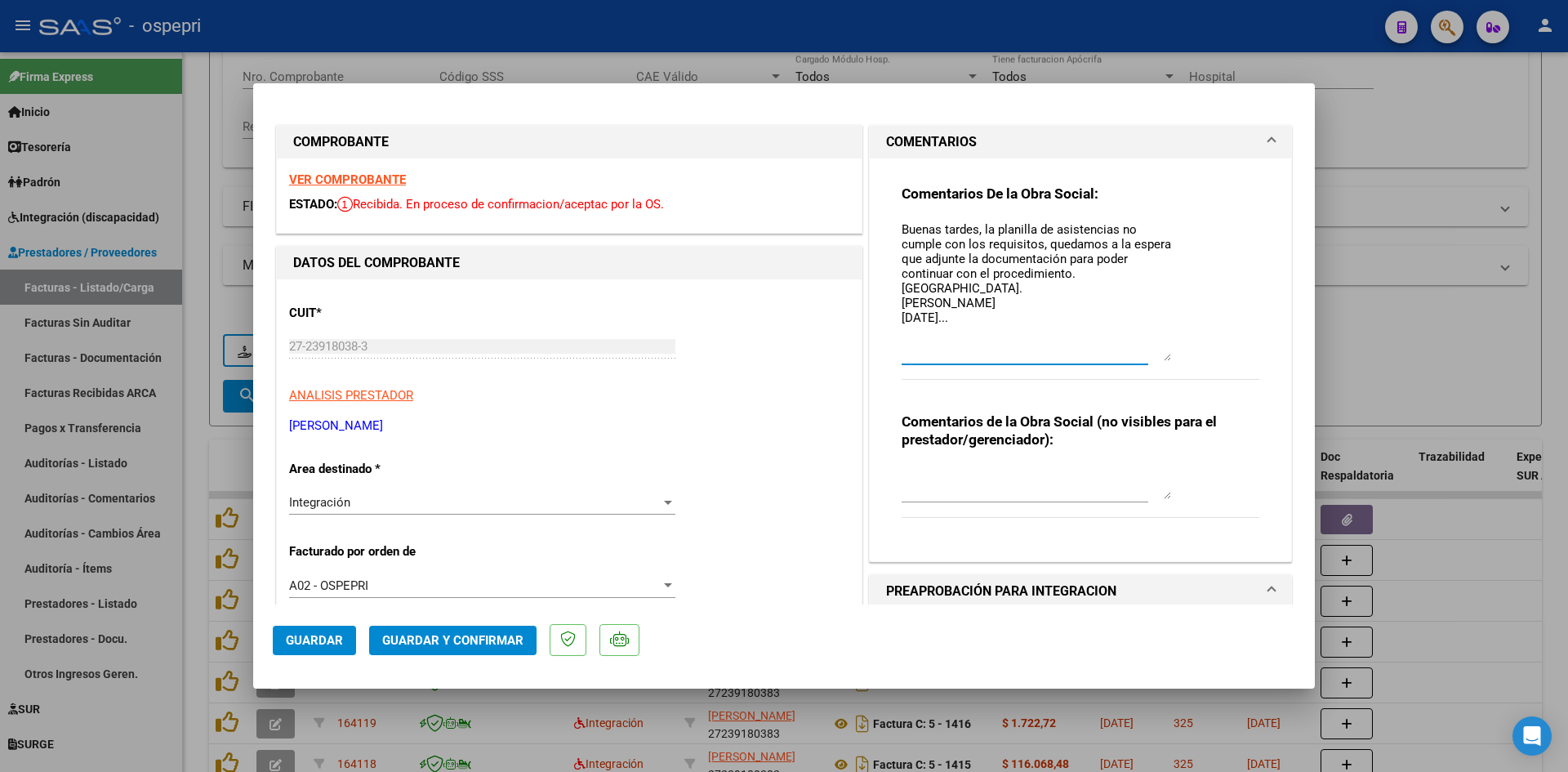
click at [870, 217] on div "Comentarios De la Obra Social: Buenas tardes, la planilla de asistencias no cum…" at bounding box center [1081, 360] width 421 height 403
click at [977, 309] on textarea "Buenos días, Recibimos la planilla de asistencias, de todas maneras pasamos a r…" at bounding box center [1035, 291] width 269 height 141
paste textarea "- Firmas: Las planillas deben estar firmadas de manera ológrafa tanto por el Pr…"
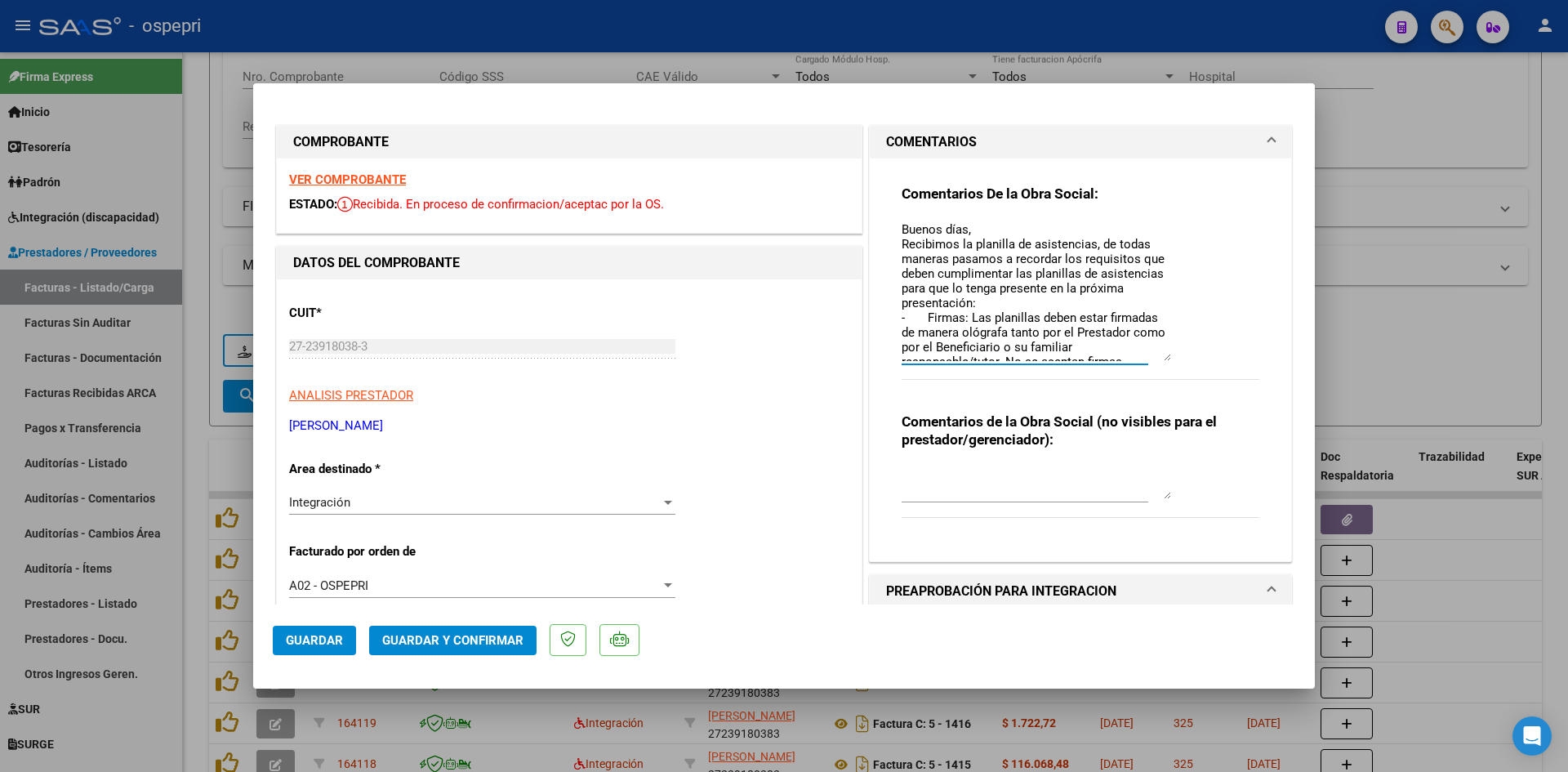
click at [961, 286] on textarea "Buenos días, Recibimos la planilla de asistencias, de todas maneras pasamos a r…" at bounding box center [1035, 291] width 269 height 141
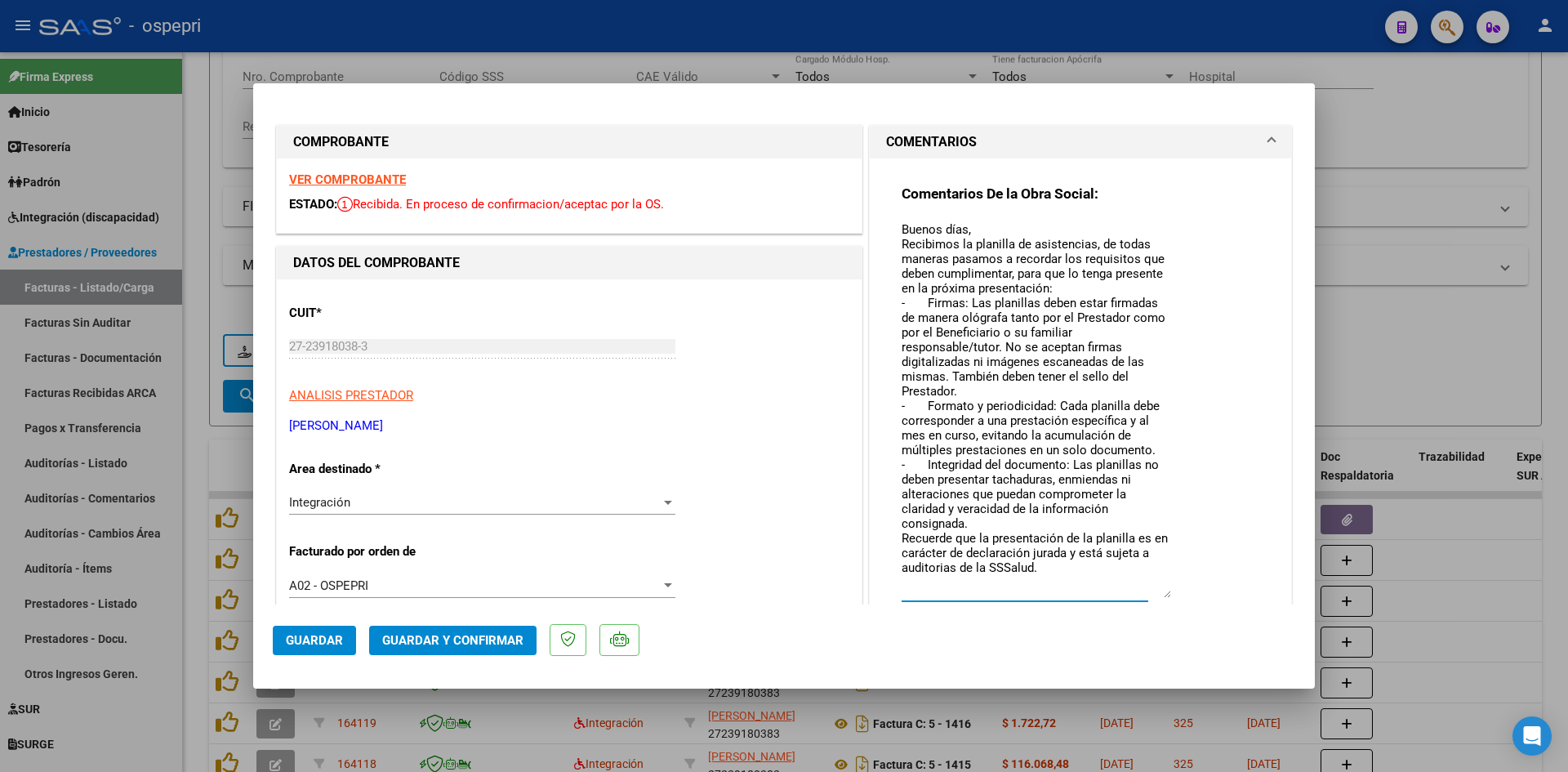
scroll to position [22, 0]
drag, startPoint x: 1157, startPoint y: 358, endPoint x: 1181, endPoint y: 595, distance: 238.2
click at [1181, 595] on div "Comentarios De la Obra Social: Buenos días, Recibimos la planilla de asistencia…" at bounding box center [1080, 410] width 358 height 451
drag, startPoint x: 957, startPoint y: 292, endPoint x: 1001, endPoint y: 295, distance: 44.1
click at [1001, 295] on textarea "Buenos días, Recibimos la planilla de asistencias, de todas maneras pasamos a r…" at bounding box center [1035, 409] width 269 height 378
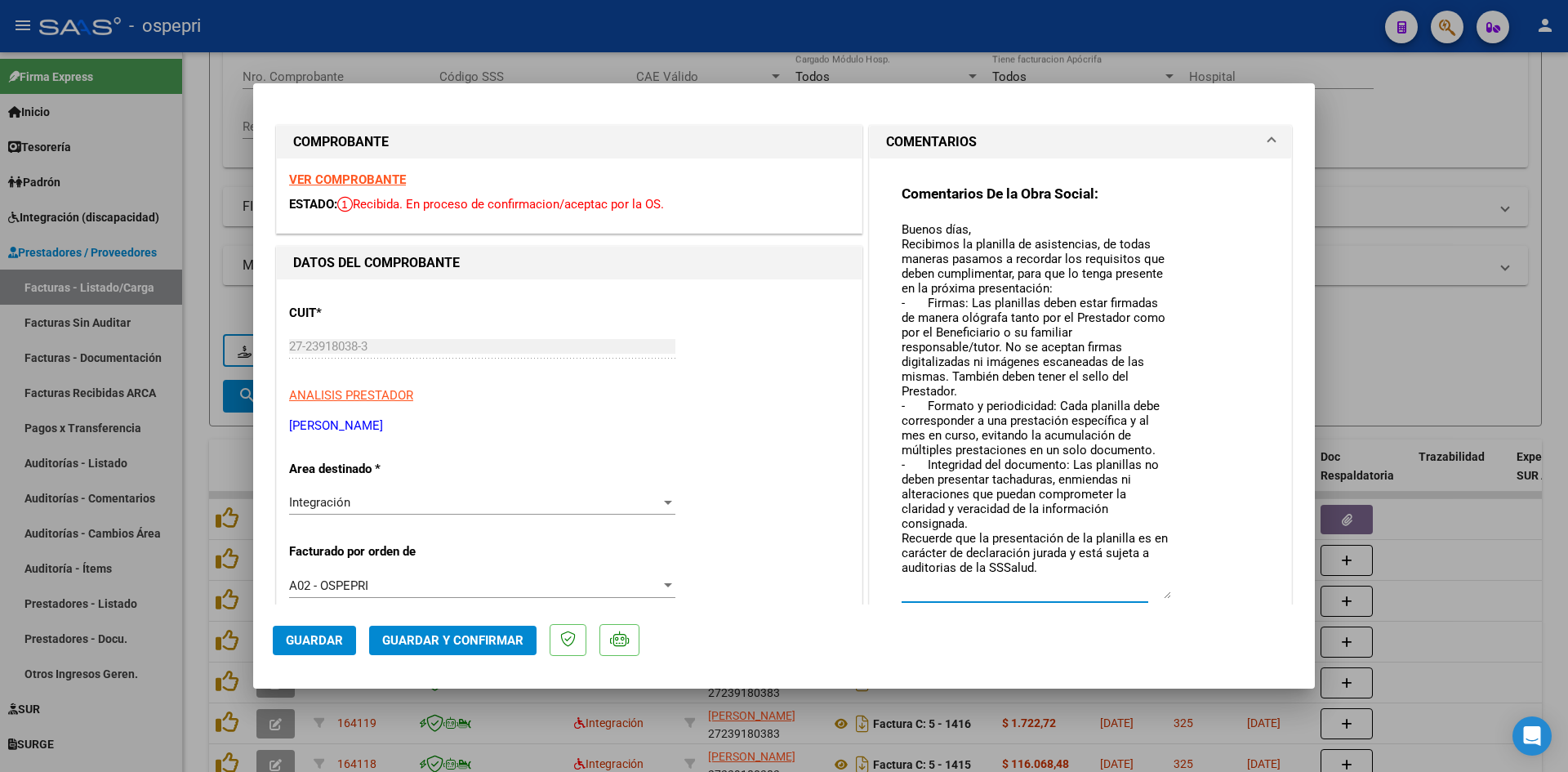
drag, startPoint x: 990, startPoint y: 294, endPoint x: 958, endPoint y: 331, distance: 48.9
click at [958, 331] on textarea "Buenos días, Recibimos la planilla de asistencias, de todas maneras pasamos a r…" at bounding box center [1035, 409] width 269 height 378
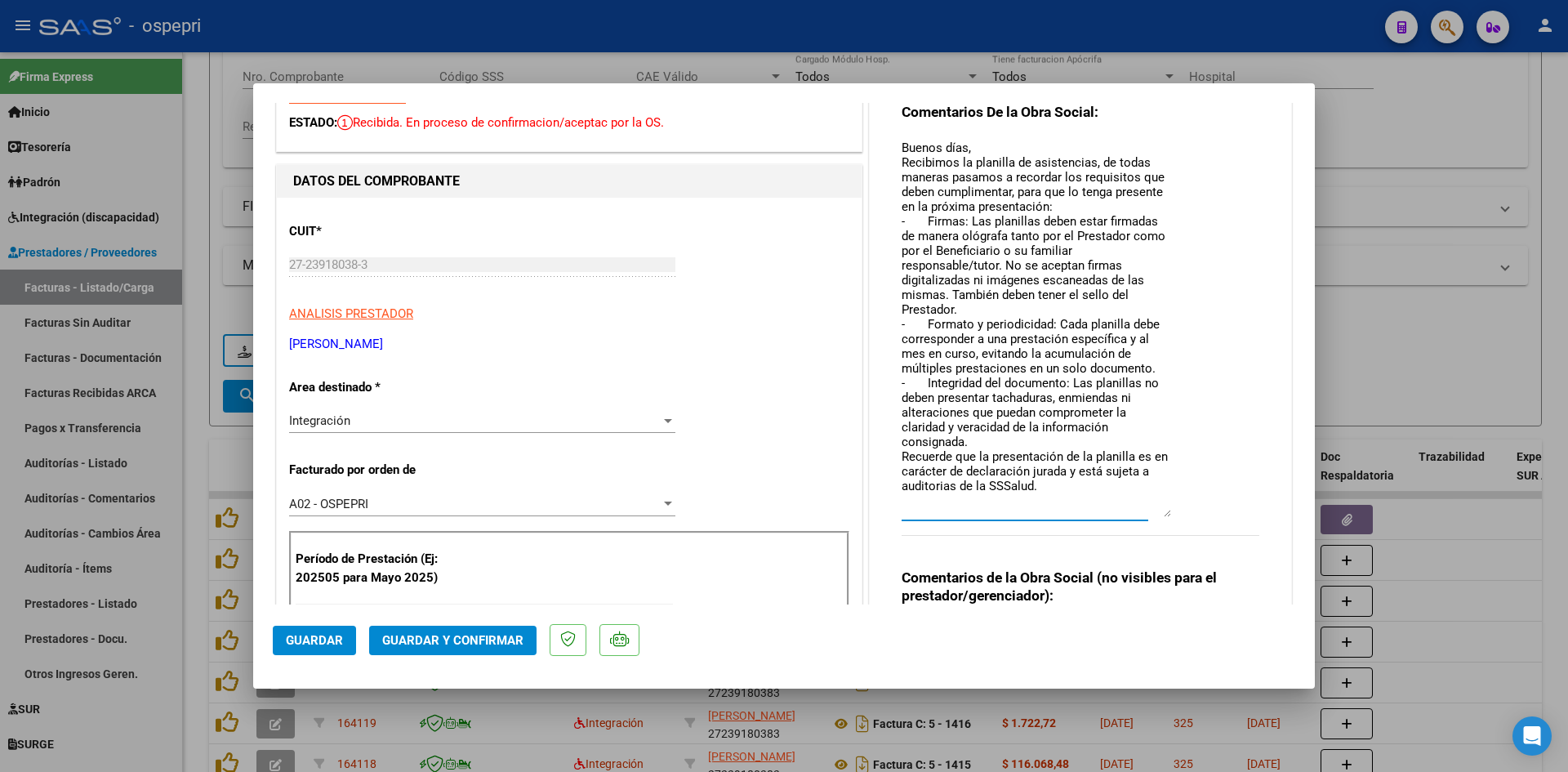
click at [1062, 466] on textarea "Buenos días, Recibimos la planilla de asistencias, de todas maneras pasamos a r…" at bounding box center [1035, 328] width 269 height 378
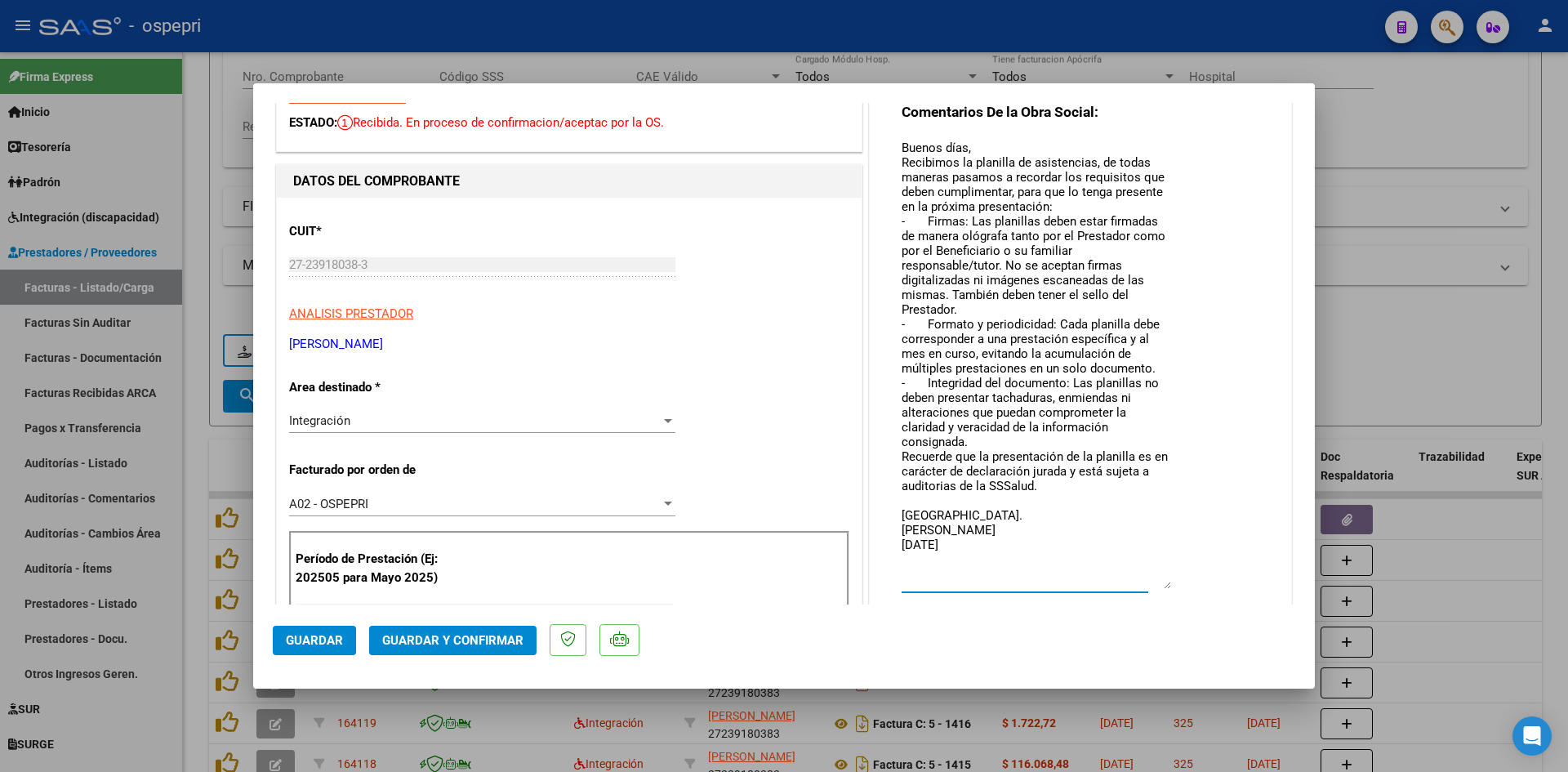
scroll to position [9, 0]
drag, startPoint x: 1159, startPoint y: 513, endPoint x: 1170, endPoint y: 584, distance: 71.8
click at [1170, 584] on div "Comentarios De la Obra Social: Buenos días, Recibimos la planilla de asistencia…" at bounding box center [1080, 364] width 358 height 523
click at [1050, 475] on textarea "Buenos días, Recibimos la planilla de asistencias, de todas maneras pasamos a r…" at bounding box center [1035, 364] width 269 height 450
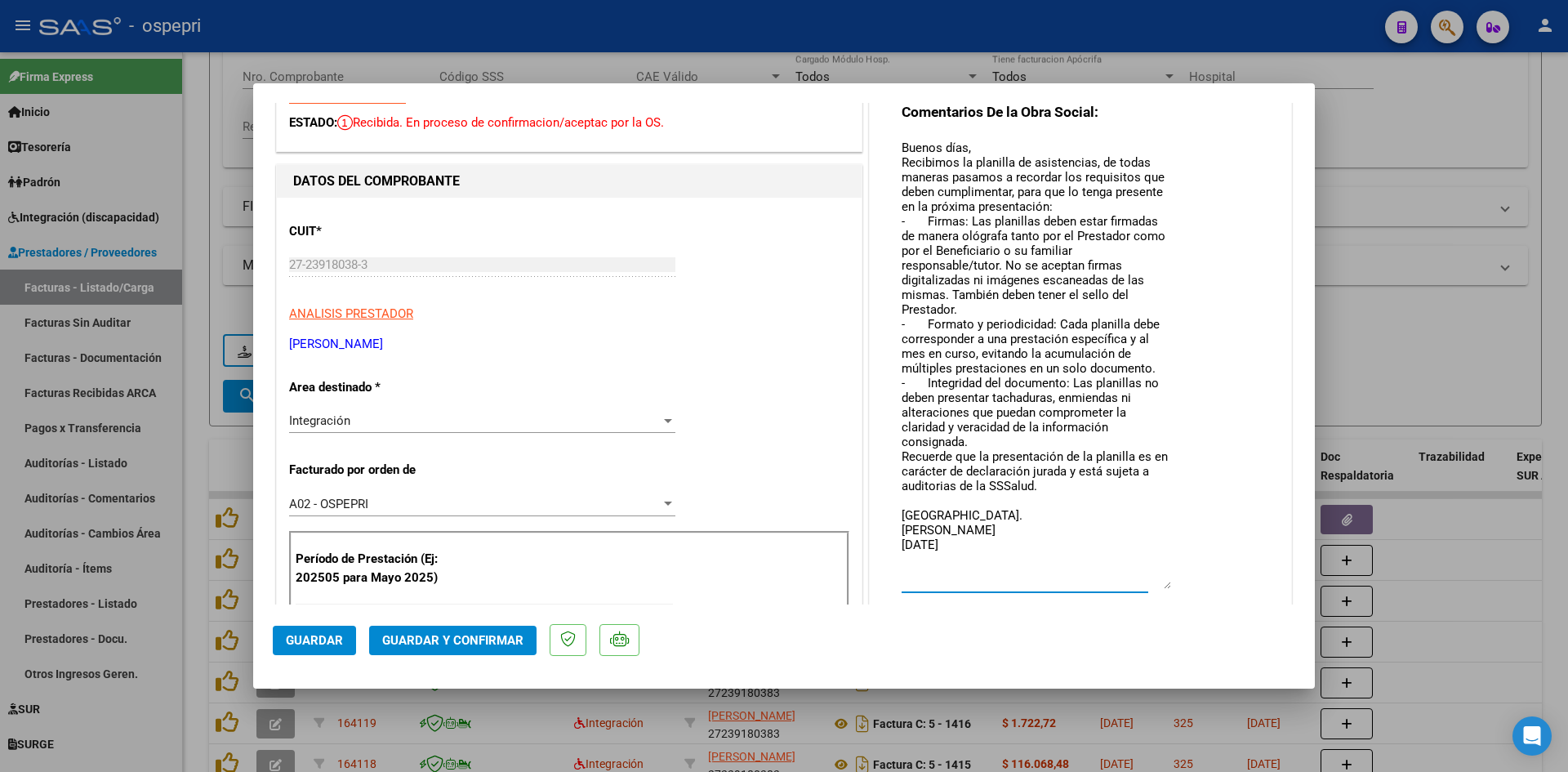
type textarea "Buenos días, Recibimos la planilla de asistencias, de todas maneras pasamos a r…"
click at [297, 634] on span "Guardar" at bounding box center [314, 640] width 57 height 15
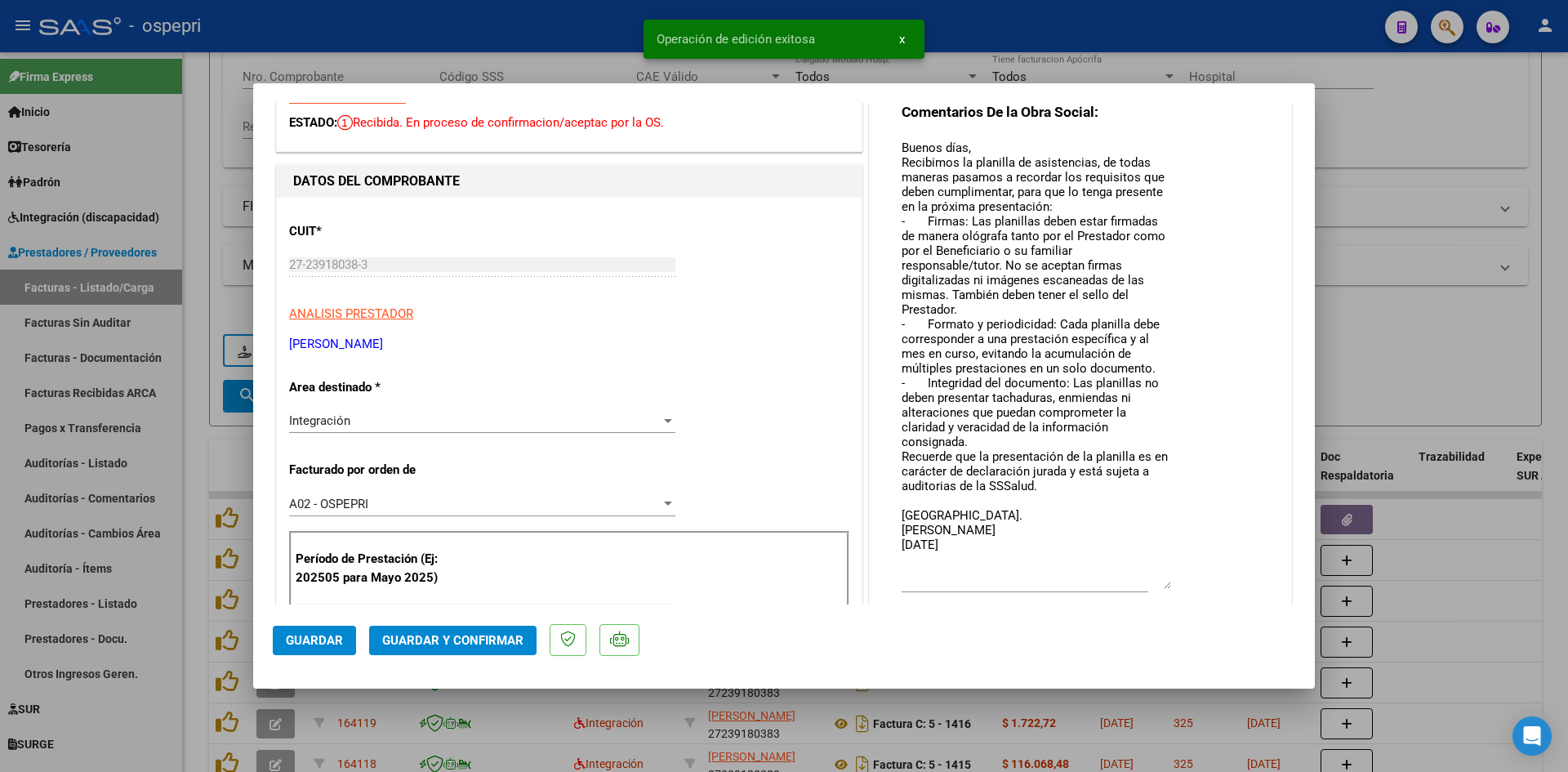
click at [430, 633] on span "Guardar y Confirmar" at bounding box center [453, 640] width 142 height 15
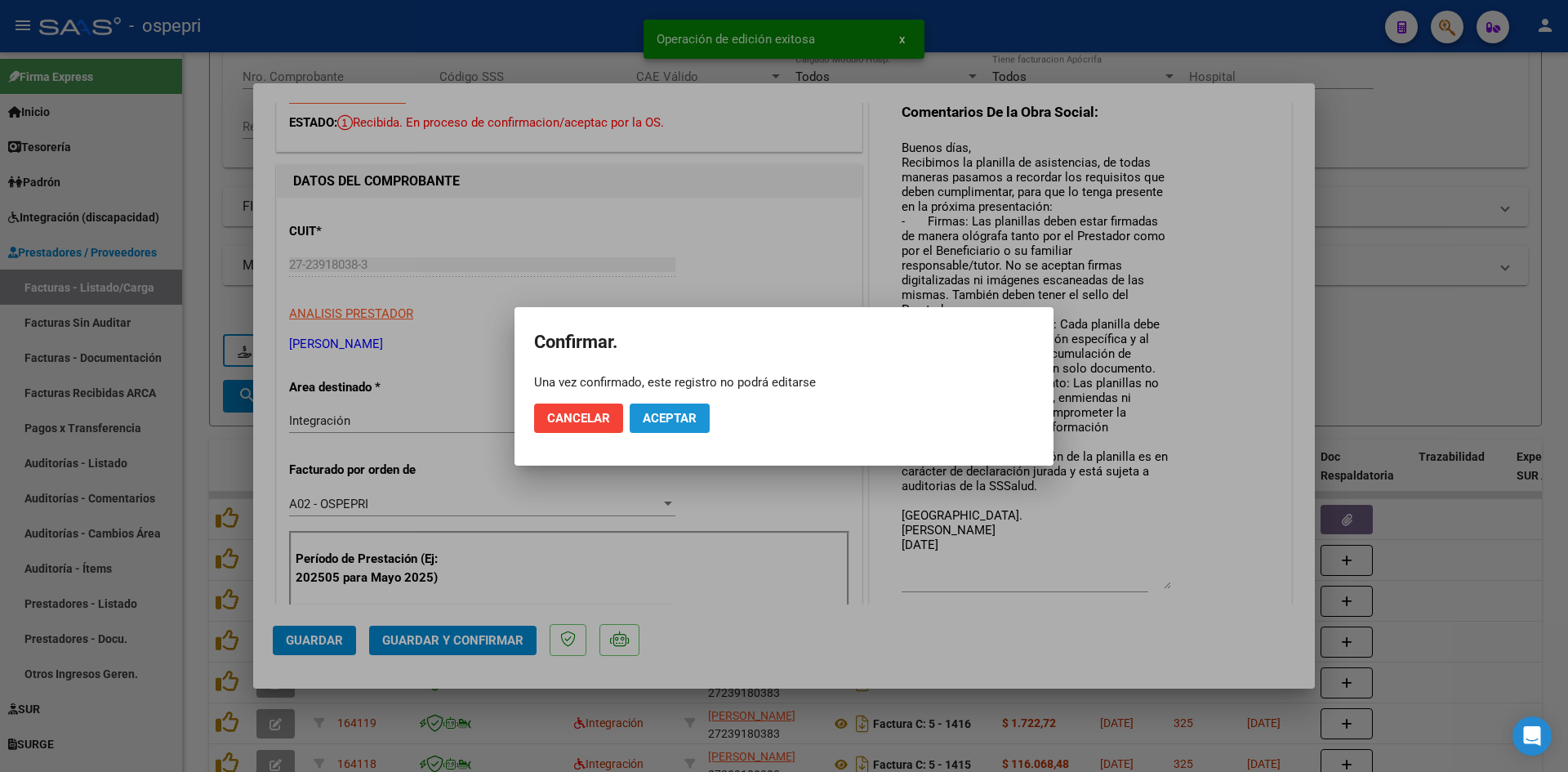
click at [691, 417] on span "Aceptar" at bounding box center [669, 418] width 54 height 15
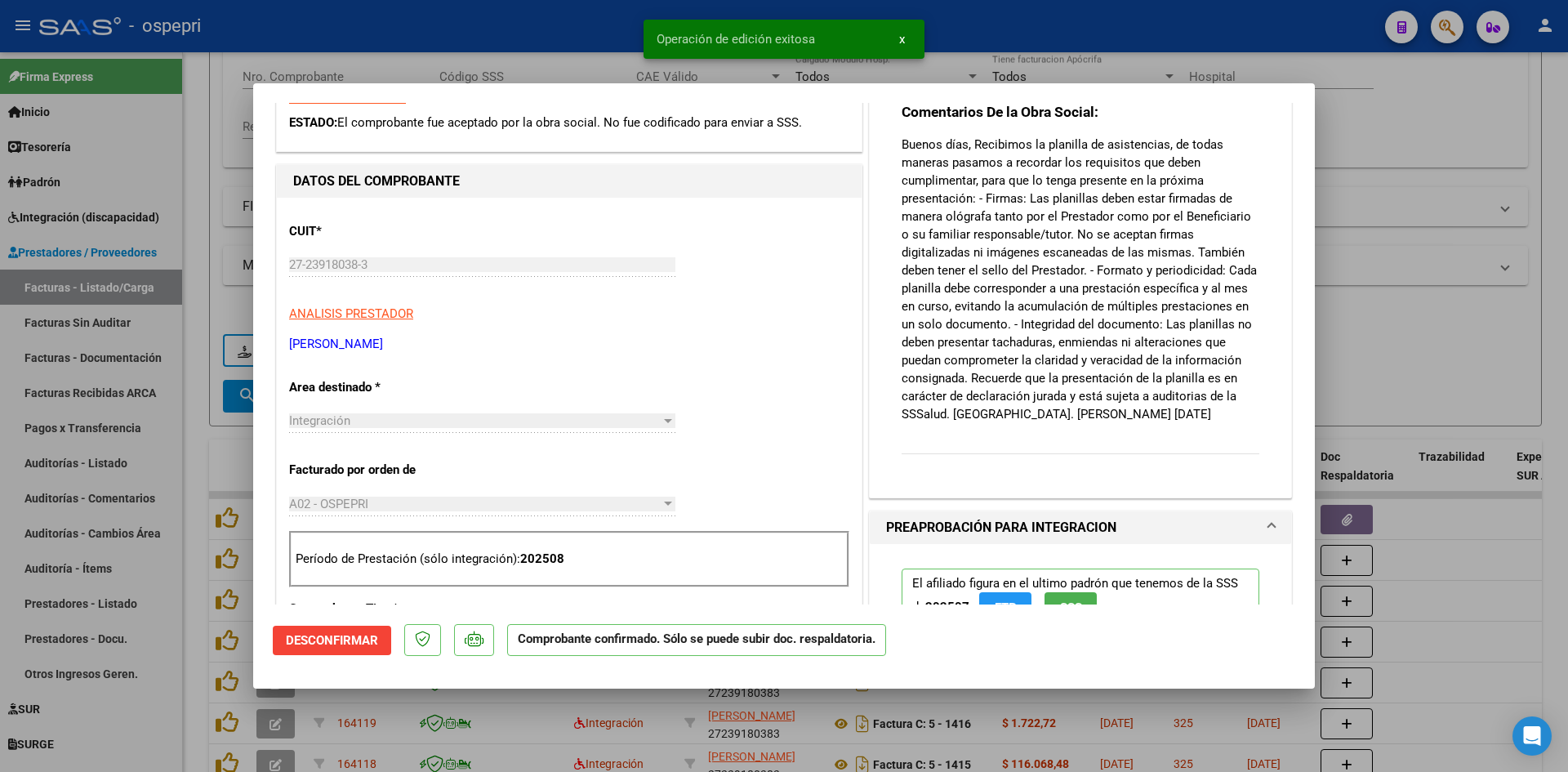
type input "$ 0,00"
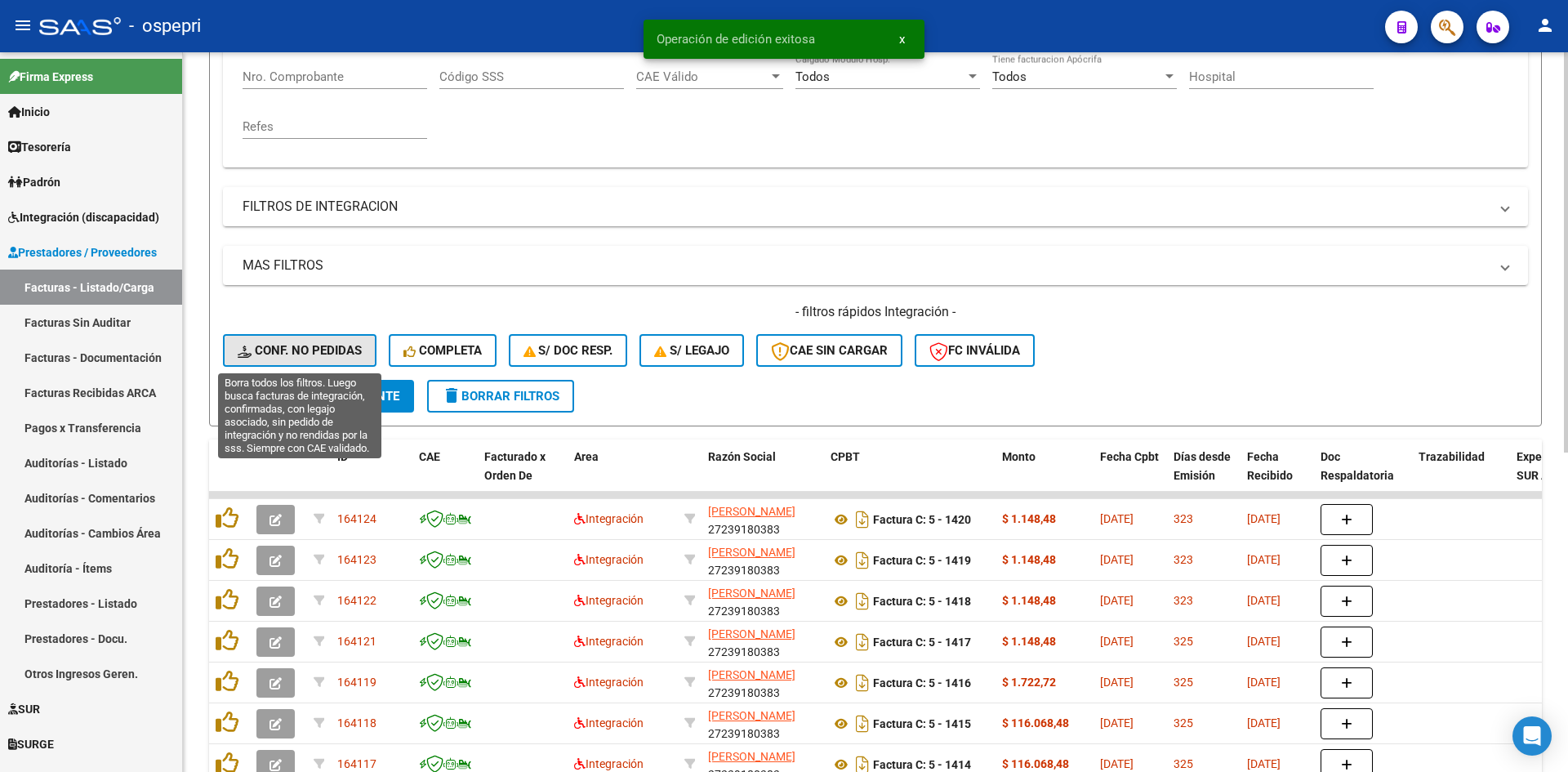
click at [320, 345] on span "Conf. no pedidas" at bounding box center [300, 351] width 124 height 15
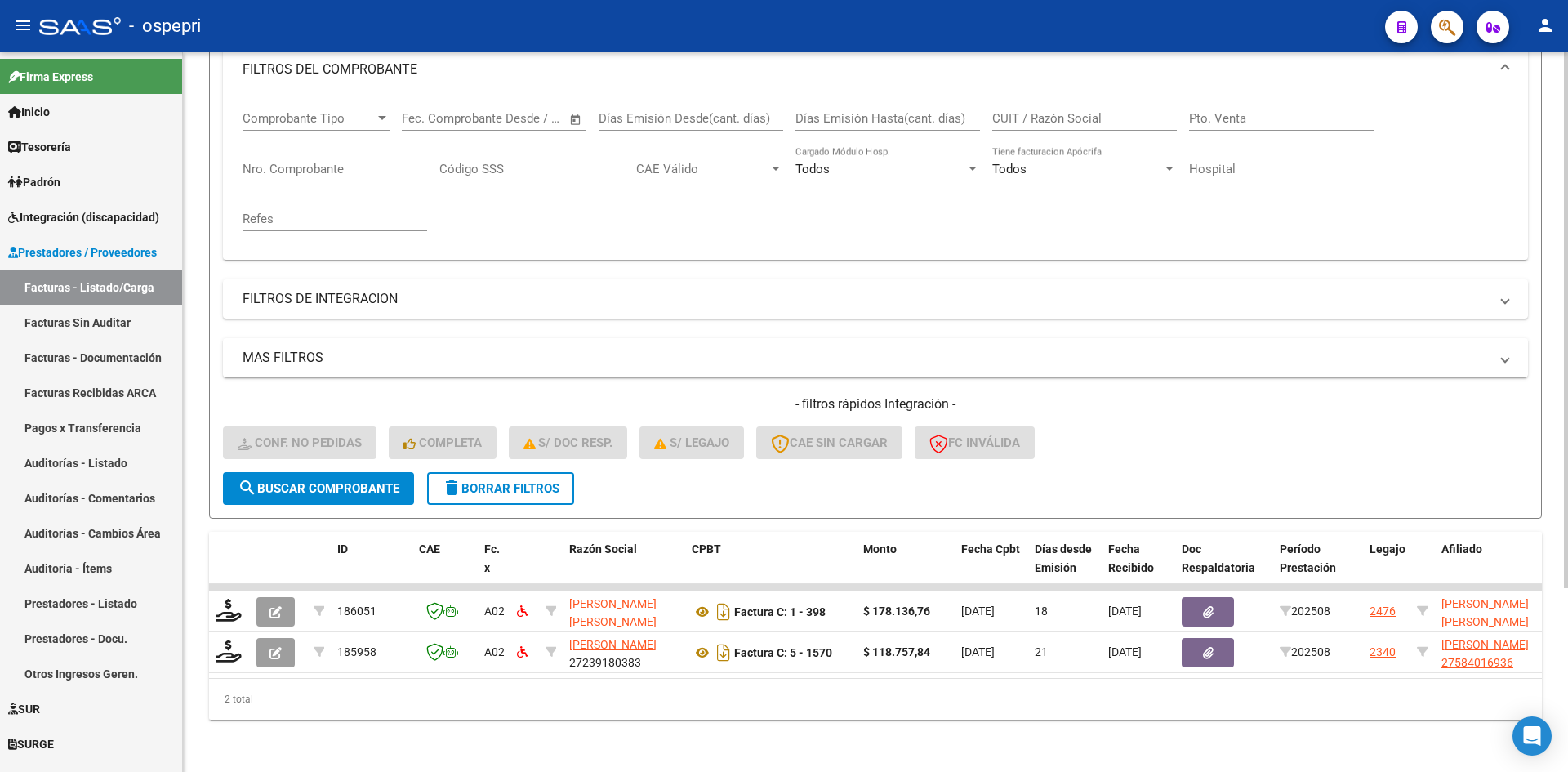
scroll to position [247, 0]
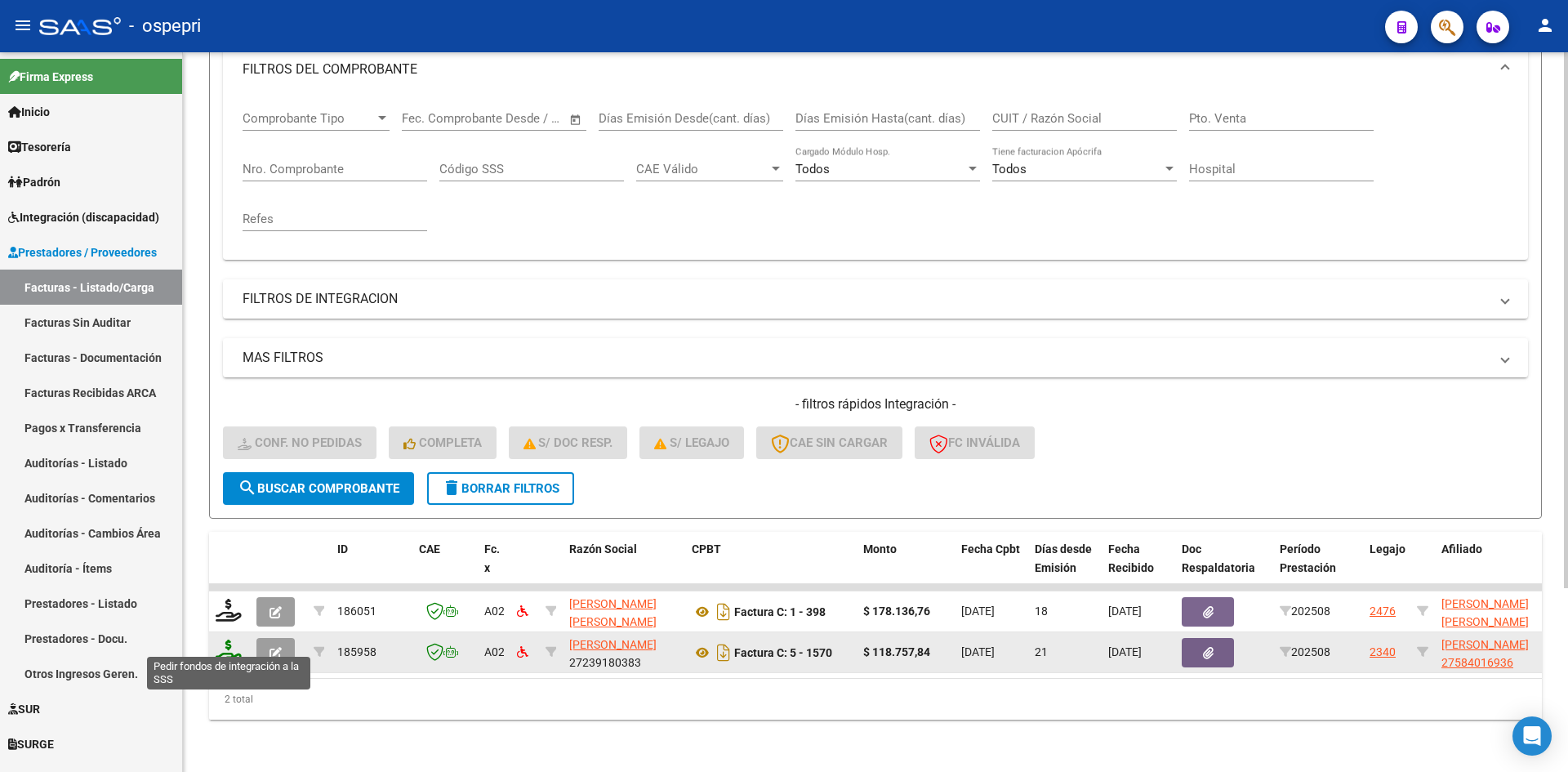
click at [227, 640] on icon at bounding box center [229, 651] width 26 height 23
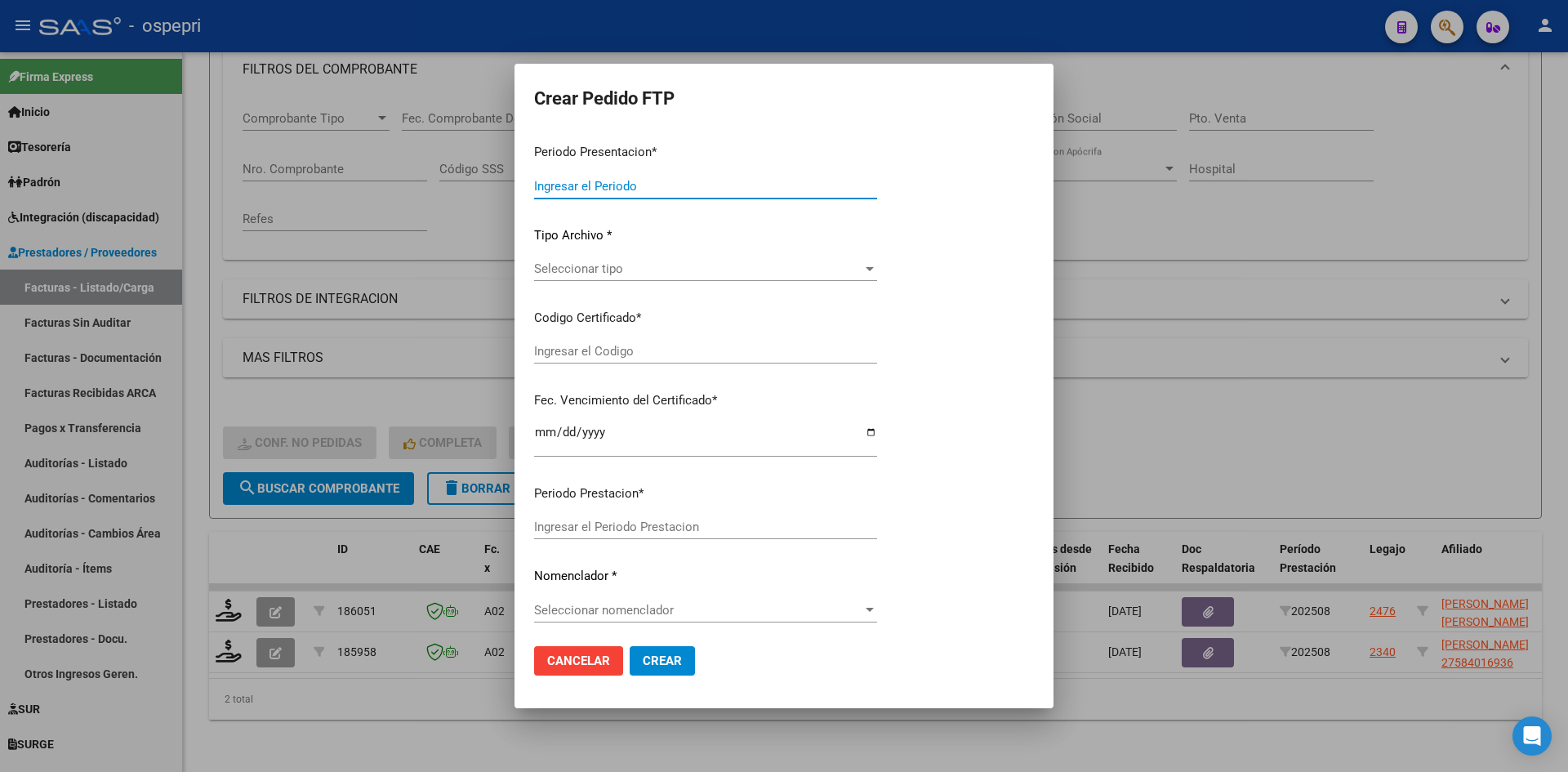
type input "202508"
type input "$ 118.757,84"
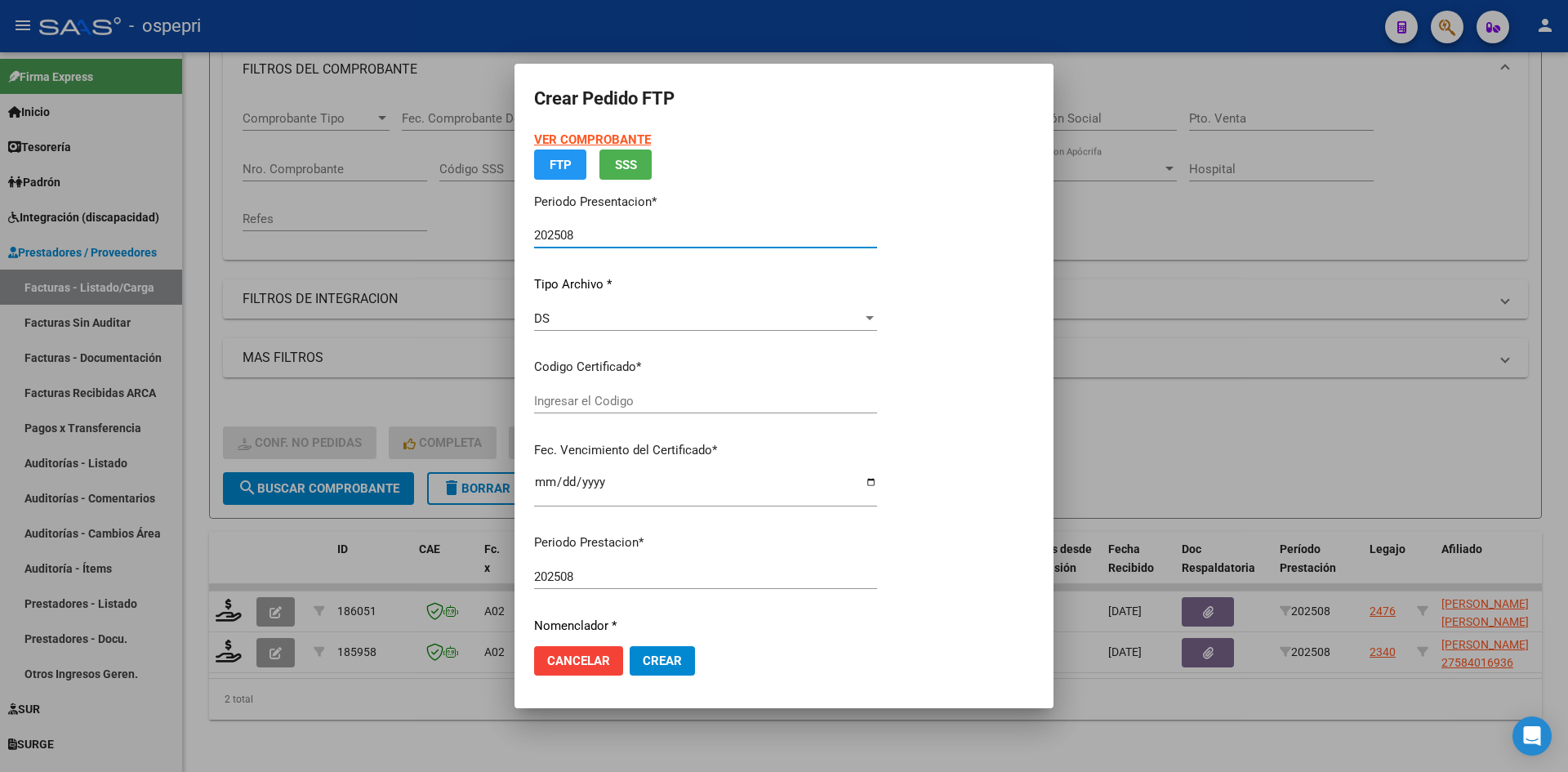
type input "2758401693-6"
type input "[DATE]"
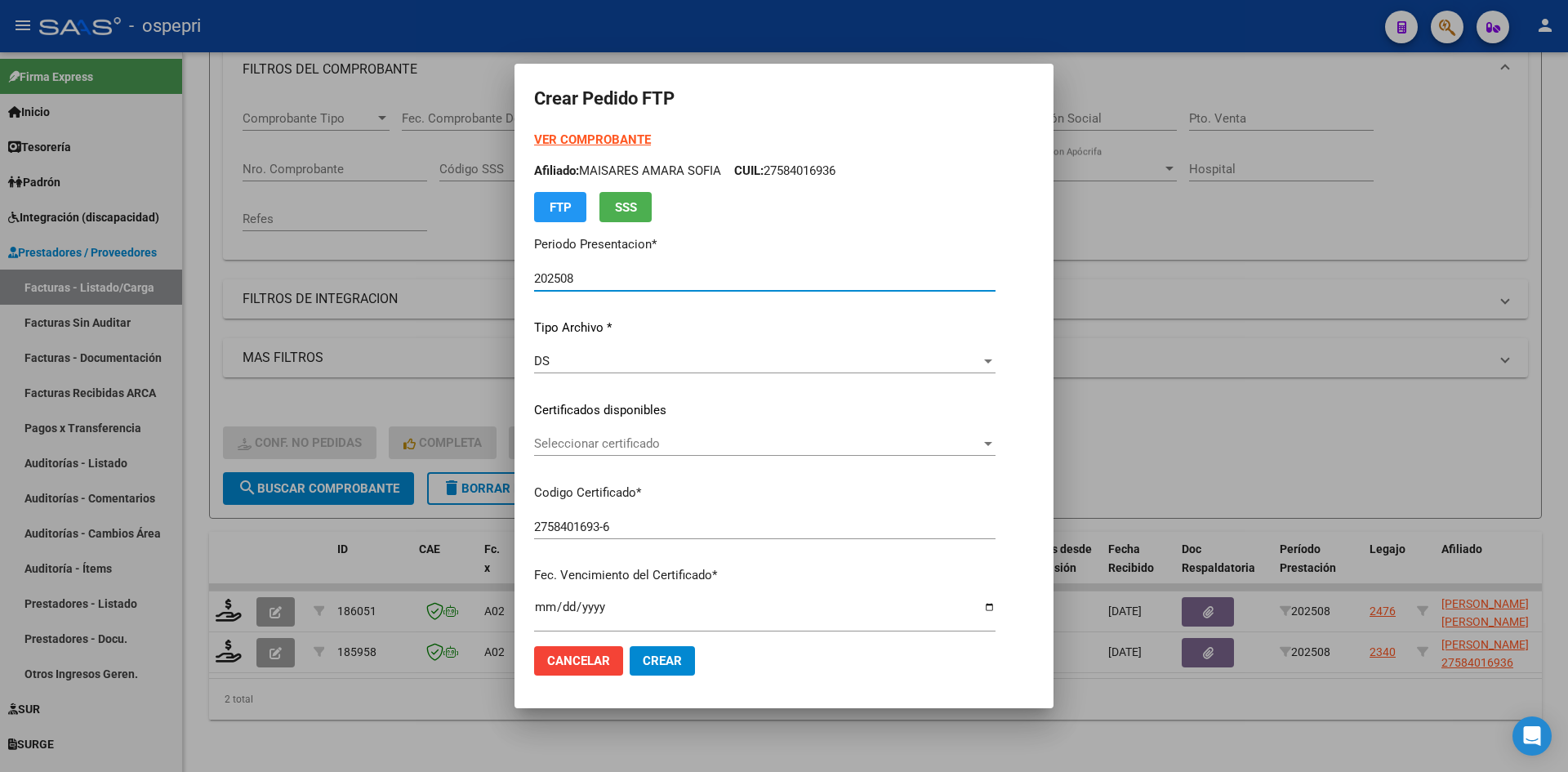
click at [677, 406] on p "Certificados disponibles" at bounding box center [765, 410] width 462 height 19
click at [680, 442] on span "Seleccionar certificado" at bounding box center [757, 444] width 447 height 15
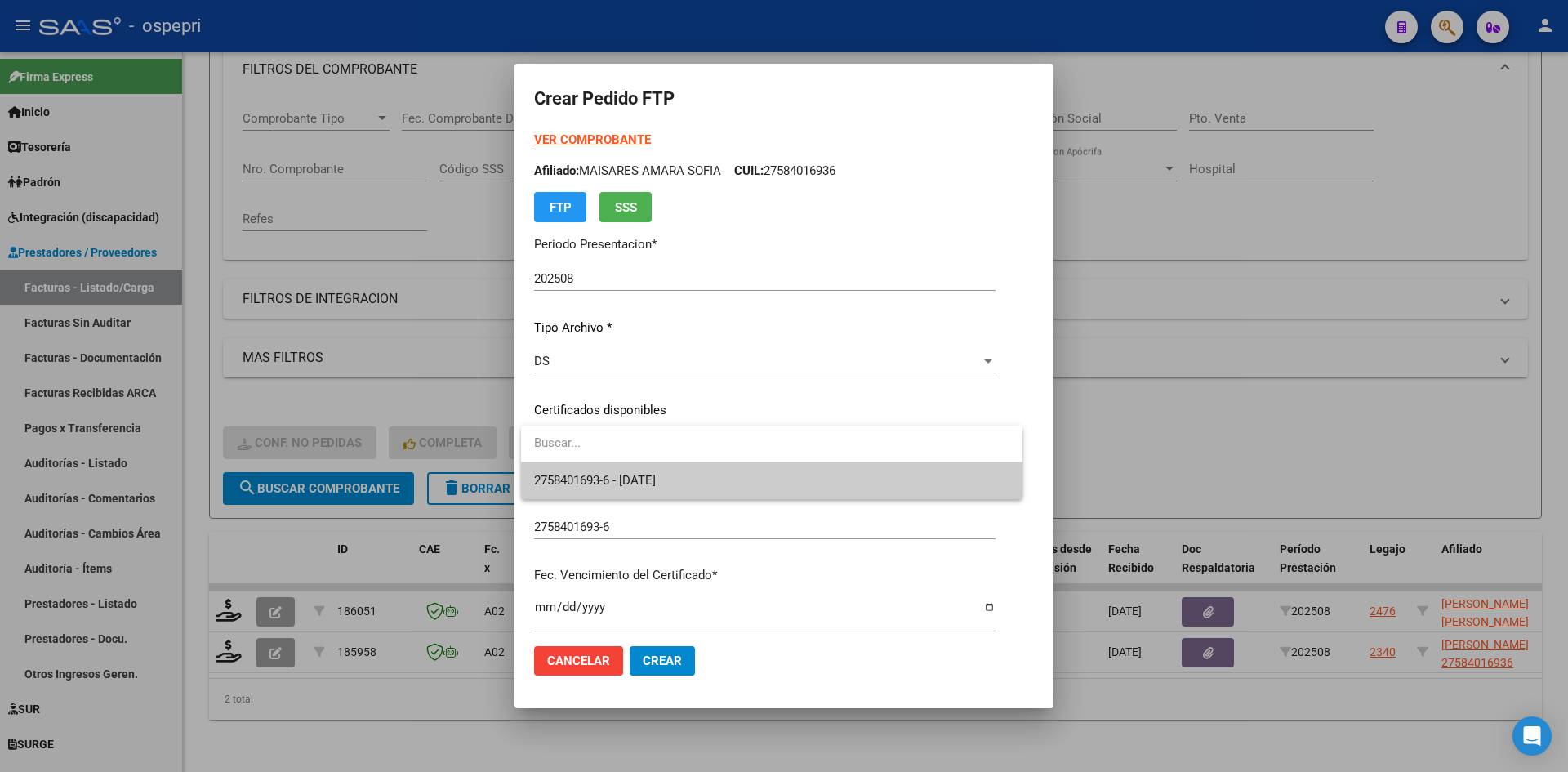
click at [686, 484] on span "2758401693-6 - [DATE]" at bounding box center [771, 481] width 475 height 37
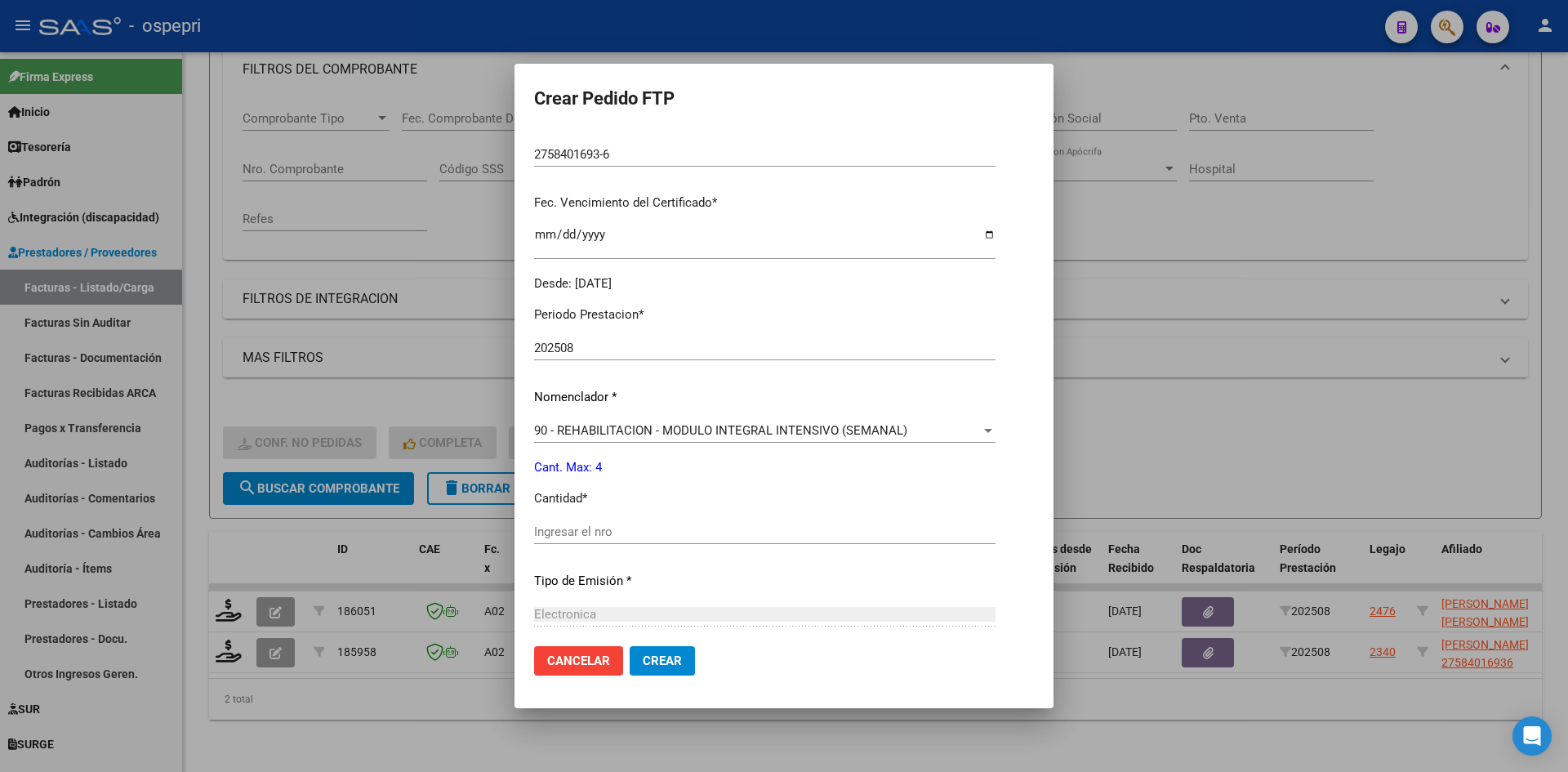
scroll to position [408, 0]
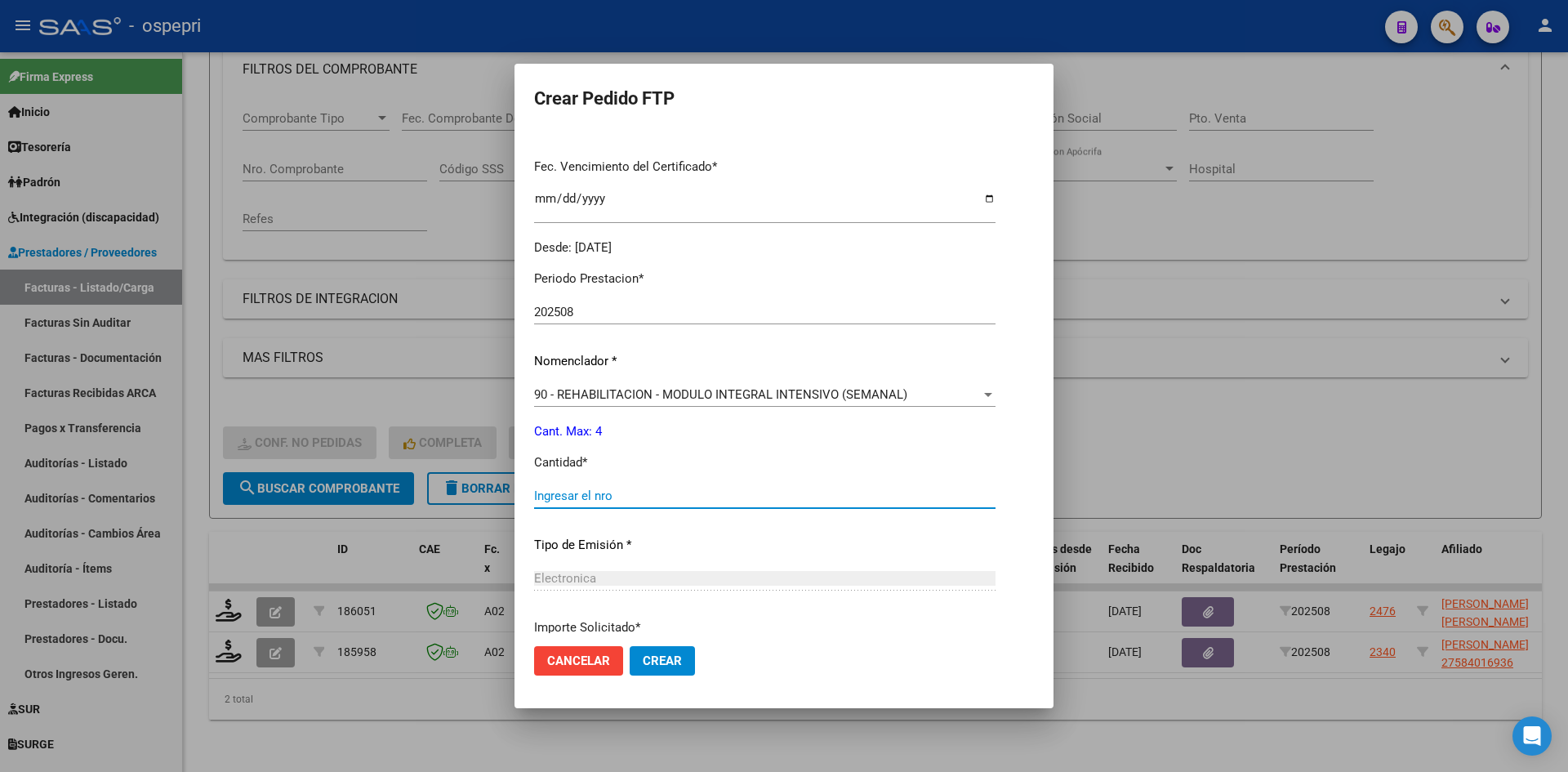
click at [605, 498] on input "Ingresar el nro" at bounding box center [765, 495] width 462 height 15
type input "4"
click at [664, 670] on button "Crear" at bounding box center [662, 661] width 65 height 30
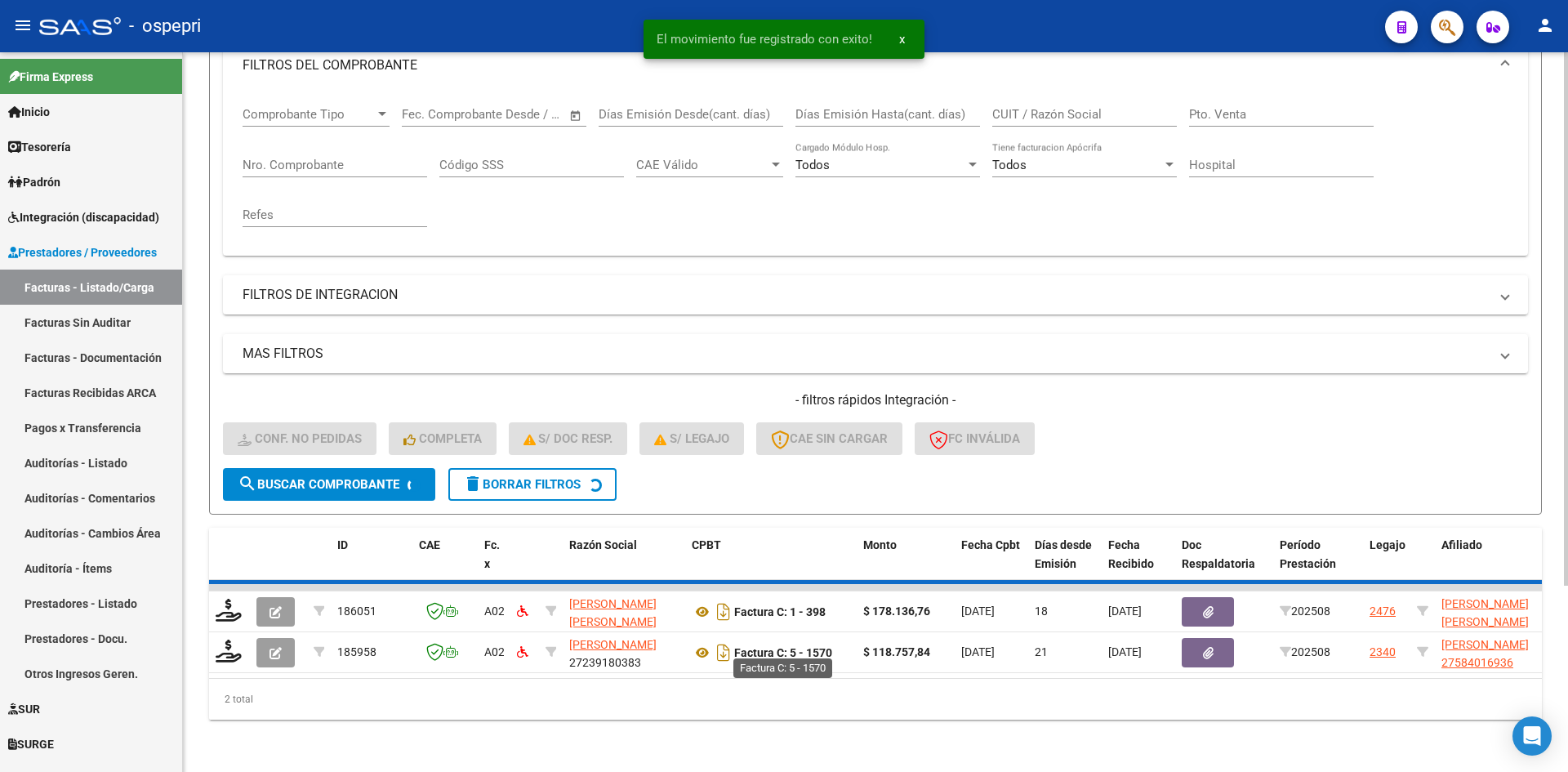
scroll to position [206, 0]
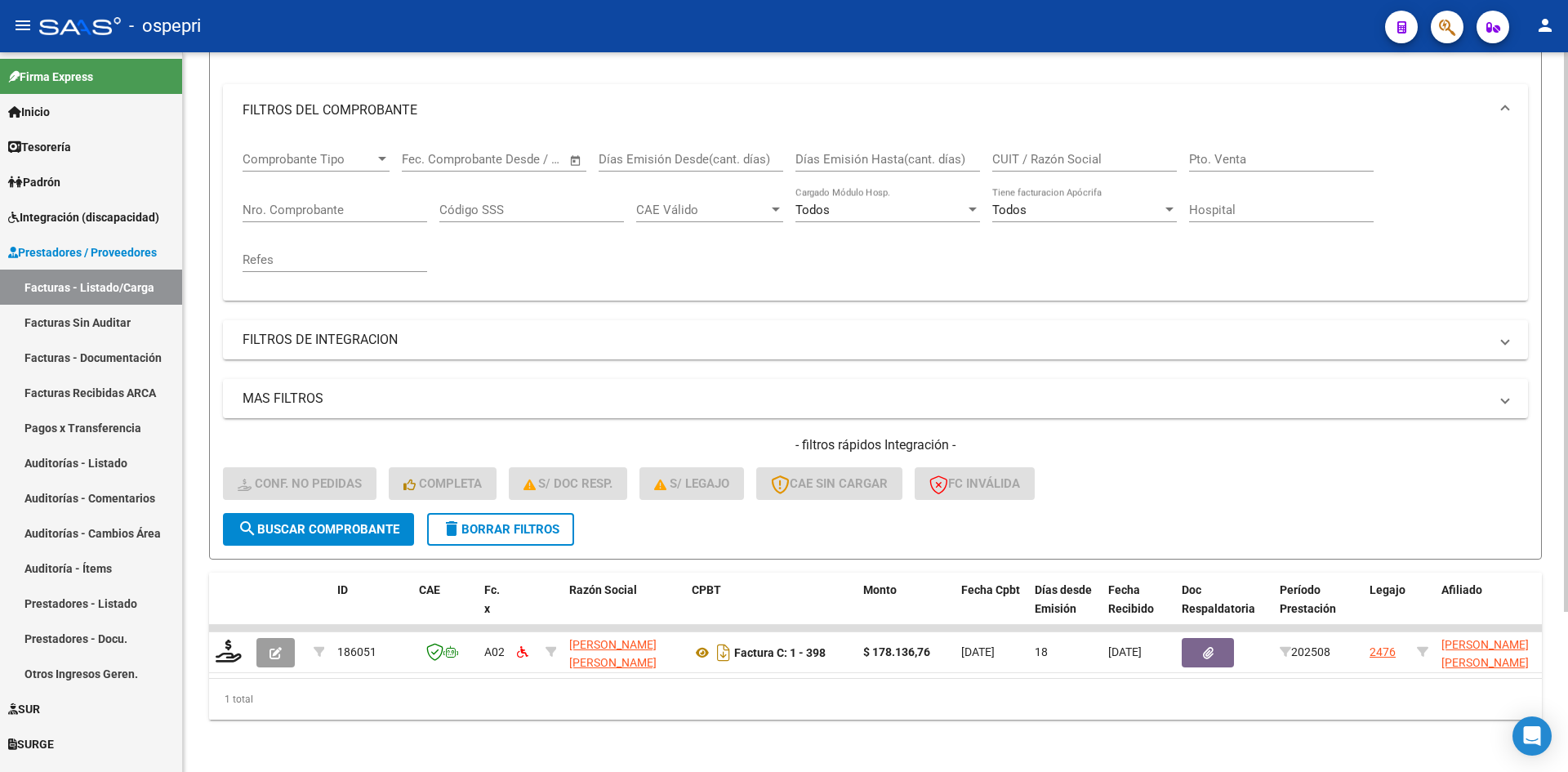
click at [500, 513] on button "delete Borrar Filtros" at bounding box center [500, 529] width 147 height 33
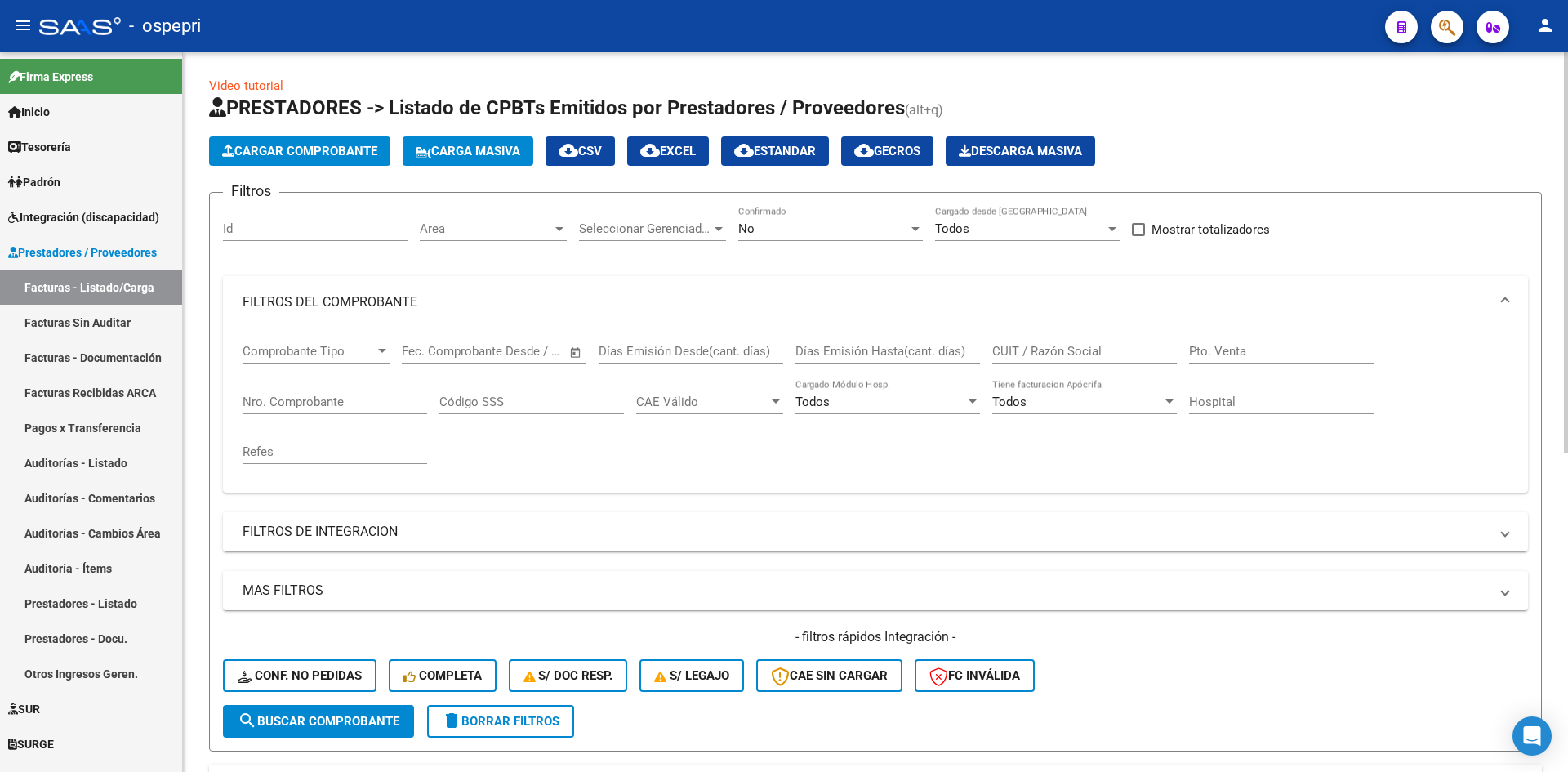
scroll to position [0, 0]
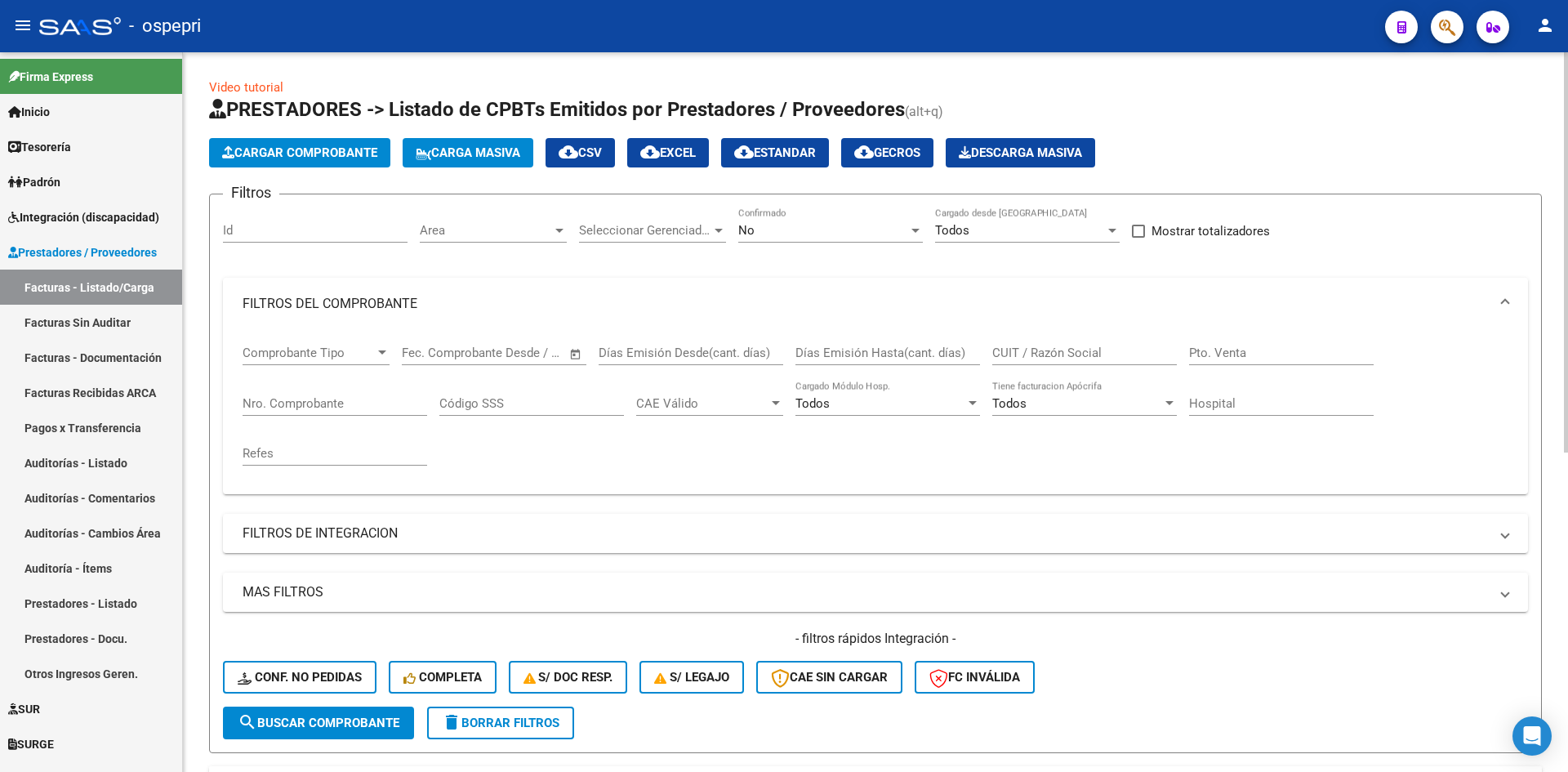
click at [1063, 341] on div "CUIT / Razón Social" at bounding box center [1085, 347] width 184 height 35
paste input "20339521515"
type input "20339521515"
click at [351, 719] on span "search Buscar Comprobante" at bounding box center [319, 723] width 161 height 15
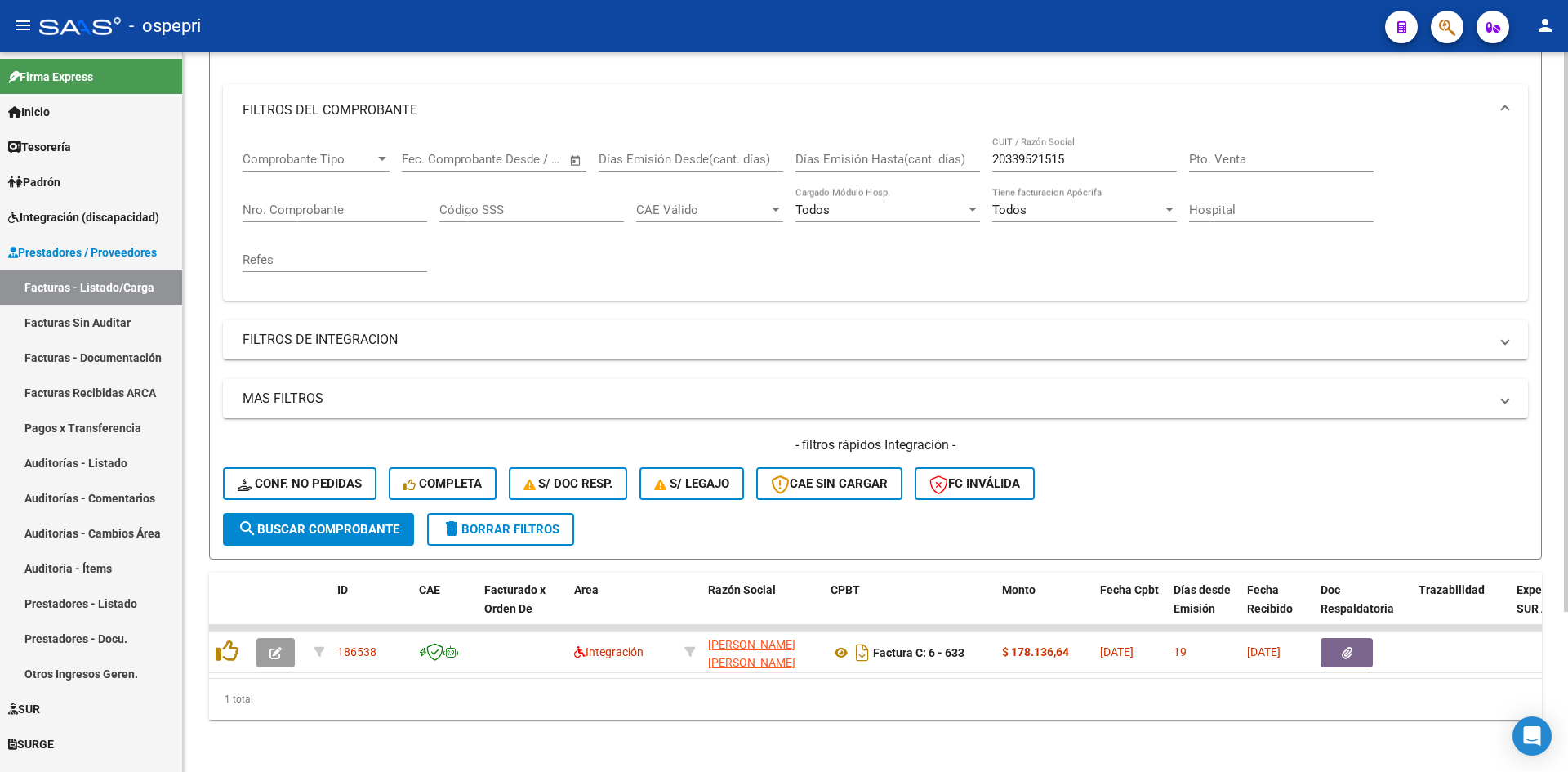
scroll to position [206, 0]
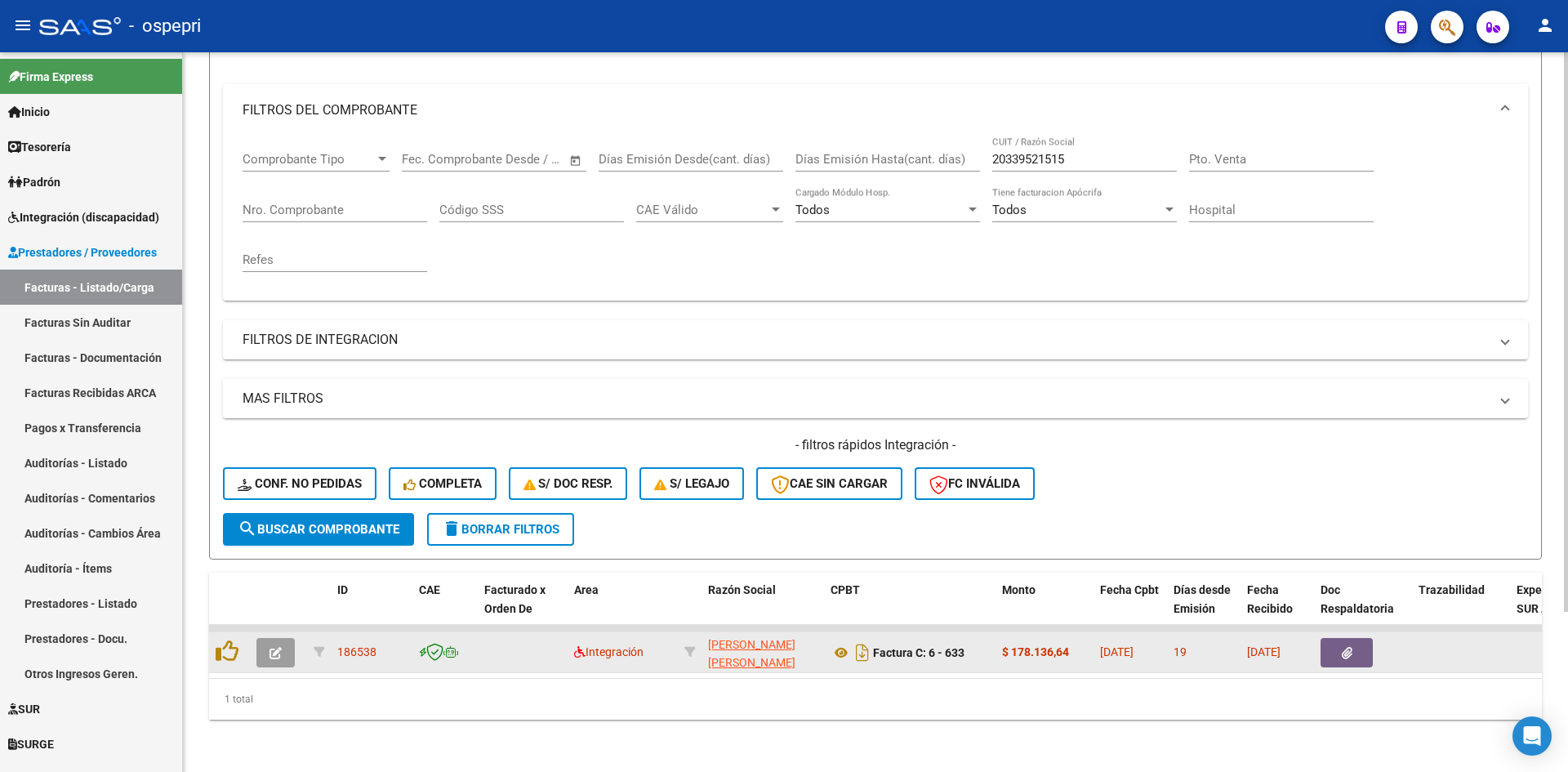
click at [272, 649] on button "button" at bounding box center [276, 653] width 39 height 30
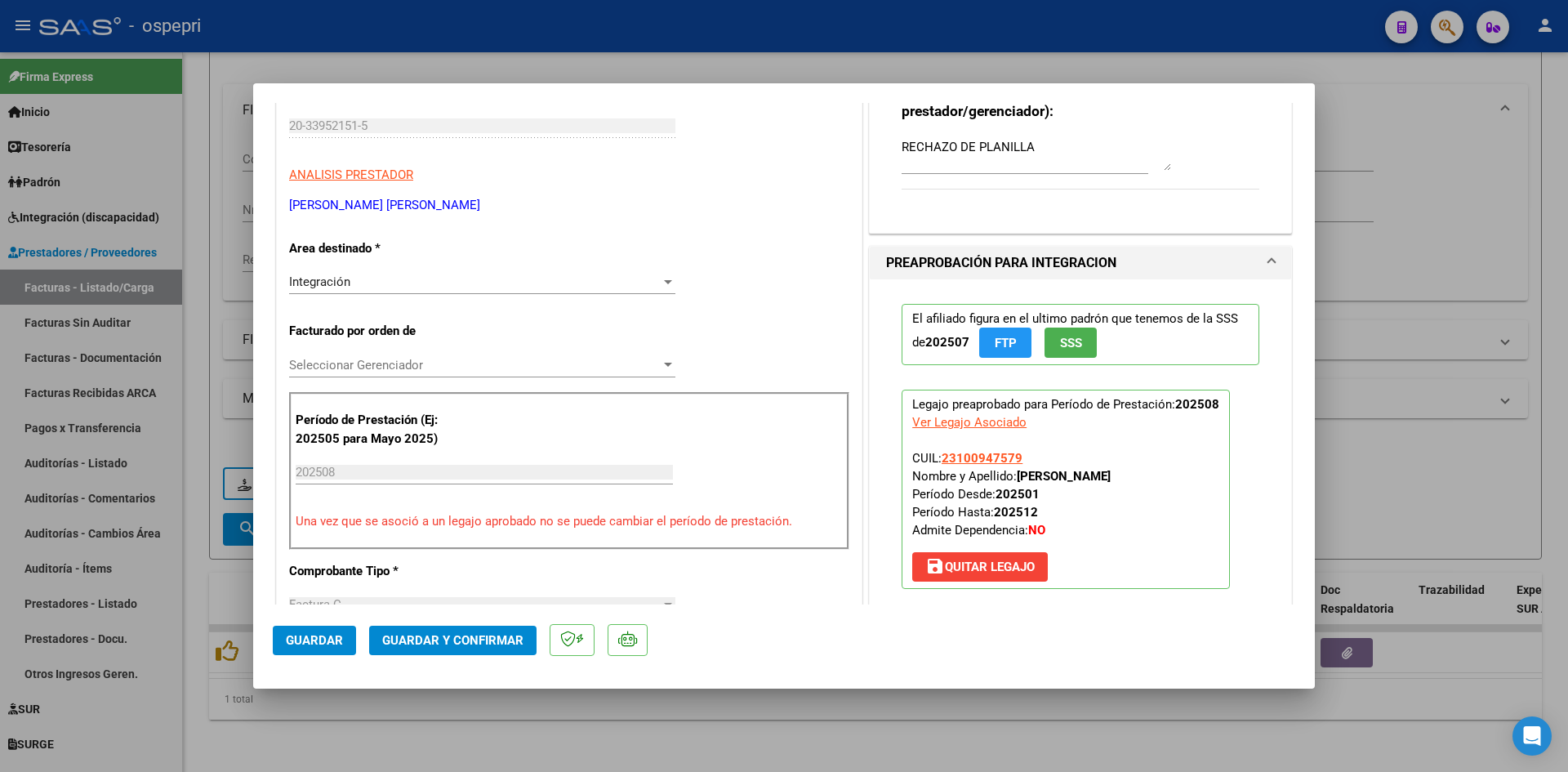
scroll to position [0, 0]
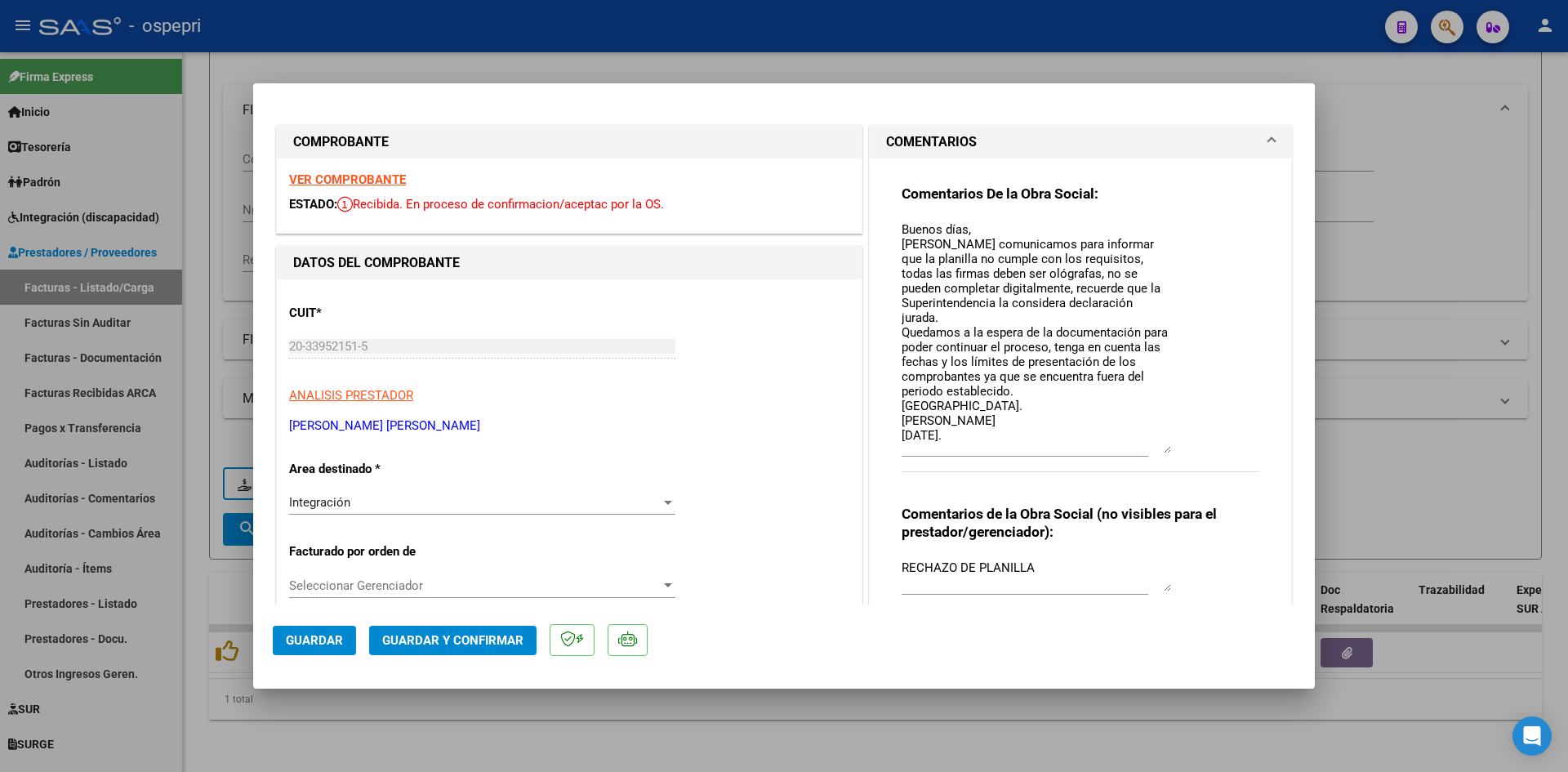
drag, startPoint x: 1160, startPoint y: 249, endPoint x: 1217, endPoint y: 449, distance: 208.0
click at [1217, 449] on div "Comentarios De la Obra Social: Buenos días, Nos comunicamos para informar que l…" at bounding box center [1080, 337] width 358 height 305
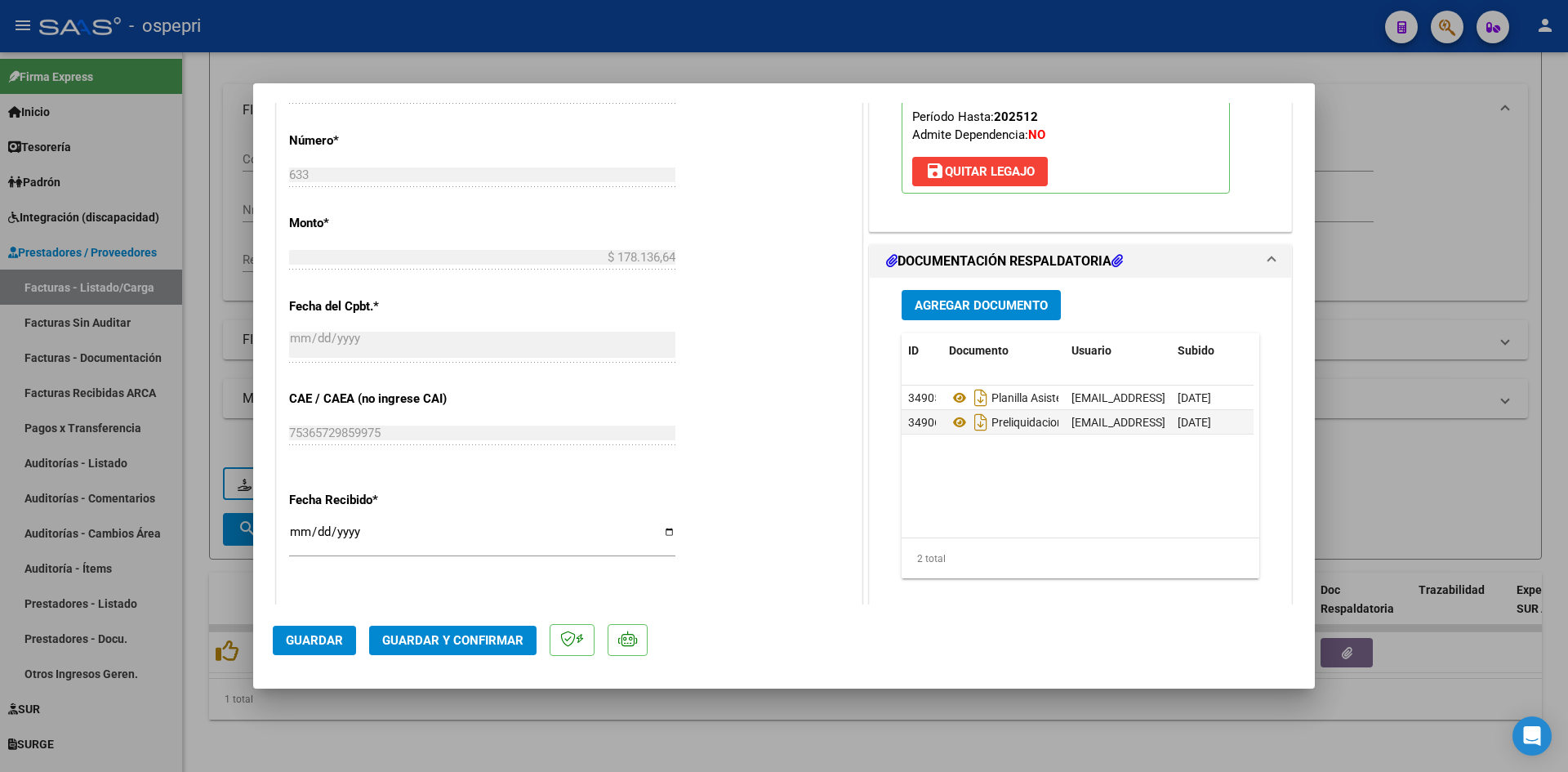
scroll to position [816, 0]
type input "$ 0,00"
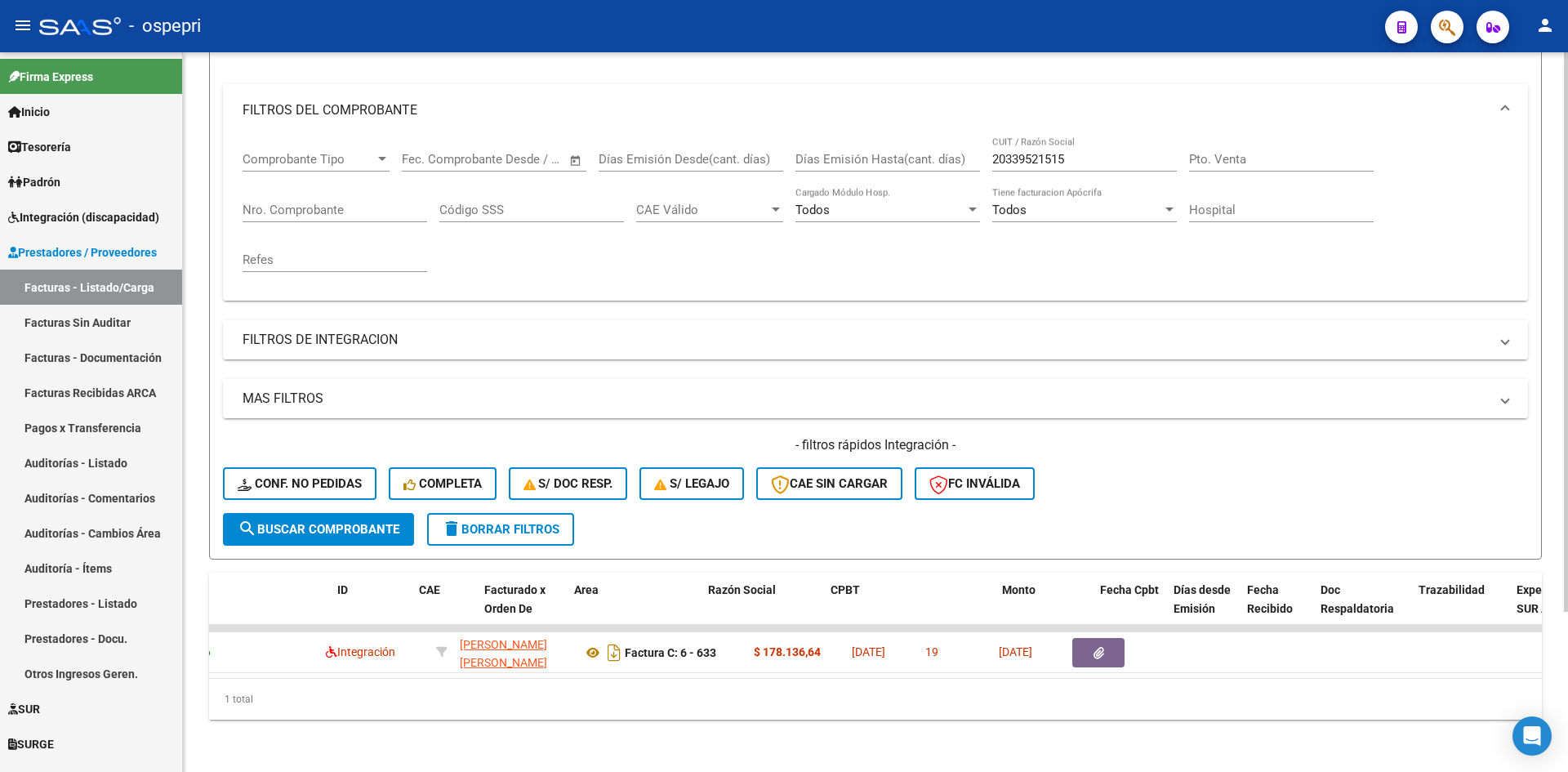
scroll to position [0, 0]
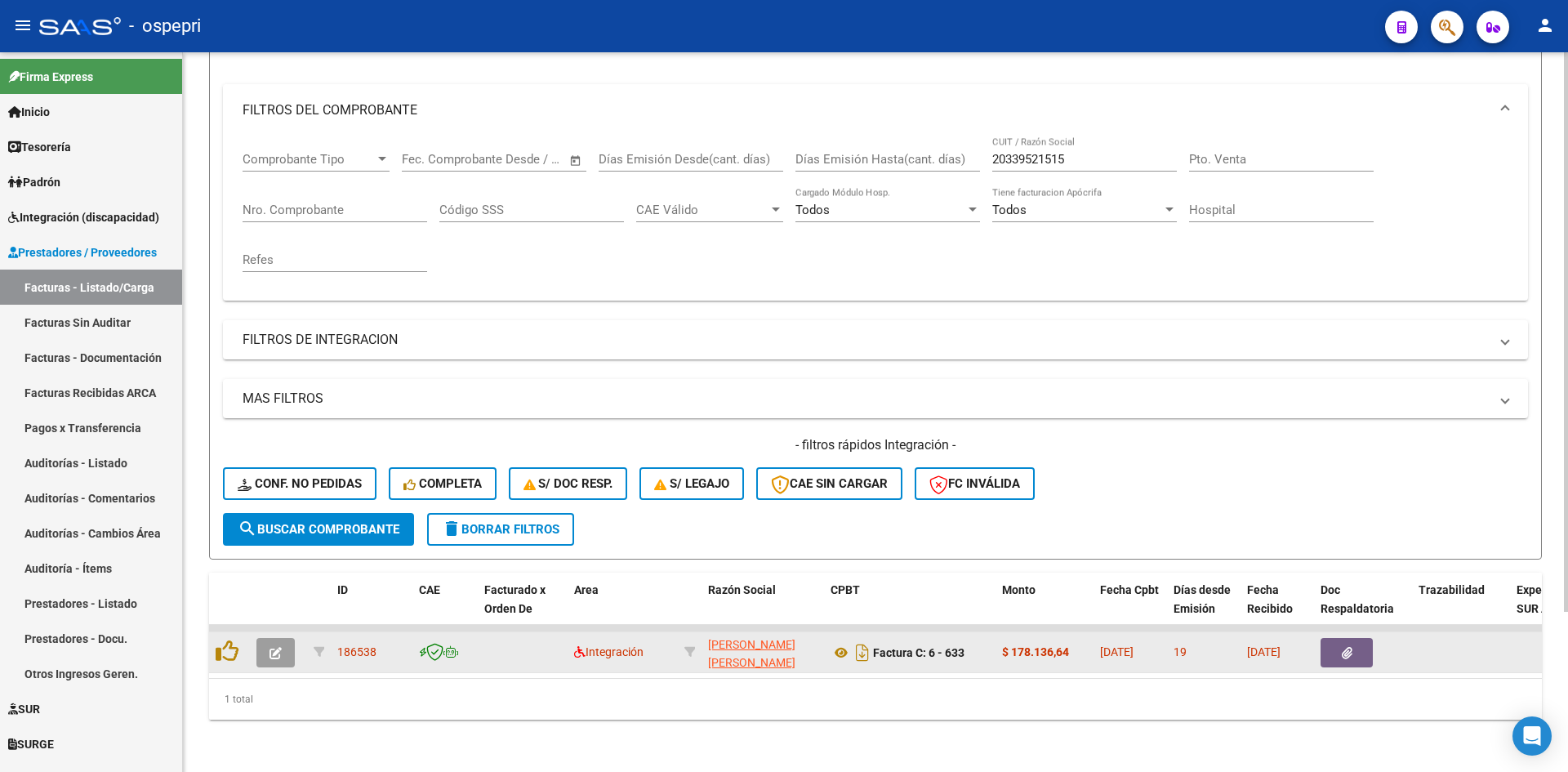
click at [273, 647] on icon "button" at bounding box center [275, 653] width 12 height 12
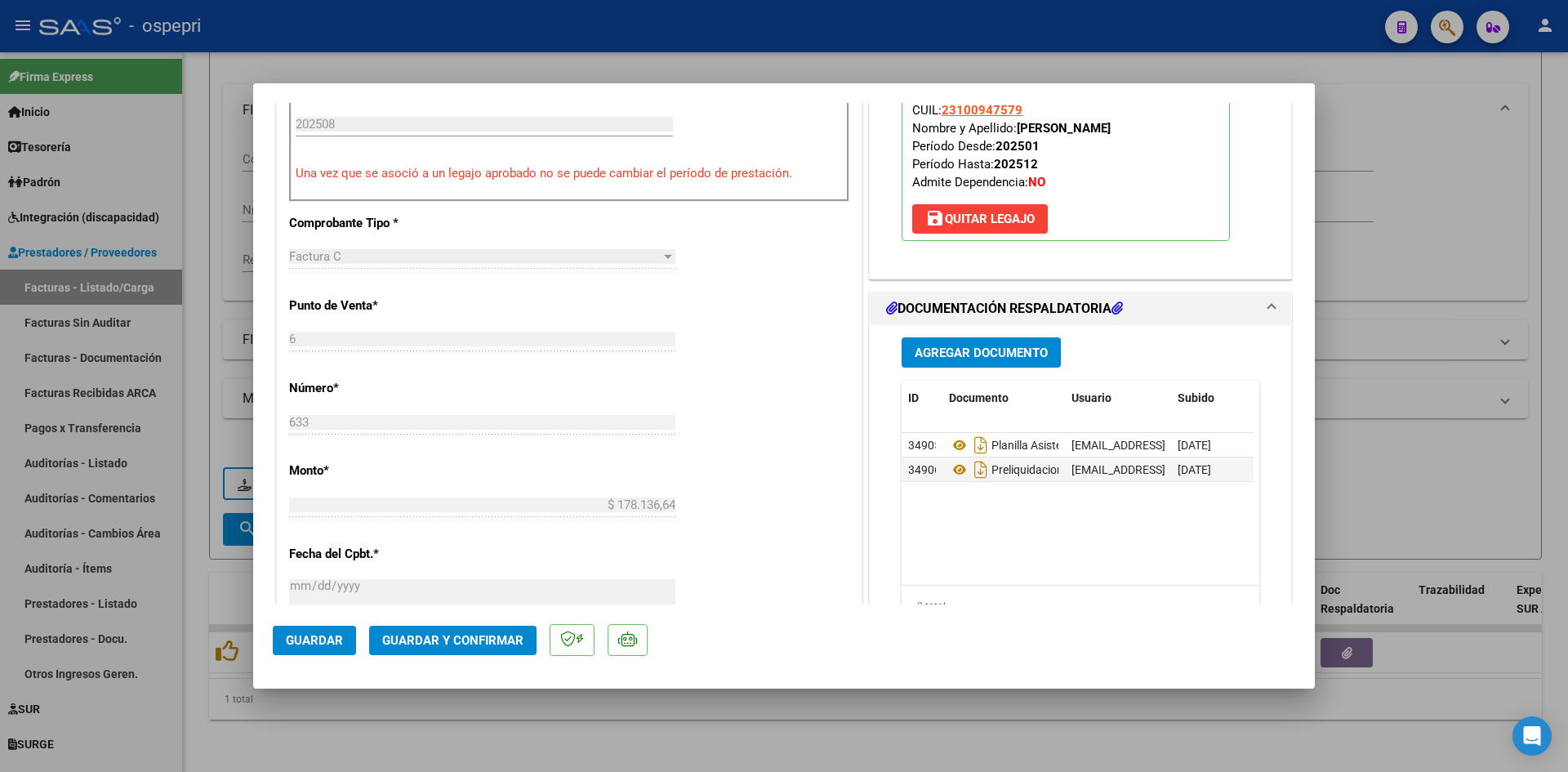
scroll to position [572, 0]
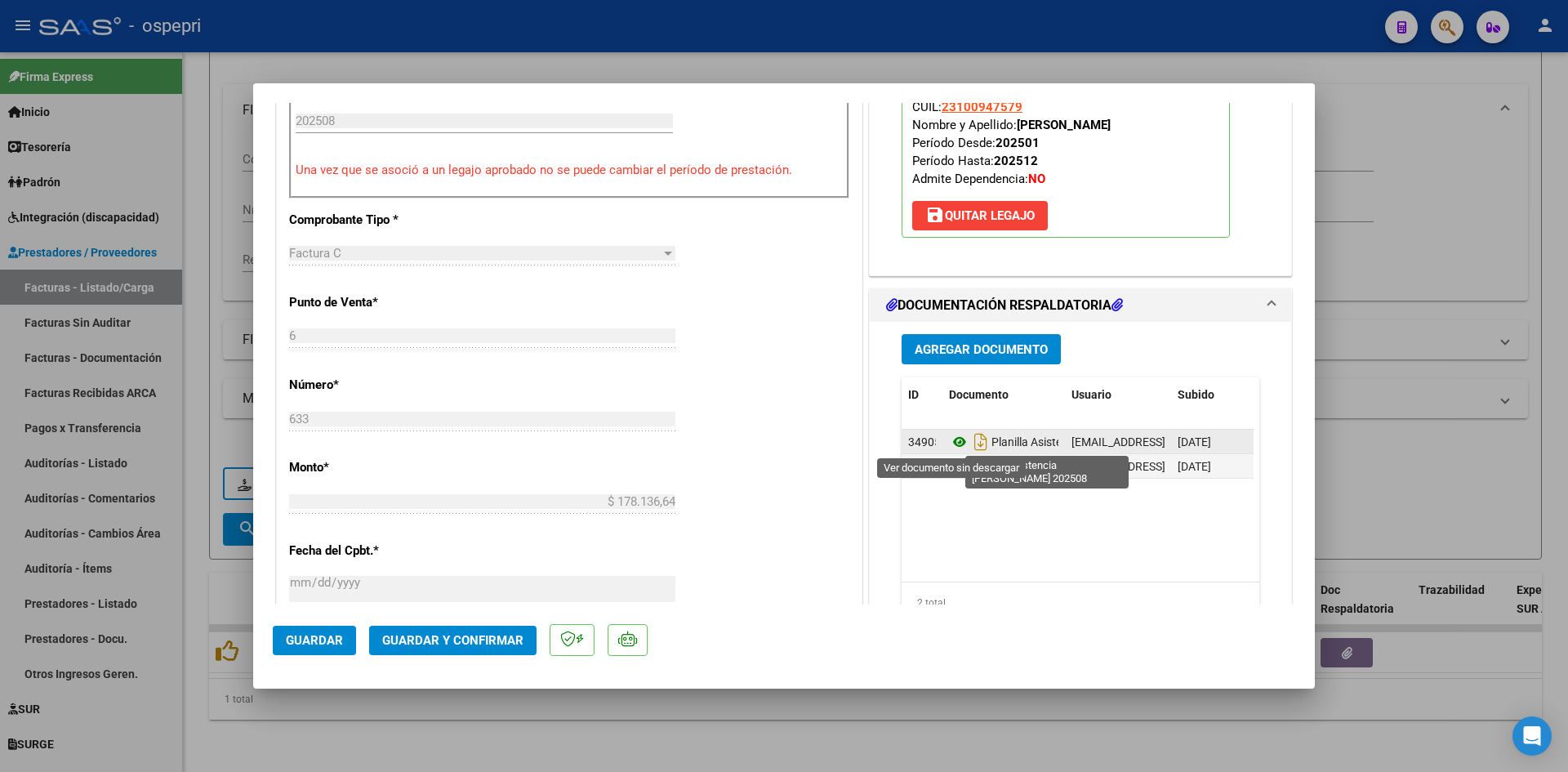
click at [955, 440] on icon at bounding box center [960, 442] width 21 height 20
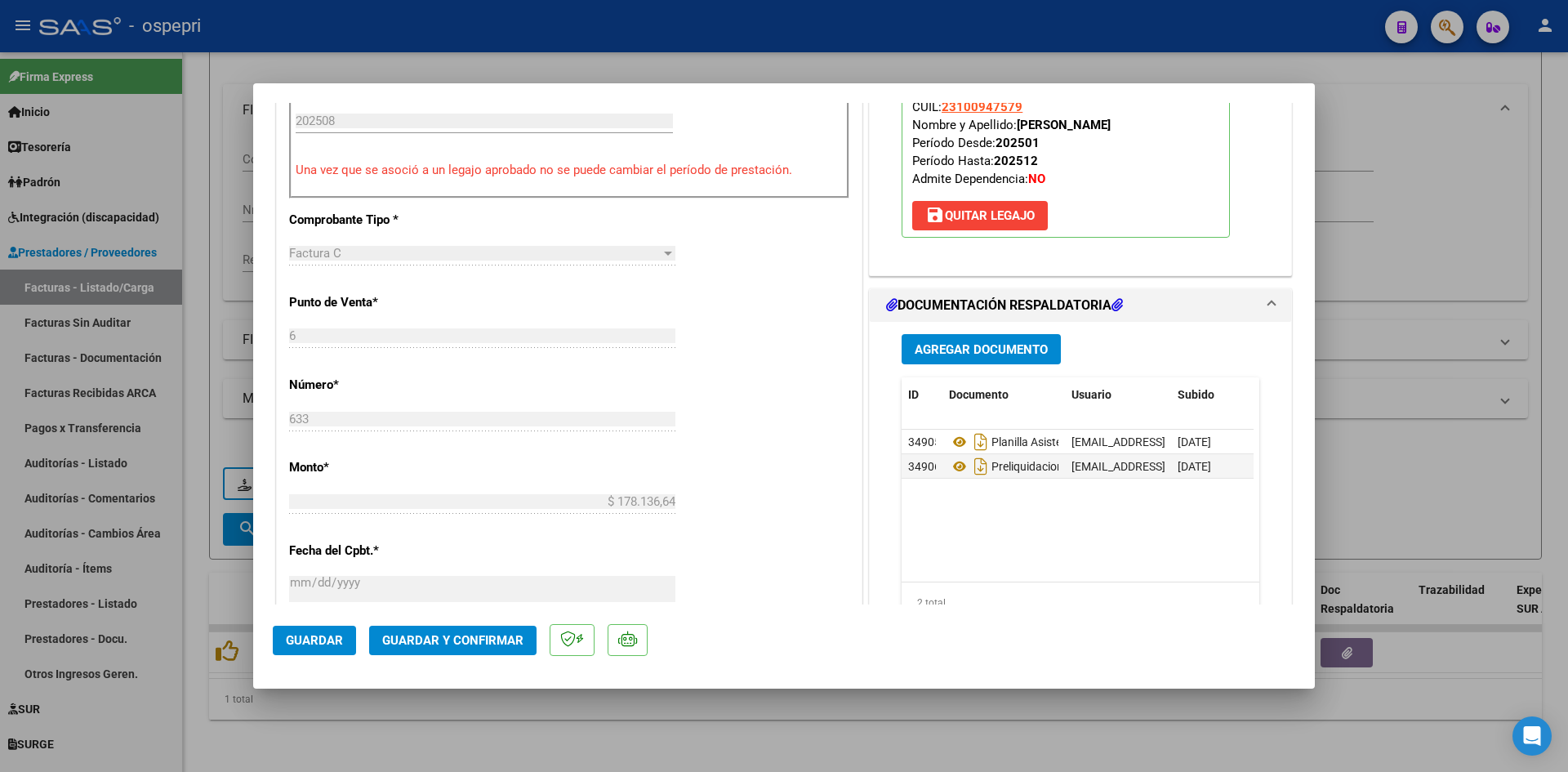
type input "$ 0,00"
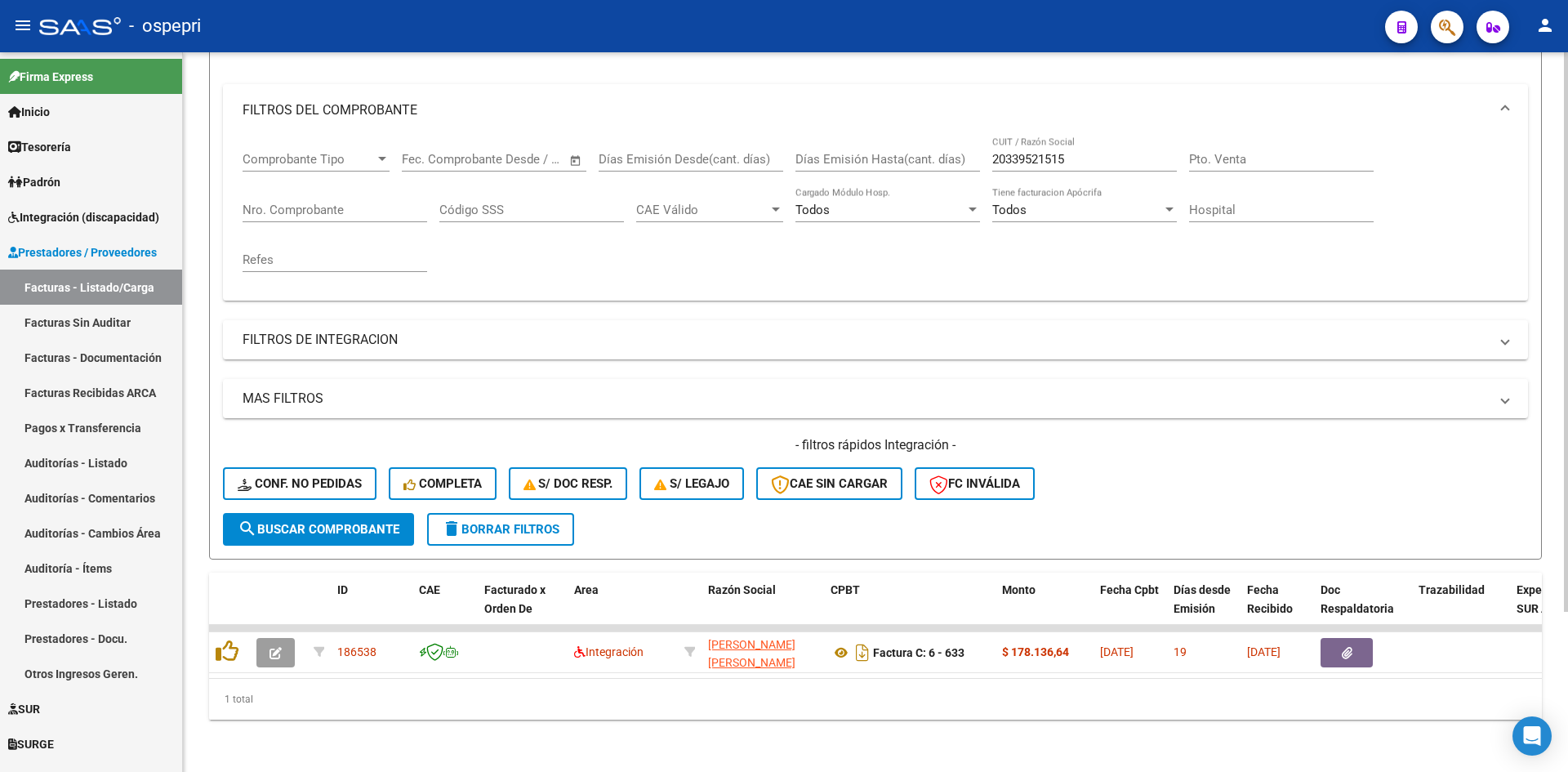
click at [499, 522] on span "delete Borrar Filtros" at bounding box center [500, 529] width 118 height 15
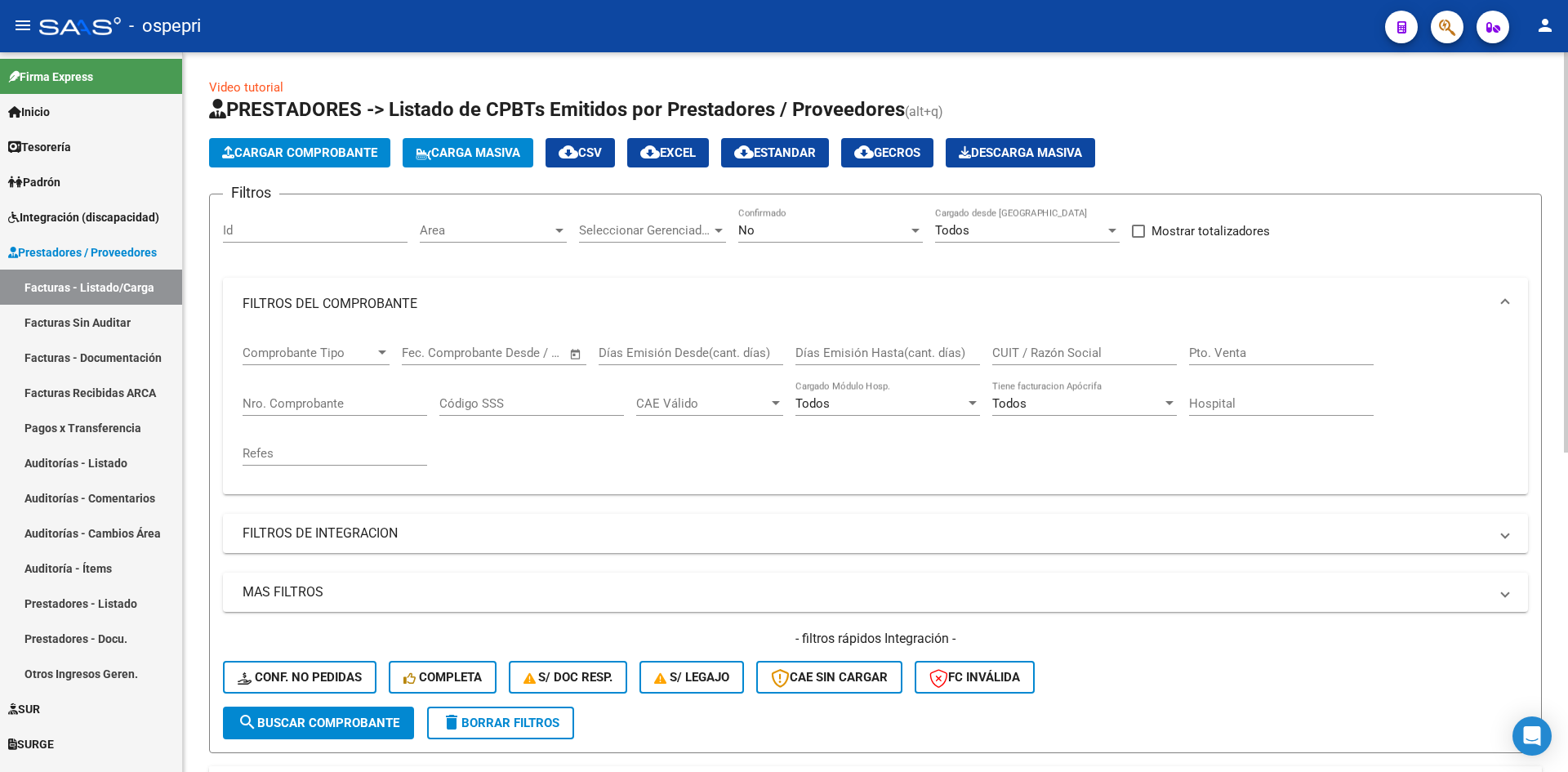
click at [1004, 348] on input "CUIT / Razón Social" at bounding box center [1085, 353] width 184 height 15
paste input "27330141404"
type input "27330141404"
click at [399, 719] on span "search Buscar Comprobante" at bounding box center [319, 723] width 161 height 15
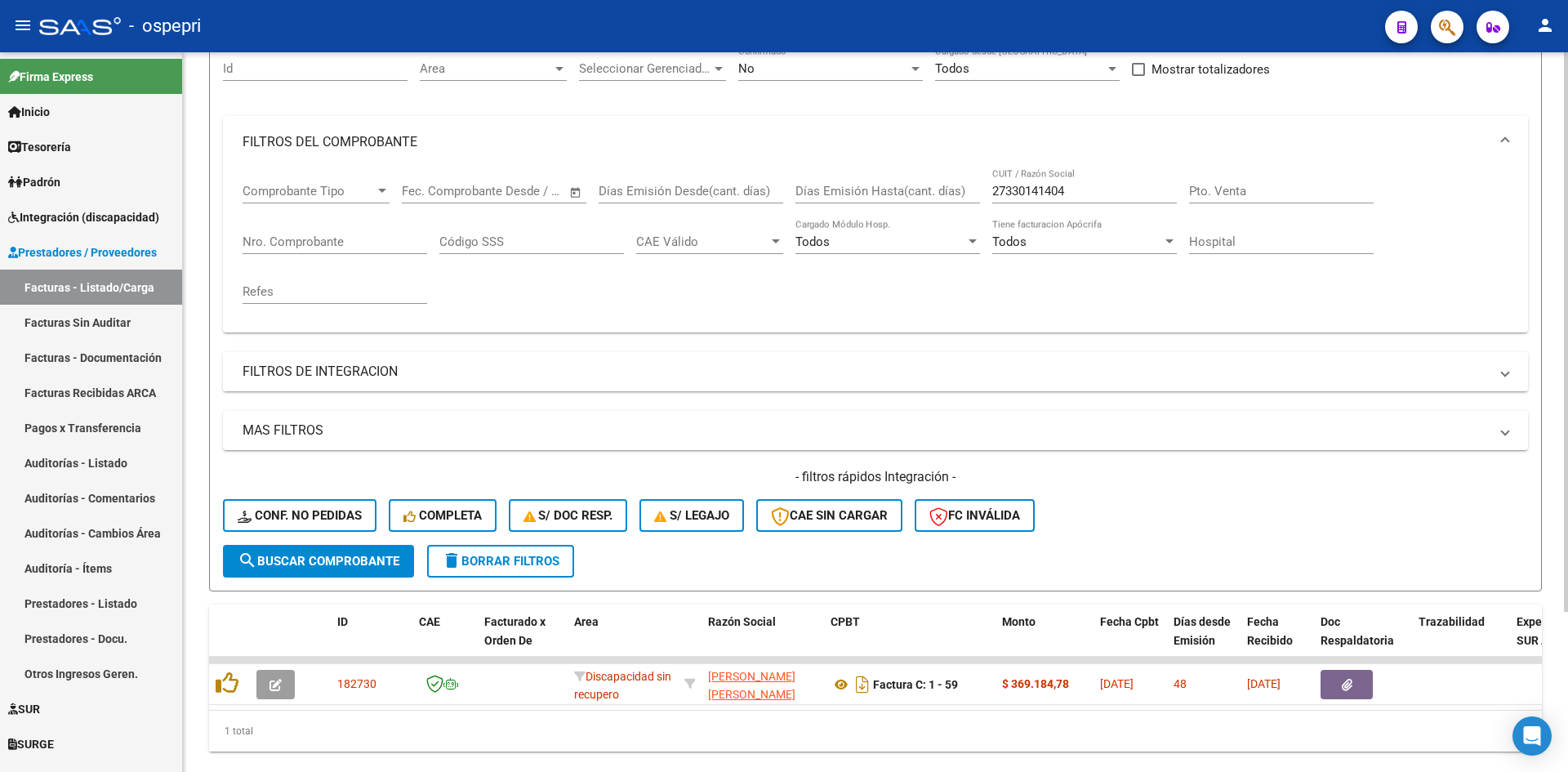
scroll to position [206, 0]
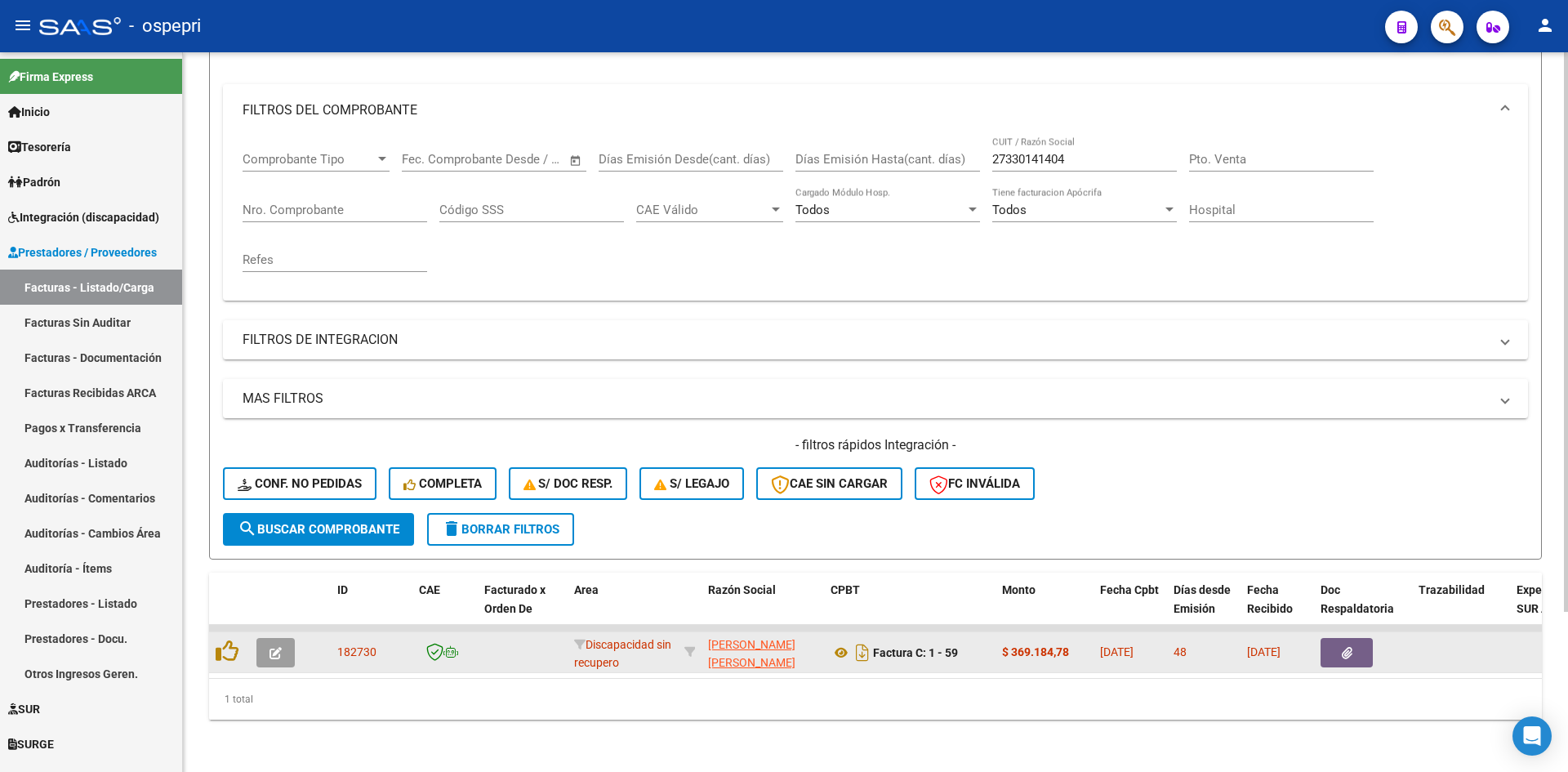
click at [277, 645] on span "button" at bounding box center [275, 653] width 12 height 15
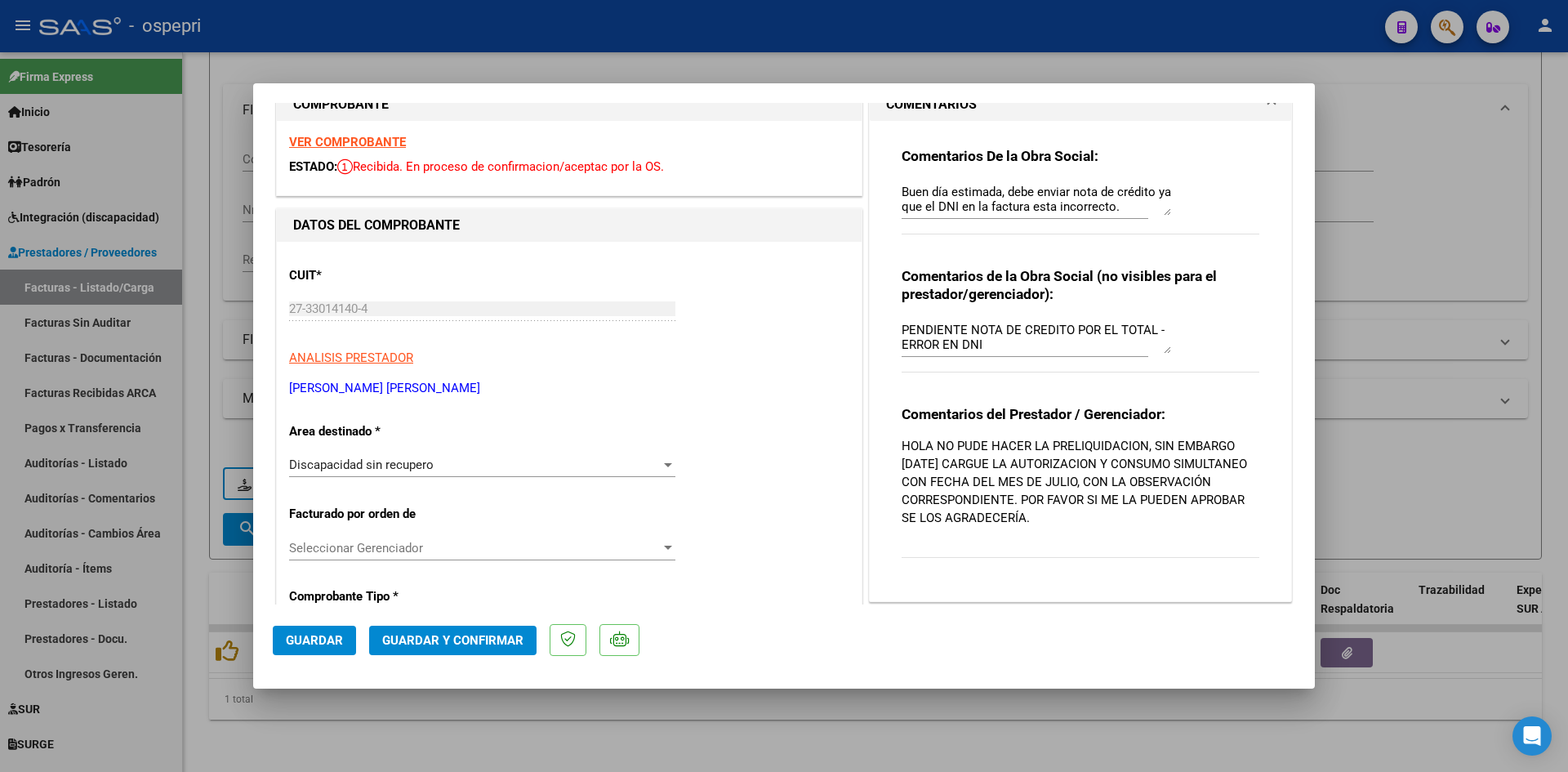
scroll to position [81, 0]
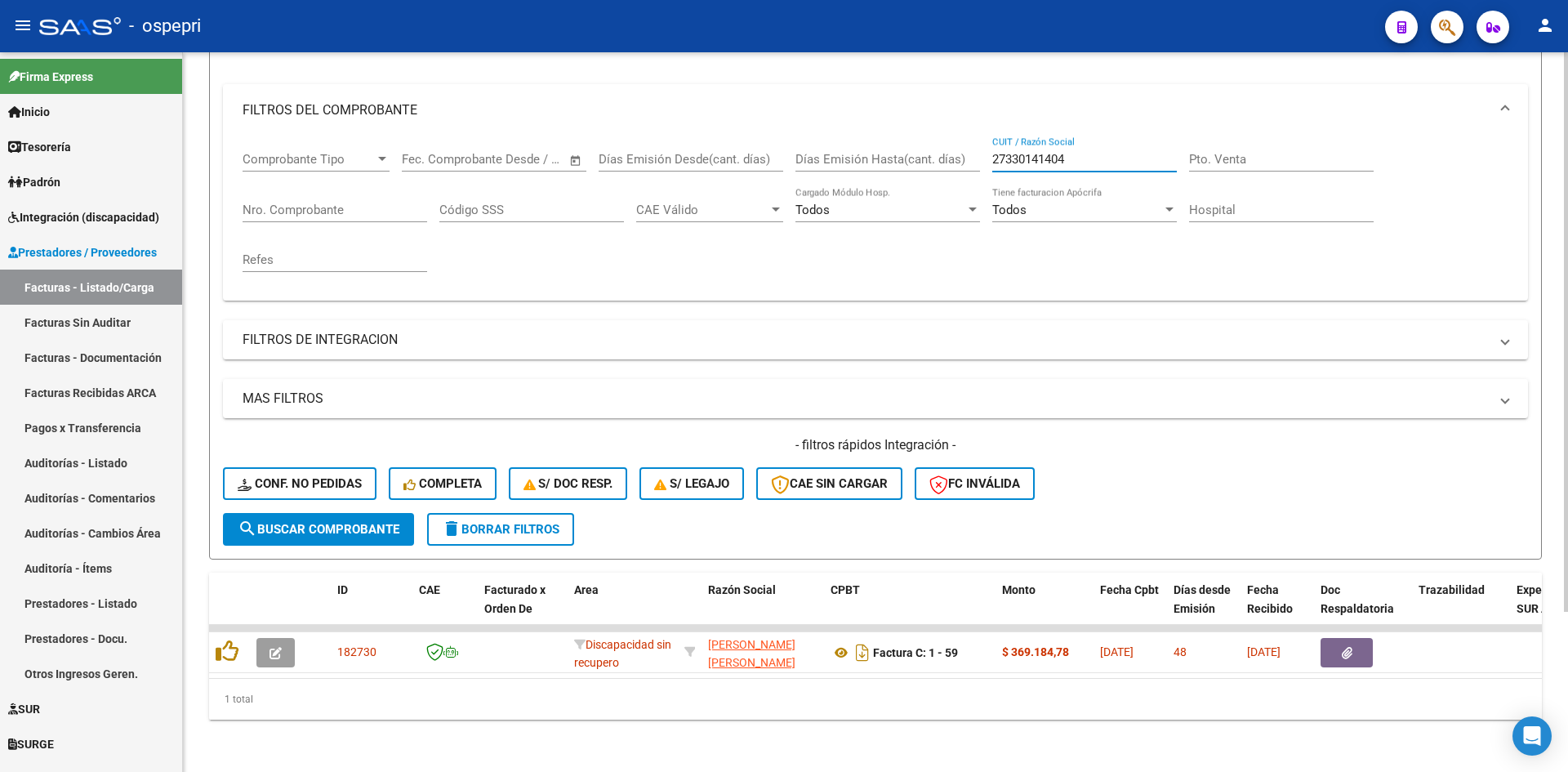
drag, startPoint x: 1060, startPoint y: 141, endPoint x: 970, endPoint y: 152, distance: 90.7
click at [970, 152] on div "Comprobante Tipo Comprobante Tipo Fecha inicio – Fecha fin Fec. Comprobante Des…" at bounding box center [876, 212] width 1266 height 151
paste input "27285883348"
click at [347, 522] on span "search Buscar Comprobante" at bounding box center [319, 529] width 161 height 15
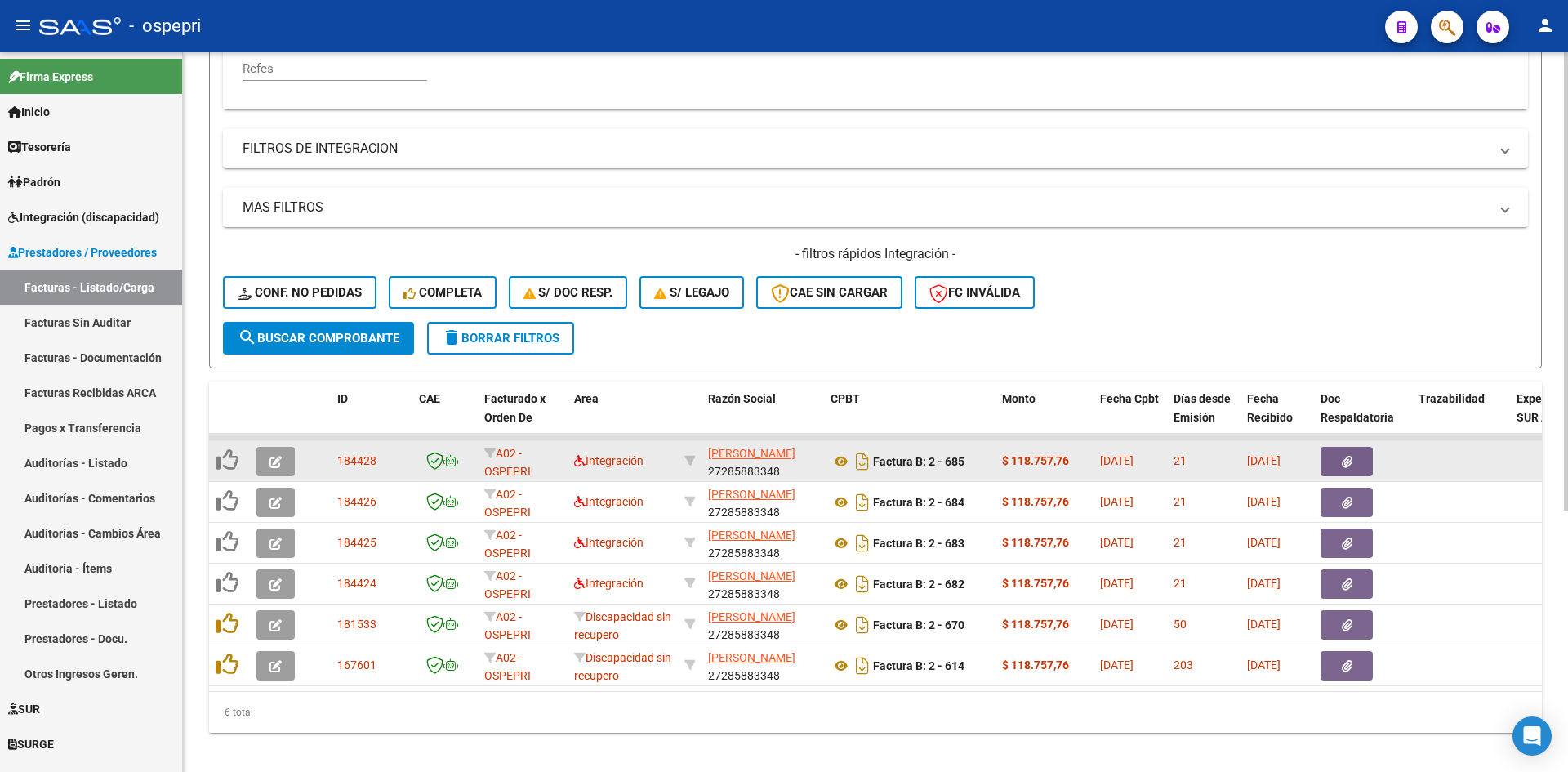
scroll to position [410, 0]
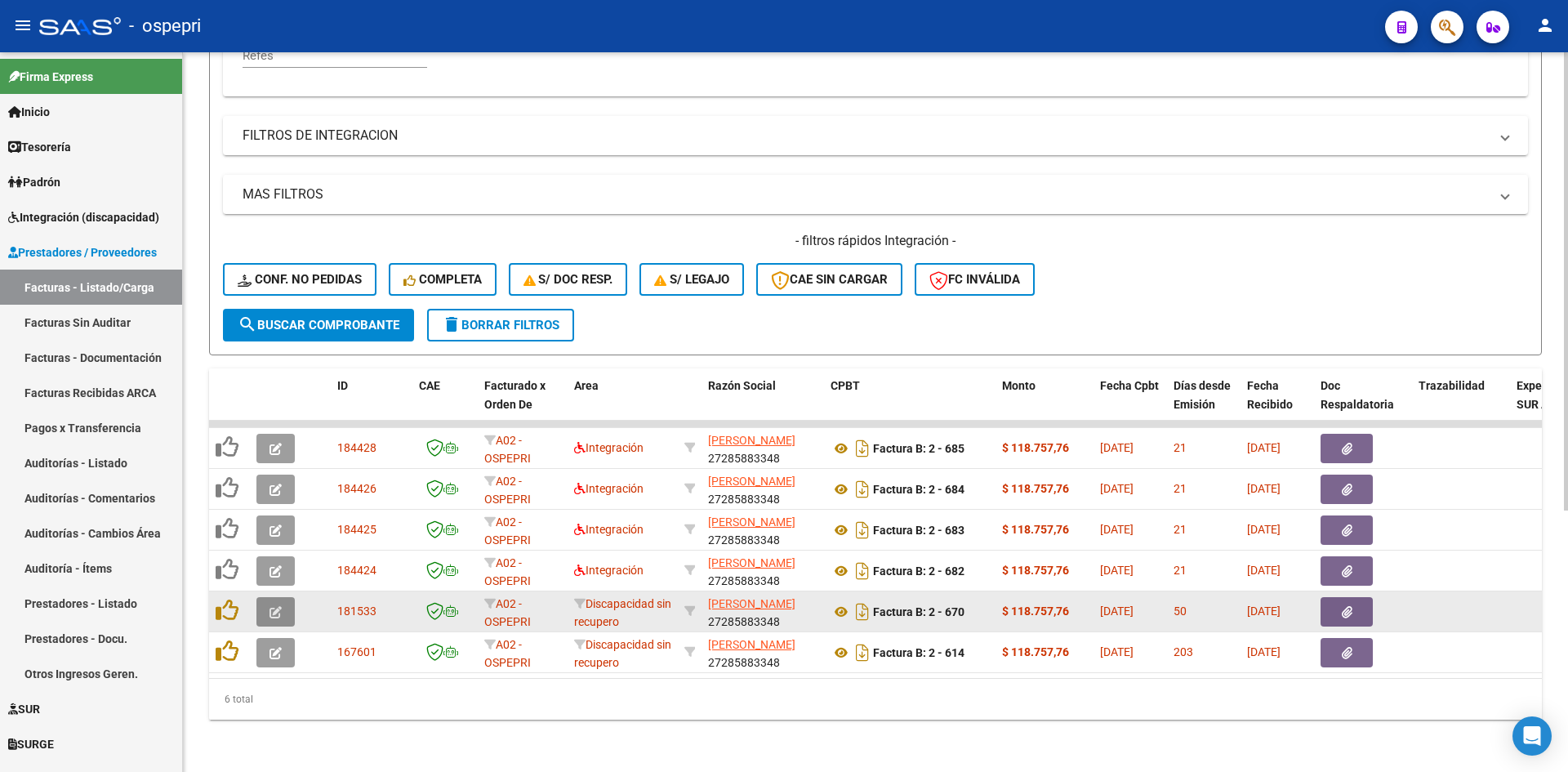
click at [269, 606] on icon "button" at bounding box center [275, 612] width 12 height 12
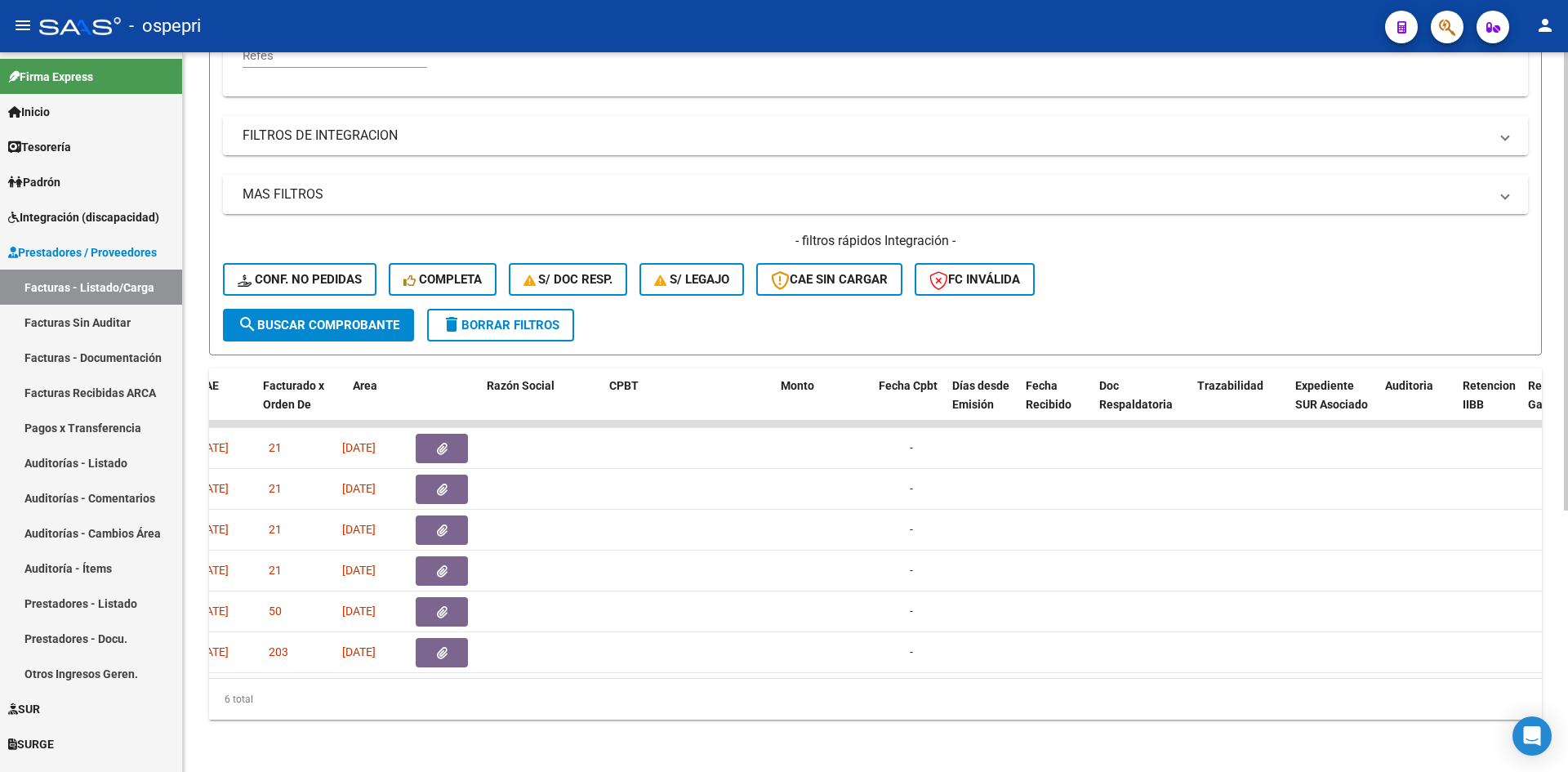
scroll to position [0, 0]
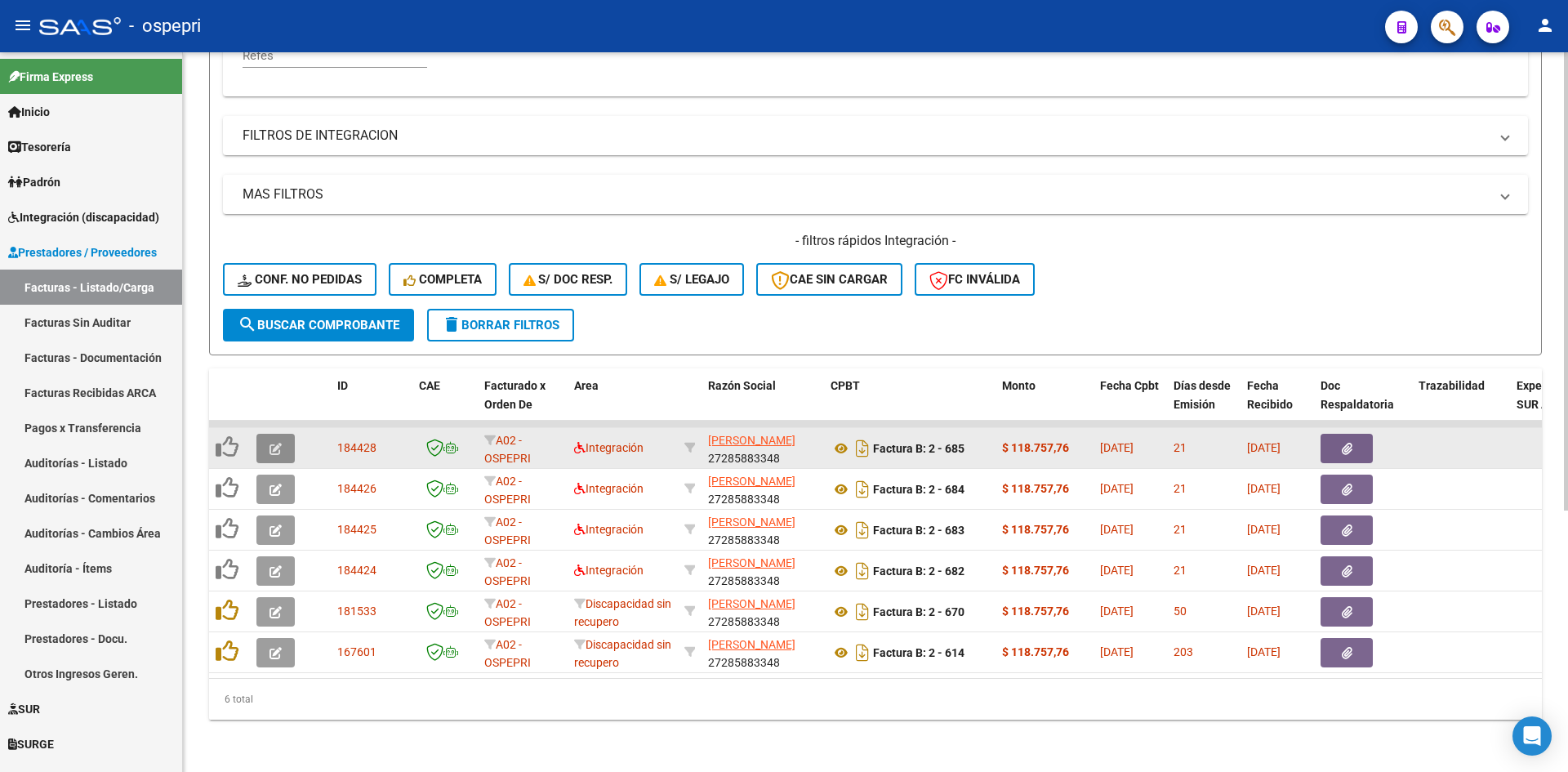
click at [272, 444] on button "button" at bounding box center [276, 449] width 39 height 30
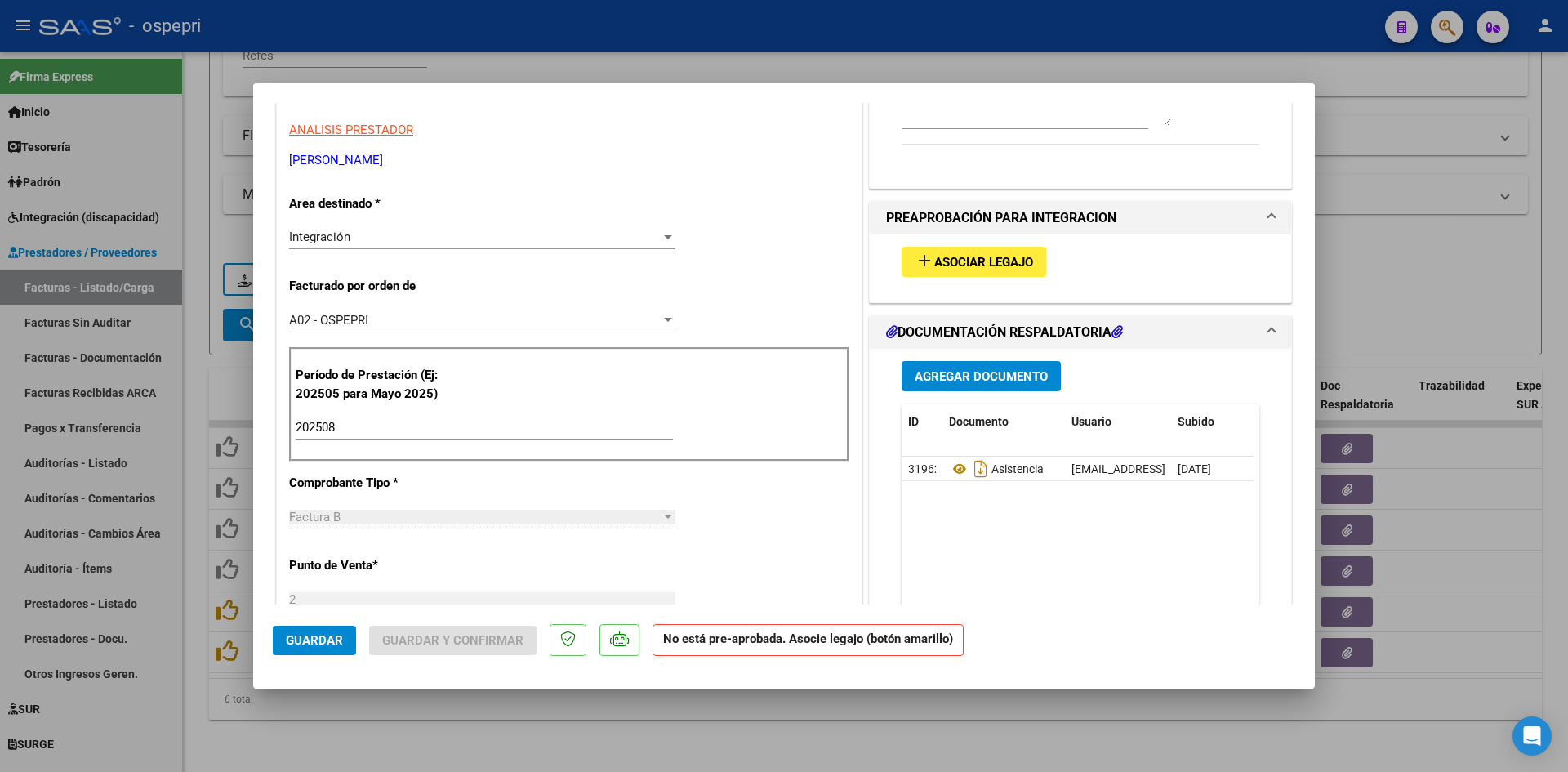
scroll to position [327, 0]
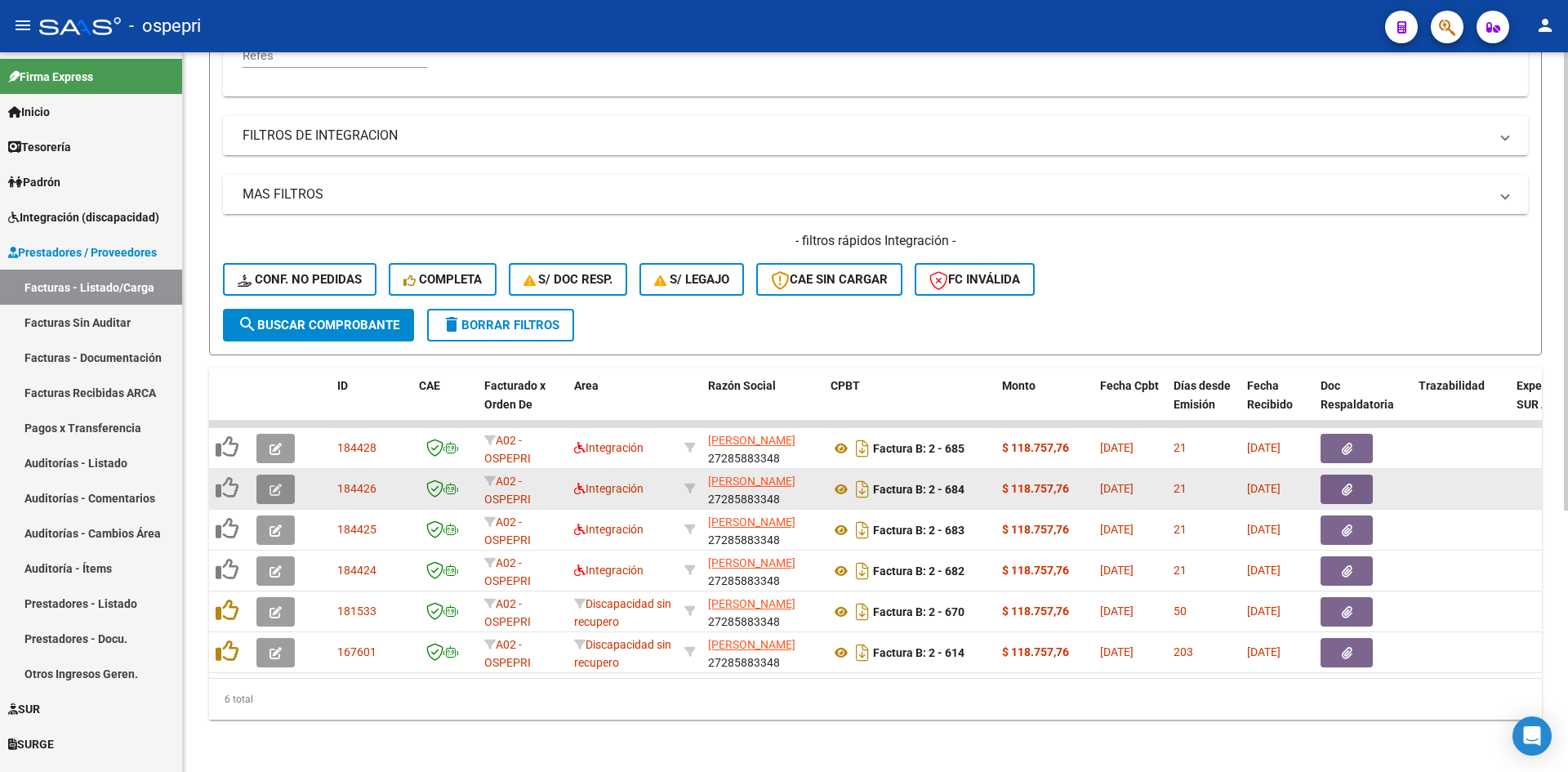
click at [272, 483] on icon "button" at bounding box center [275, 489] width 12 height 12
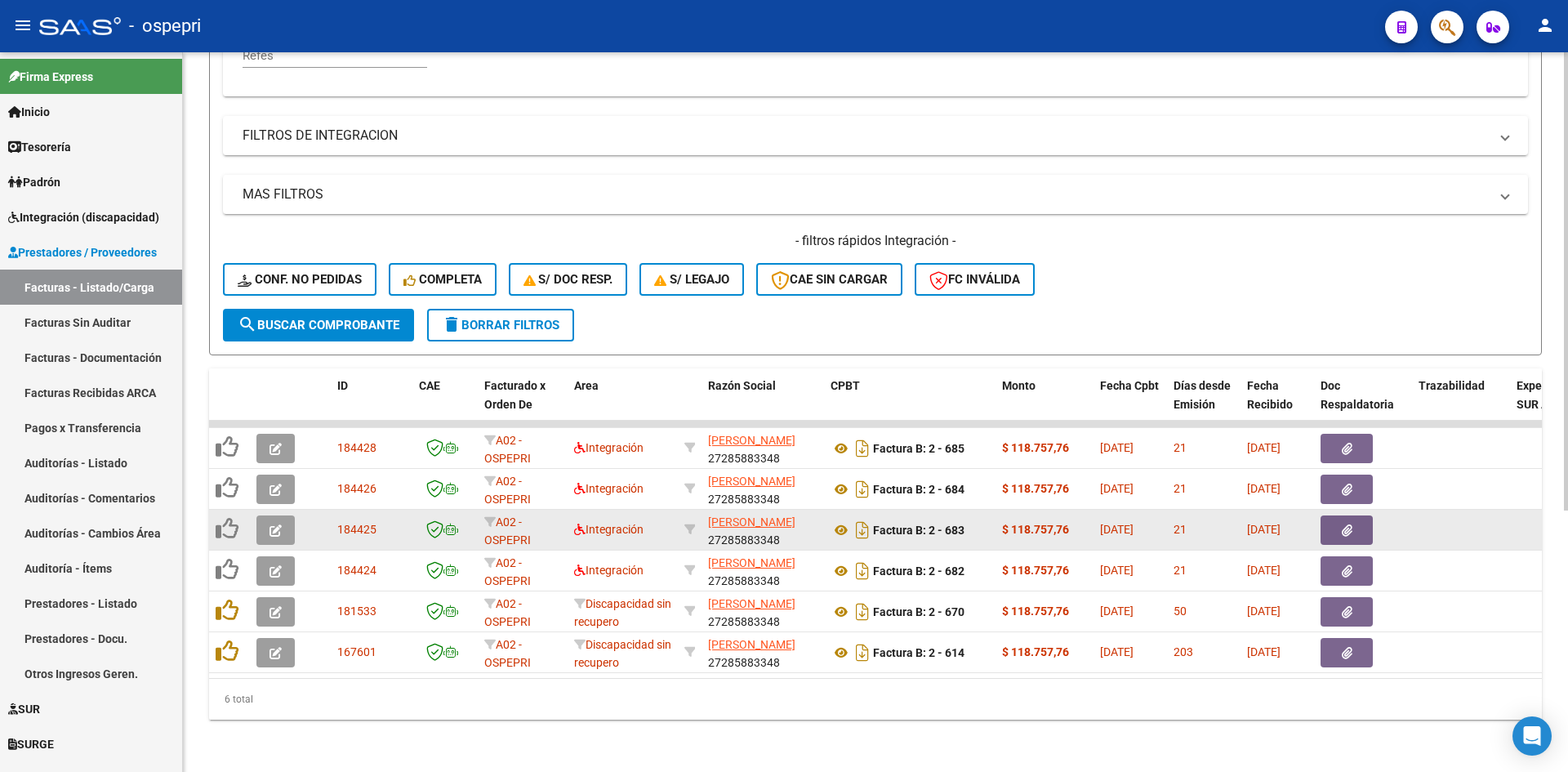
click at [270, 524] on icon "button" at bounding box center [275, 530] width 12 height 12
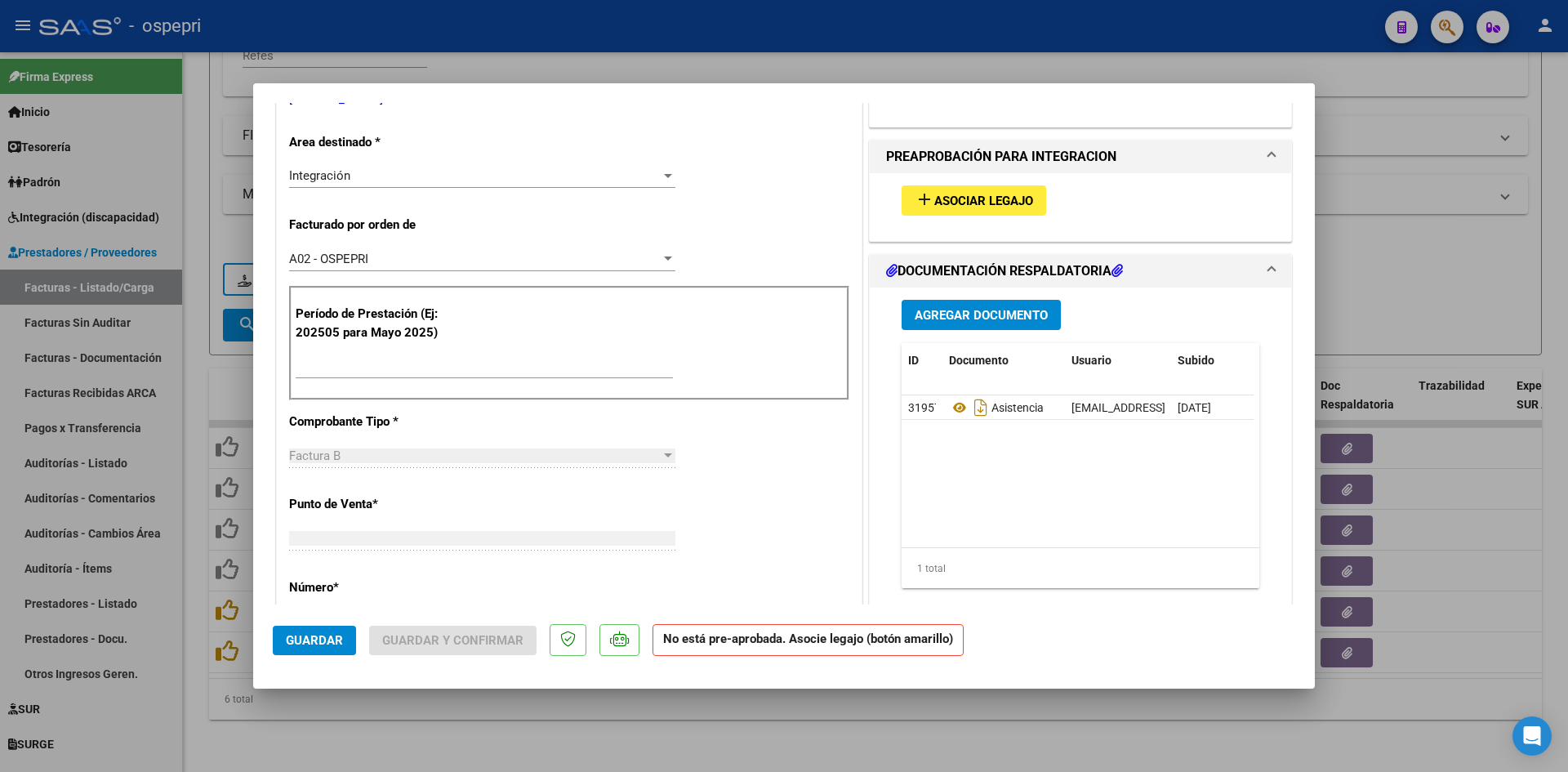
scroll to position [0, 0]
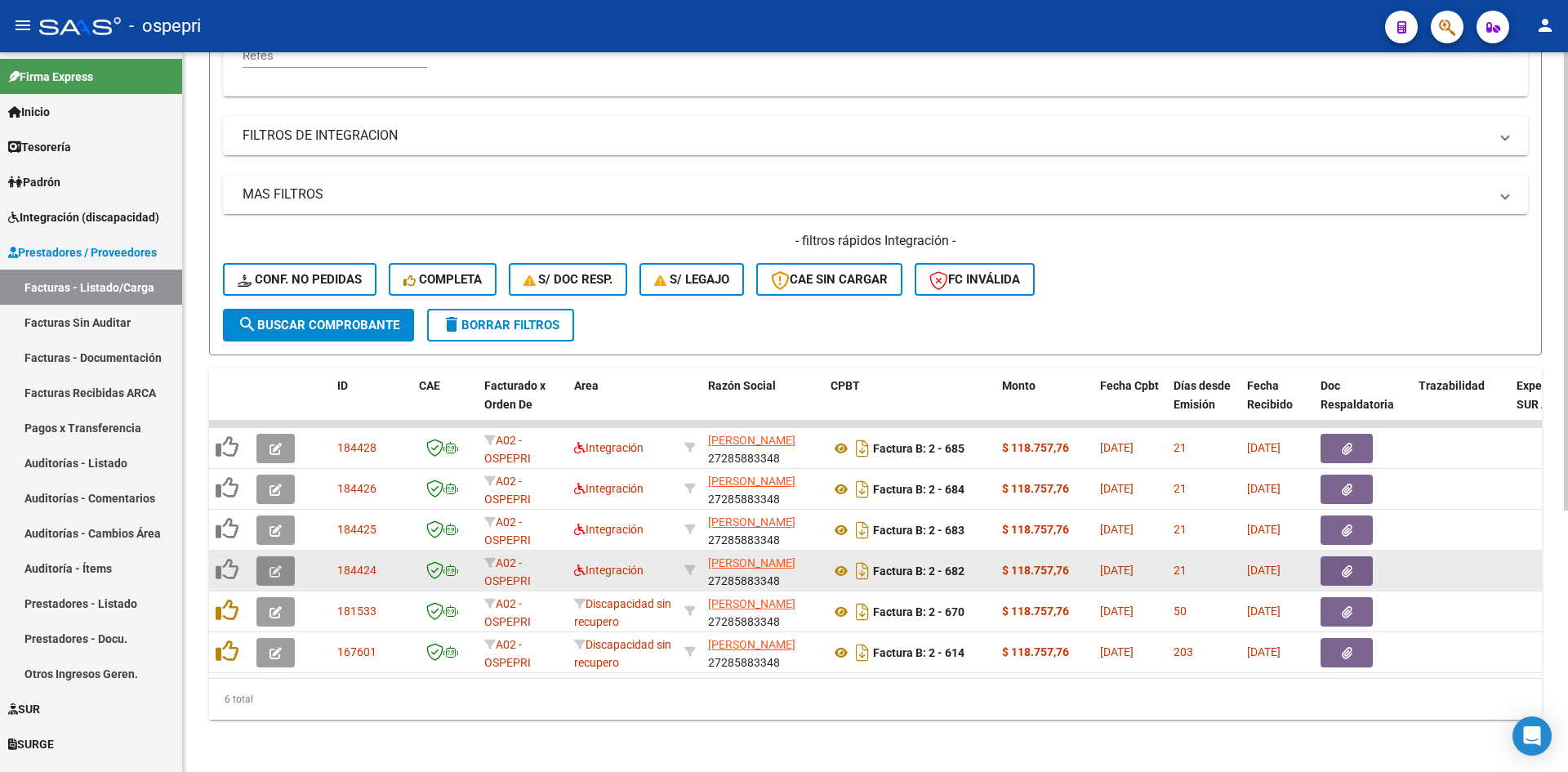
click at [271, 565] on icon "button" at bounding box center [275, 571] width 12 height 12
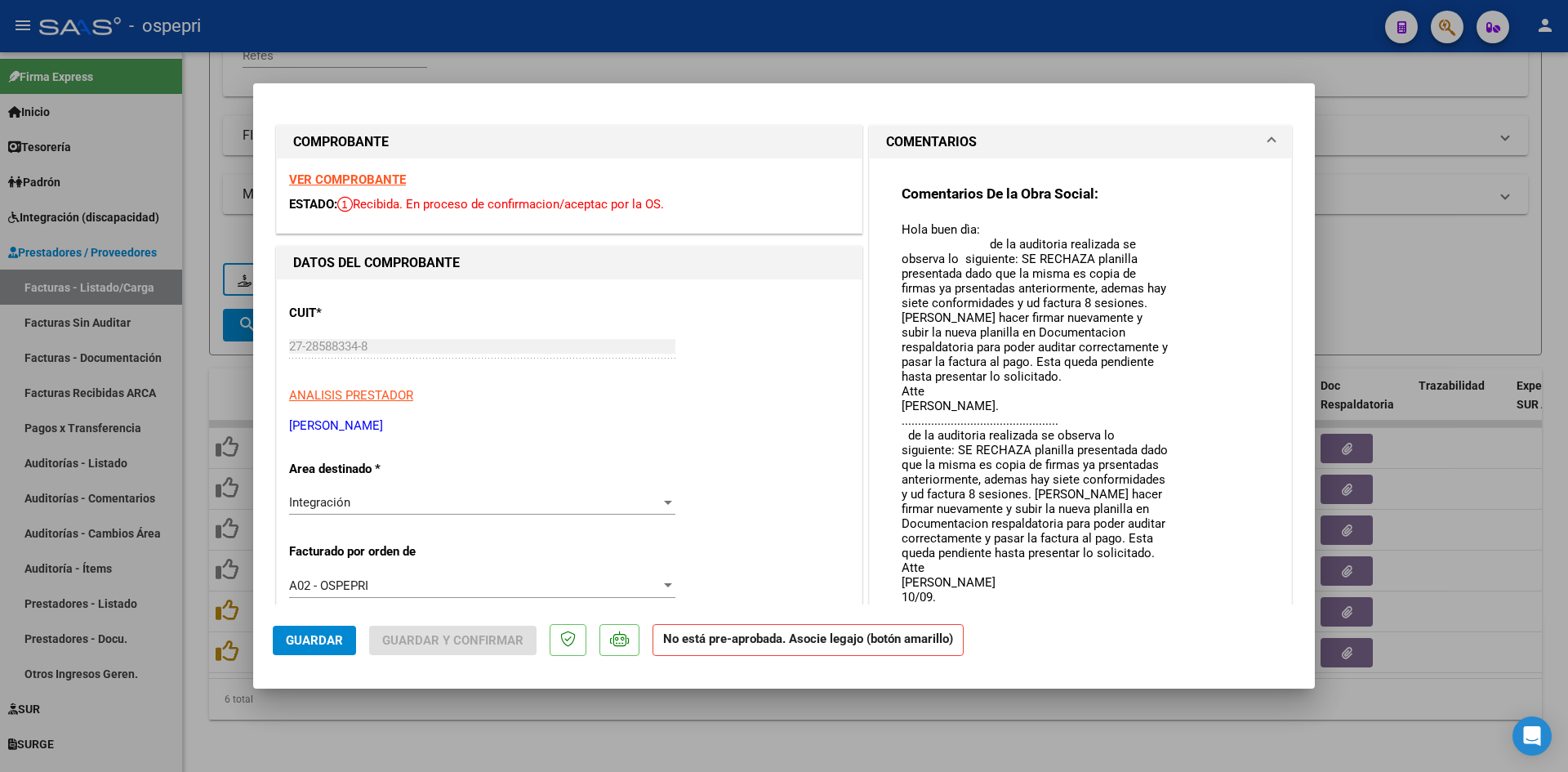
drag, startPoint x: 1157, startPoint y: 252, endPoint x: 1166, endPoint y: 583, distance: 331.1
click at [1166, 588] on div "Comentarios De la Obra Social: Hola buen dìa: de la auditoria realizada se obse…" at bounding box center [1080, 418] width 358 height 467
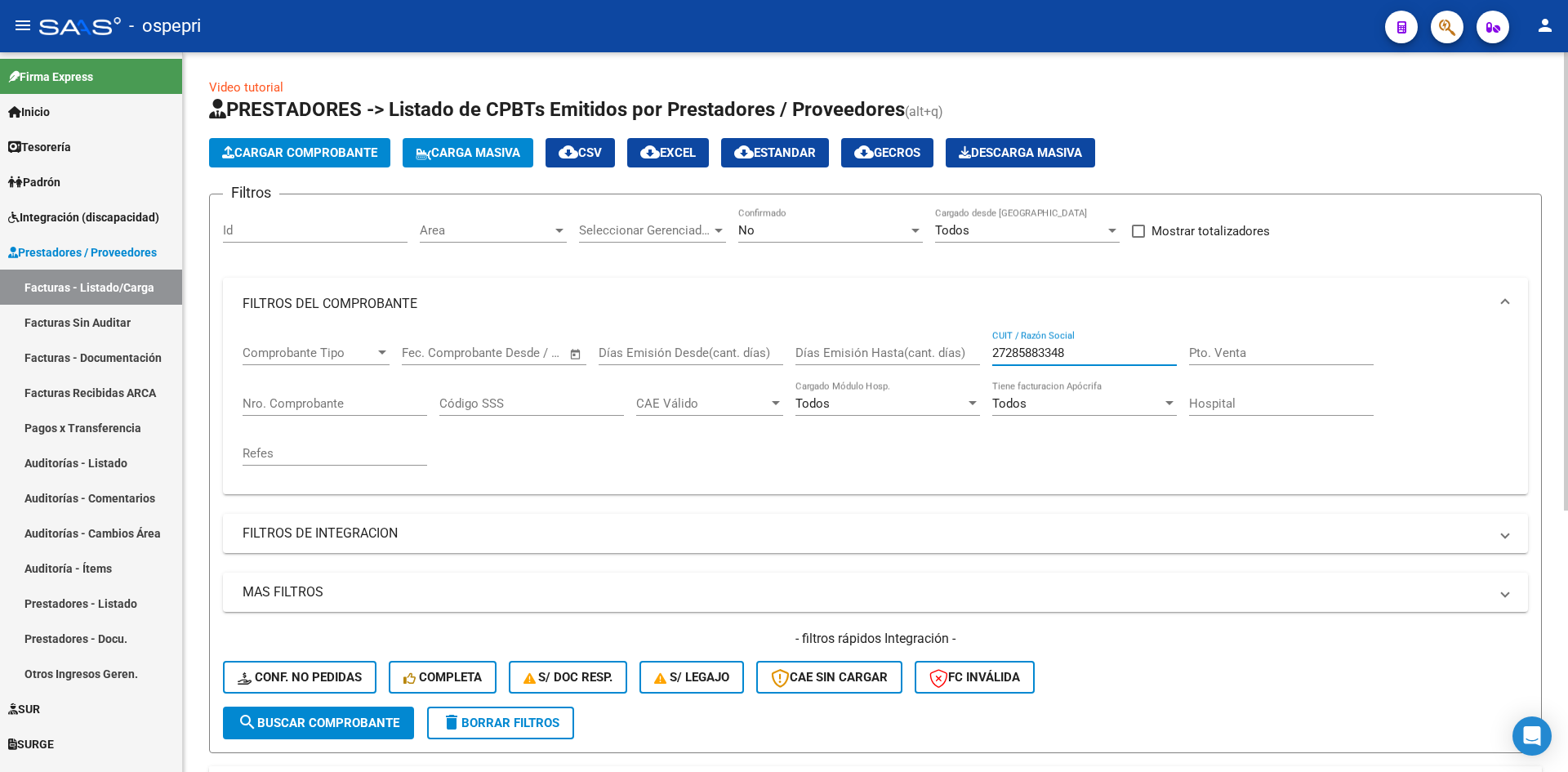
drag, startPoint x: 1029, startPoint y: 358, endPoint x: 981, endPoint y: 368, distance: 49.0
click at [979, 368] on div "Comprobante Tipo Comprobante Tipo Fecha inicio – Fecha fin Fec. Comprobante Des…" at bounding box center [876, 406] width 1266 height 151
paste input "27325449581"
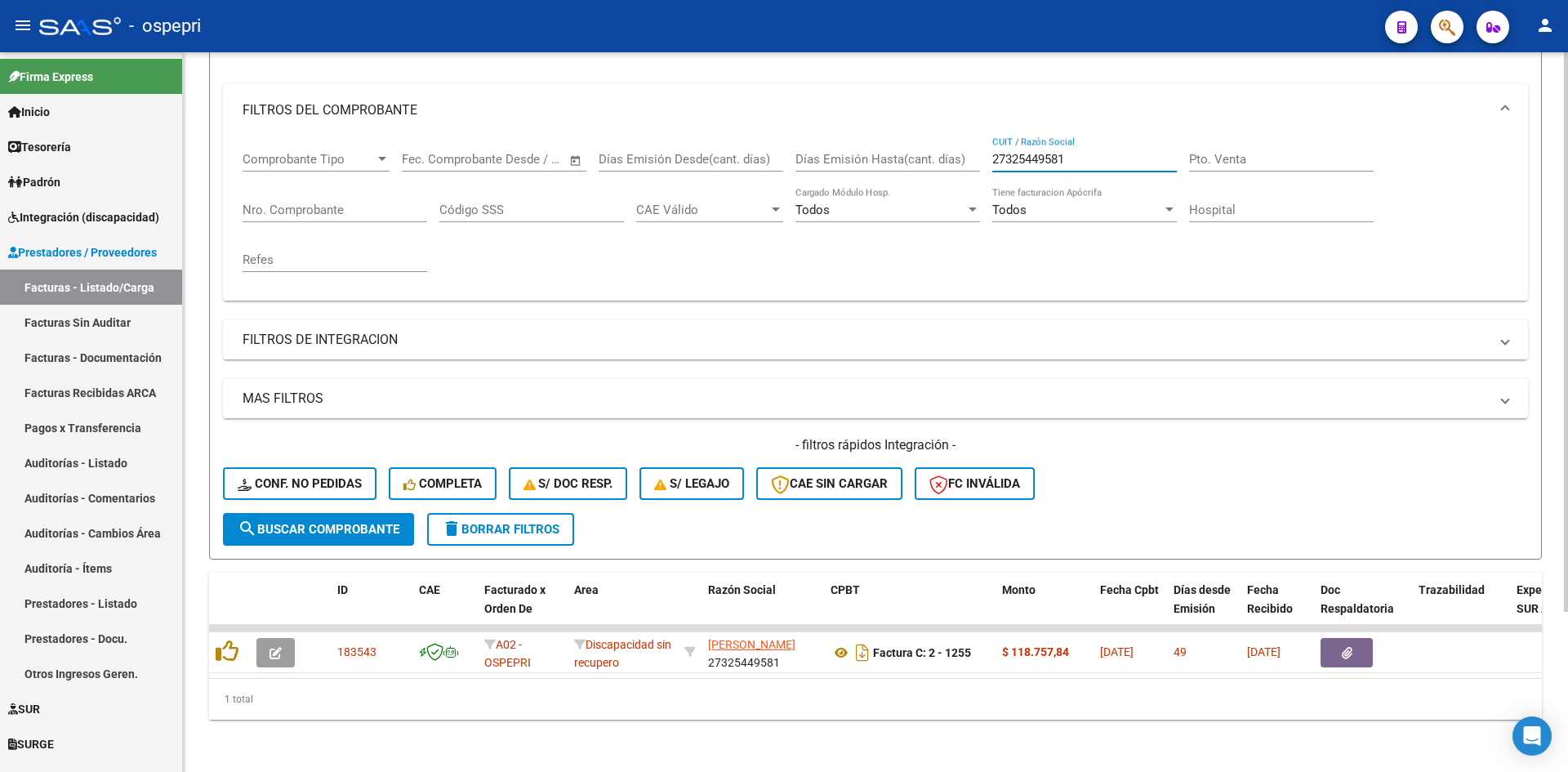
scroll to position [206, 0]
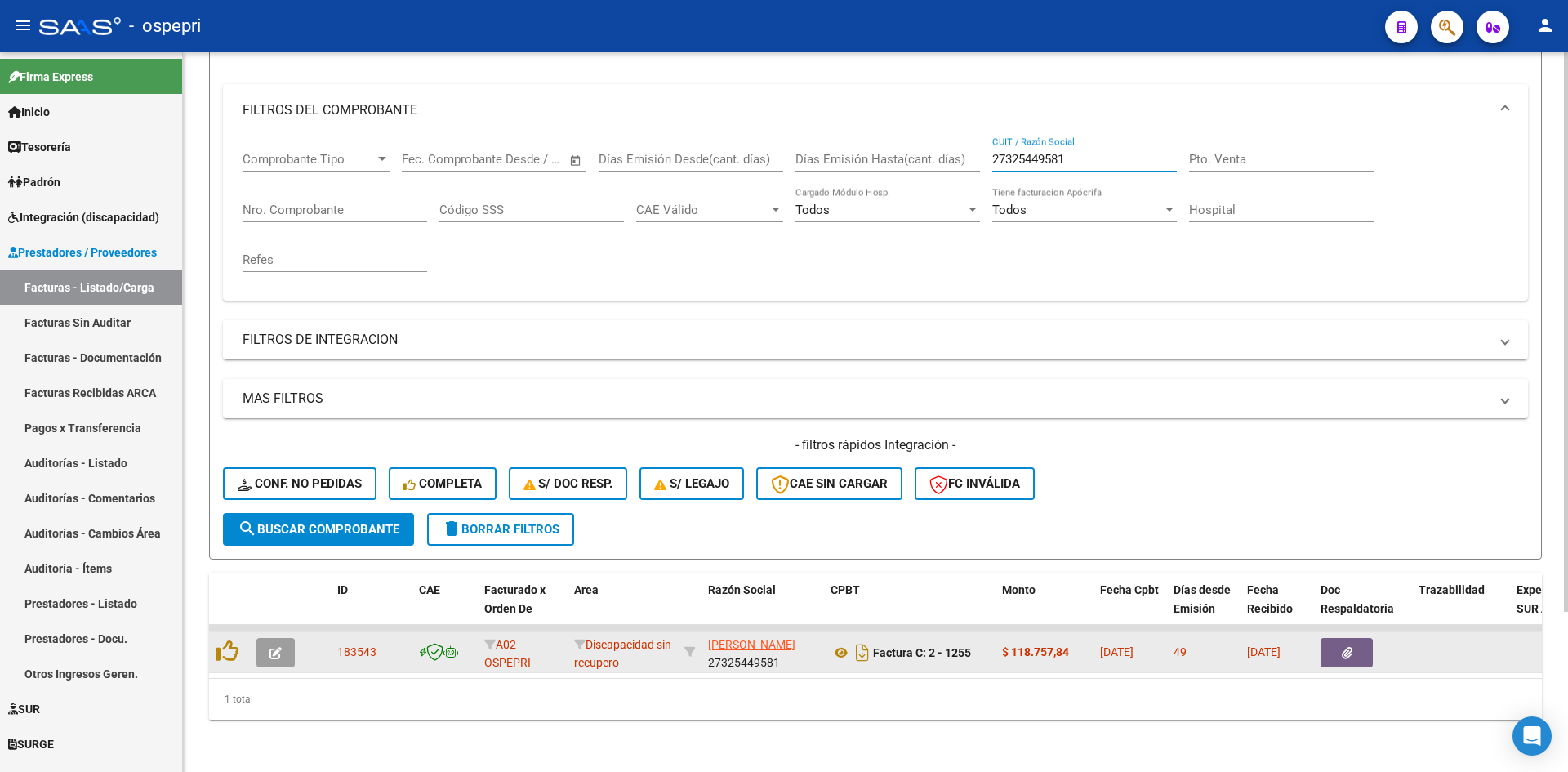
click at [266, 642] on button "button" at bounding box center [276, 653] width 39 height 30
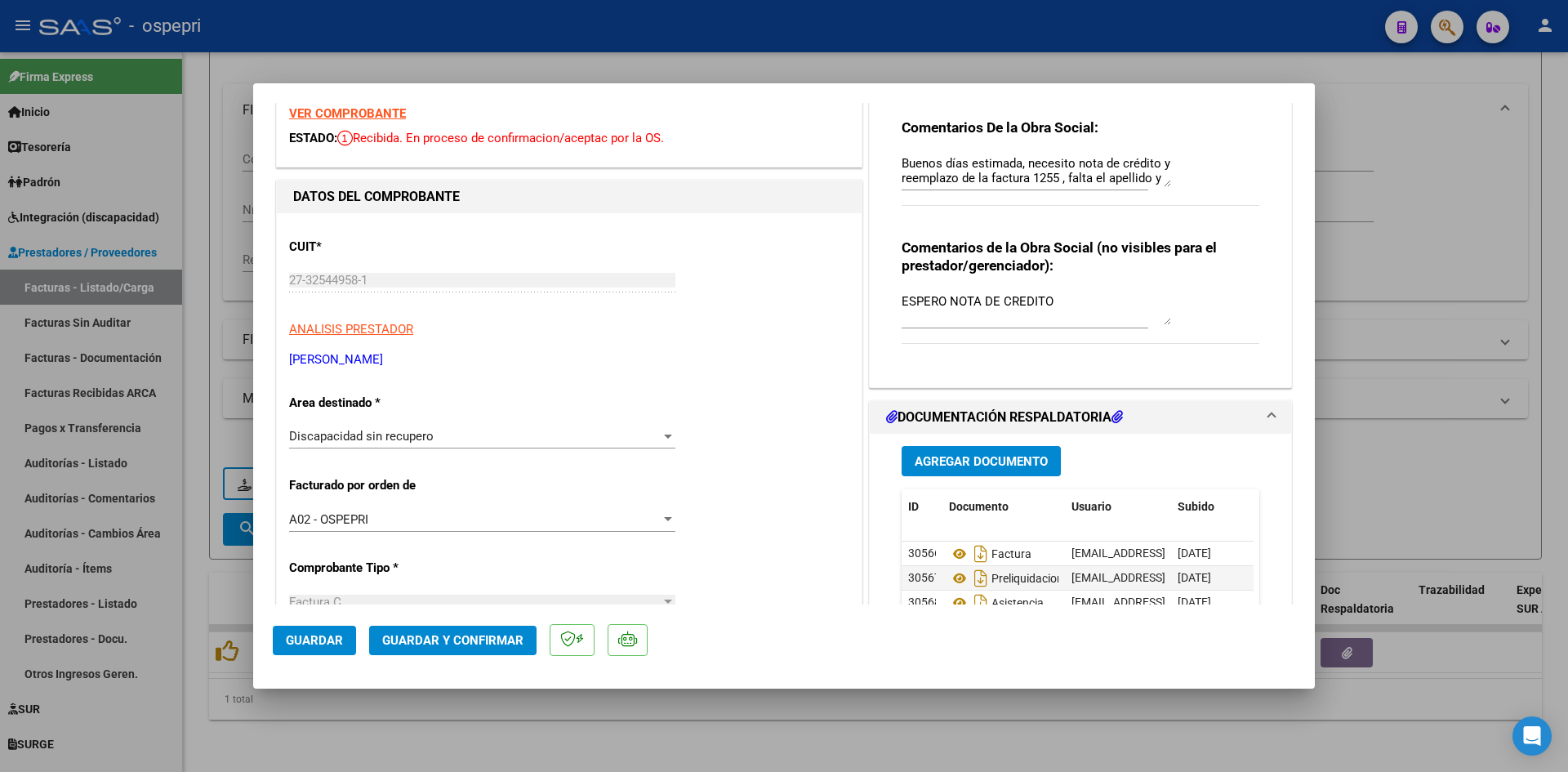
scroll to position [0, 0]
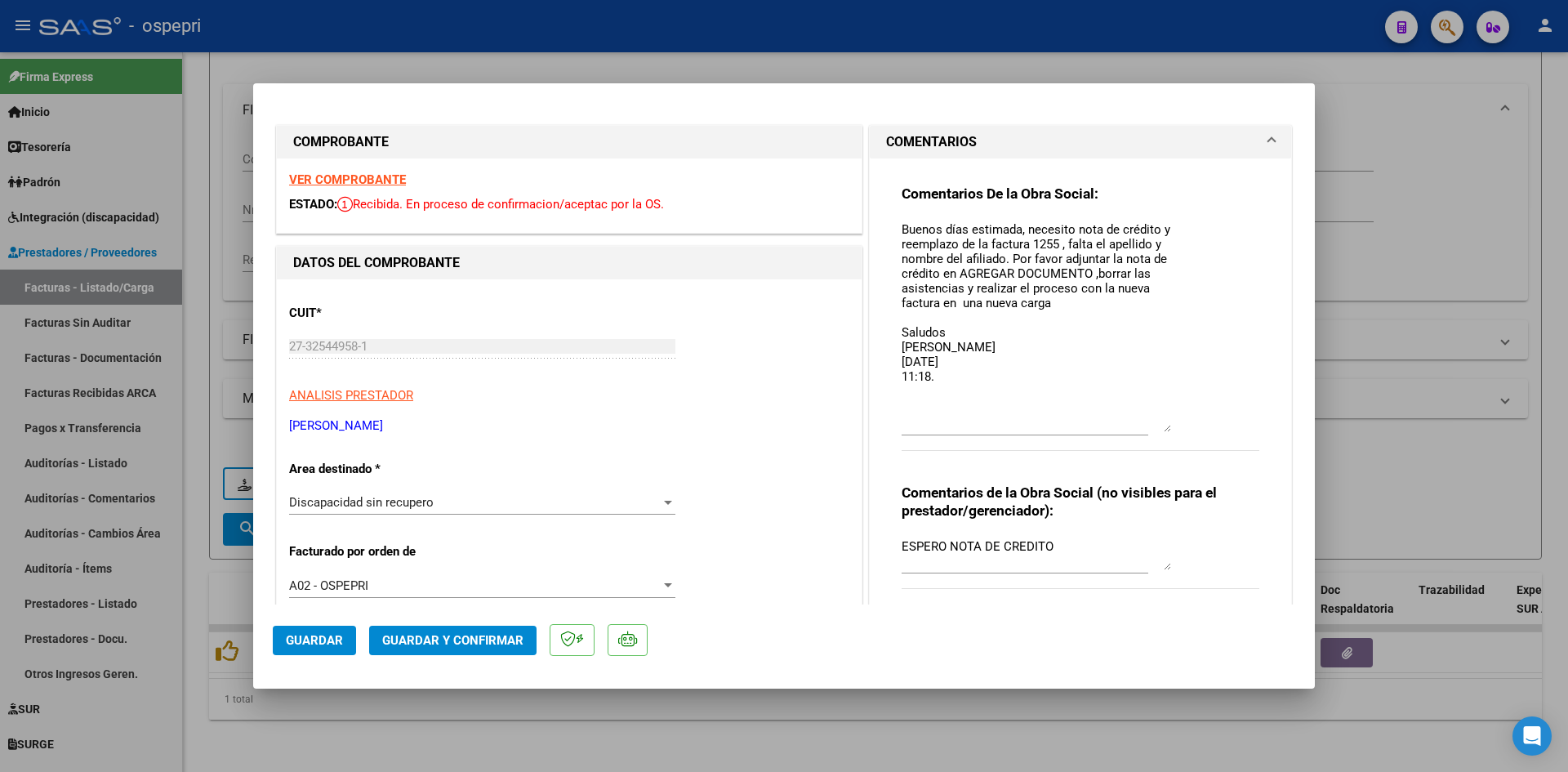
drag, startPoint x: 1158, startPoint y: 250, endPoint x: 1163, endPoint y: 429, distance: 179.1
click at [1161, 429] on textarea "Buenos días estimada, necesito nota de crédito y reemplazo de la factura 1255 ,…" at bounding box center [1035, 326] width 269 height 212
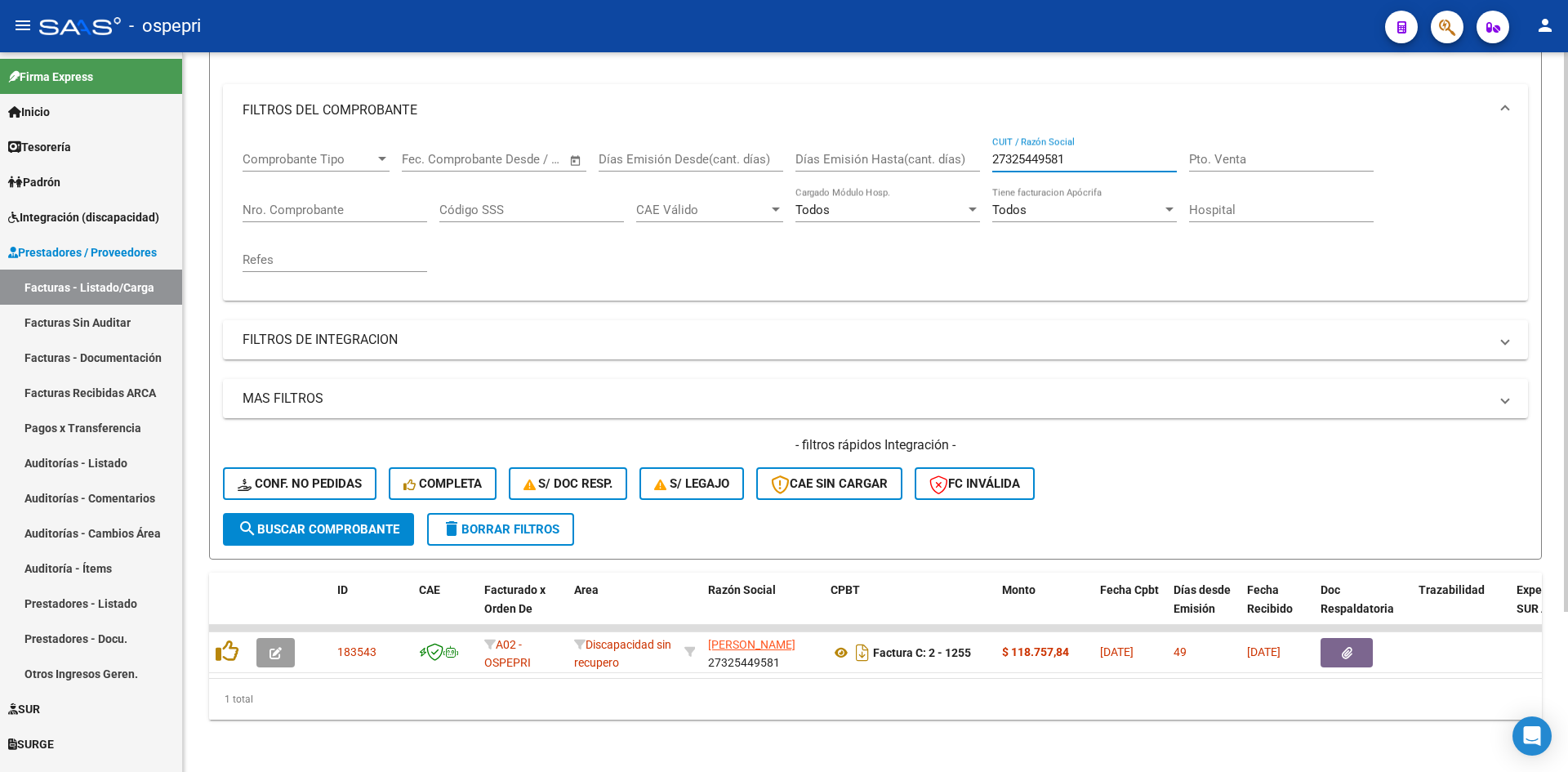
drag, startPoint x: 1077, startPoint y: 147, endPoint x: 990, endPoint y: 170, distance: 90.0
click at [990, 171] on div "Comprobante Tipo Comprobante Tipo Fecha inicio – Fecha fin Fec. Comprobante Des…" at bounding box center [876, 212] width 1266 height 151
paste input "27304037682"
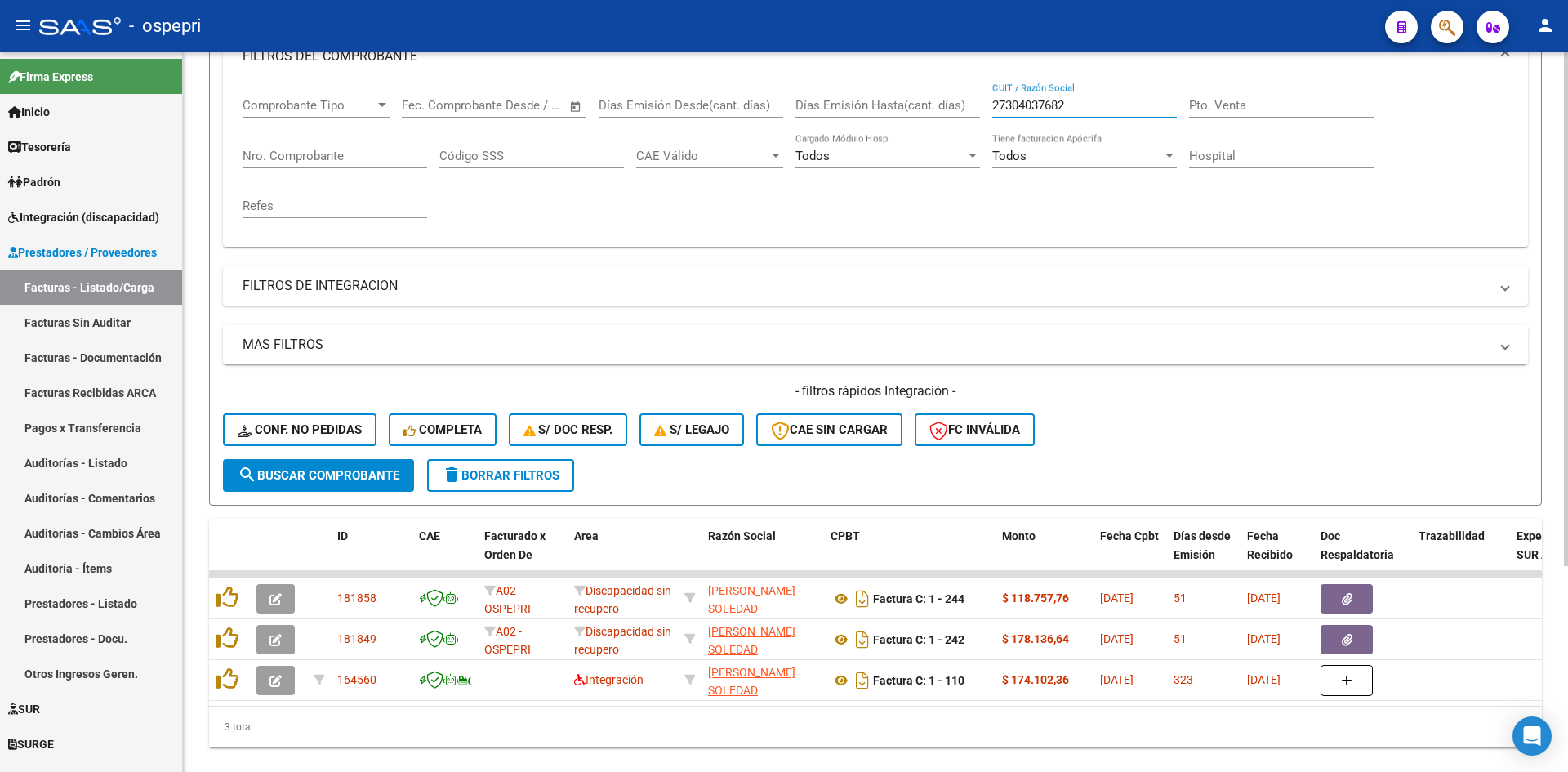
scroll to position [287, 0]
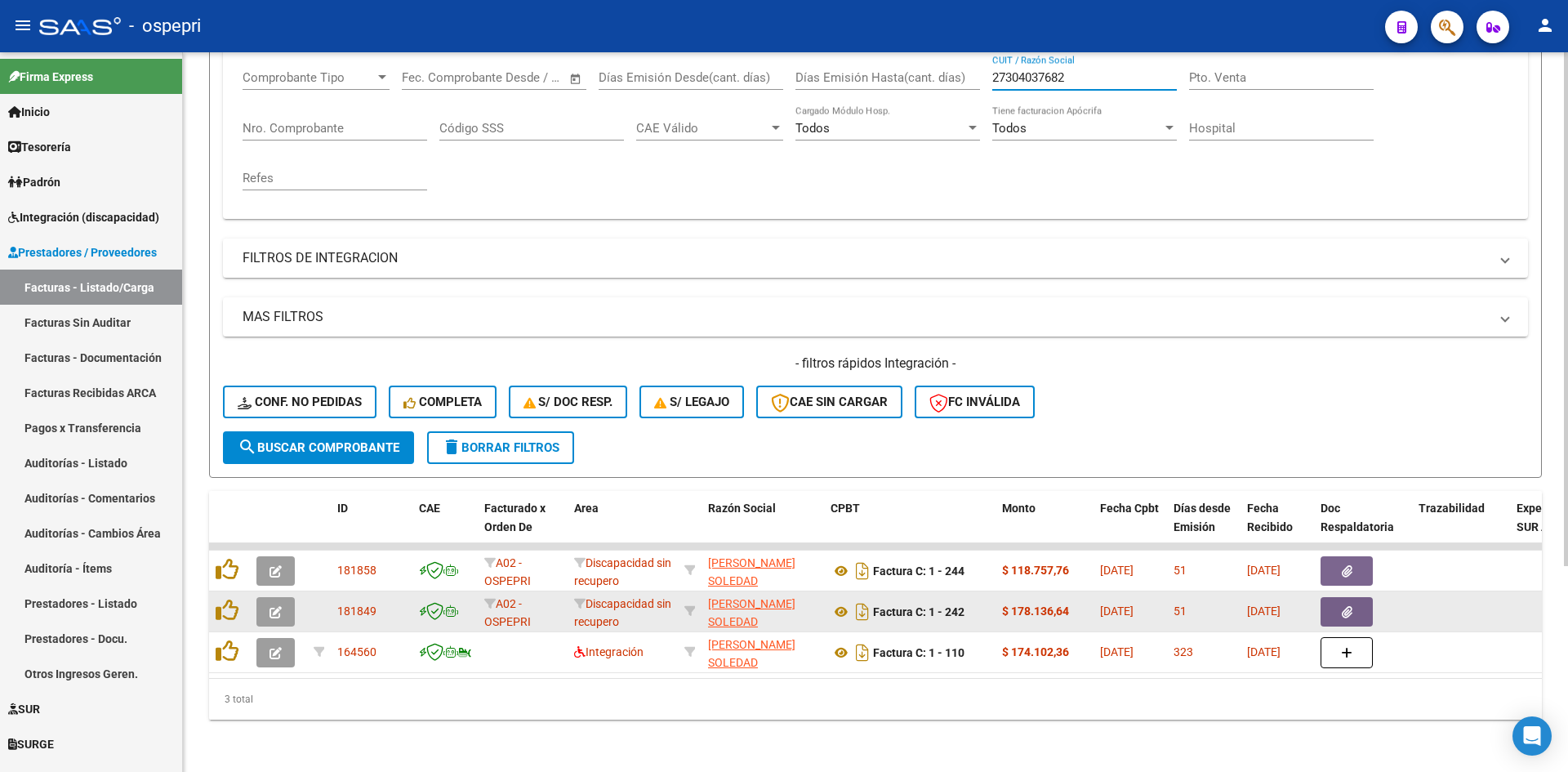
click at [277, 606] on icon "button" at bounding box center [275, 612] width 12 height 12
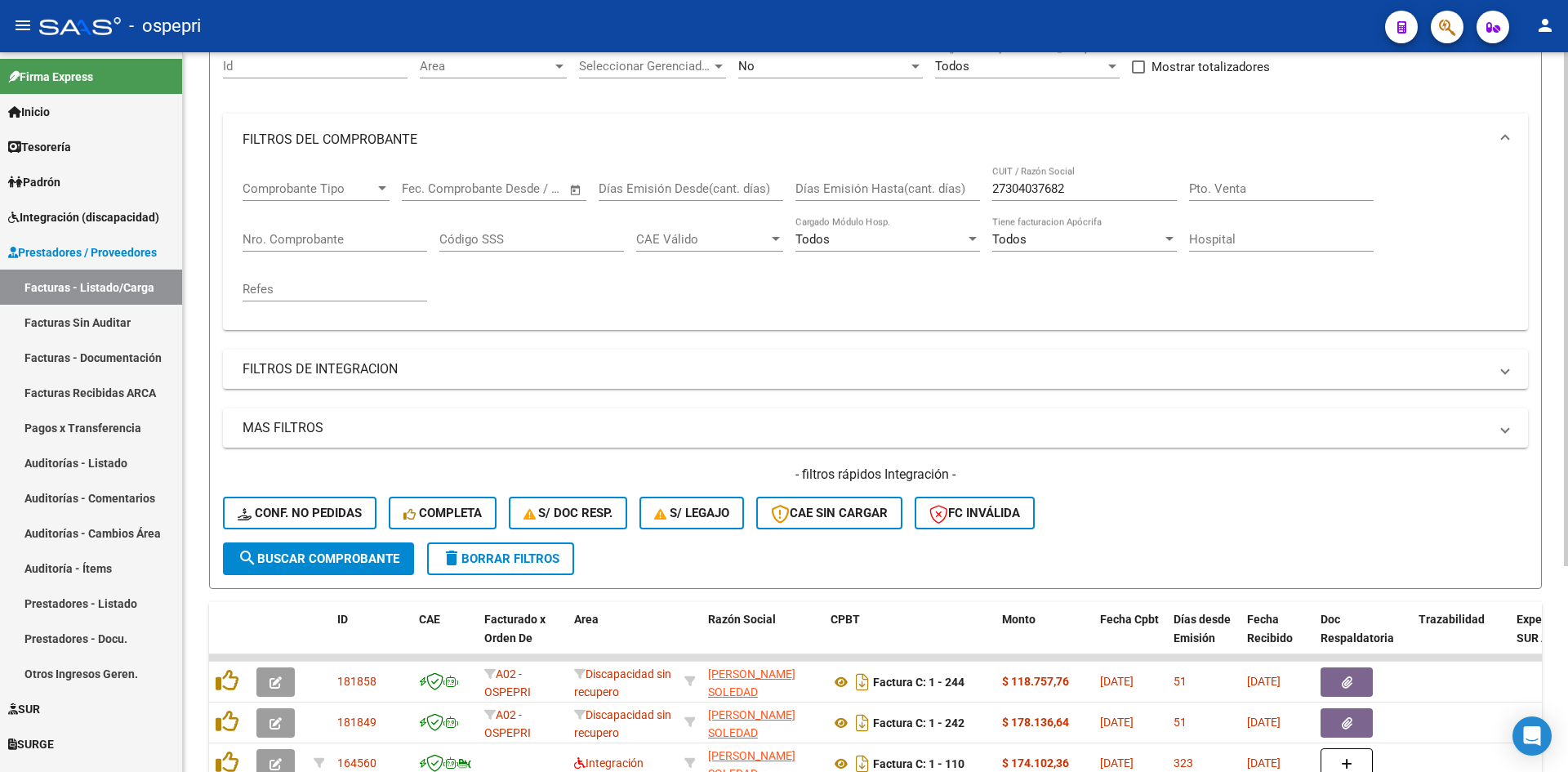
scroll to position [0, 0]
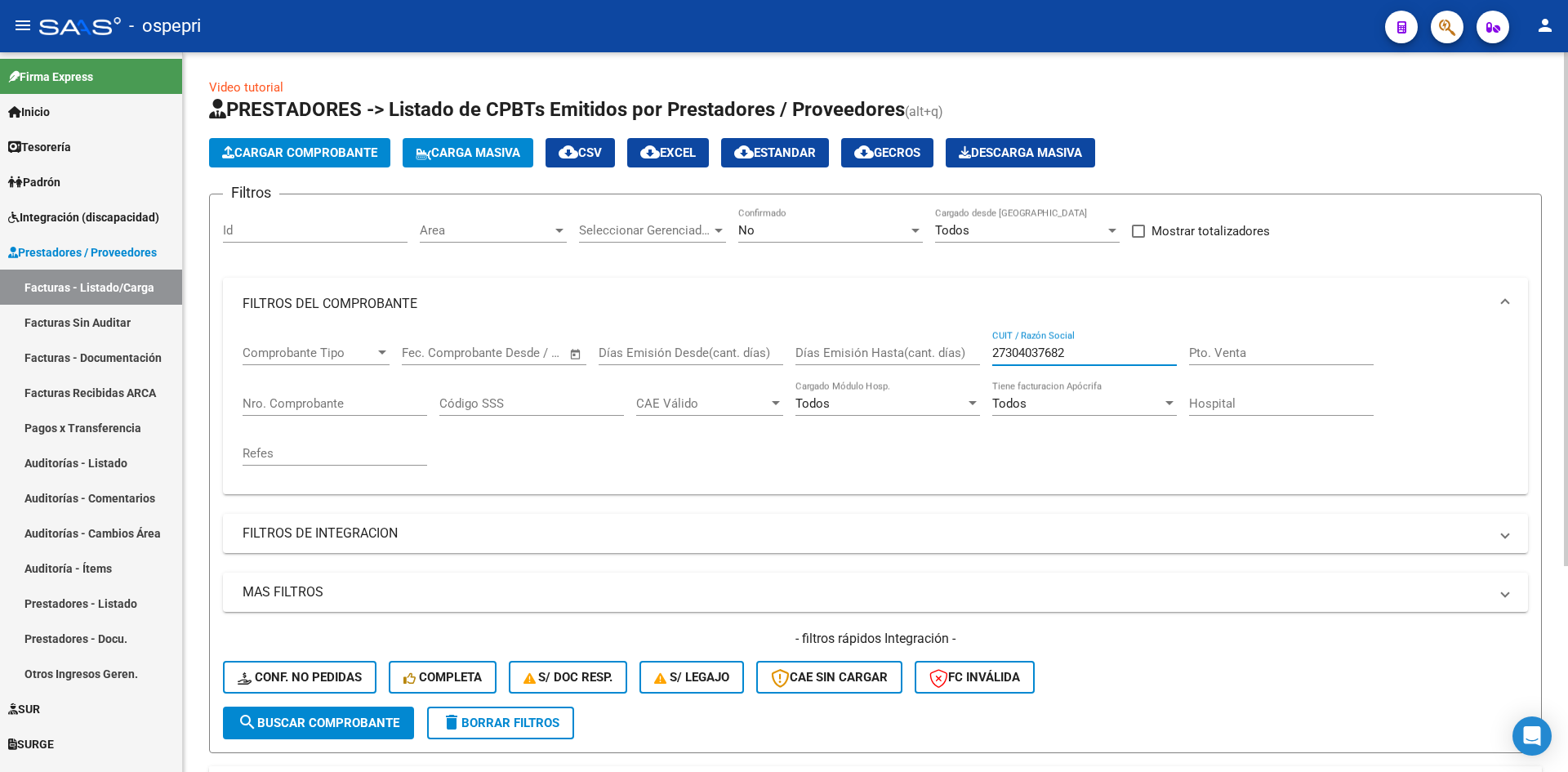
drag, startPoint x: 1112, startPoint y: 356, endPoint x: 998, endPoint y: 387, distance: 118.1
click at [970, 384] on div "Comprobante Tipo Comprobante Tipo Fecha inicio – Fecha fin Fec. Comprobante Des…" at bounding box center [876, 406] width 1266 height 151
paste input "27276324611"
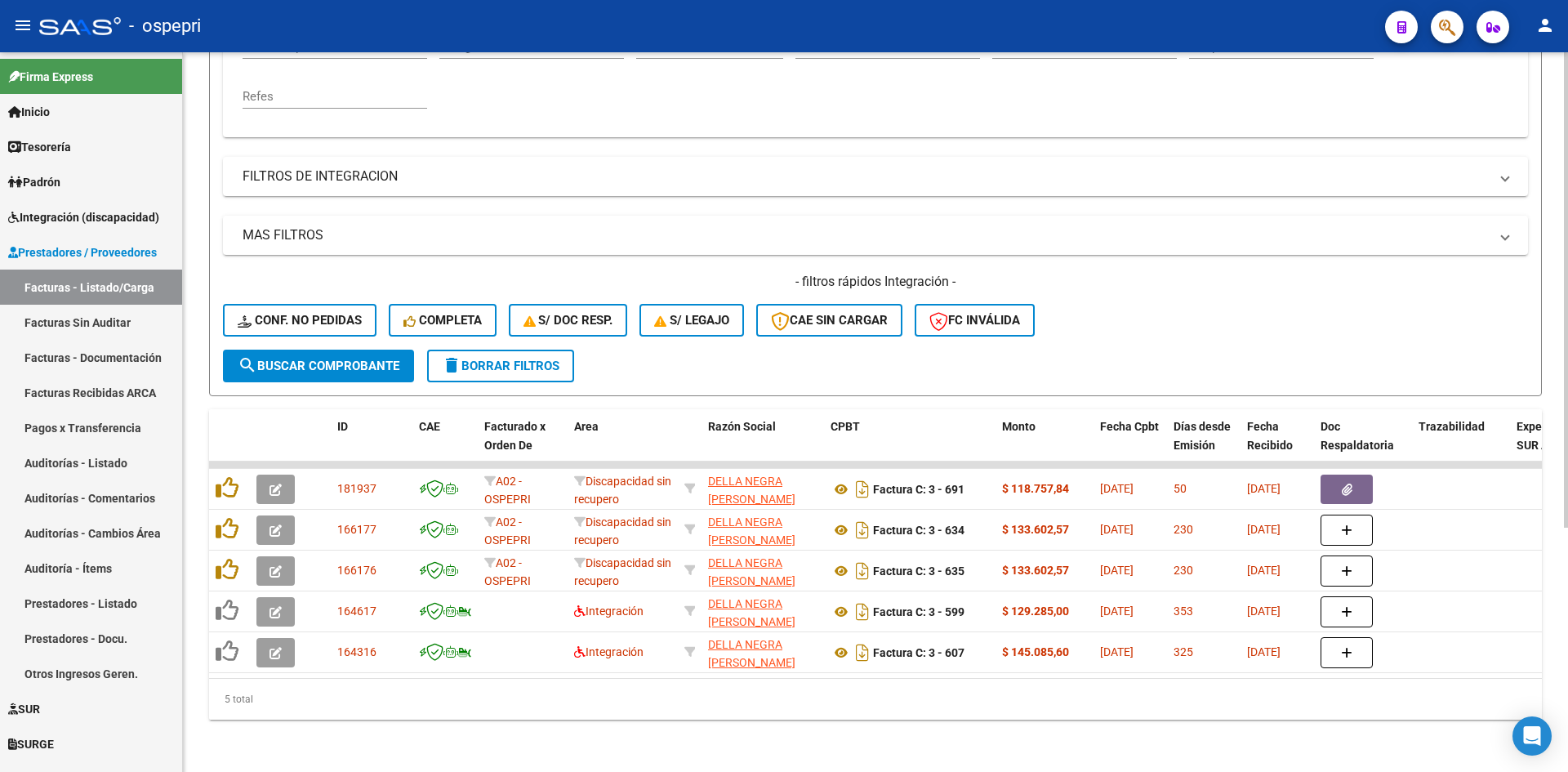
scroll to position [369, 0]
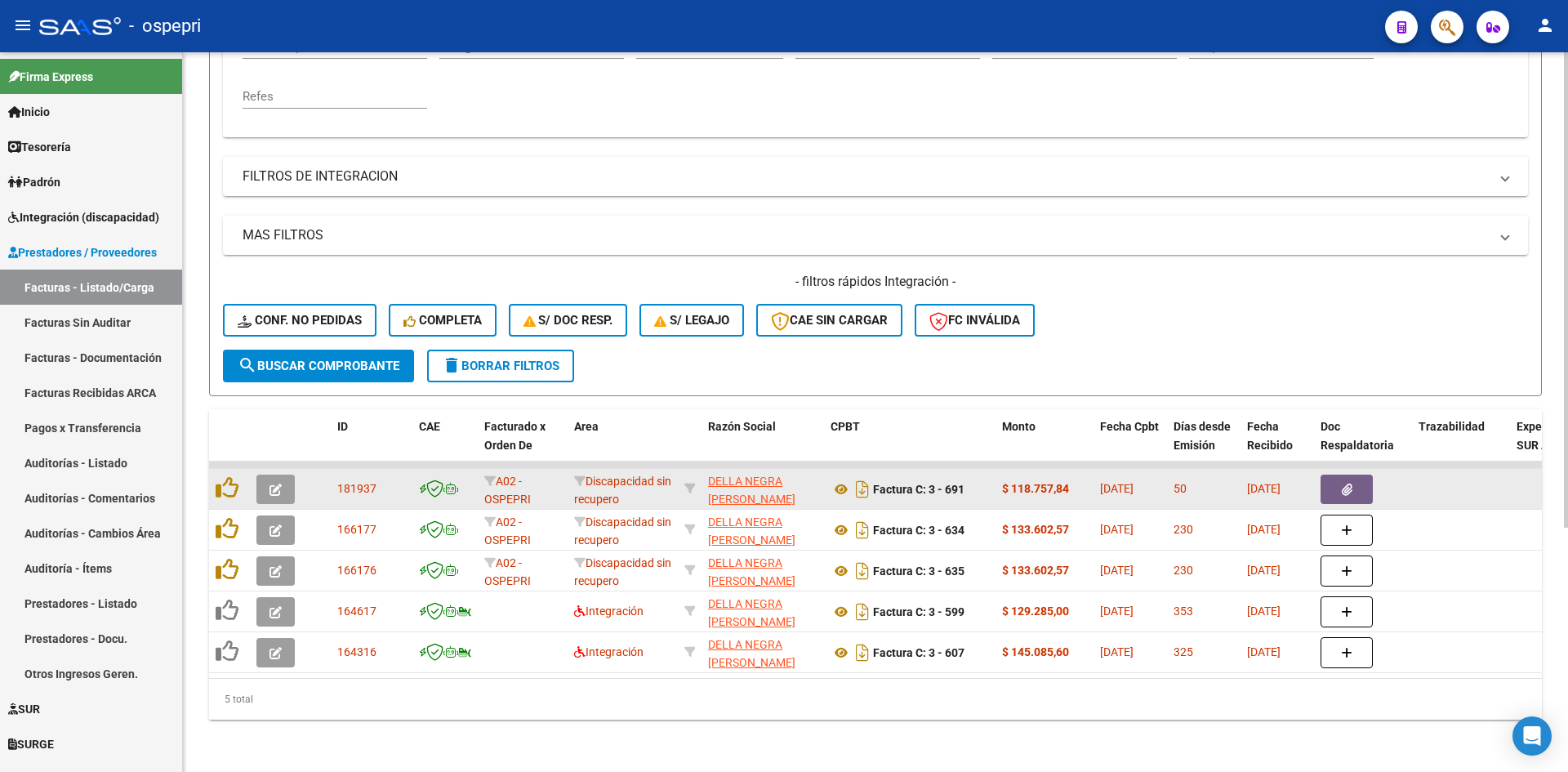
click at [281, 478] on button "button" at bounding box center [276, 489] width 39 height 30
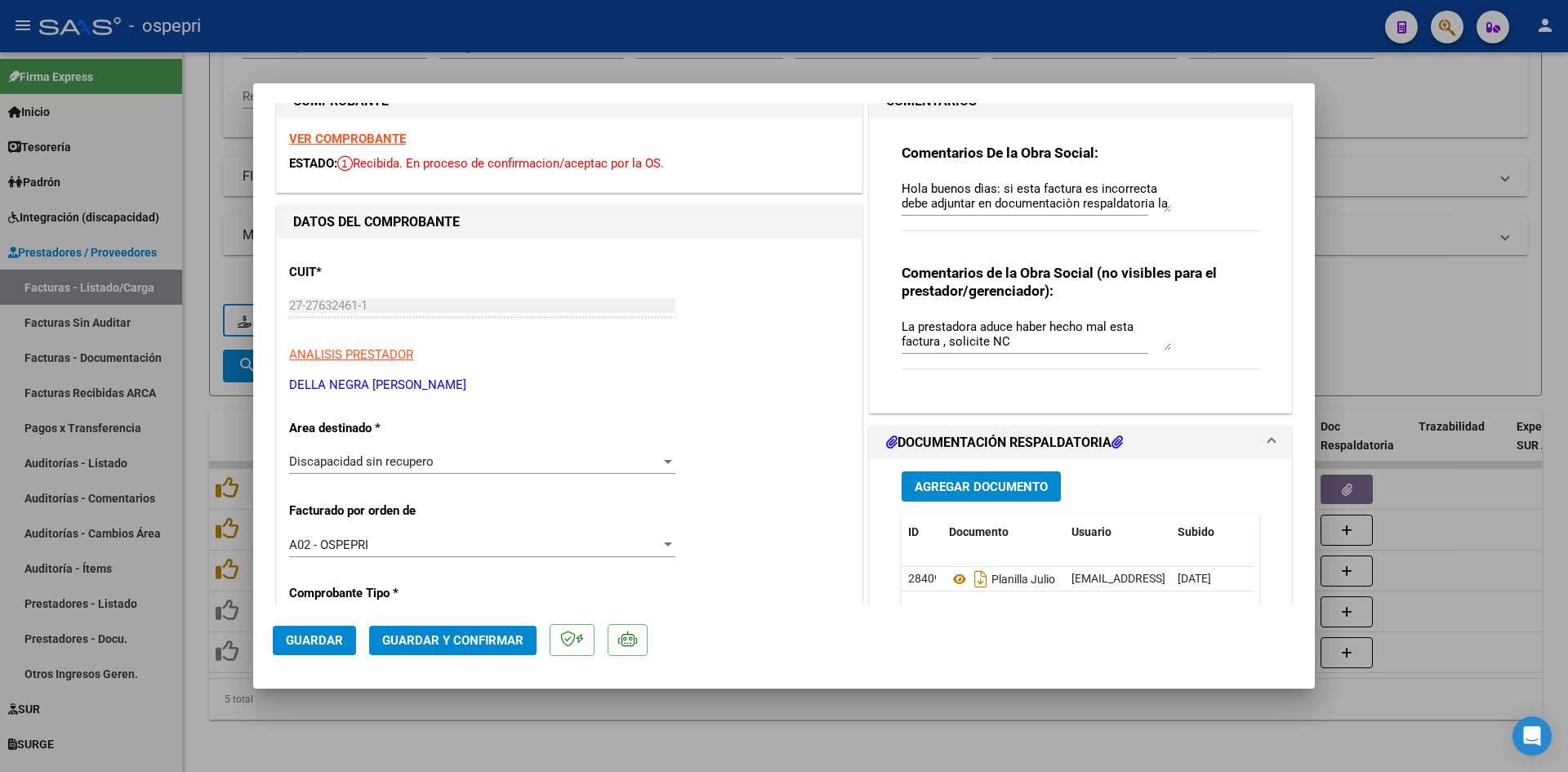
scroll to position [0, 0]
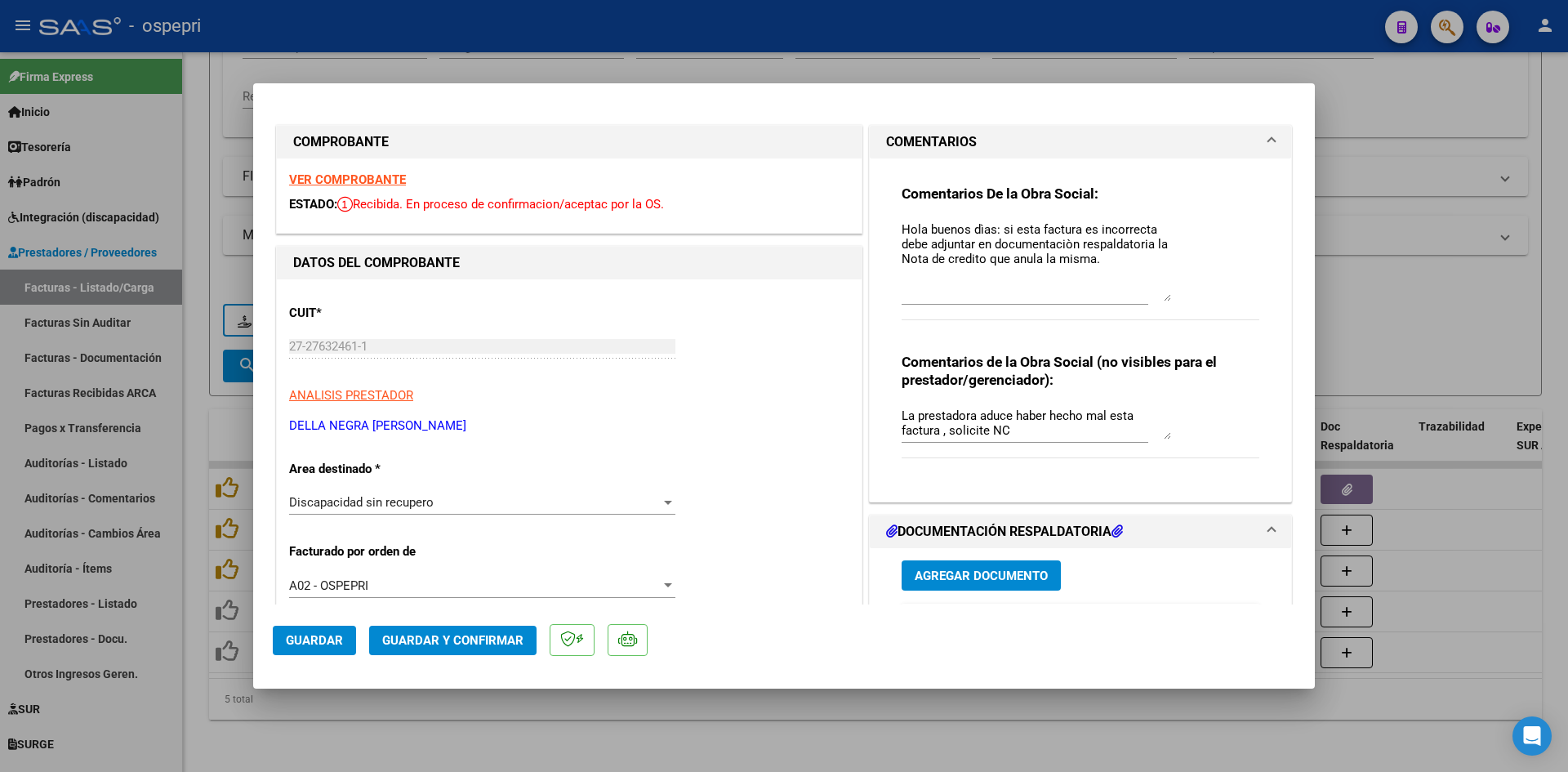
drag, startPoint x: 1160, startPoint y: 248, endPoint x: 1159, endPoint y: 295, distance: 47.0
click at [1159, 295] on textarea "Hola buenos dìas: si esta factura es incorrecta debe adjuntar en documentaciòn …" at bounding box center [1035, 261] width 269 height 81
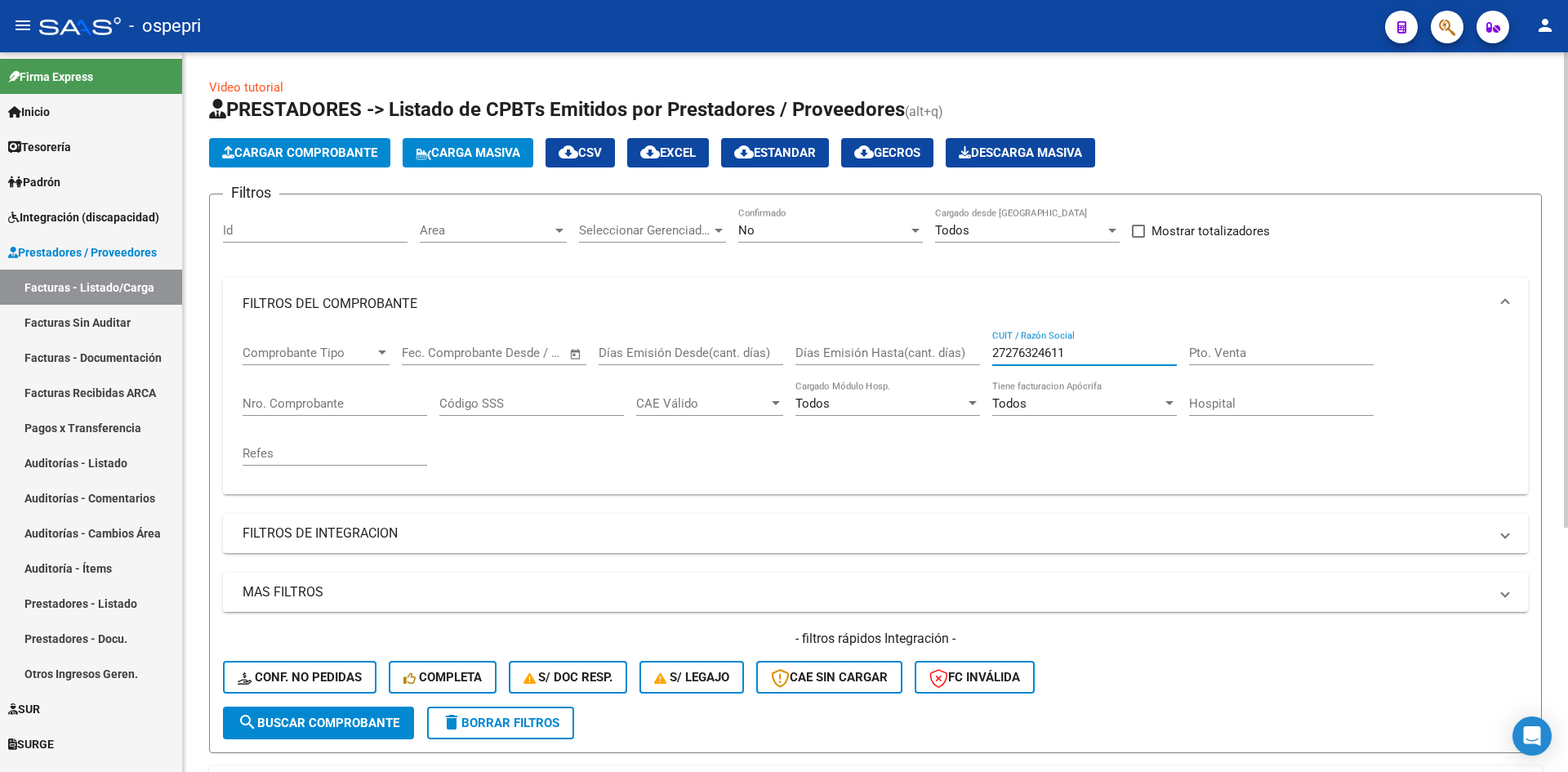
drag, startPoint x: 1088, startPoint y: 348, endPoint x: 963, endPoint y: 386, distance: 130.6
click at [963, 386] on div "Comprobante Tipo Comprobante Tipo Fecha inicio – Fecha fin Fec. Comprobante Des…" at bounding box center [876, 406] width 1266 height 151
paste input "27332917663"
drag, startPoint x: 1096, startPoint y: 354, endPoint x: 941, endPoint y: 363, distance: 155.3
click at [941, 363] on div "Comprobante Tipo Comprobante Tipo Fecha inicio – Fecha fin Fec. Comprobante Des…" at bounding box center [876, 406] width 1266 height 151
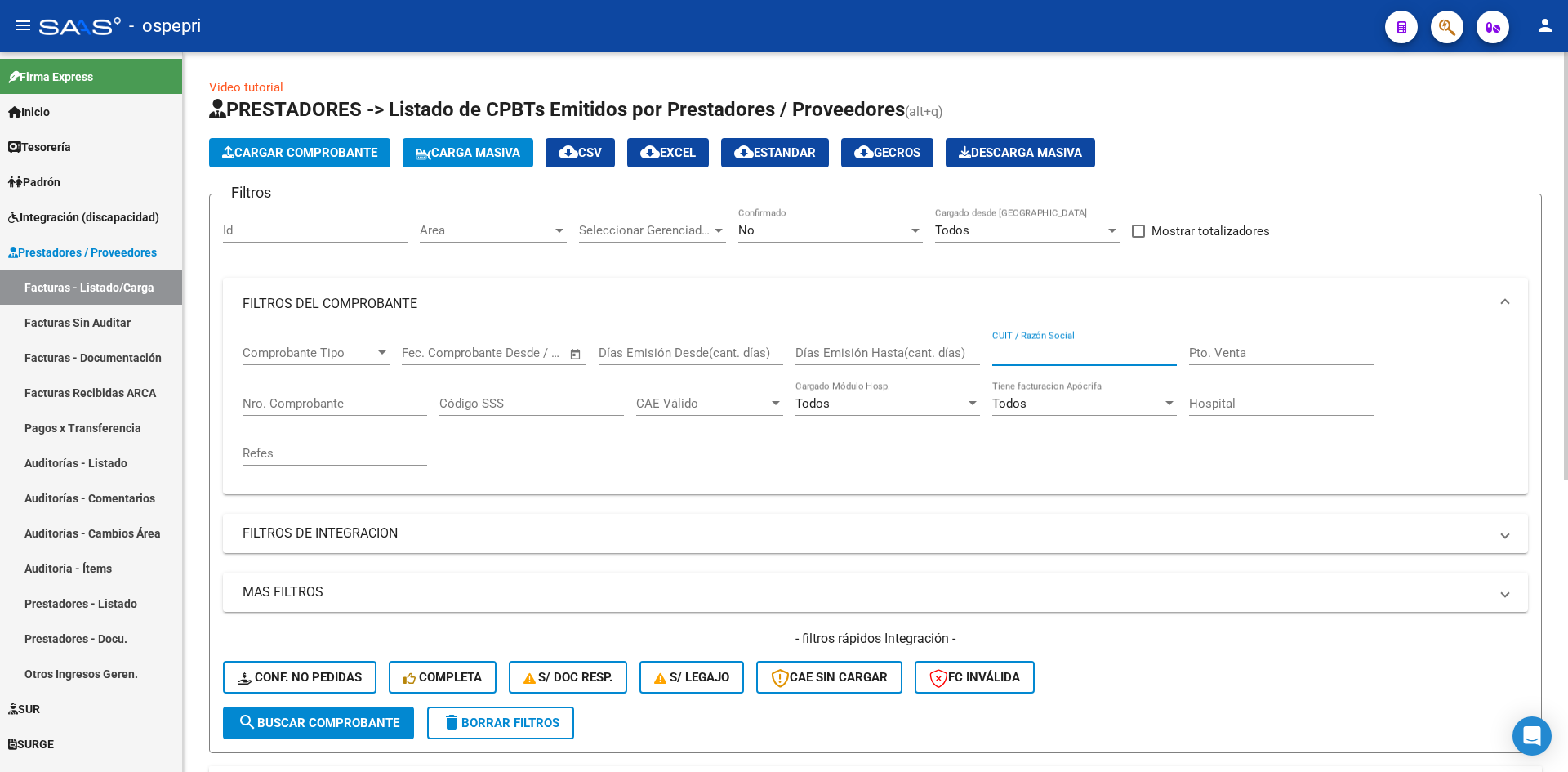
paste input "27266462528"
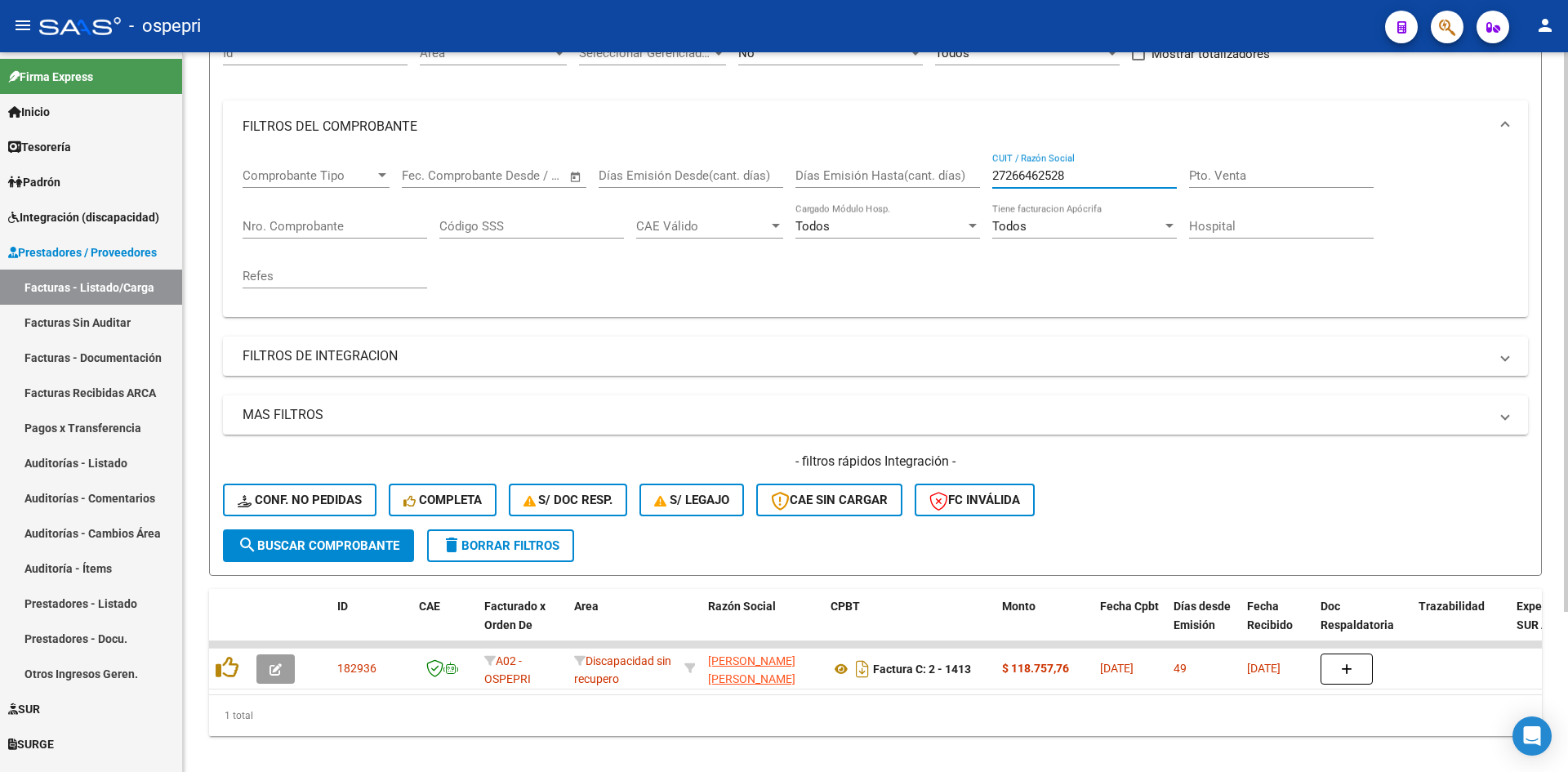
scroll to position [206, 0]
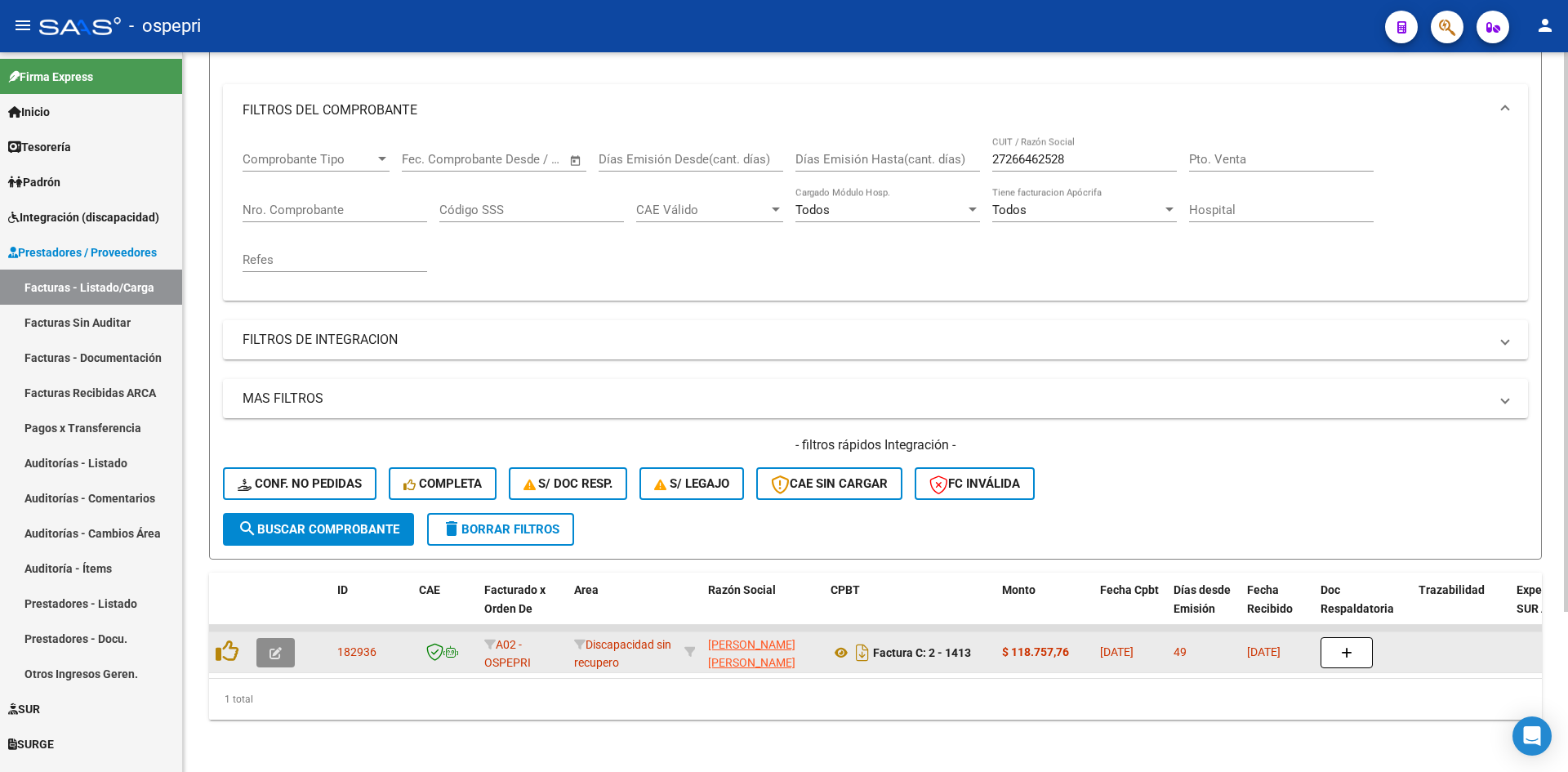
click at [263, 641] on button "button" at bounding box center [276, 653] width 39 height 30
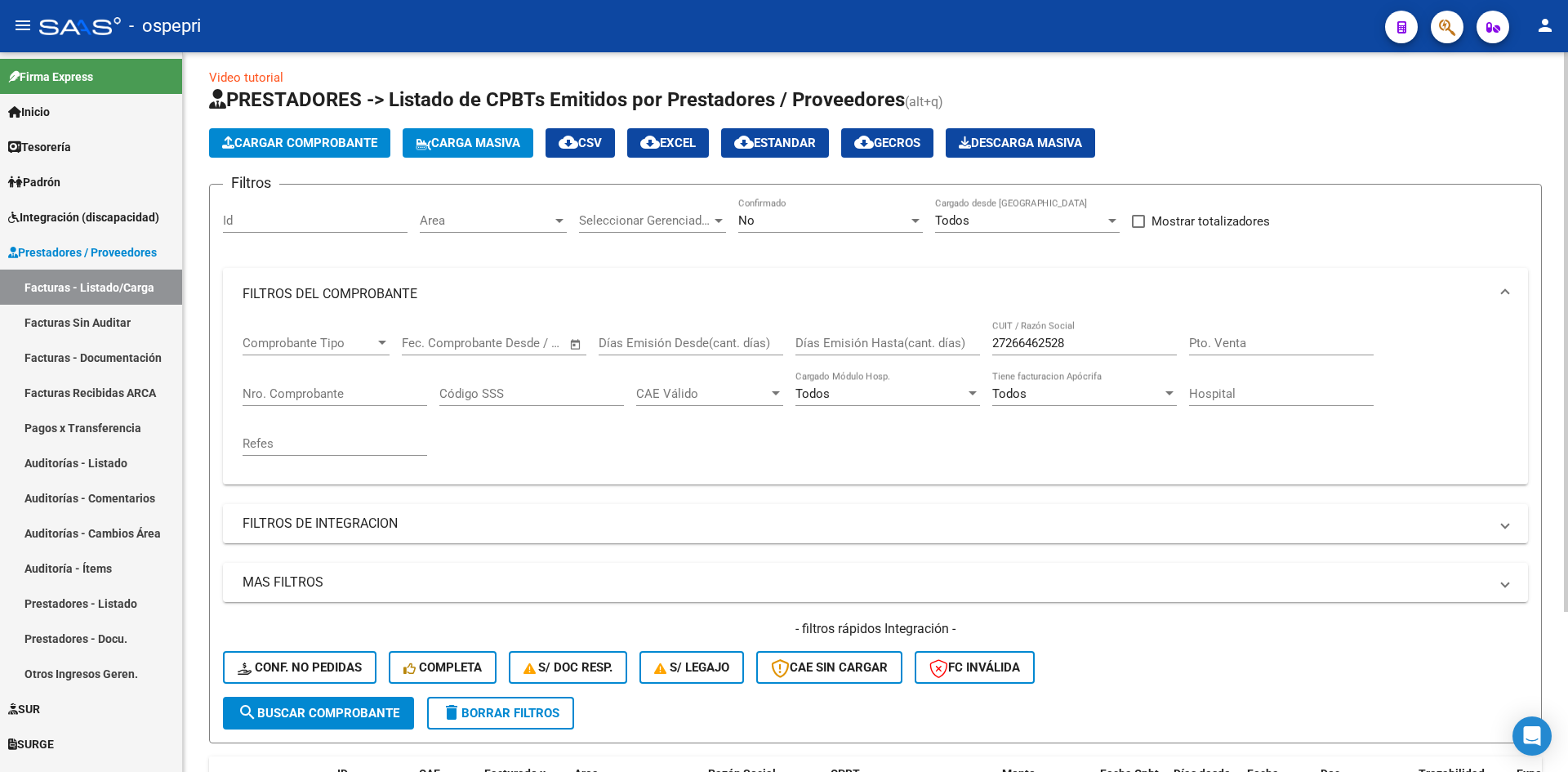
scroll to position [0, 0]
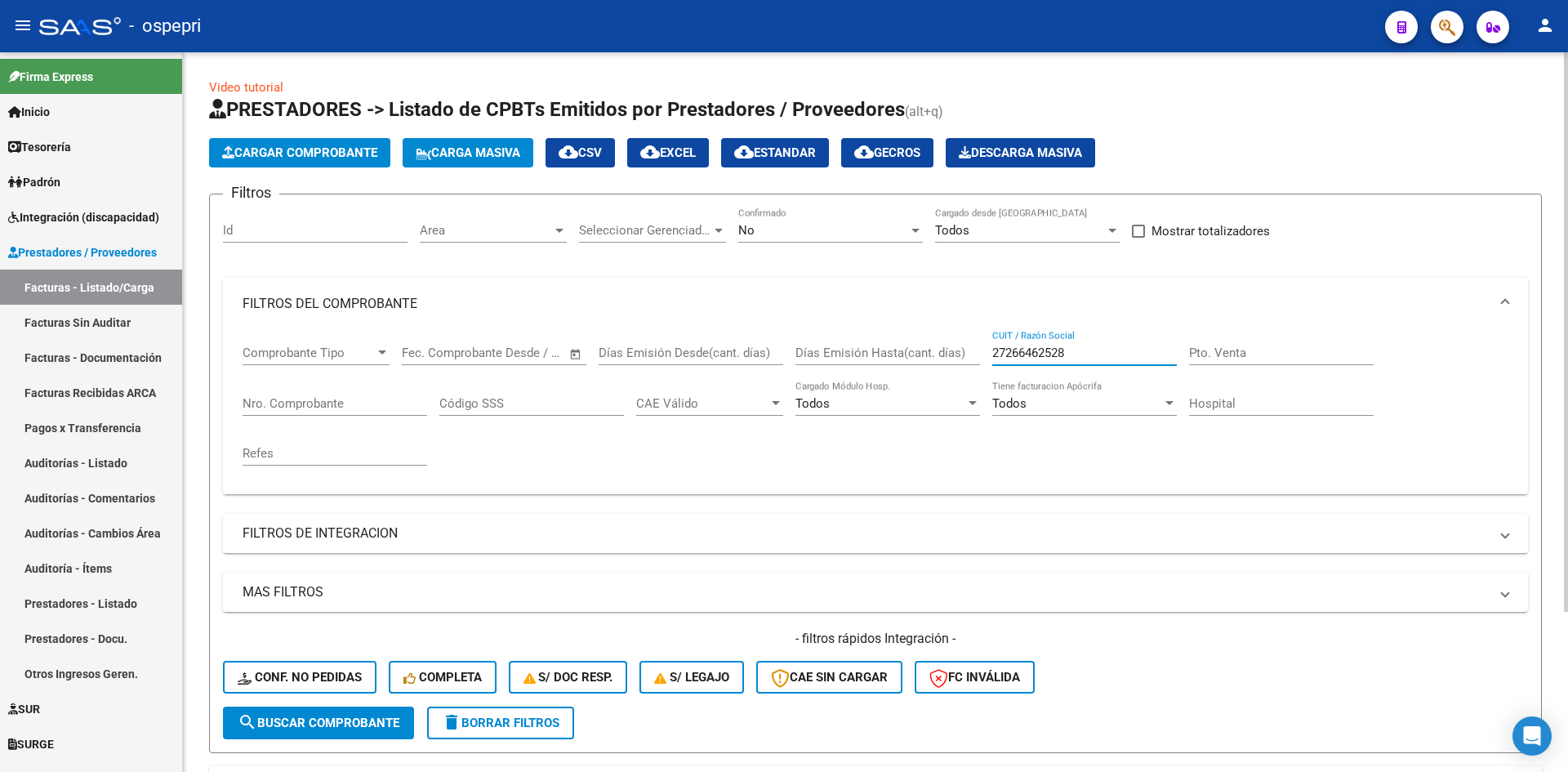
drag, startPoint x: 1096, startPoint y: 351, endPoint x: 974, endPoint y: 357, distance: 122.1
click at [974, 357] on div "Comprobante Tipo Comprobante Tipo Fecha inicio – Fecha fin Fec. Comprobante Des…" at bounding box center [876, 406] width 1266 height 151
paste input "27271350991"
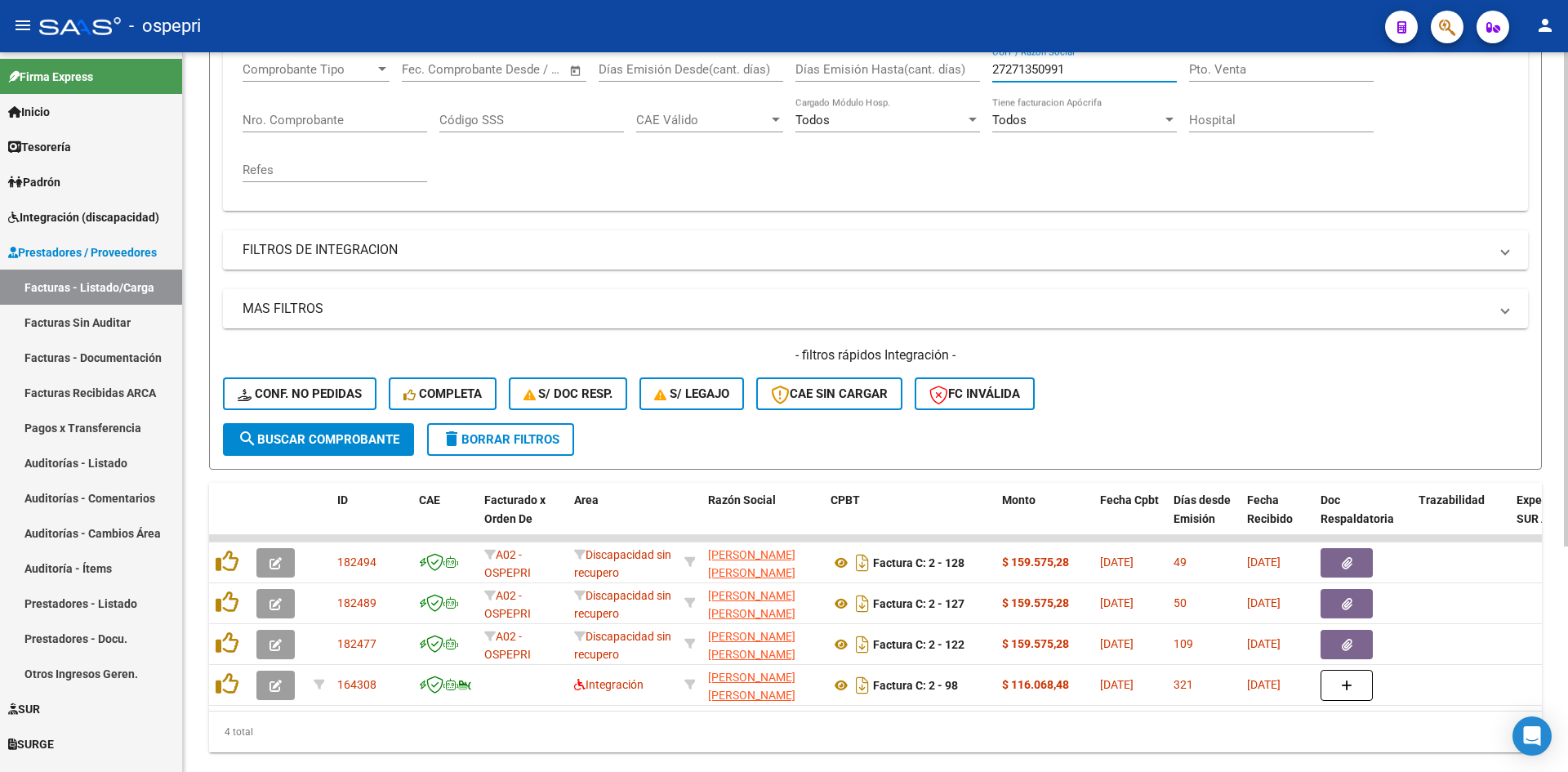
scroll to position [328, 0]
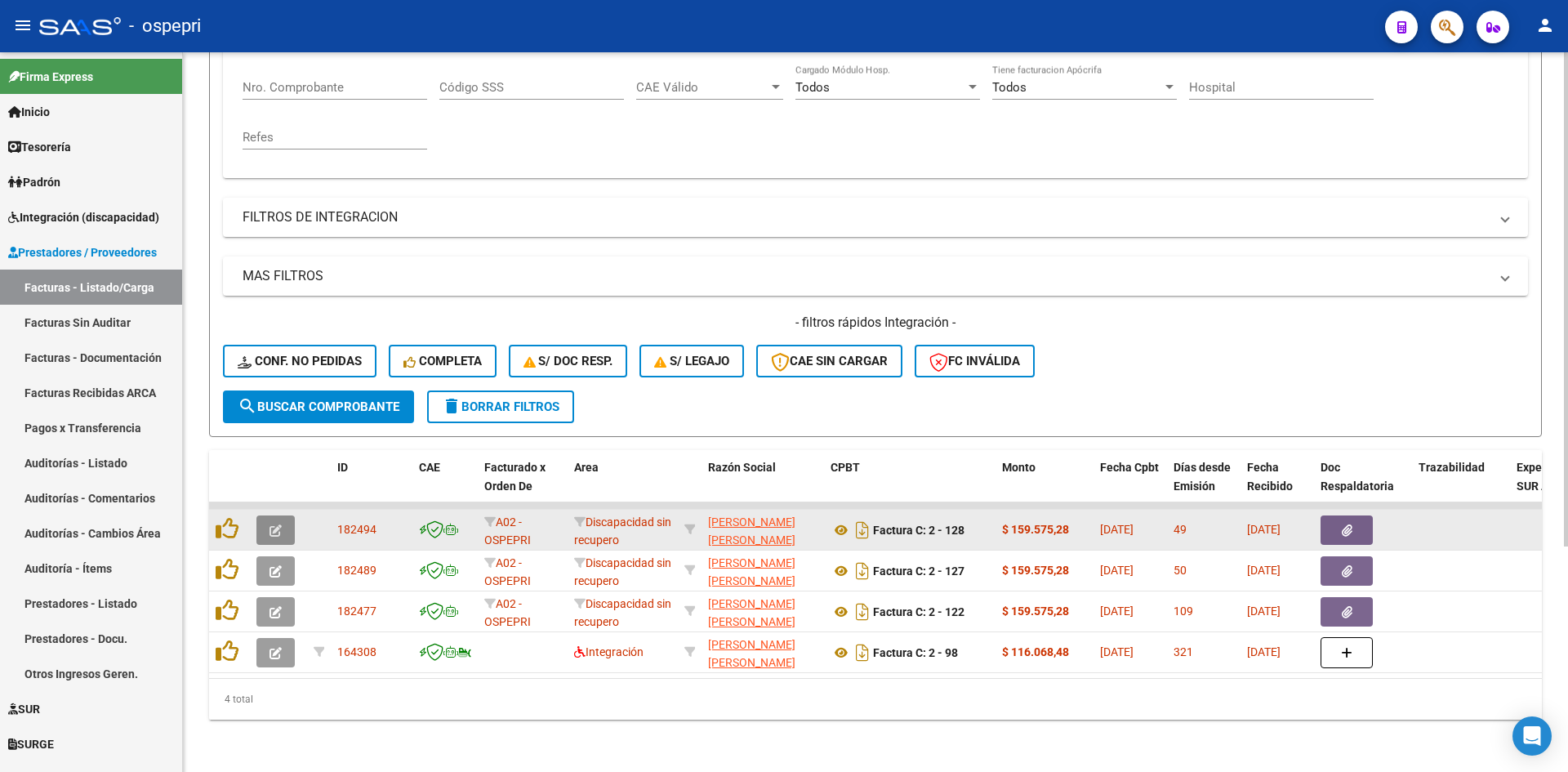
click at [278, 524] on icon "button" at bounding box center [275, 530] width 12 height 12
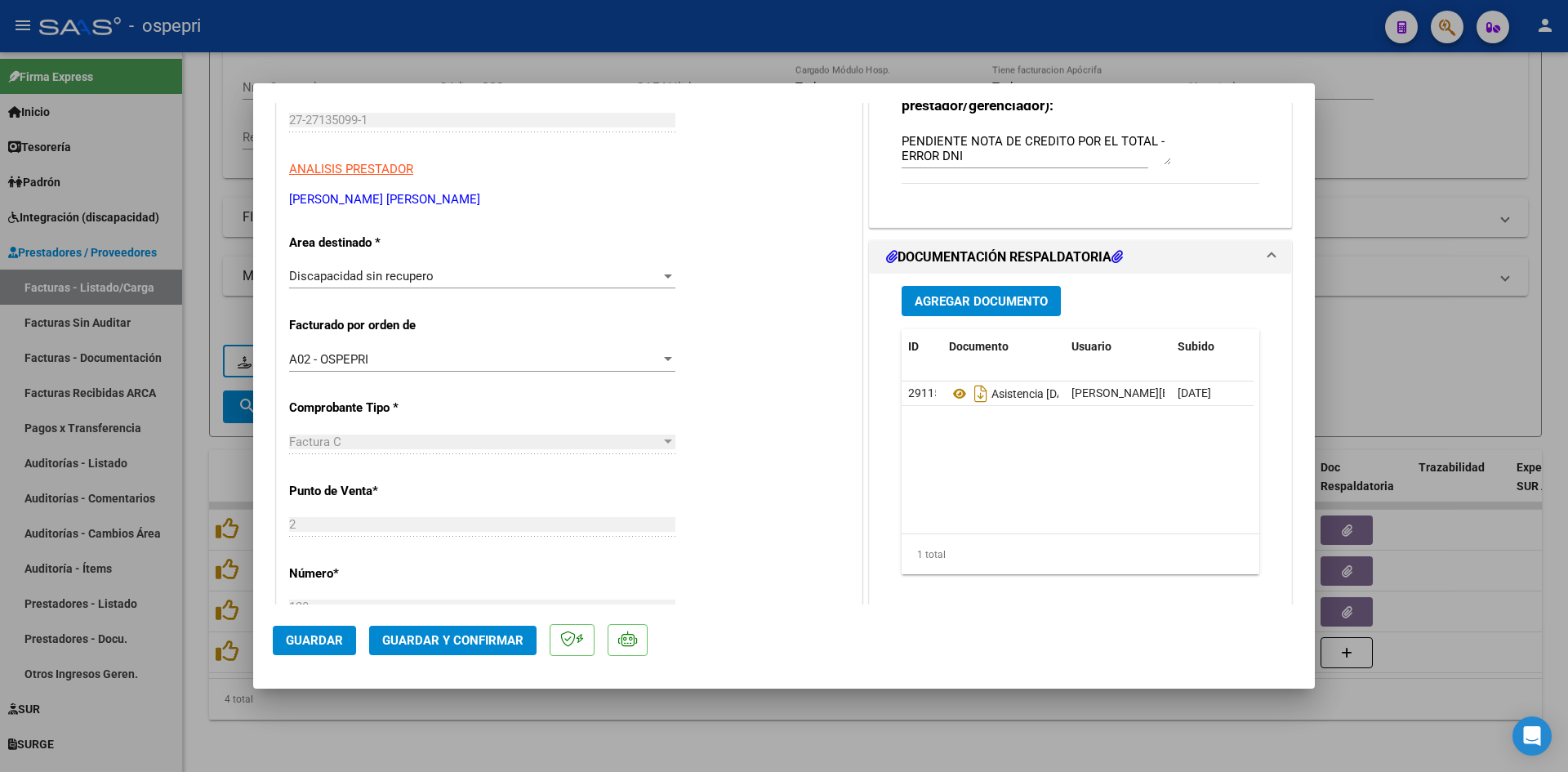
scroll to position [245, 0]
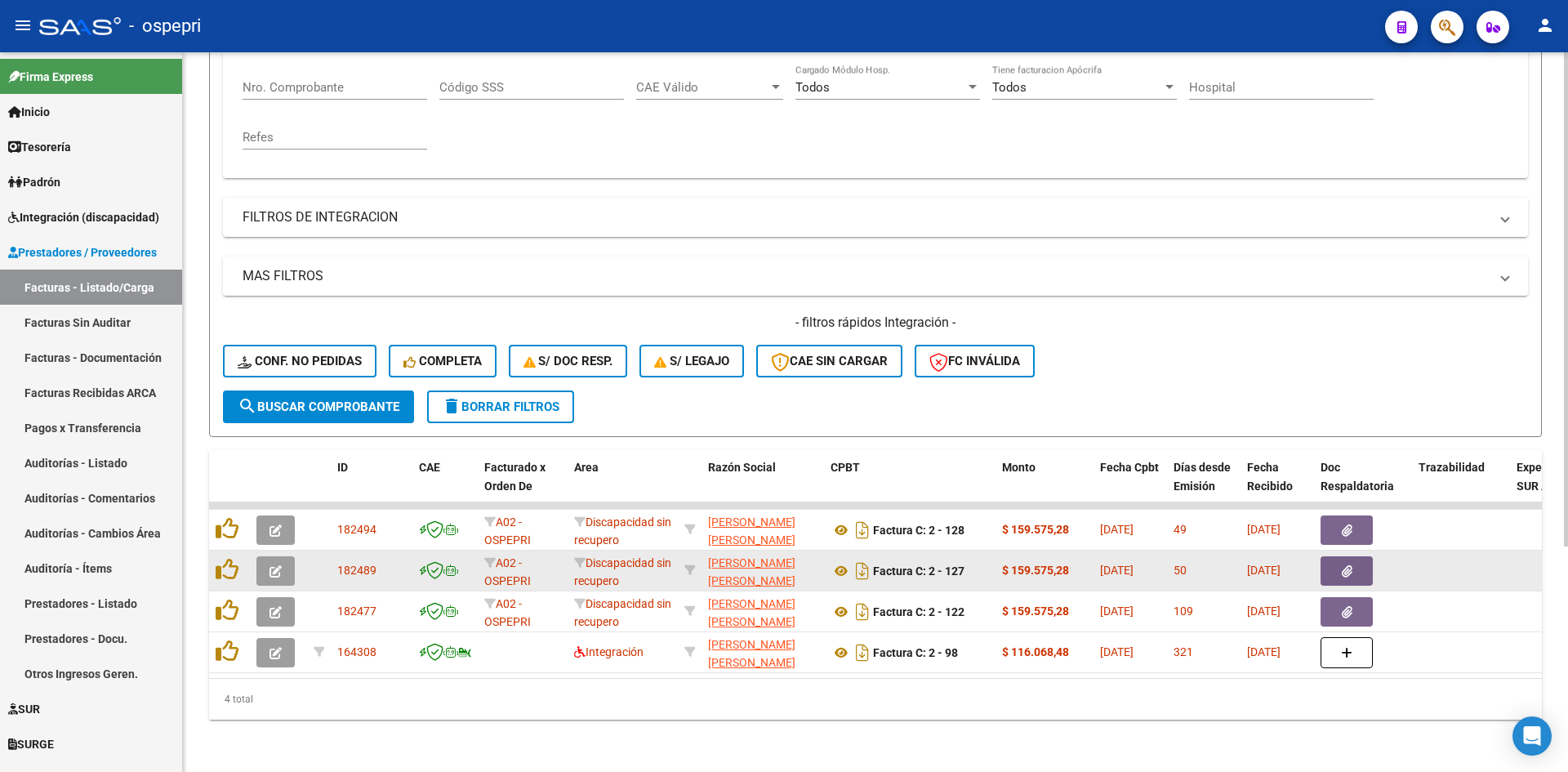
click at [264, 564] on button "button" at bounding box center [276, 571] width 39 height 30
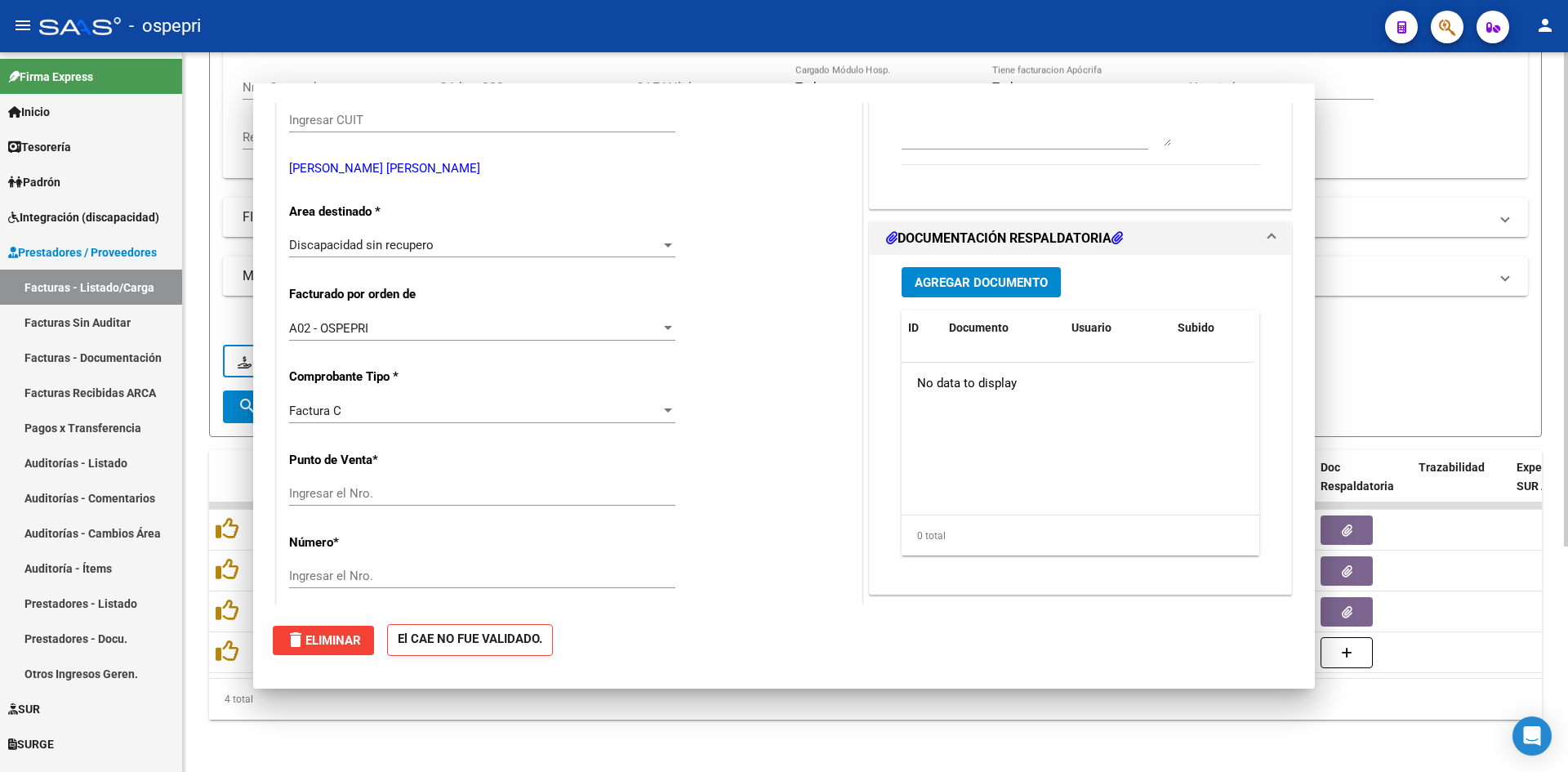
scroll to position [263, 0]
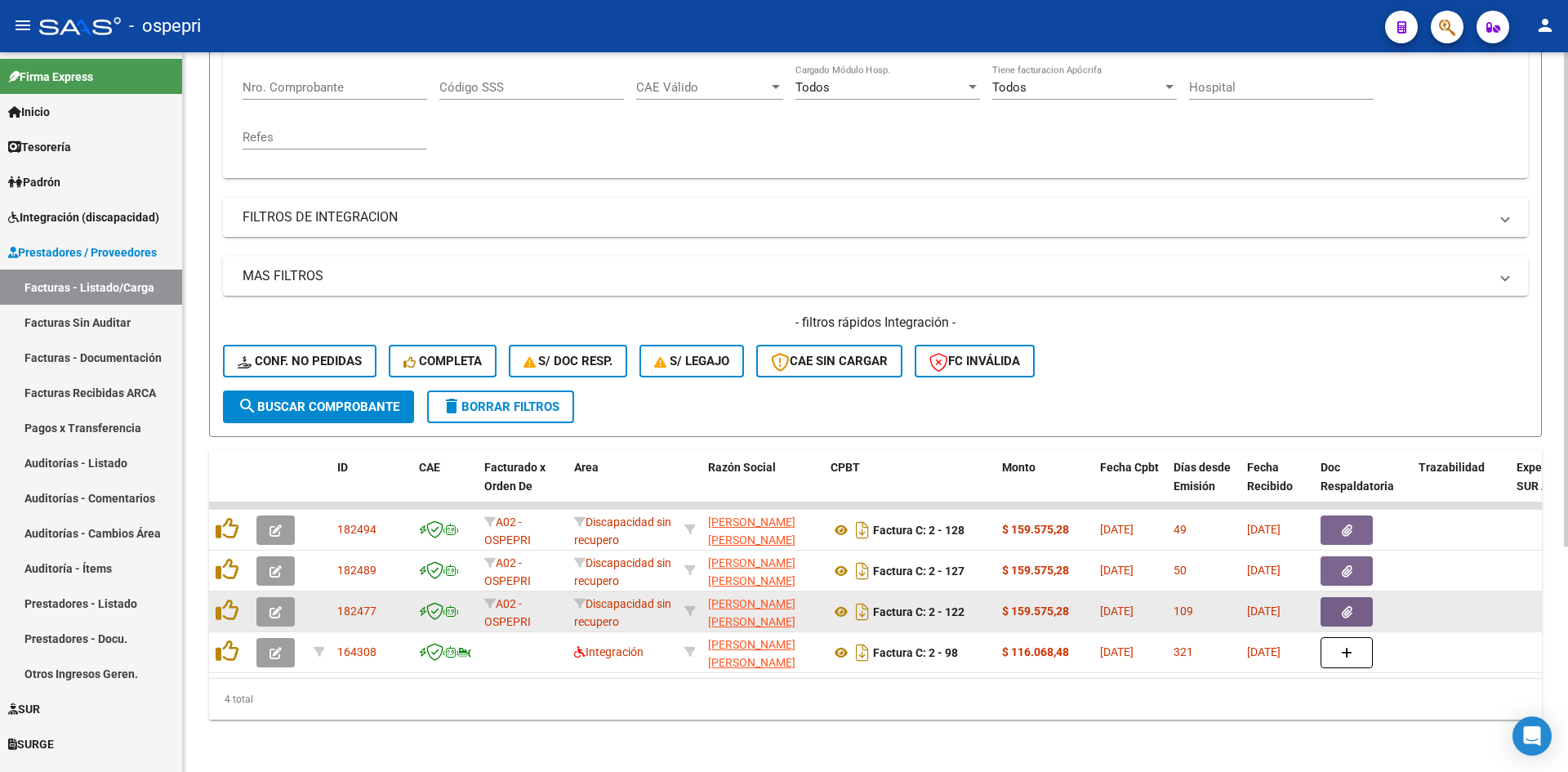
click at [266, 597] on button "button" at bounding box center [276, 612] width 39 height 30
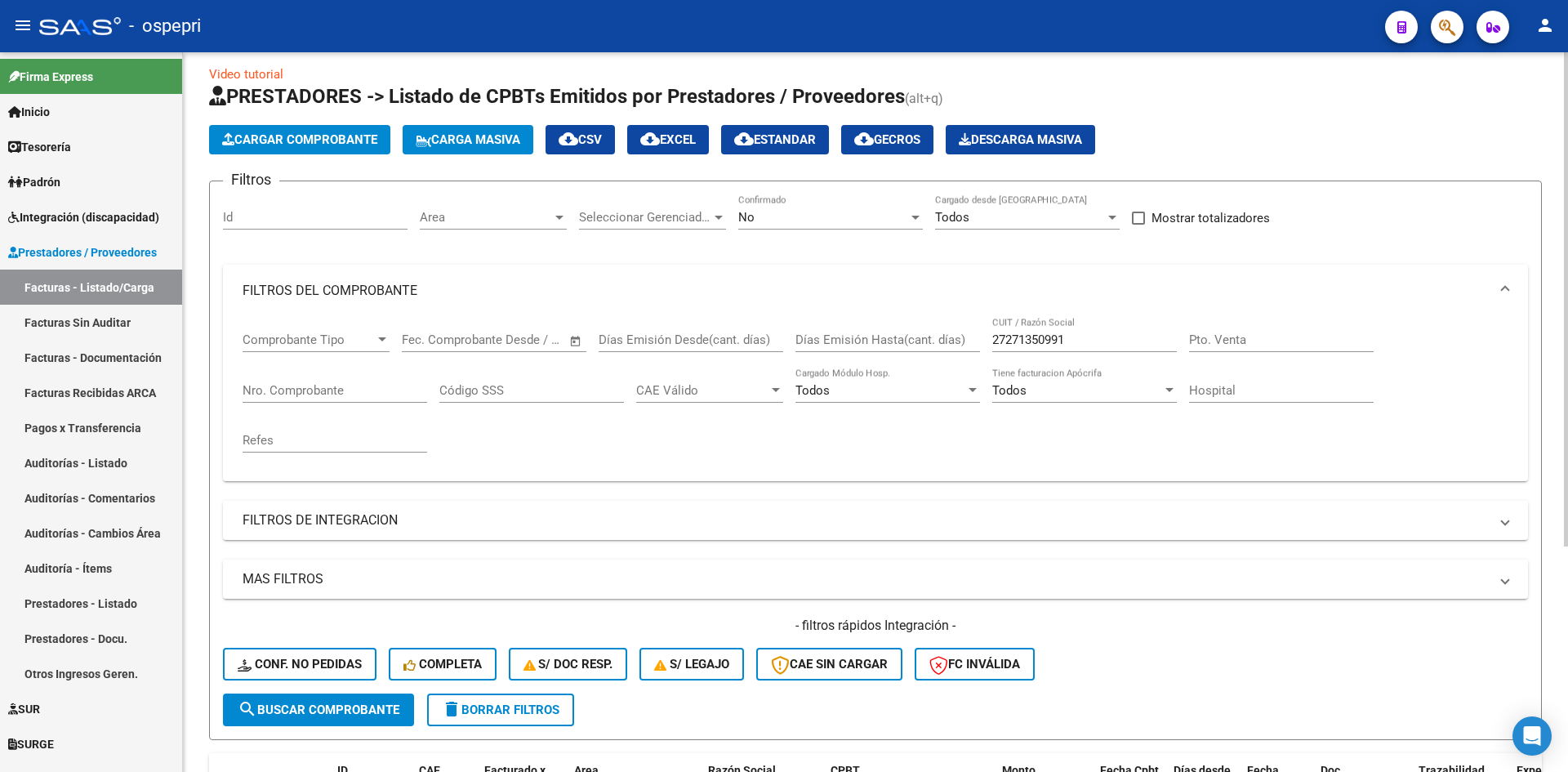
scroll to position [0, 0]
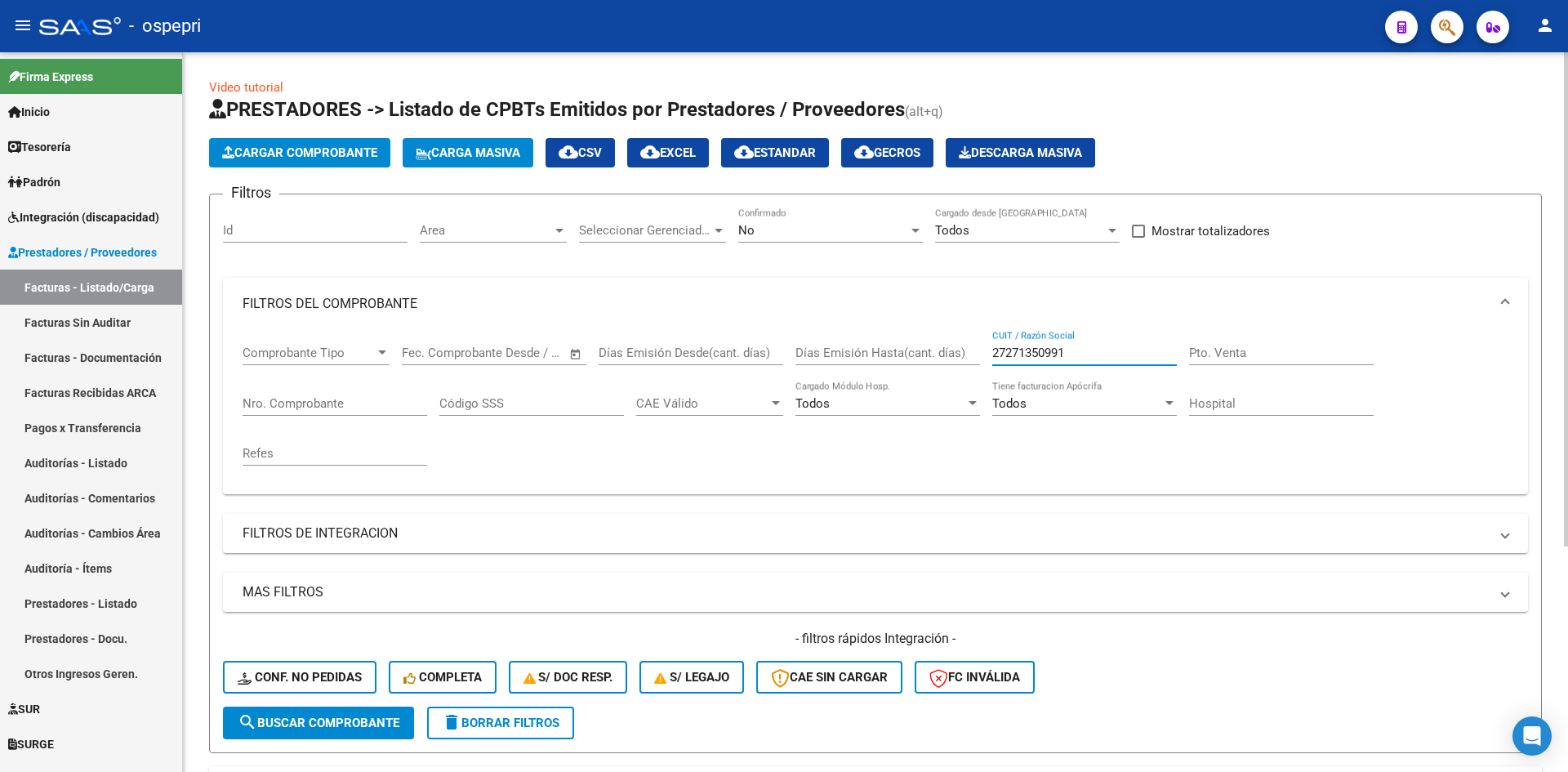
drag, startPoint x: 1083, startPoint y: 353, endPoint x: 954, endPoint y: 370, distance: 130.1
click at [954, 370] on div "Comprobante Tipo Comprobante Tipo Fecha inicio – Fecha fin Fec. Comprobante Des…" at bounding box center [876, 406] width 1266 height 151
paste input "23226960074"
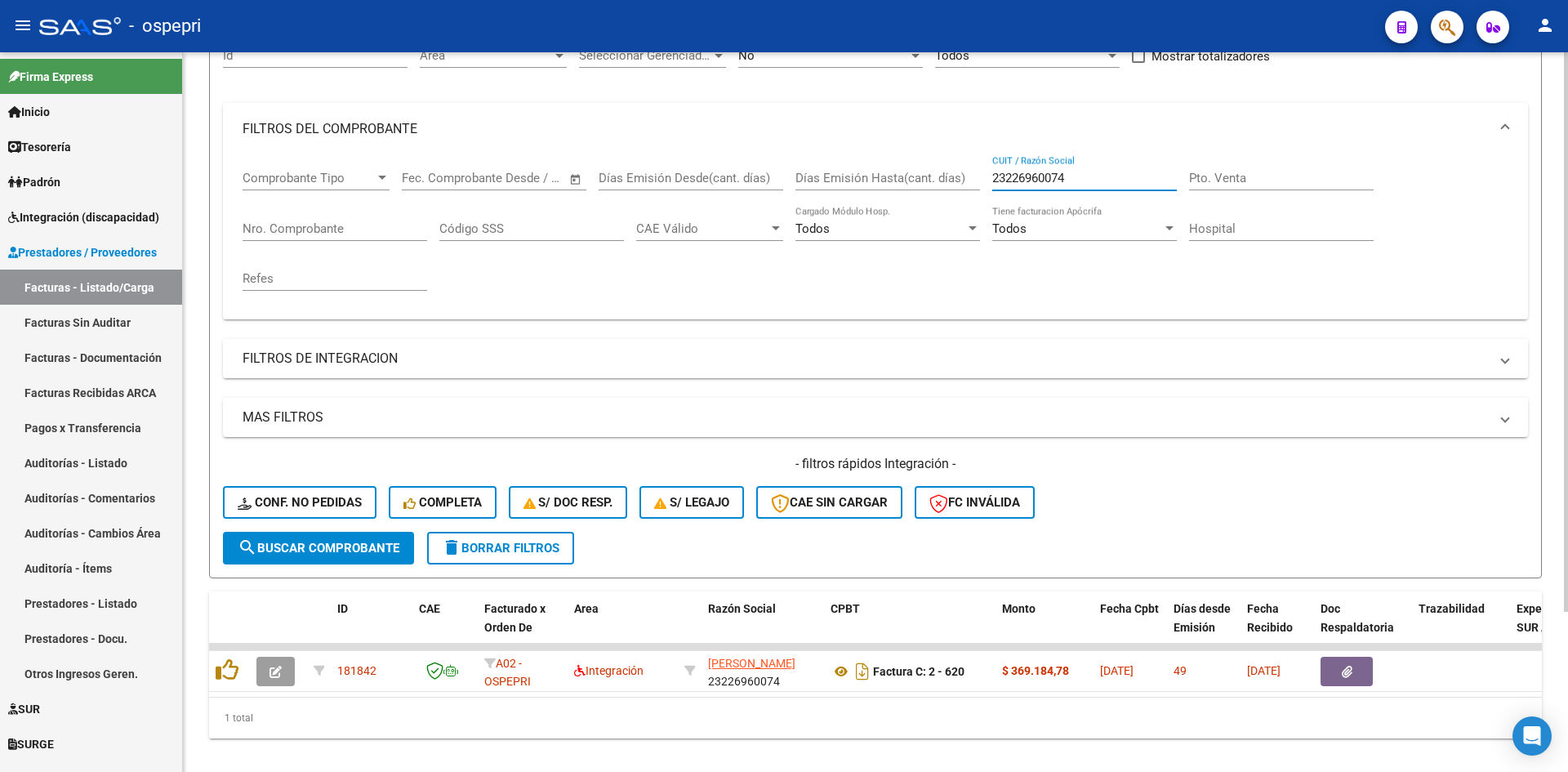
scroll to position [206, 0]
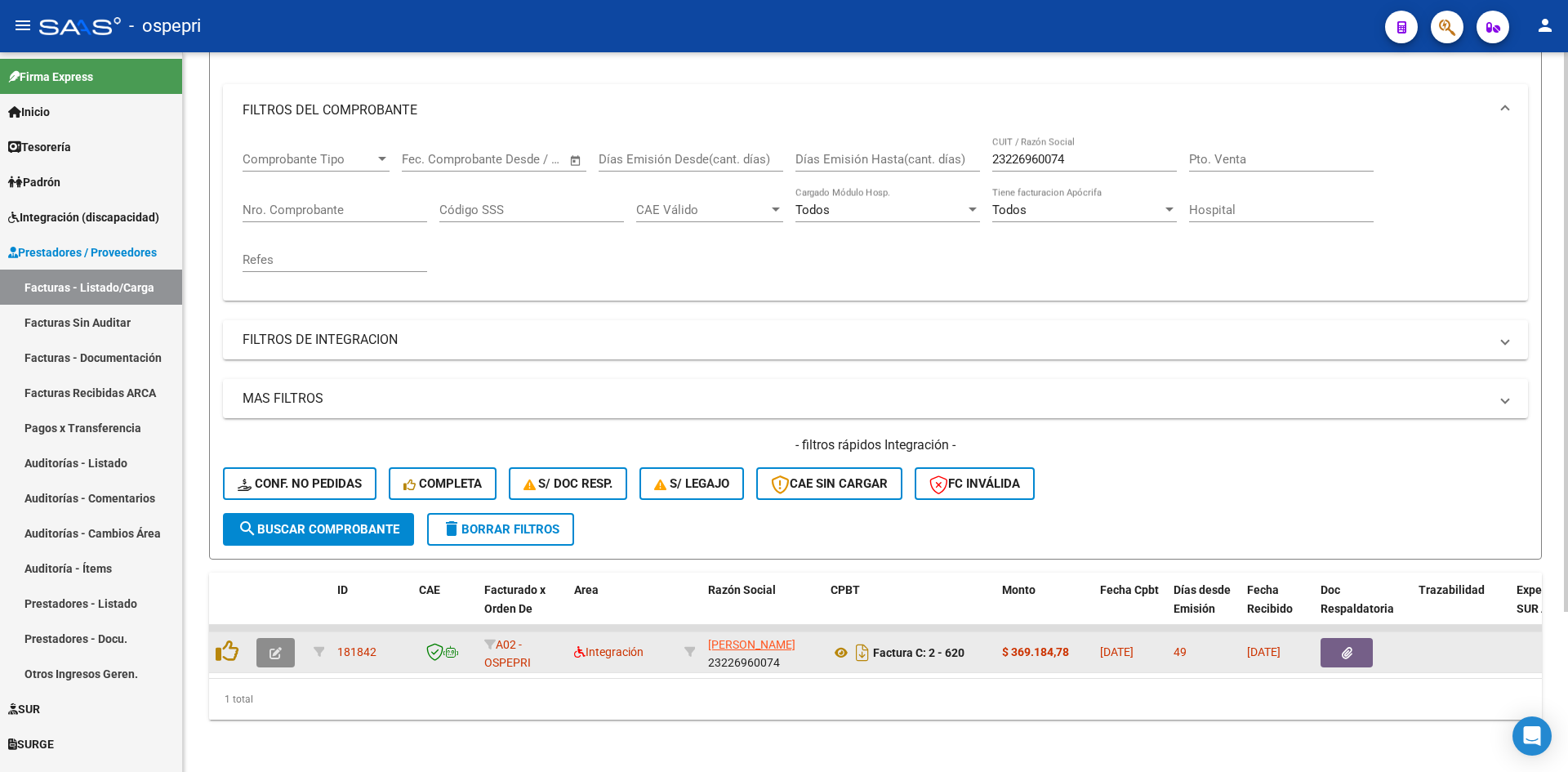
click at [280, 647] on icon "button" at bounding box center [275, 653] width 12 height 12
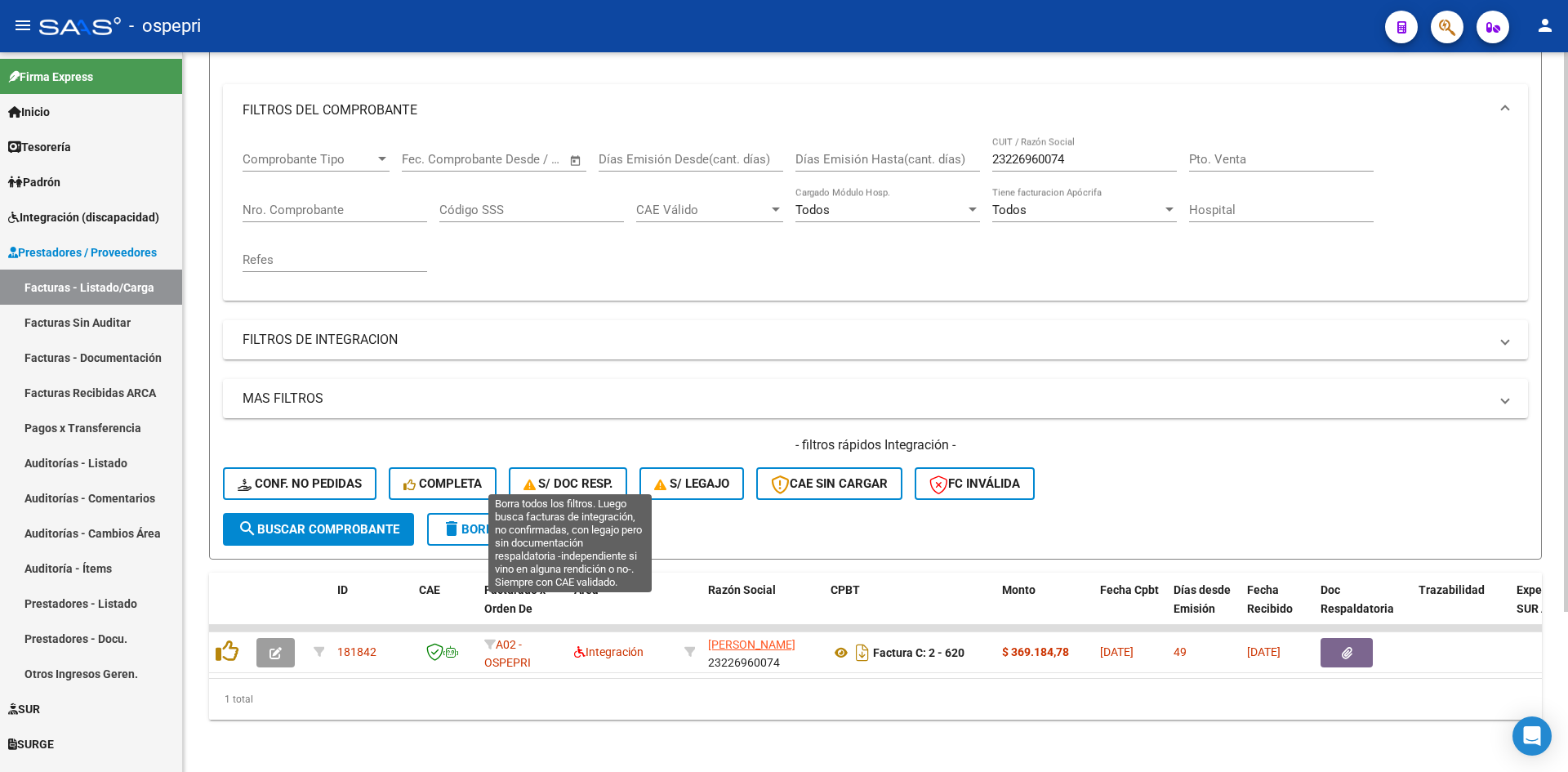
scroll to position [0, 0]
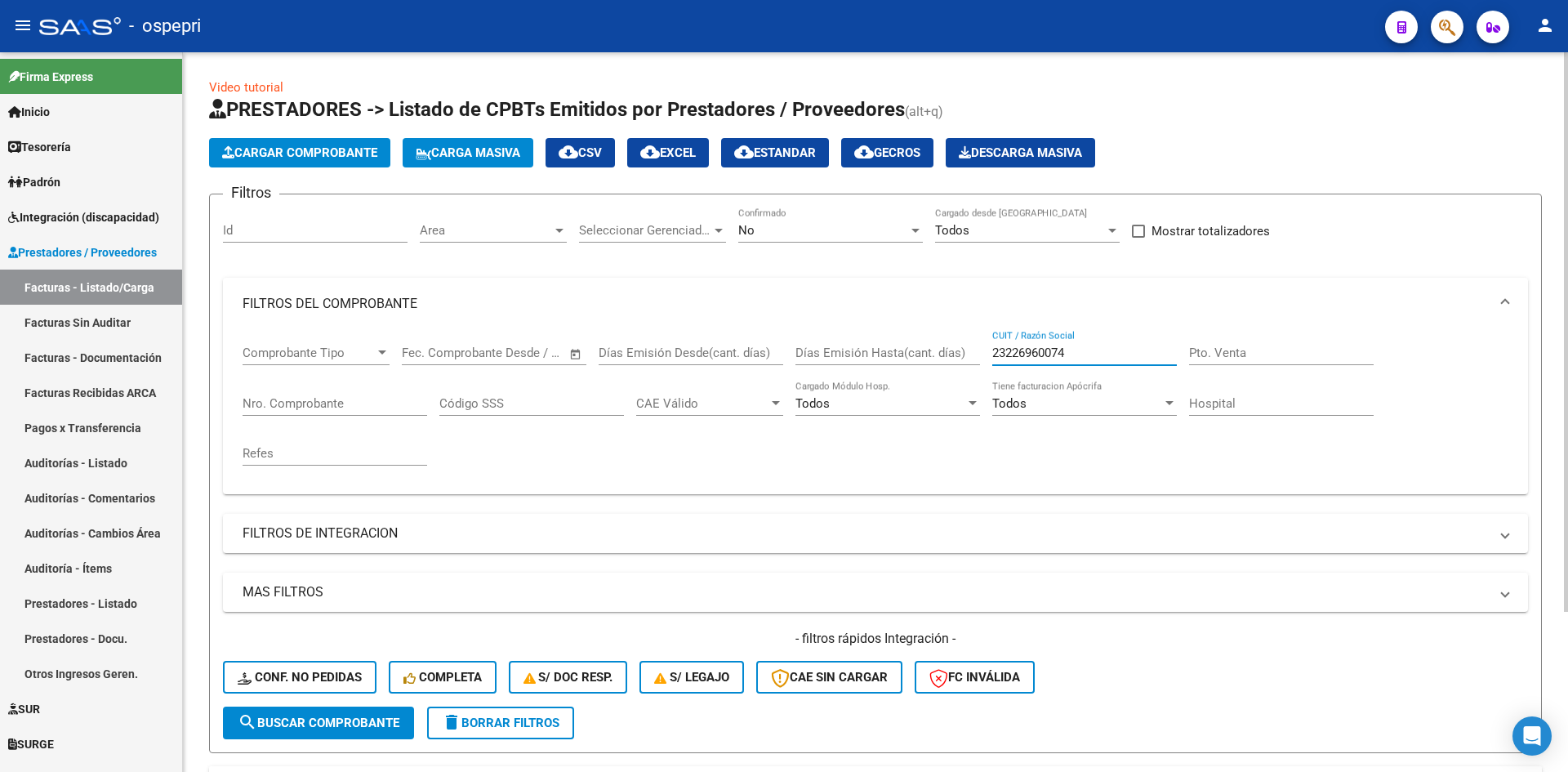
drag, startPoint x: 1086, startPoint y: 354, endPoint x: 942, endPoint y: 354, distance: 144.0
click at [942, 354] on div "Comprobante Tipo Comprobante Tipo Fecha inicio – Fecha fin Fec. Comprobante Des…" at bounding box center [876, 406] width 1266 height 151
paste input "27301830160"
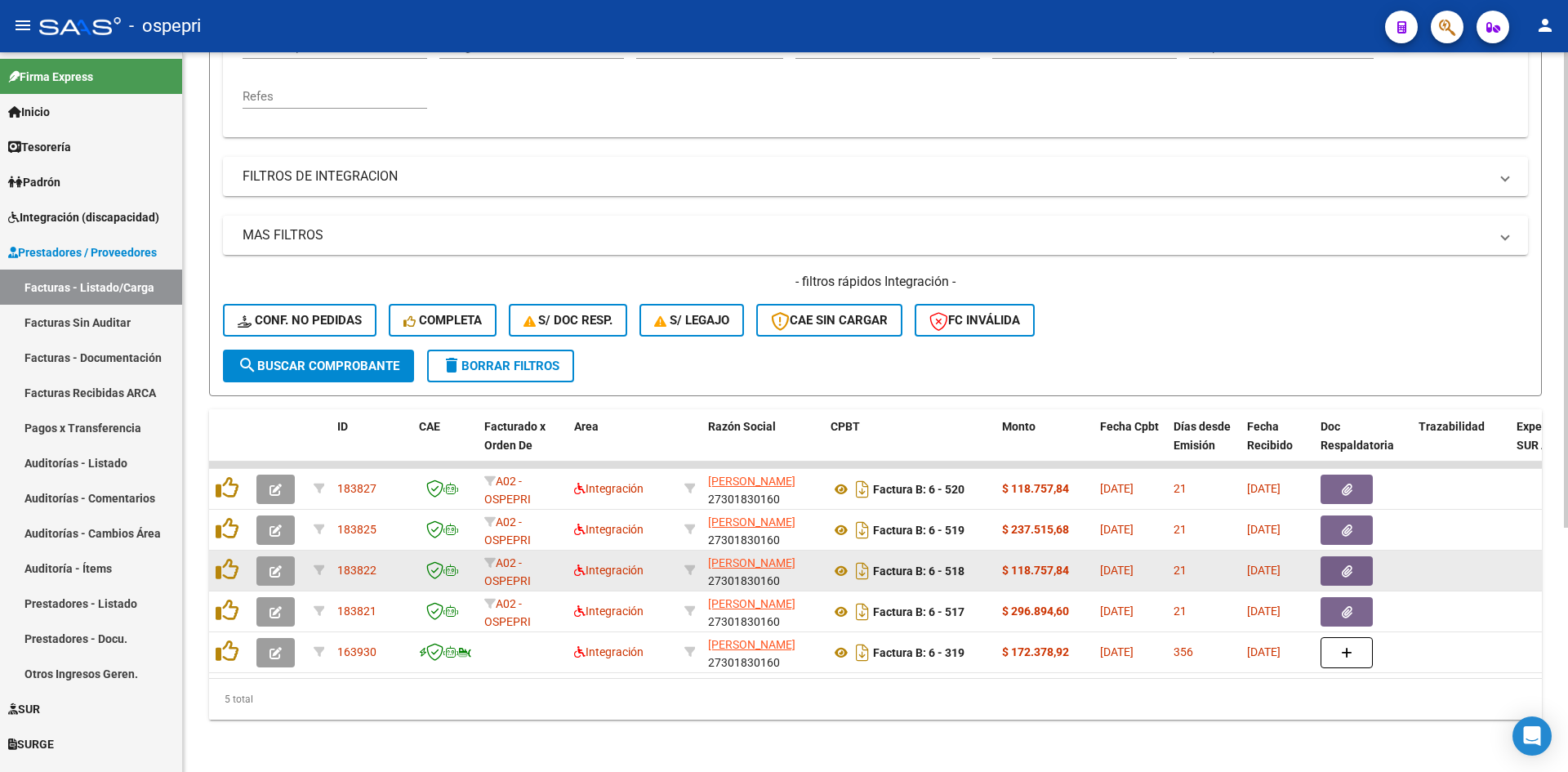
scroll to position [369, 0]
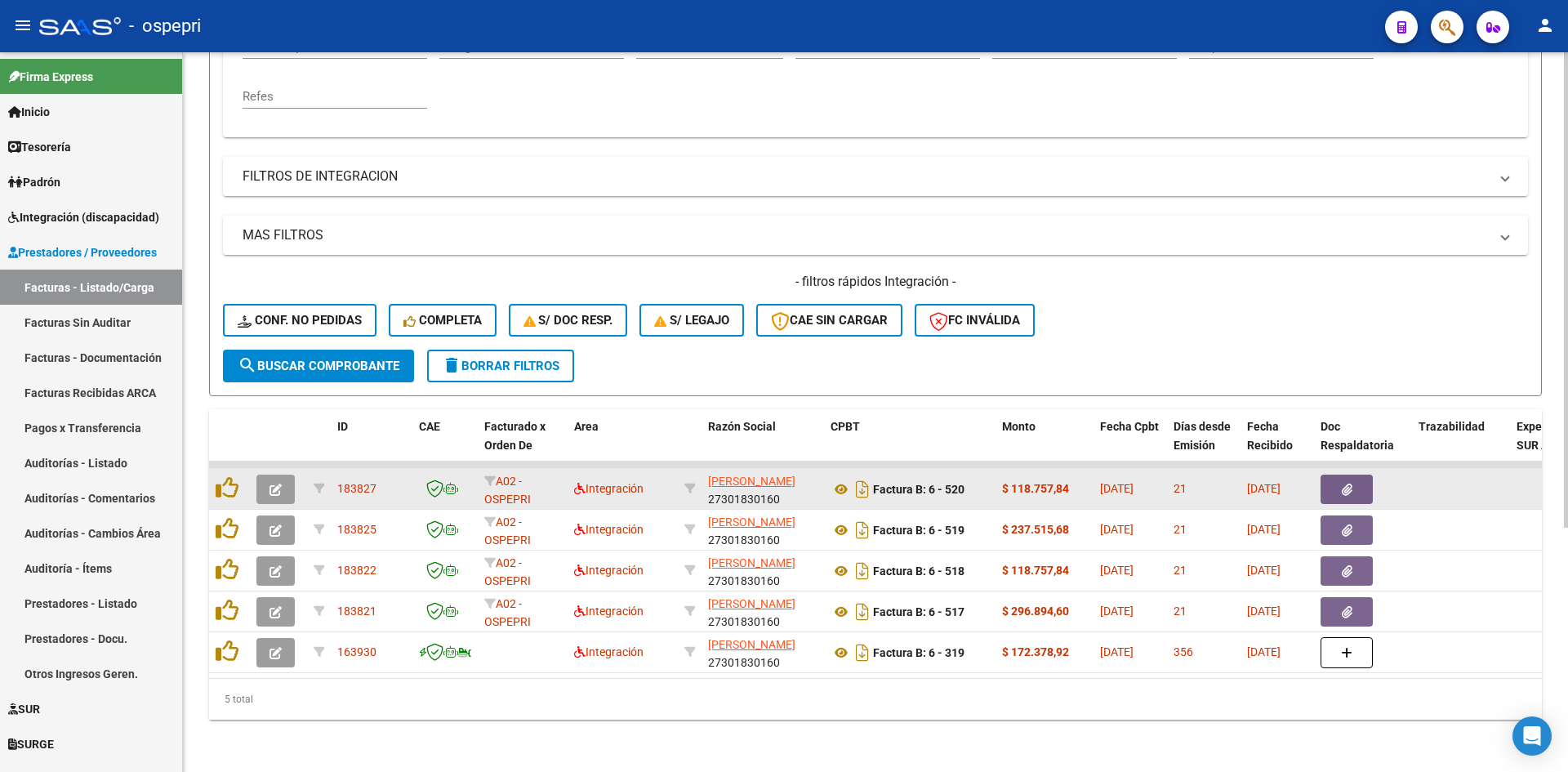
click at [275, 483] on icon "button" at bounding box center [275, 489] width 12 height 12
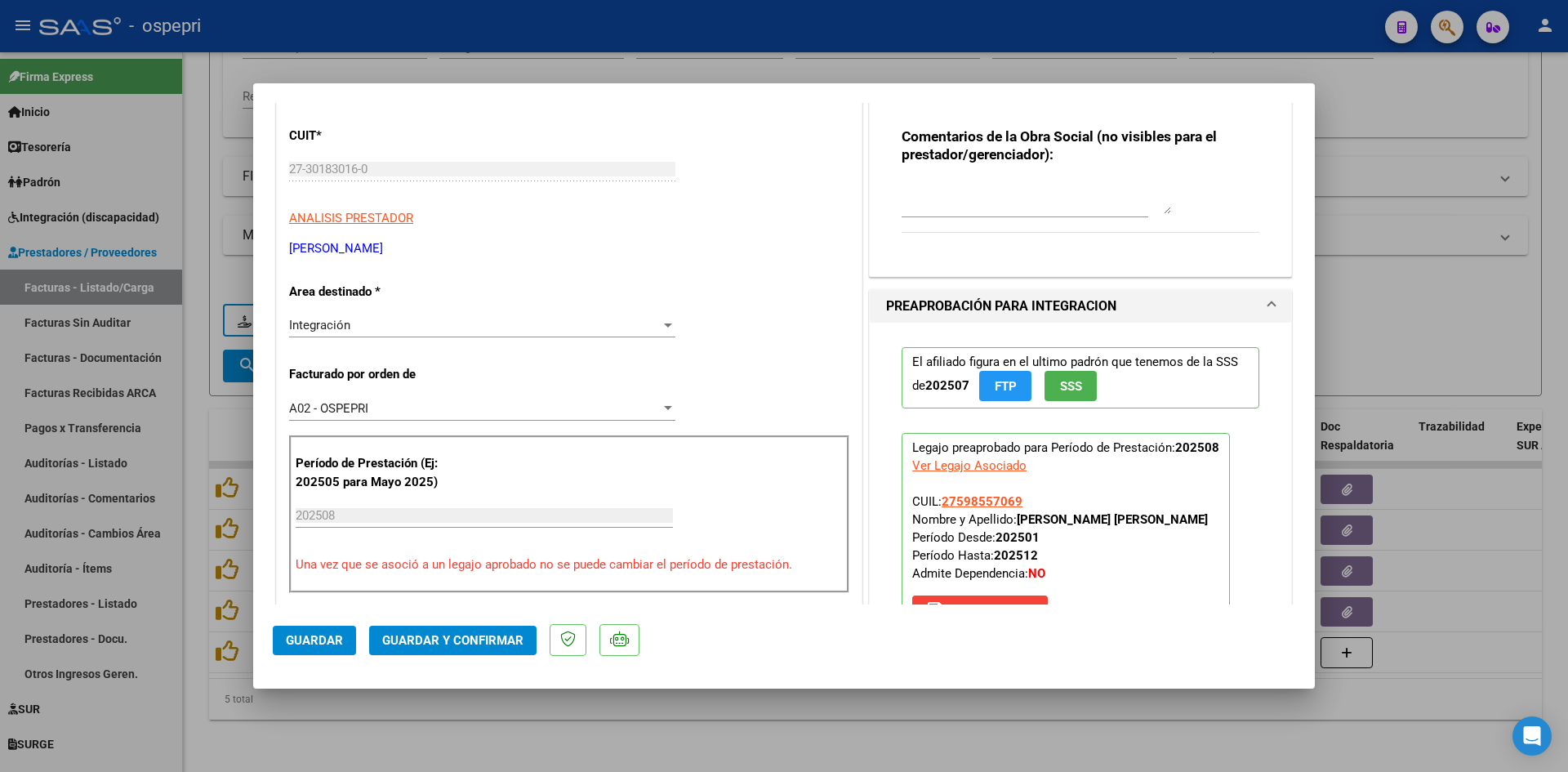
scroll to position [0, 0]
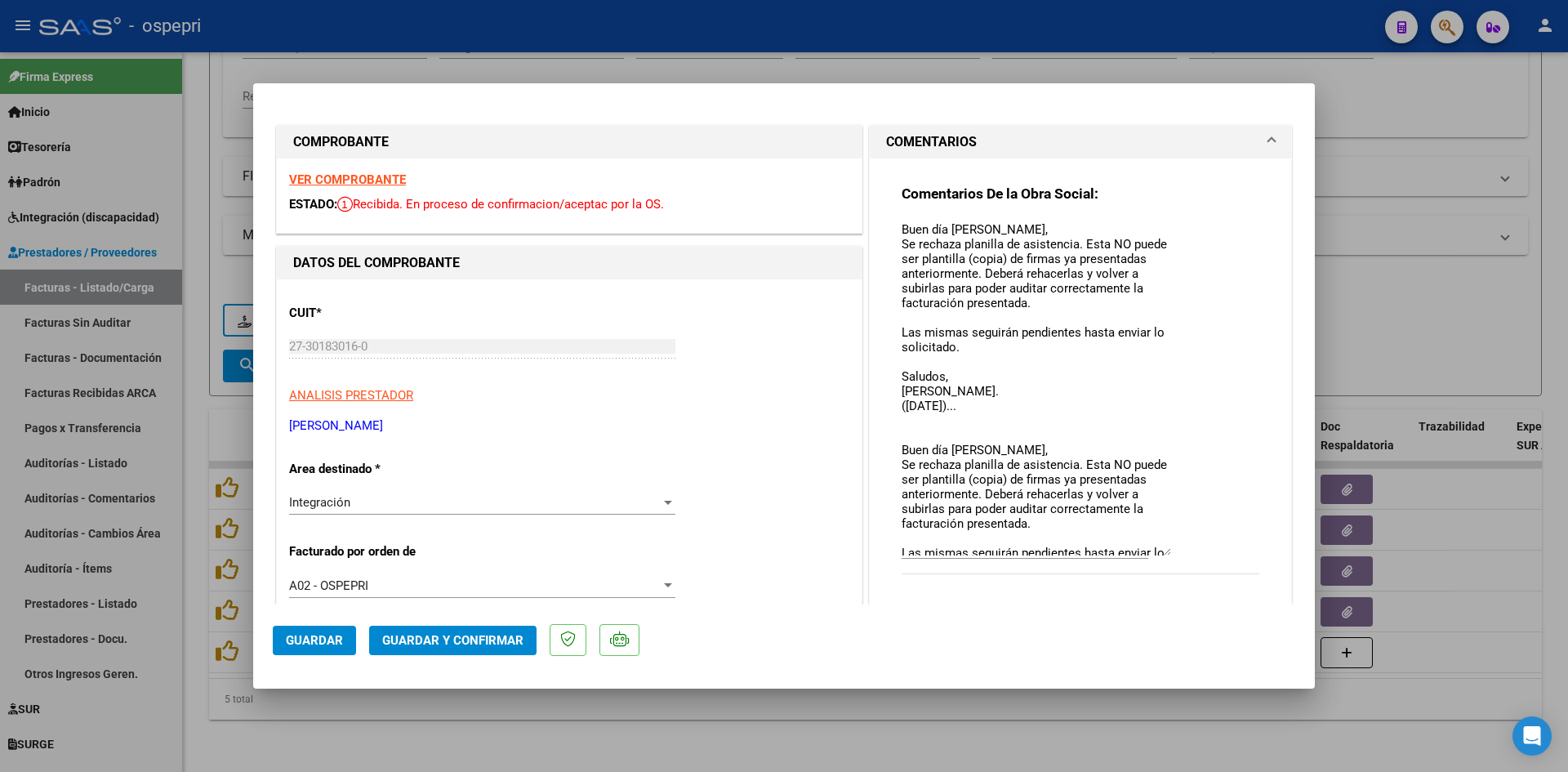
drag, startPoint x: 1161, startPoint y: 250, endPoint x: 1175, endPoint y: 552, distance: 302.3
click at [1175, 552] on div "Comentarios De la Obra Social: Buen día Maria, Se rechaza planilla de asistenci…" at bounding box center [1080, 388] width 358 height 407
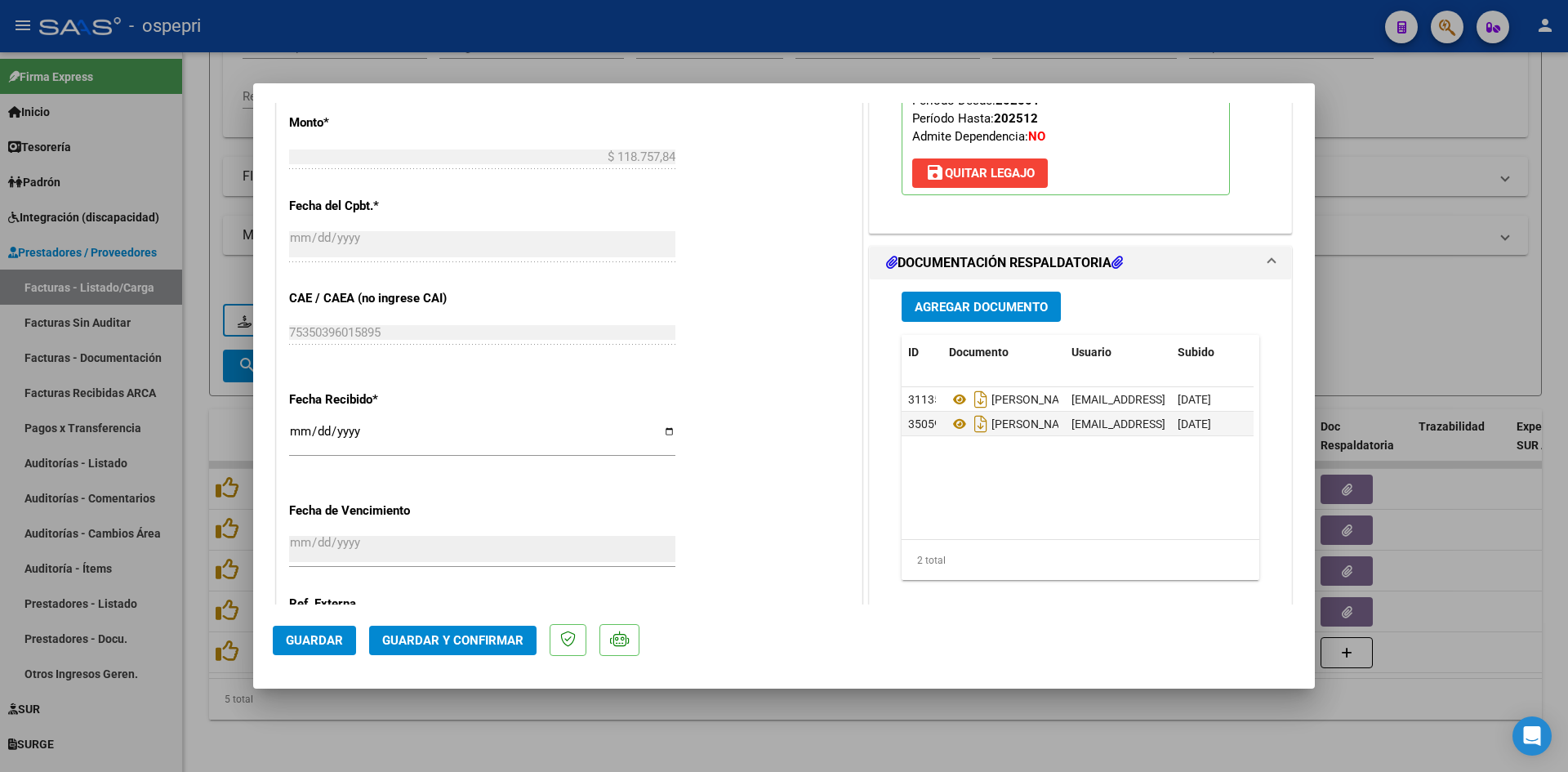
scroll to position [913, 0]
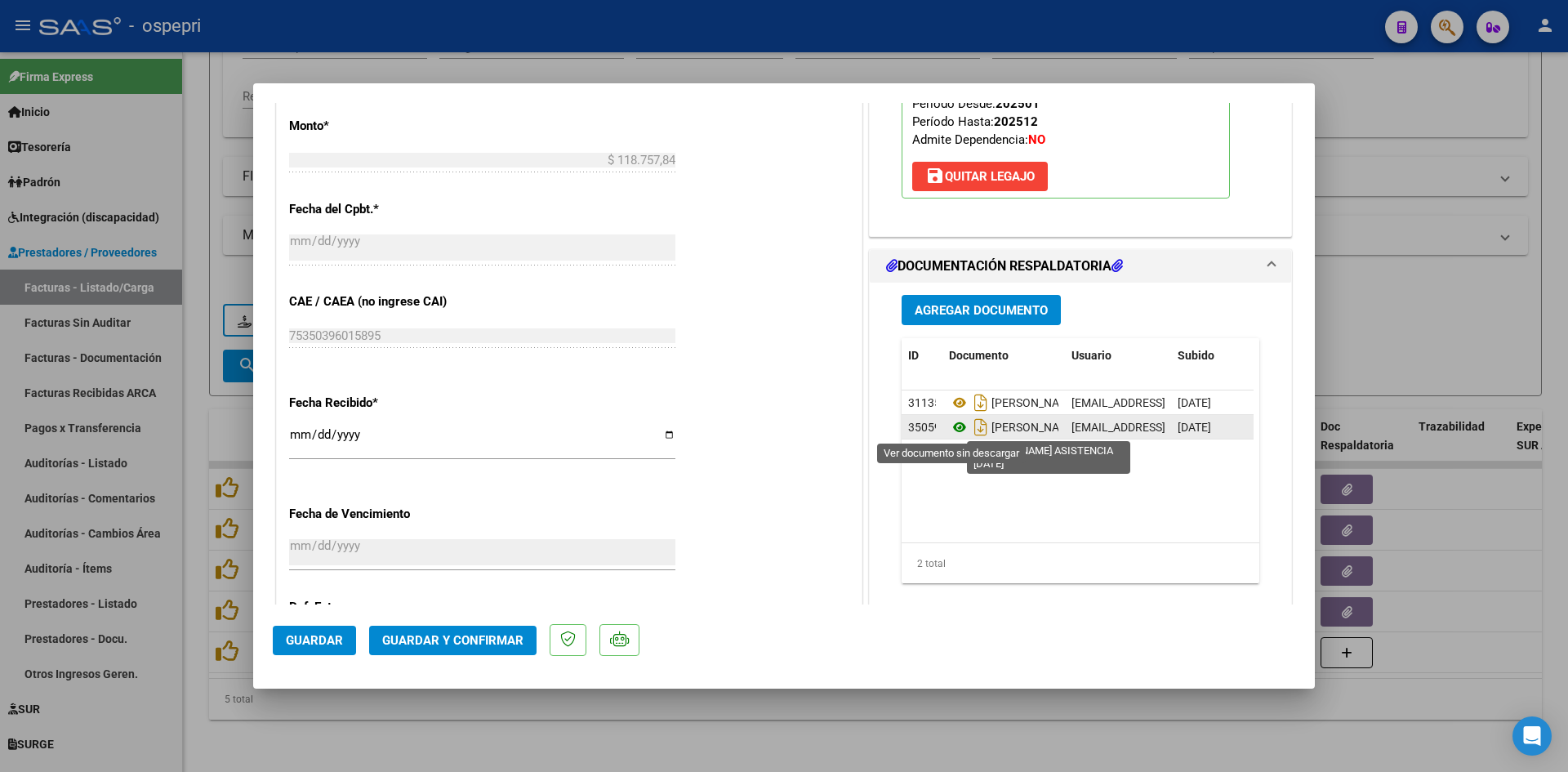
click at [949, 426] on icon at bounding box center [960, 427] width 21 height 20
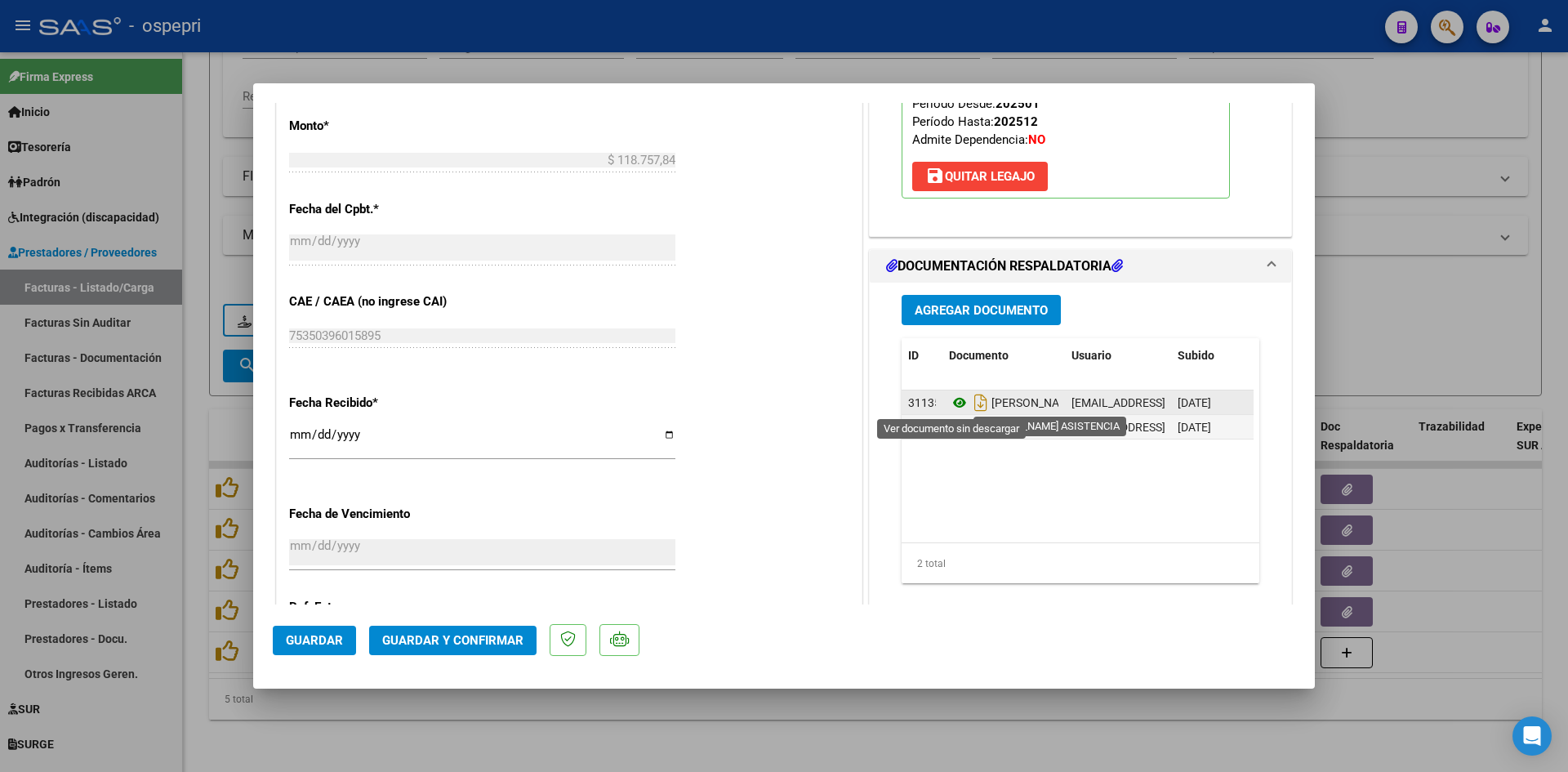
click at [950, 399] on icon at bounding box center [960, 402] width 21 height 20
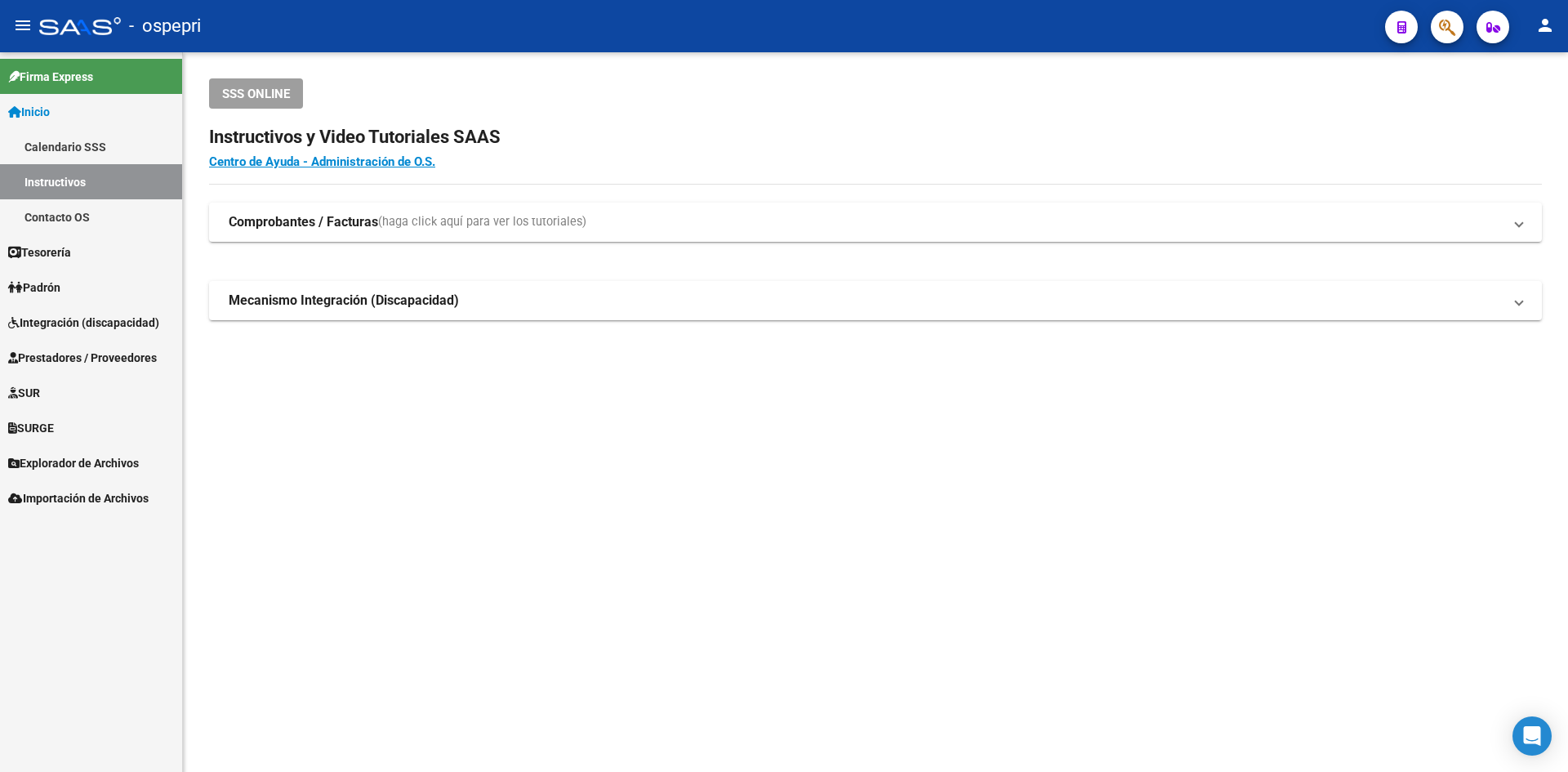
click at [85, 321] on span "Integración (discapacidad)" at bounding box center [84, 323] width 151 height 18
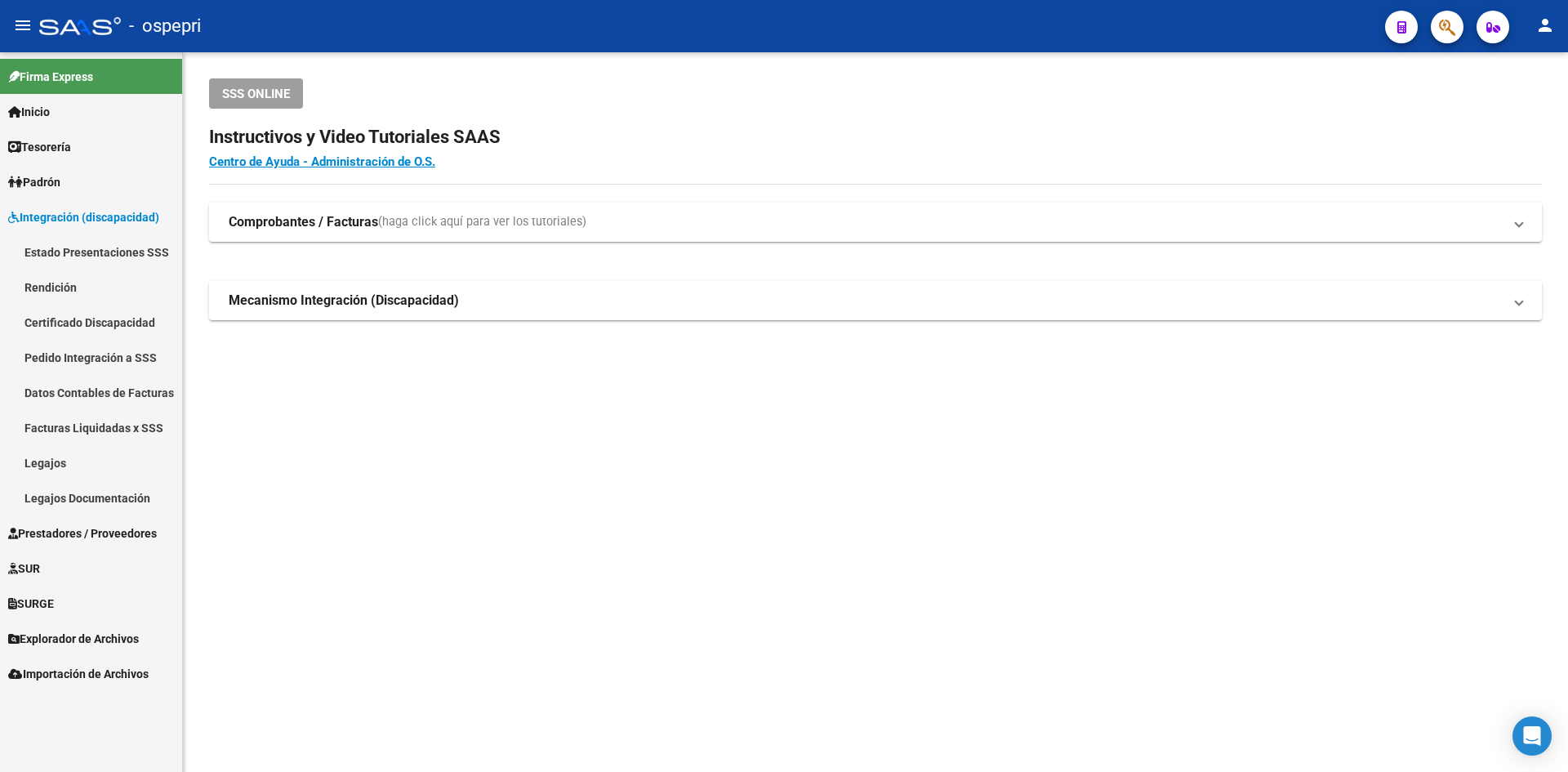
click at [47, 465] on link "Legajos" at bounding box center [91, 463] width 182 height 35
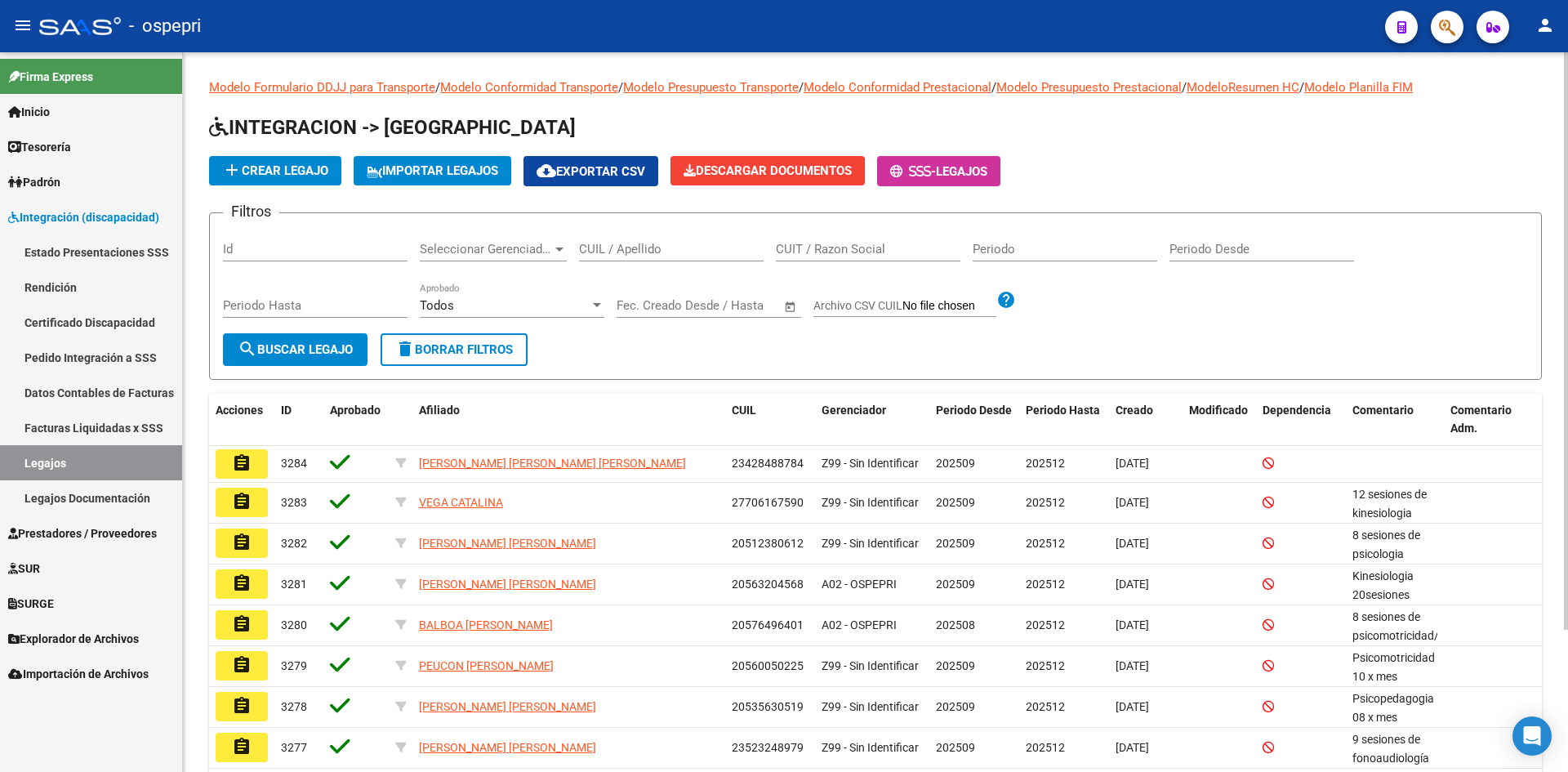
click at [593, 238] on div "CUIL / Apellido" at bounding box center [671, 244] width 184 height 35
paste input "23523190369"
type input "23523190369"
click at [311, 351] on span "search Buscar Legajo" at bounding box center [295, 350] width 115 height 15
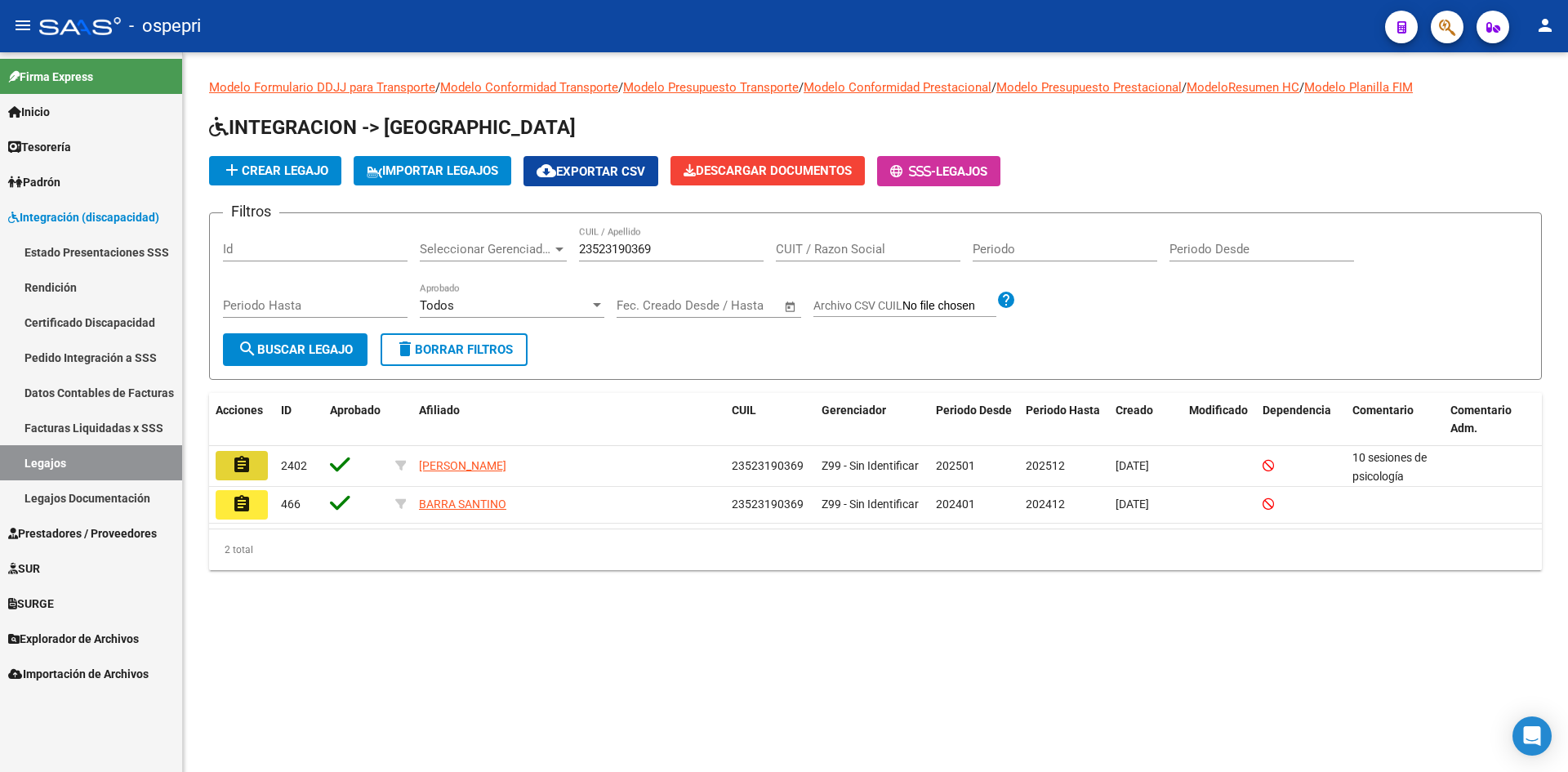
click at [236, 475] on button "assignment" at bounding box center [242, 466] width 53 height 30
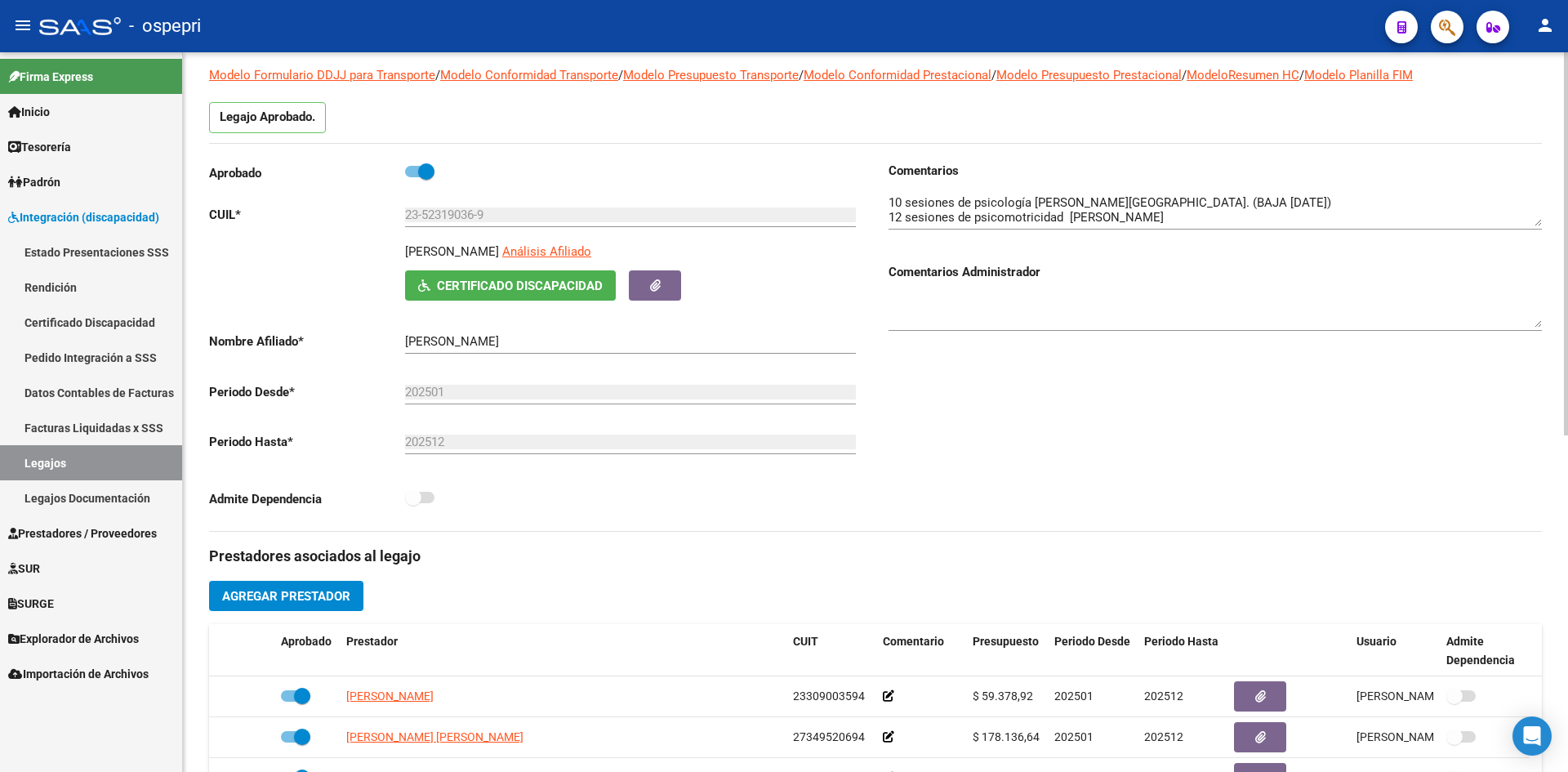
scroll to position [81, 0]
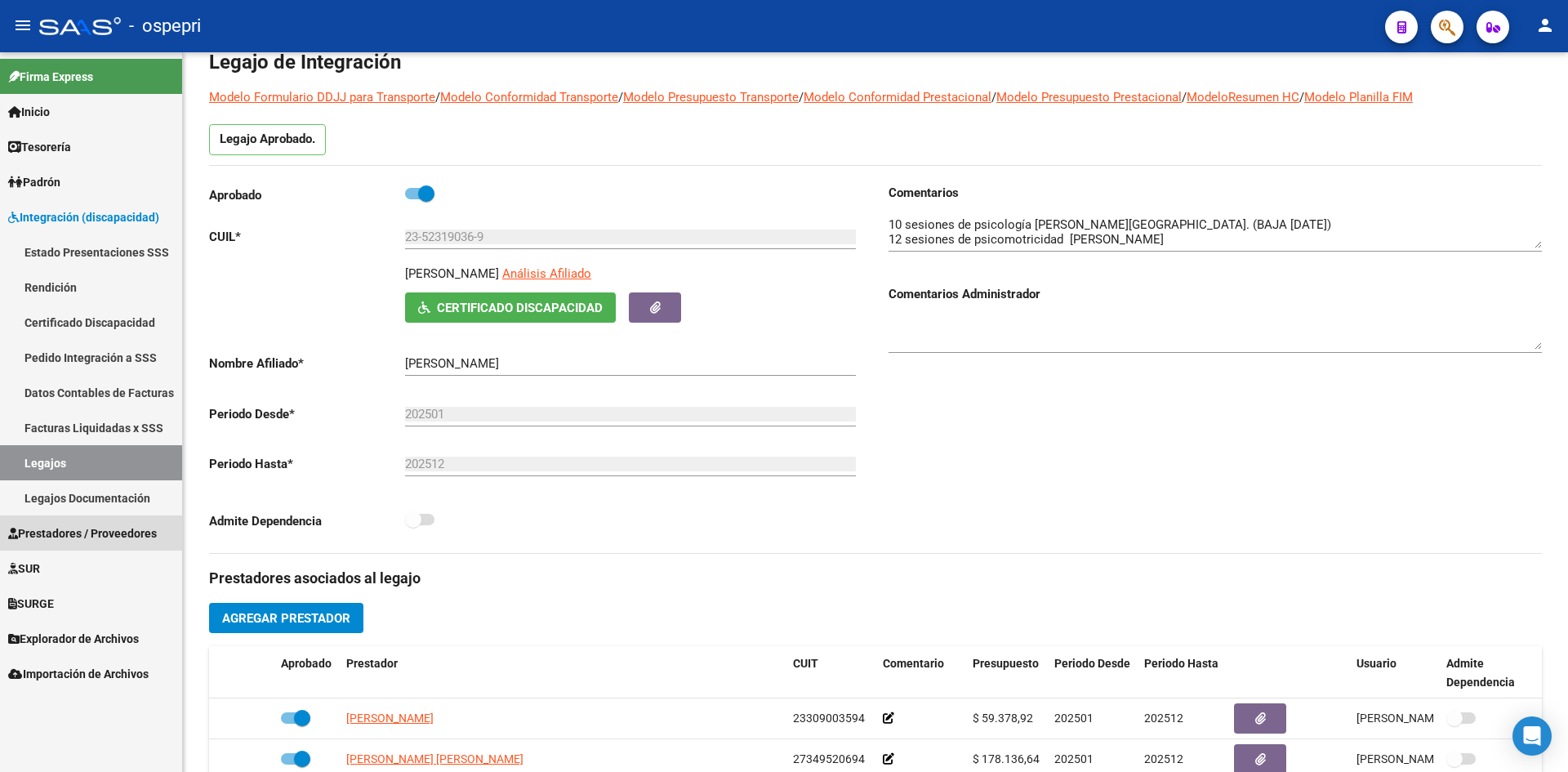
click at [81, 532] on span "Prestadores / Proveedores" at bounding box center [82, 533] width 149 height 18
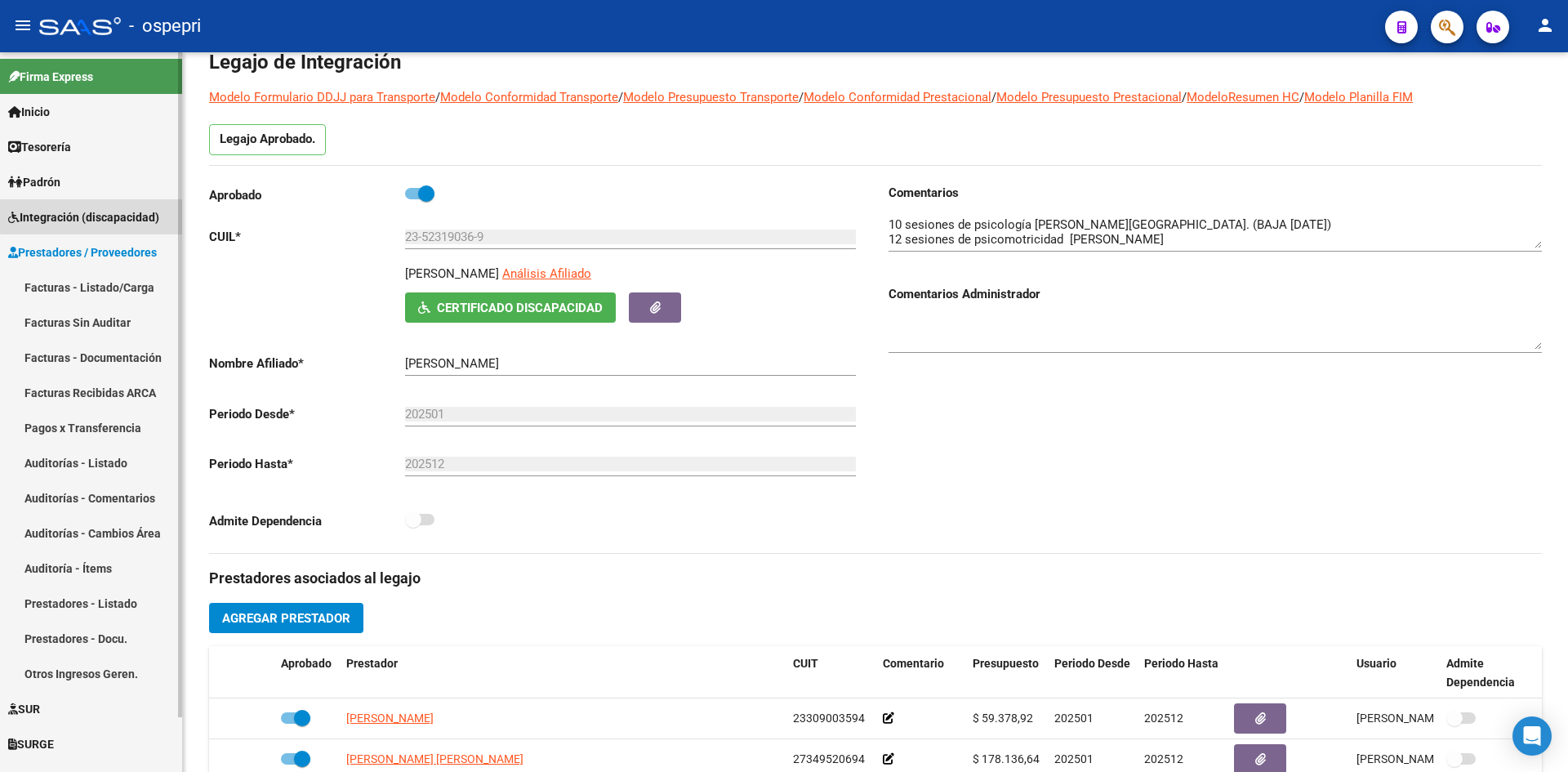
click at [102, 214] on span "Integración (discapacidad)" at bounding box center [84, 217] width 151 height 18
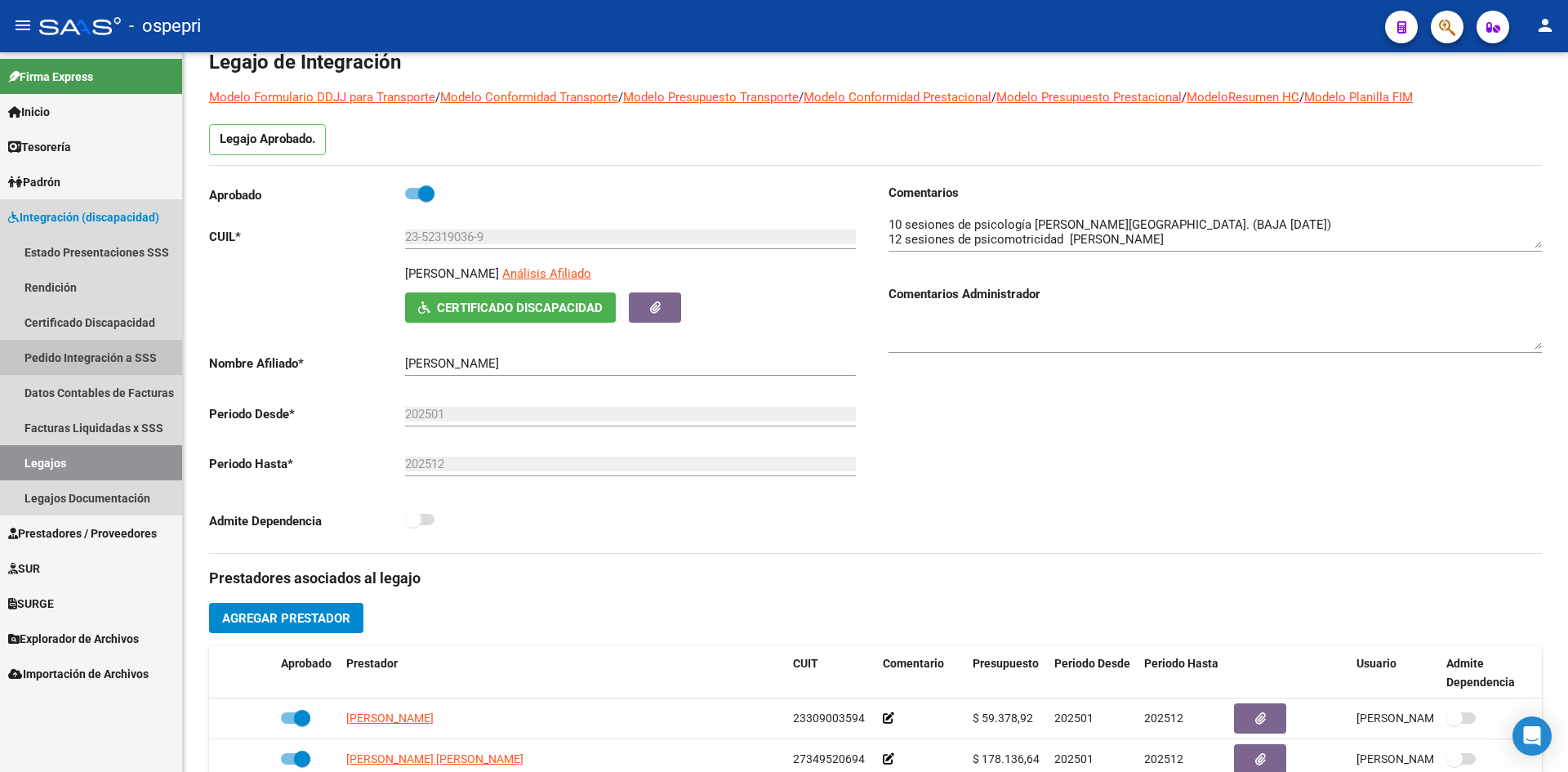
click at [47, 356] on link "Pedido Integración a SSS" at bounding box center [91, 357] width 182 height 35
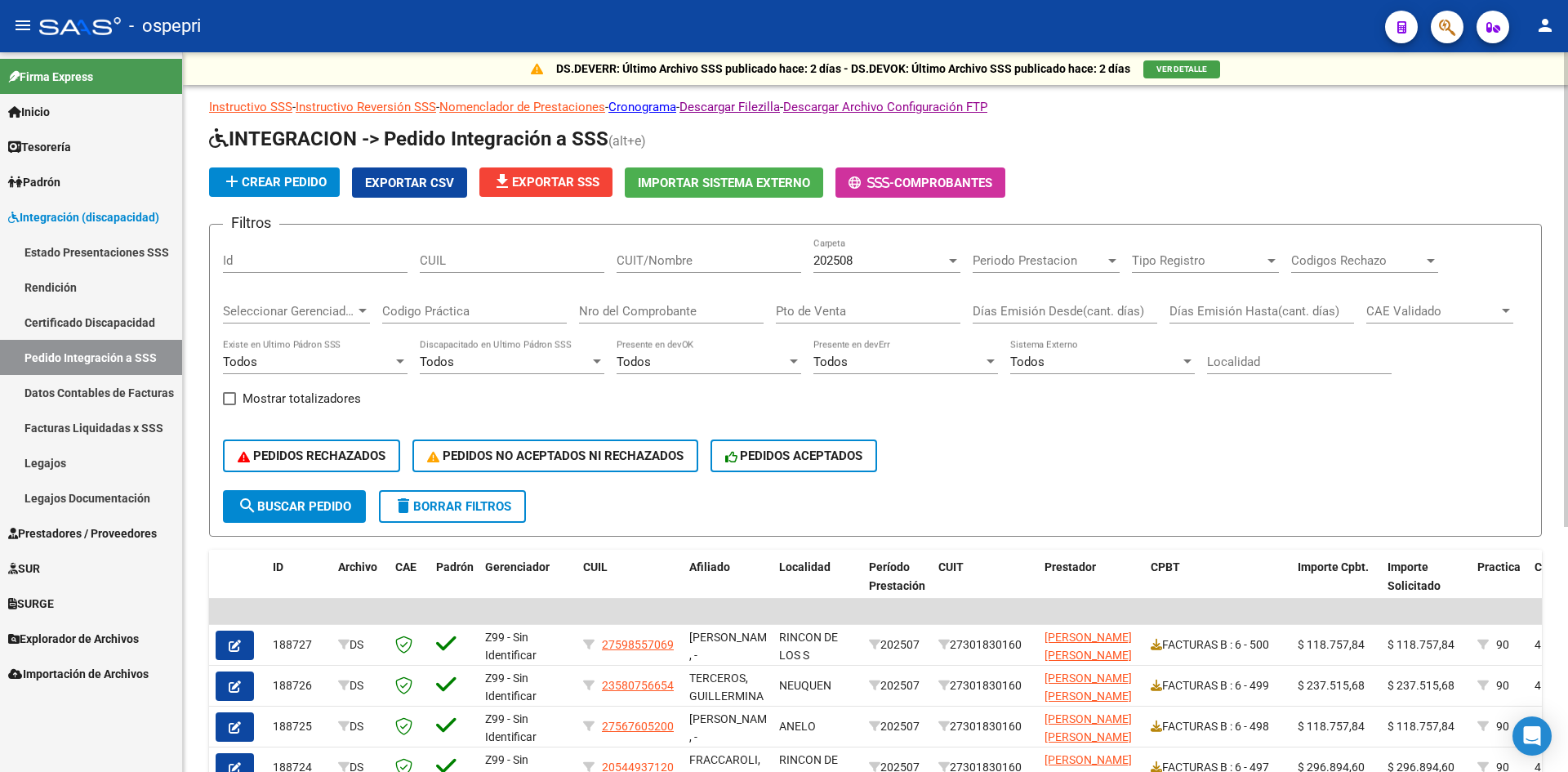
click at [641, 262] on input "CUIT/Nombre" at bounding box center [709, 261] width 184 height 15
paste input "27391791509"
type input "27391791509"
click at [302, 495] on button "search Buscar Pedido" at bounding box center [295, 506] width 143 height 33
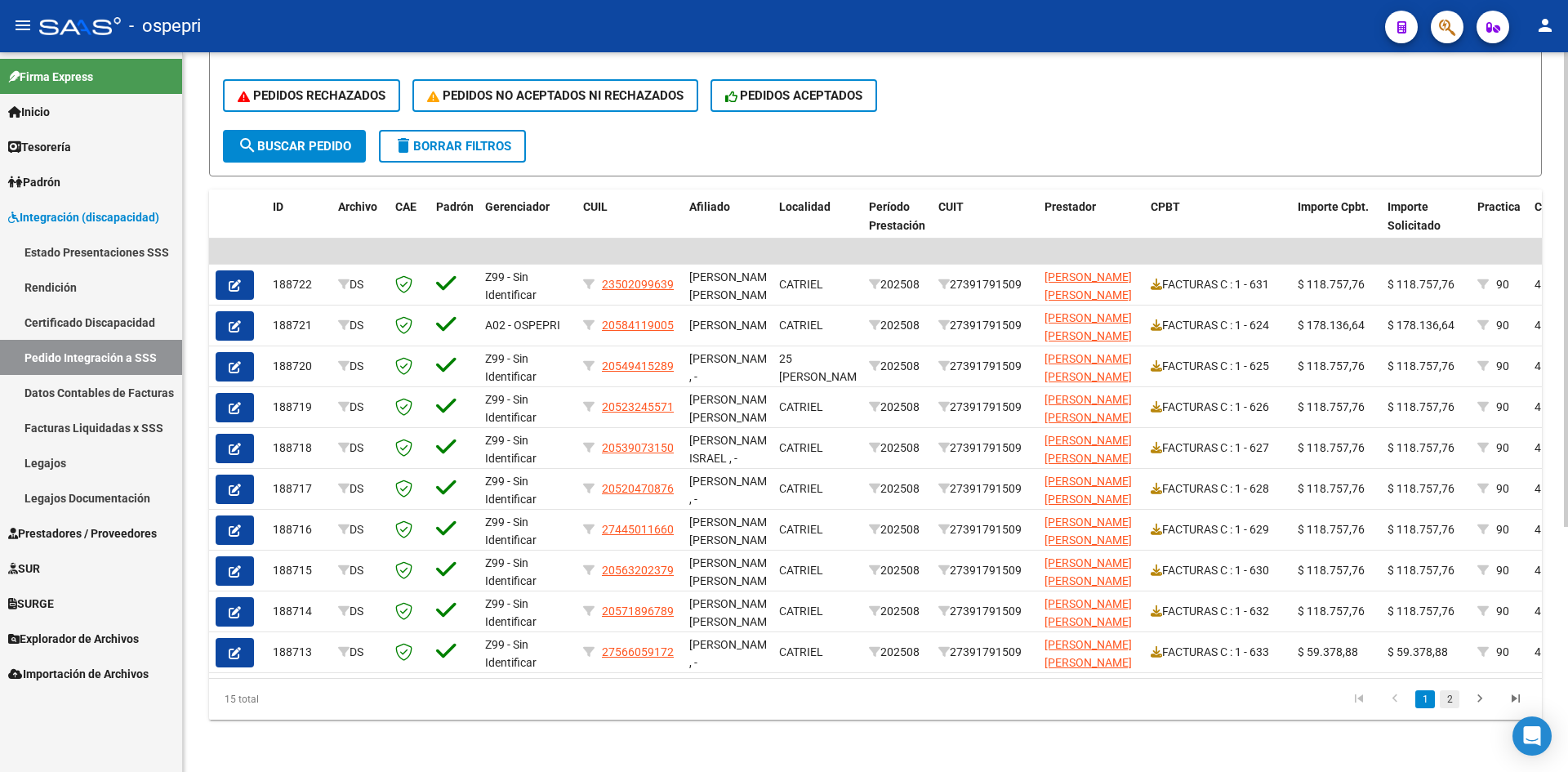
click at [1451, 698] on link "2" at bounding box center [1449, 699] width 20 height 18
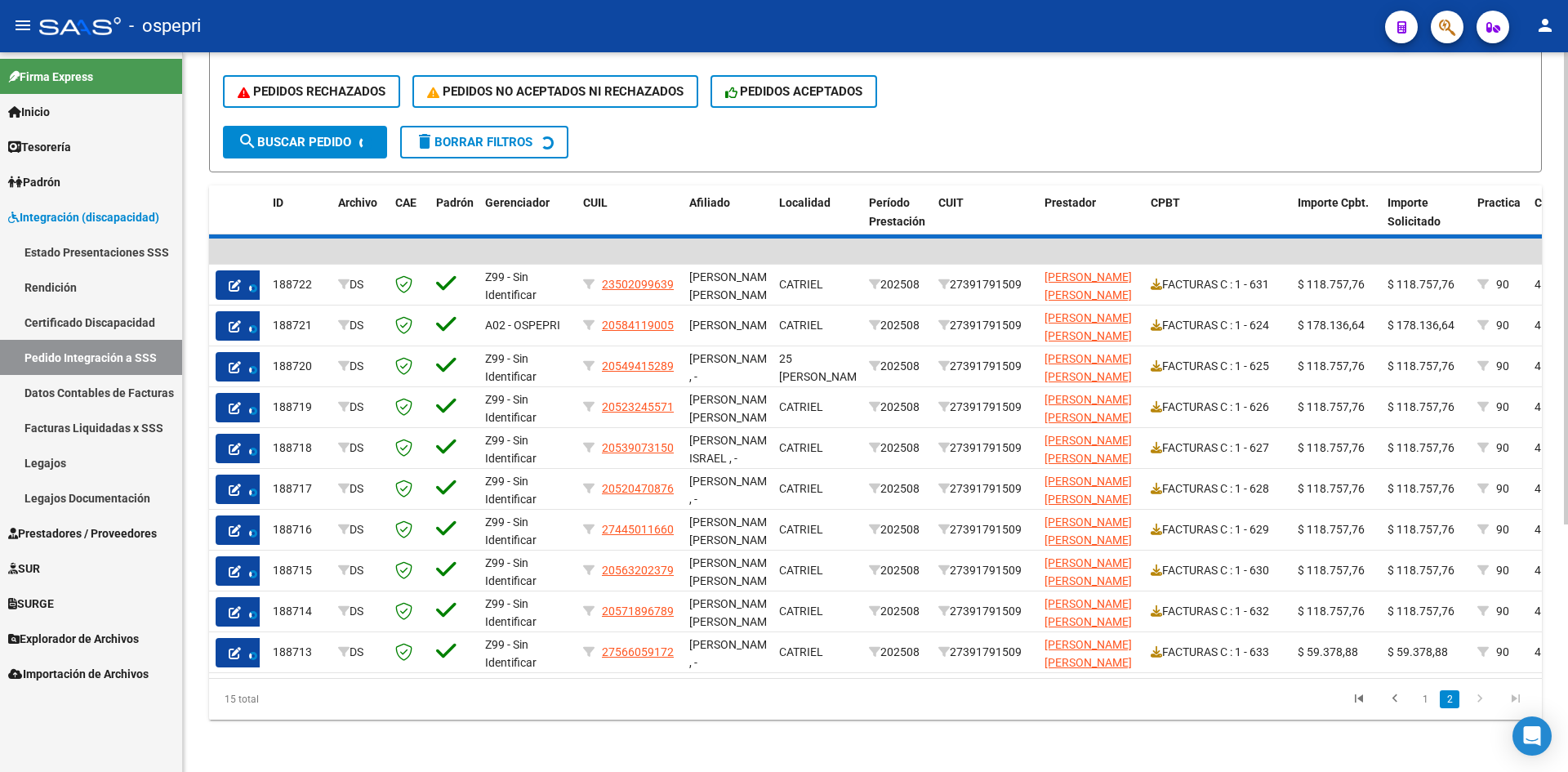
scroll to position [168, 0]
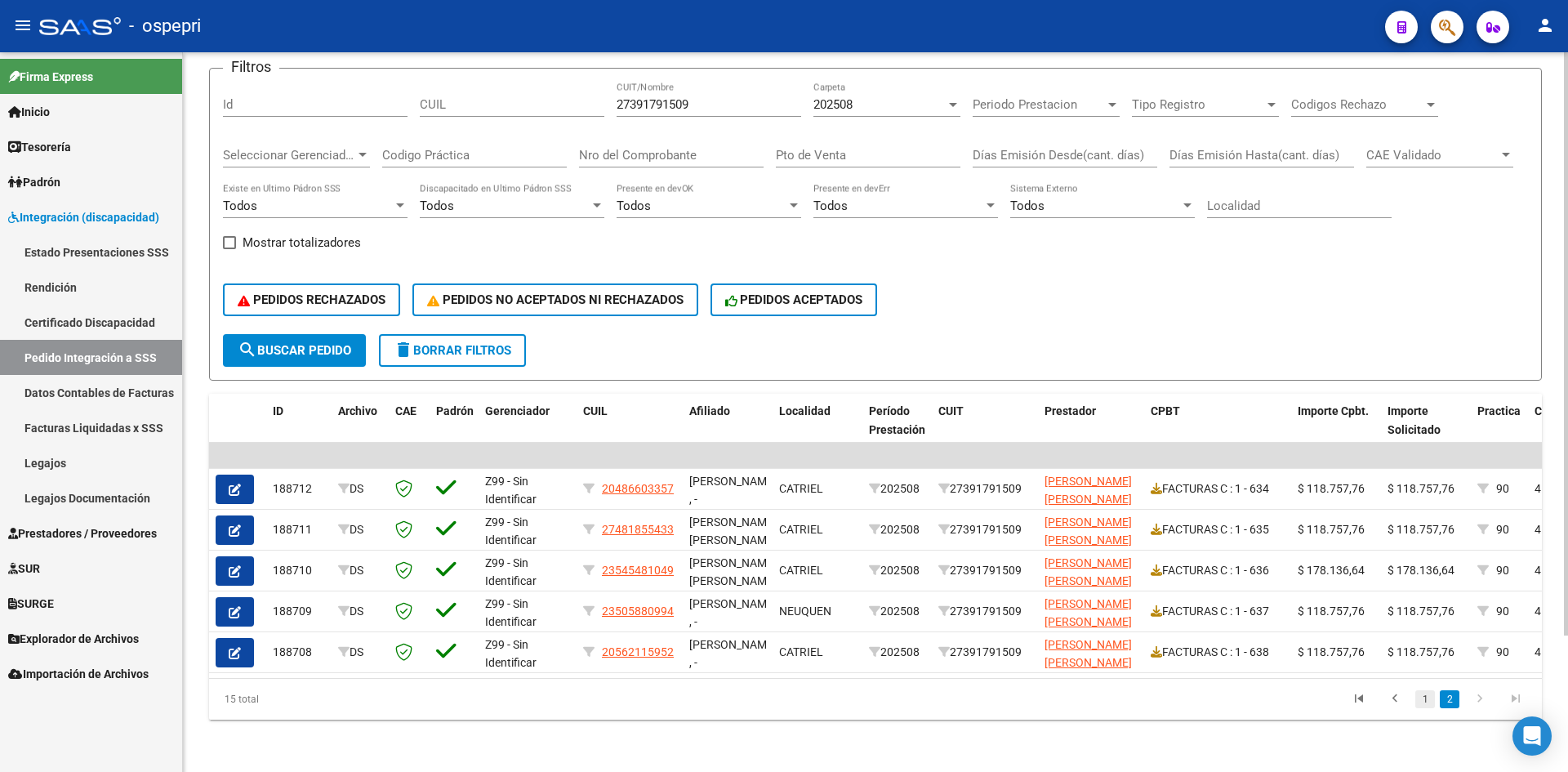
click at [1421, 705] on link "1" at bounding box center [1425, 699] width 20 height 18
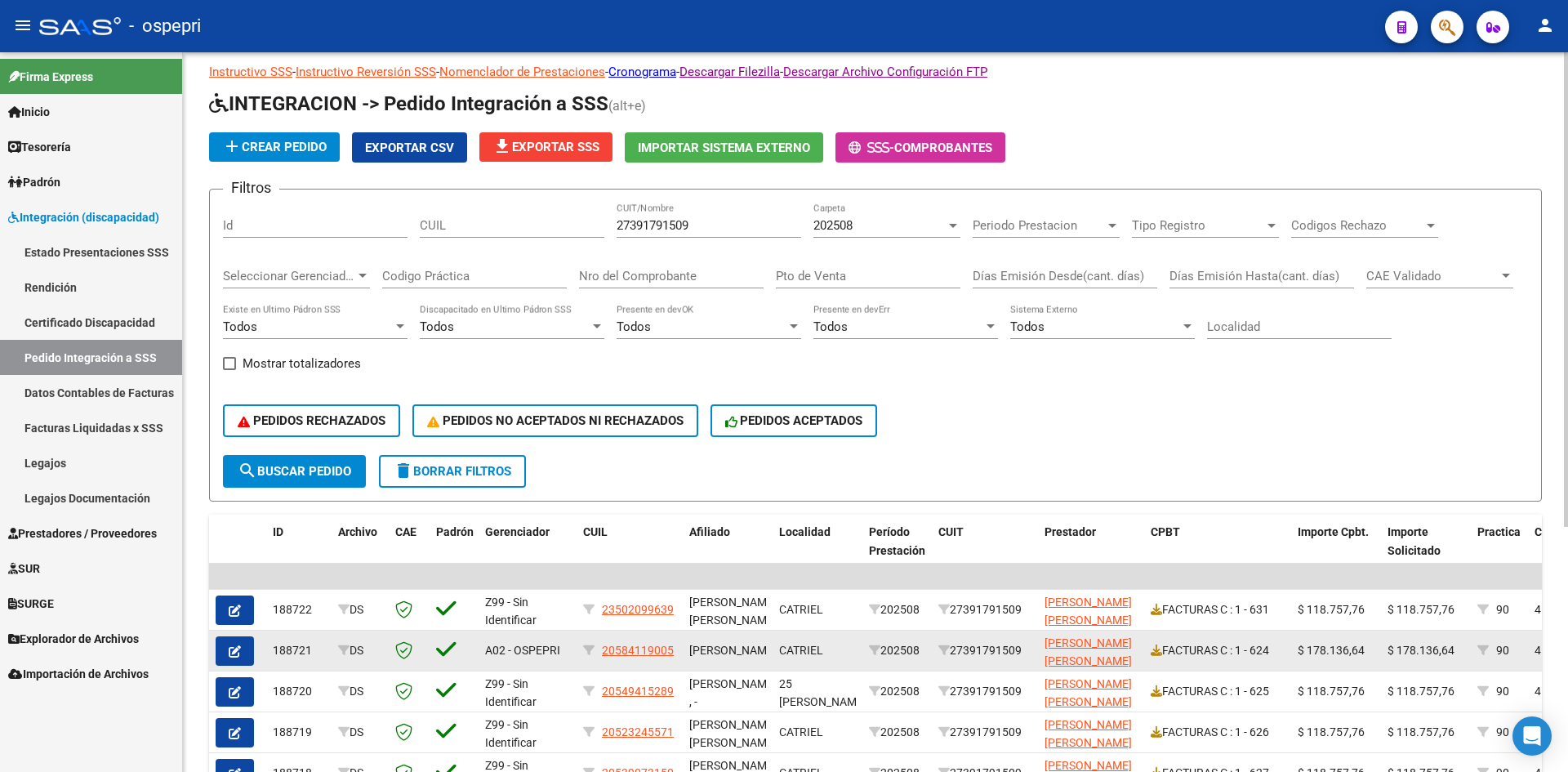
scroll to position [0, 0]
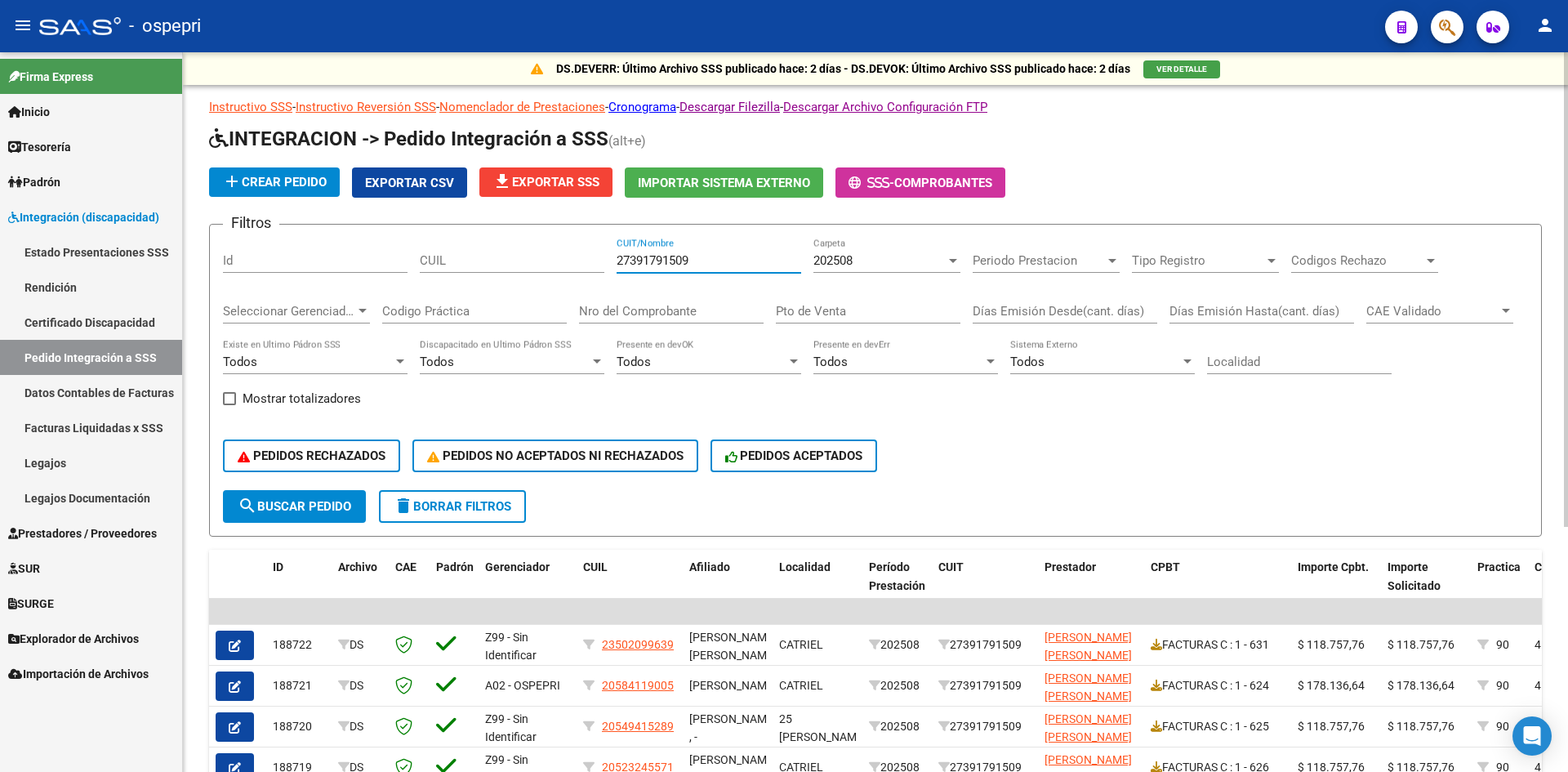
drag, startPoint x: 714, startPoint y: 260, endPoint x: 603, endPoint y: 277, distance: 112.3
click at [593, 277] on div "Filtros Id CUIL 27391791509 CUIT/Nombre 202508 Carpeta Periodo Prestacion Perio…" at bounding box center [876, 364] width 1305 height 253
paste input "27239180383"
type input "27239180383"
click at [260, 503] on span "search Buscar Pedido" at bounding box center [295, 506] width 114 height 15
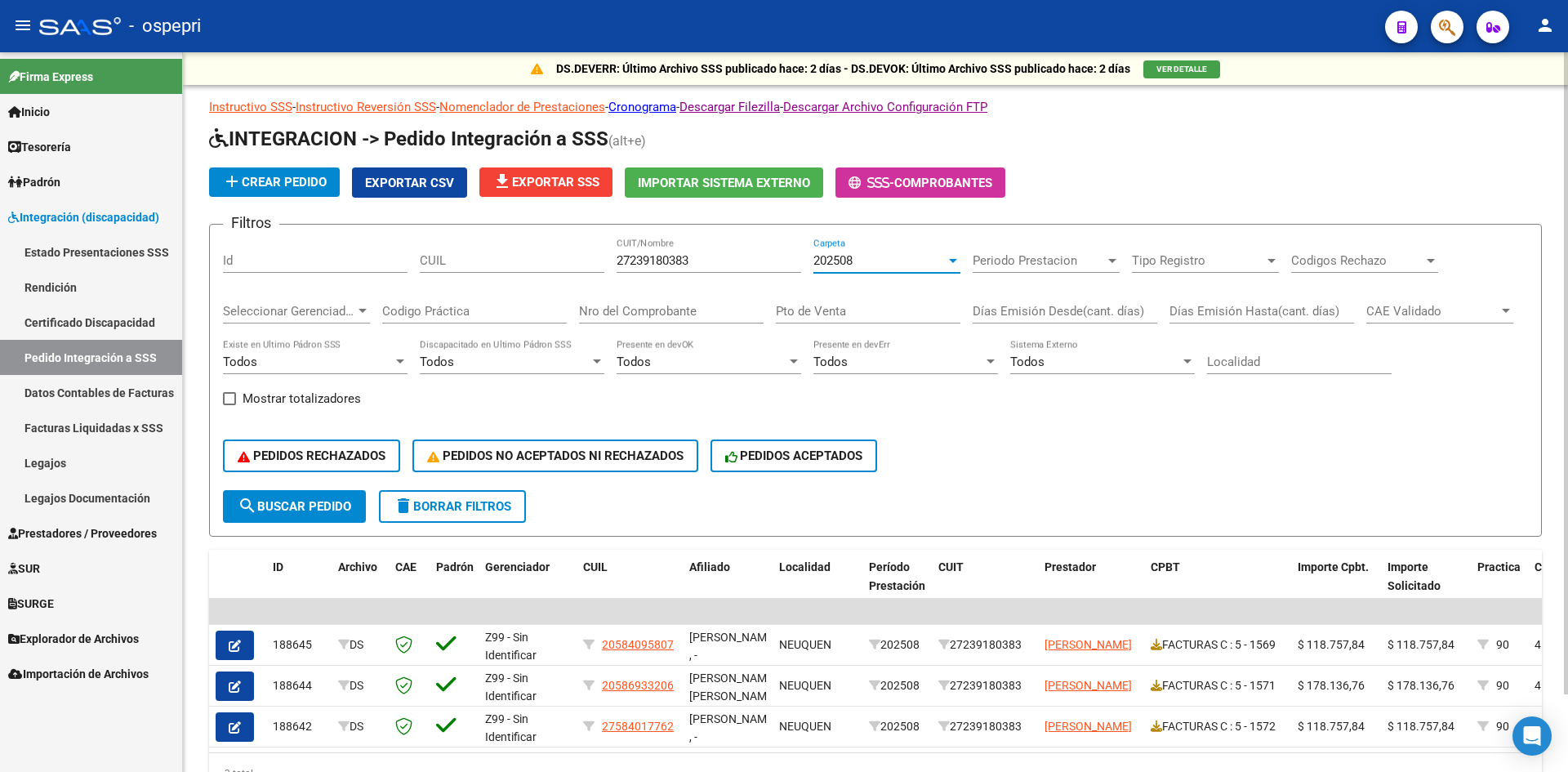
click at [845, 258] on span "202508" at bounding box center [833, 261] width 40 height 15
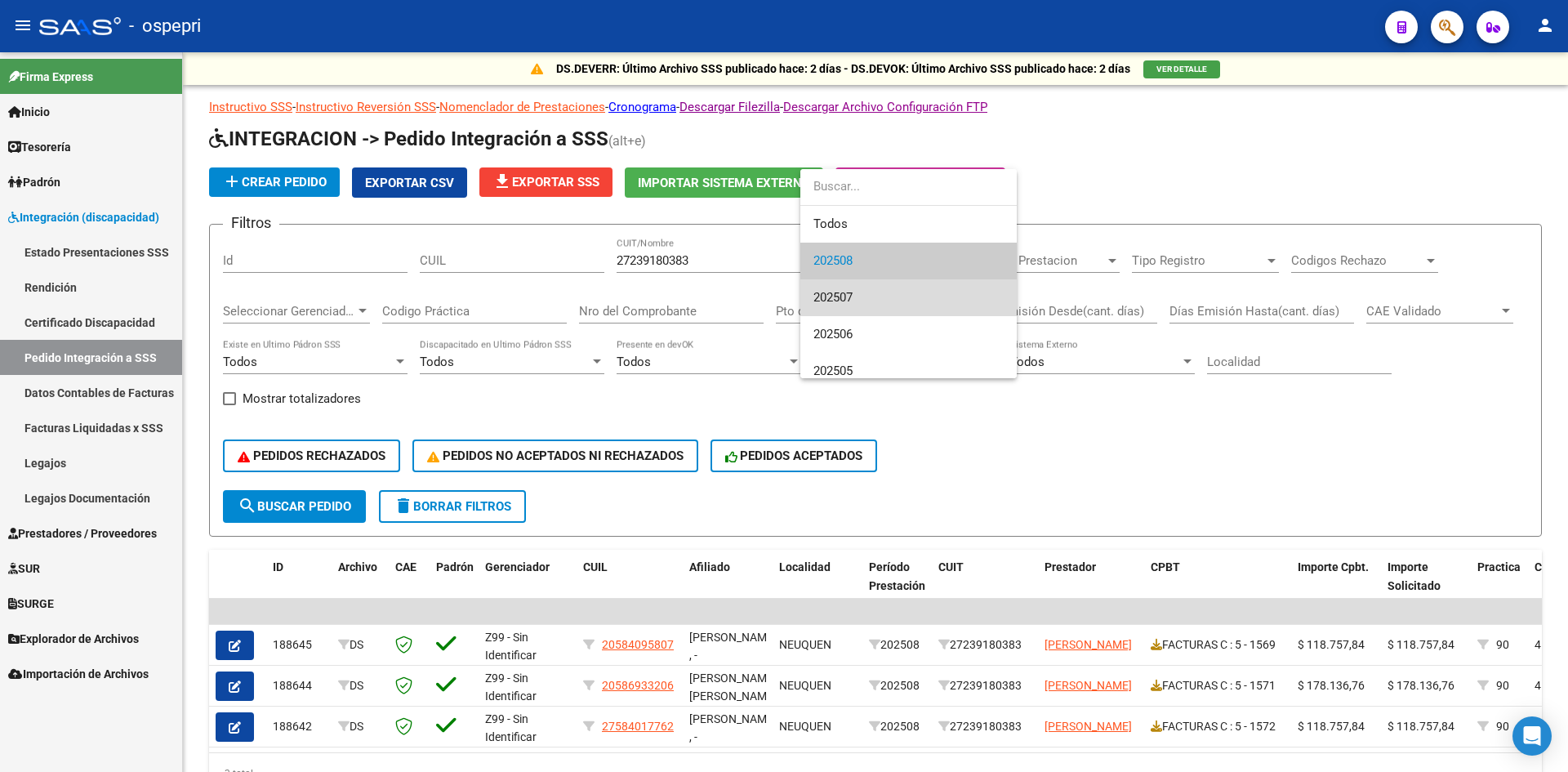
click at [848, 289] on span "202507" at bounding box center [908, 297] width 190 height 37
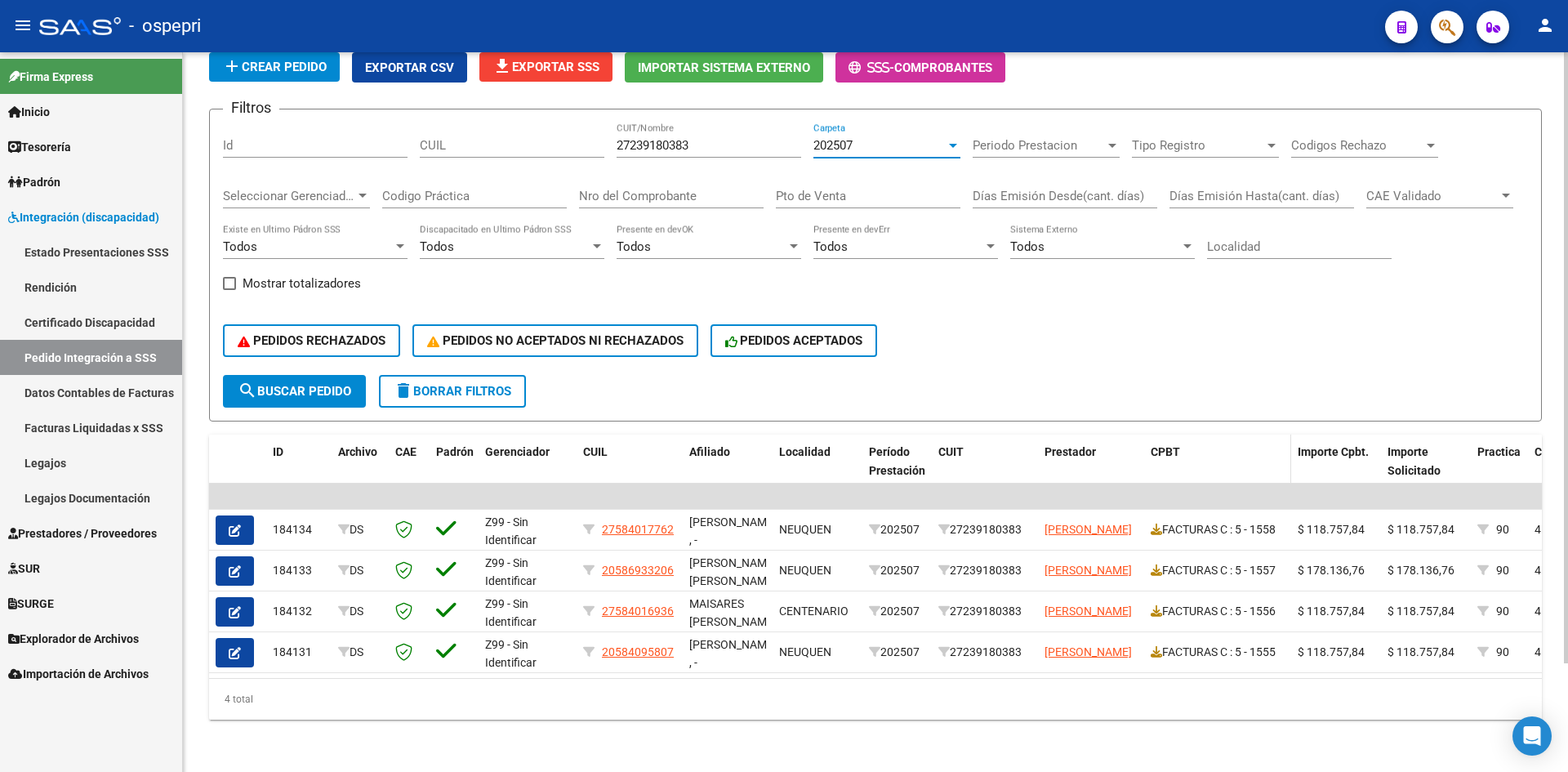
scroll to position [128, 0]
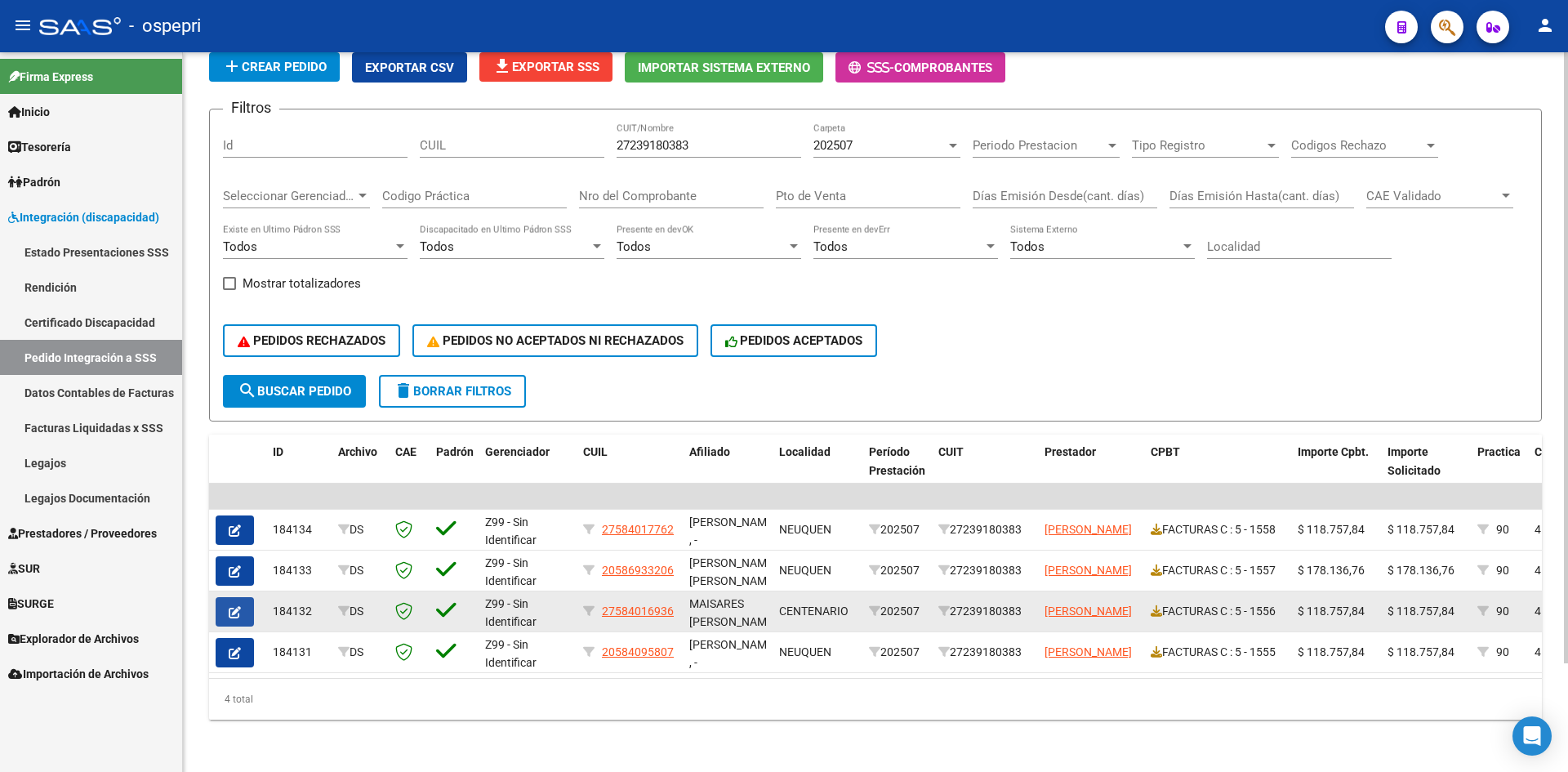
click at [231, 606] on icon "button" at bounding box center [235, 612] width 12 height 12
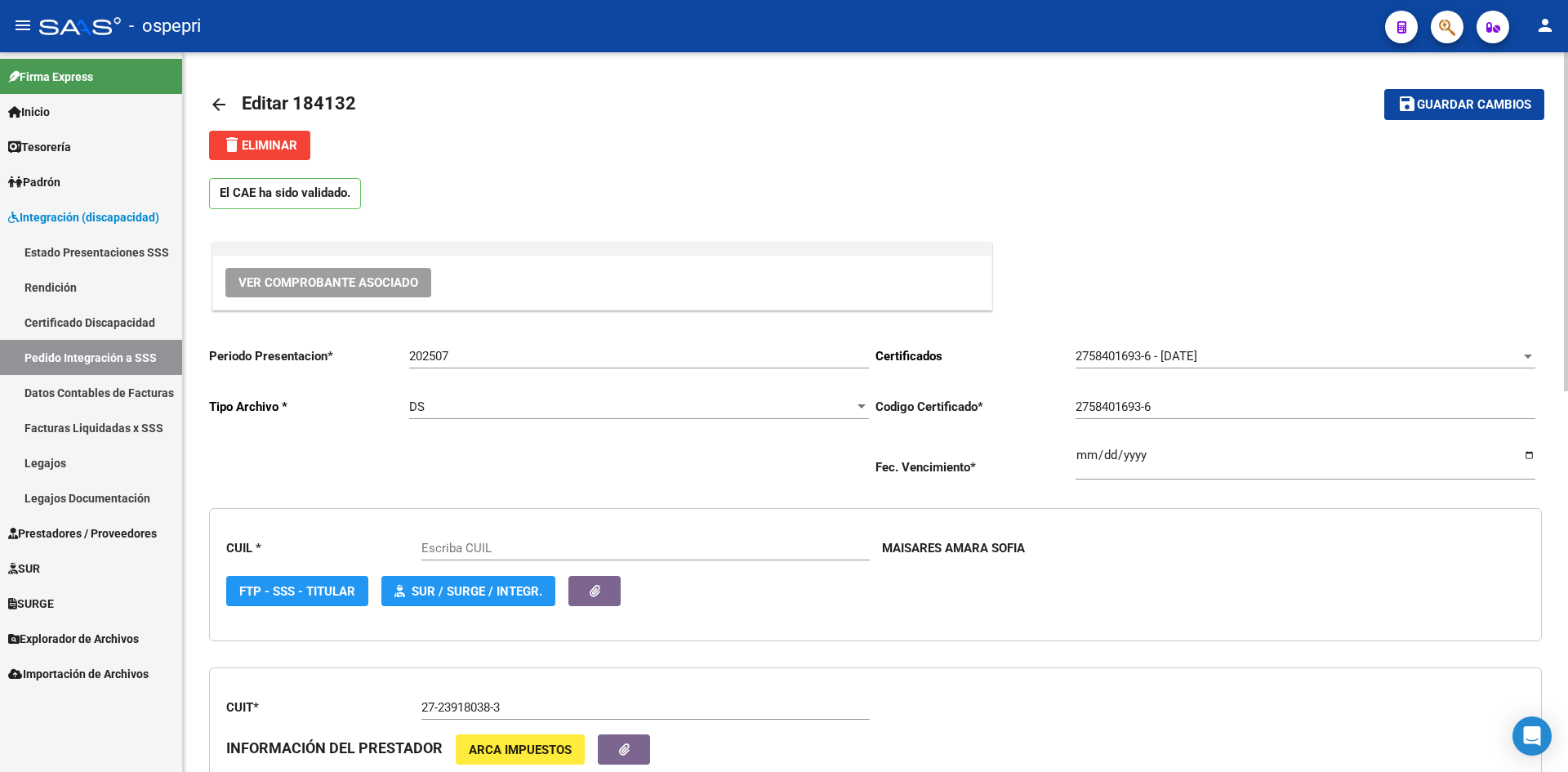
click at [373, 277] on span "Ver Comprobante Asociado" at bounding box center [328, 282] width 179 height 15
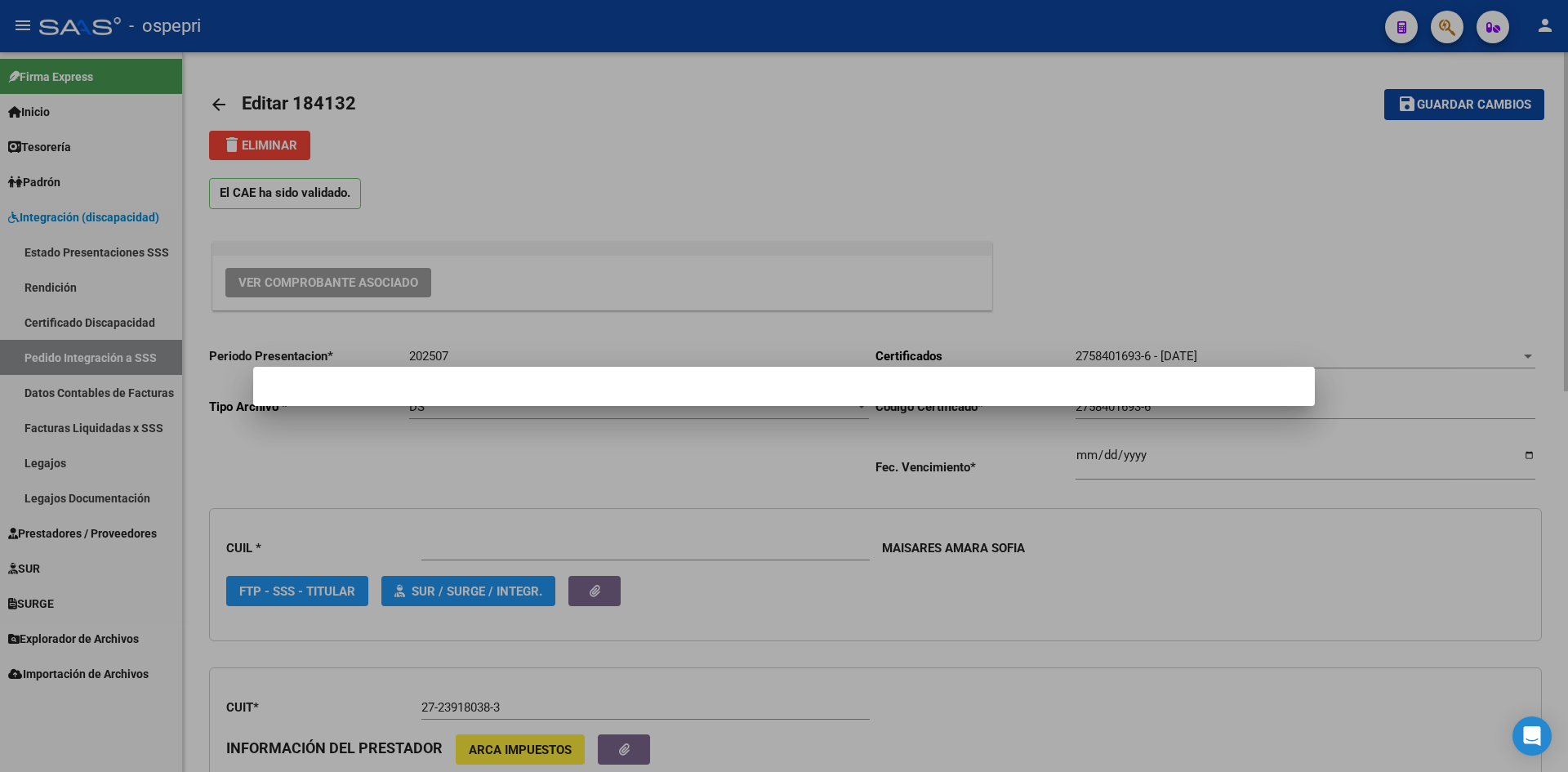
type input "27584016936"
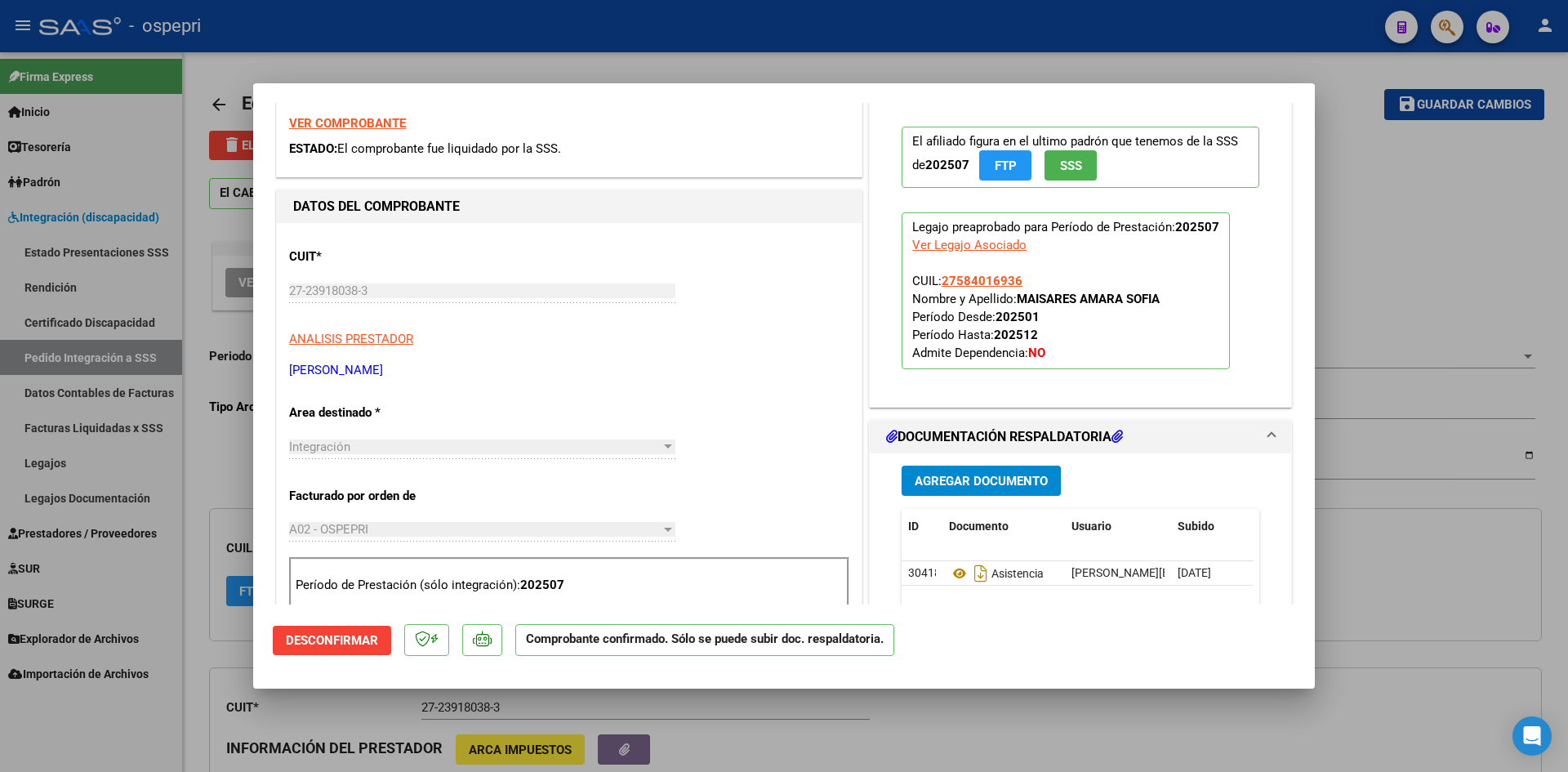
scroll to position [327, 0]
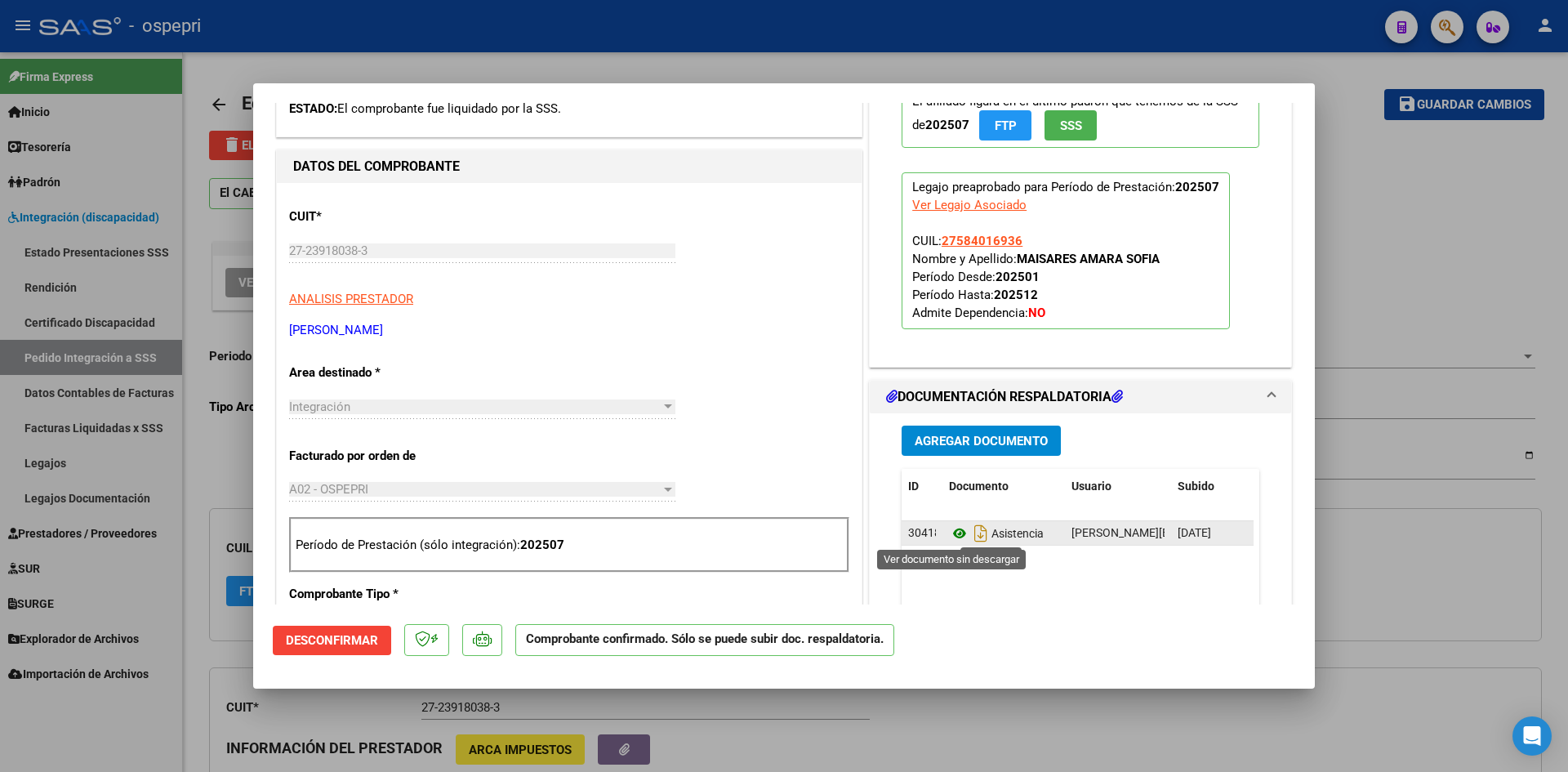
click at [954, 532] on icon at bounding box center [960, 533] width 21 height 20
type input "$ 0,00"
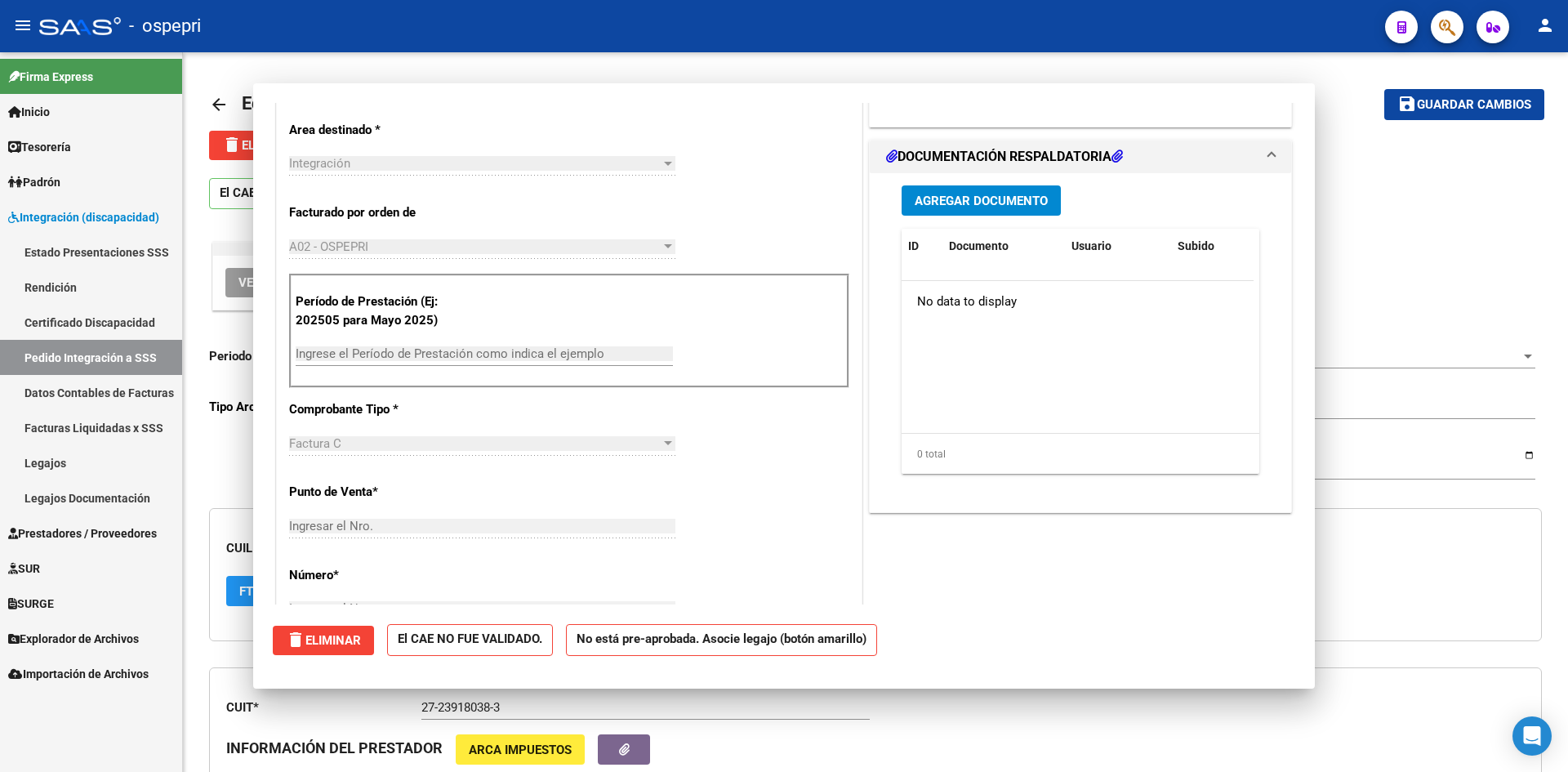
scroll to position [0, 0]
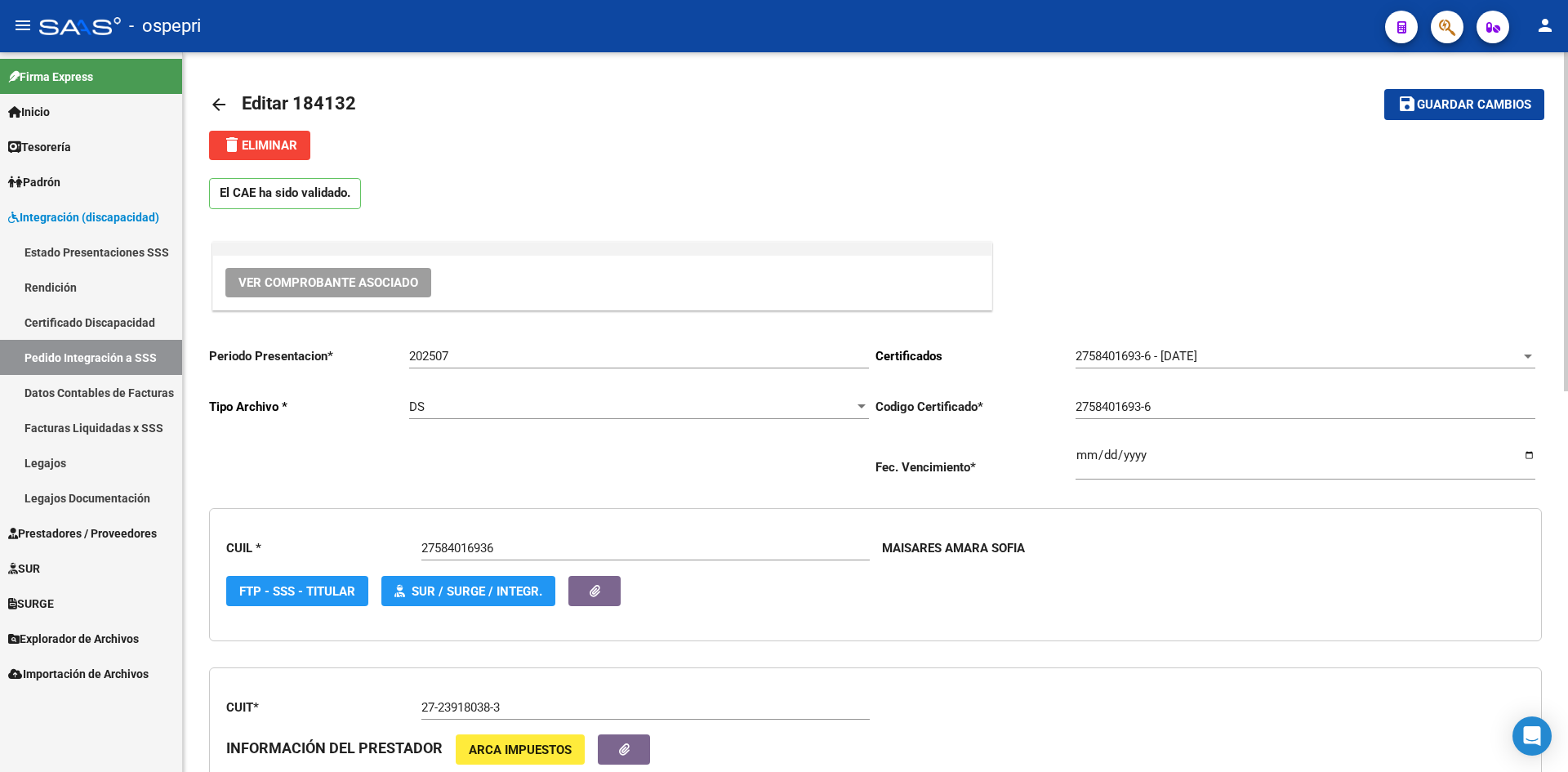
click at [222, 103] on mat-icon "arrow_back" at bounding box center [219, 105] width 20 height 20
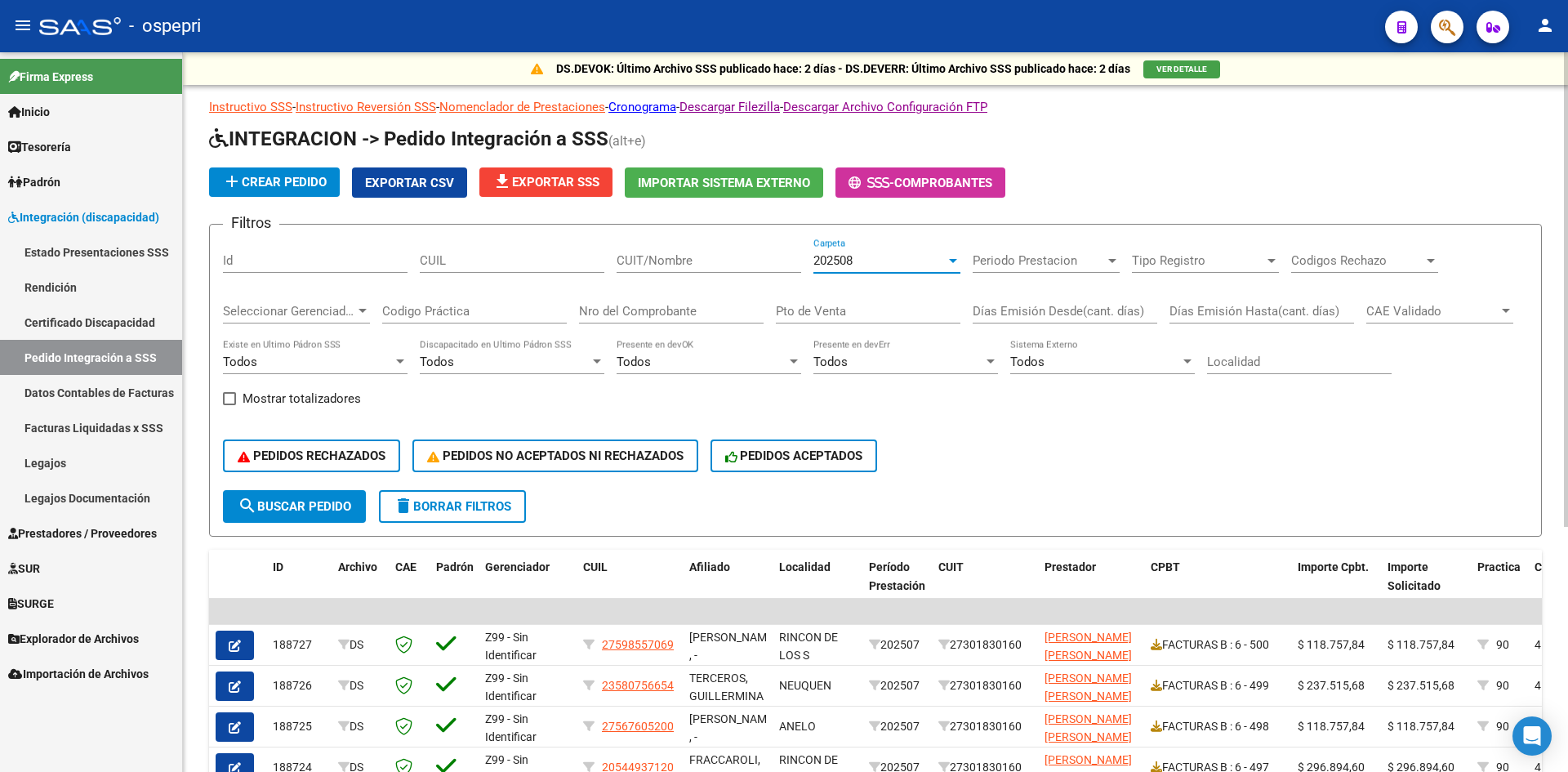
click at [872, 261] on div "202508" at bounding box center [879, 261] width 133 height 15
